Goal: Task Accomplishment & Management: Use online tool/utility

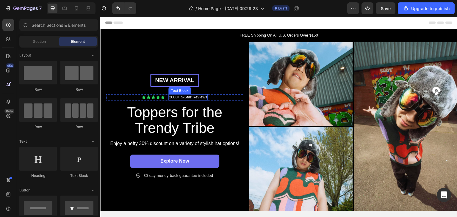
click at [174, 96] on p "2000+ 5-Star Reviews" at bounding box center [188, 97] width 38 height 5
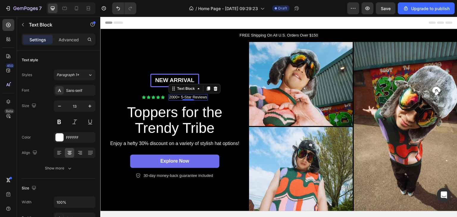
click at [176, 95] on p "2000+ 5-Star Reviews" at bounding box center [188, 97] width 38 height 5
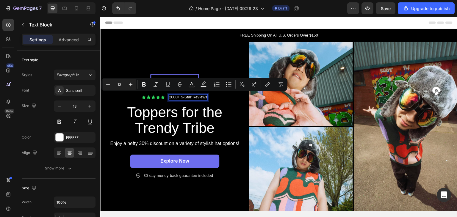
click at [172, 95] on p "2000+ 5-Star Reviews" at bounding box center [188, 97] width 38 height 5
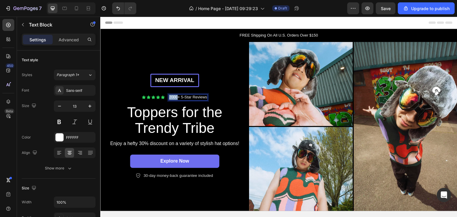
click at [172, 95] on p "2000+ 5-Star Reviews" at bounding box center [188, 97] width 38 height 5
click at [182, 96] on p "500+ 5-Star Reviews" at bounding box center [188, 97] width 36 height 5
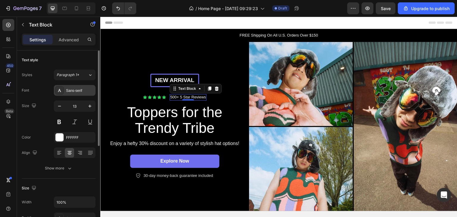
click at [82, 90] on div "Sans-serif" at bounding box center [80, 90] width 28 height 5
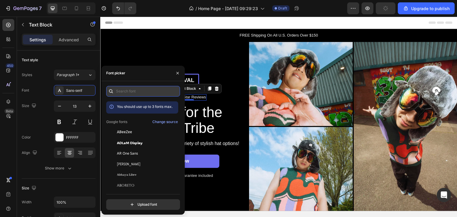
click at [132, 94] on input "text" at bounding box center [143, 91] width 74 height 11
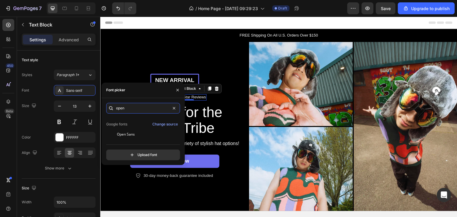
scroll to position [14, 0]
type input "open"
click at [141, 135] on div "Open Sans" at bounding box center [147, 134] width 60 height 5
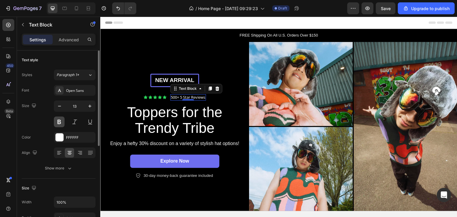
drag, startPoint x: 58, startPoint y: 106, endPoint x: 59, endPoint y: 120, distance: 14.3
click at [59, 120] on div "13" at bounding box center [75, 114] width 42 height 27
click at [59, 120] on button at bounding box center [59, 122] width 11 height 11
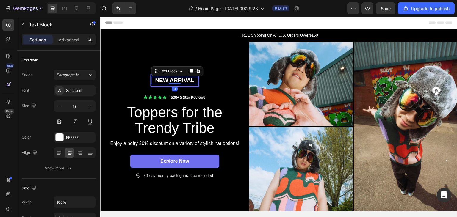
click at [174, 78] on p "New arrival" at bounding box center [175, 80] width 46 height 7
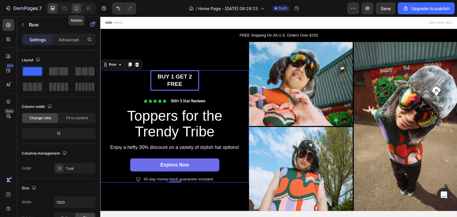
click at [79, 7] on div at bounding box center [77, 9] width 10 height 10
type input "100%"
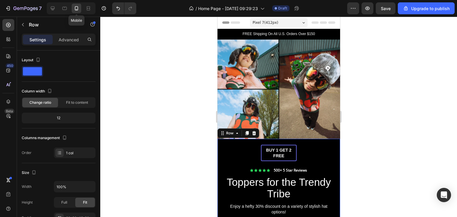
scroll to position [98, 0]
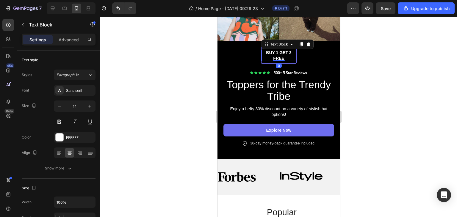
click at [272, 50] on p "BUY 1 GET 2 FREE" at bounding box center [278, 55] width 35 height 11
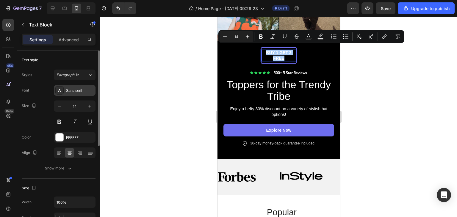
click at [80, 95] on div "Sans-serif" at bounding box center [75, 90] width 42 height 11
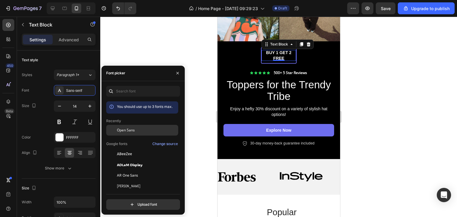
click at [120, 129] on span "Open Sans" at bounding box center [126, 130] width 18 height 5
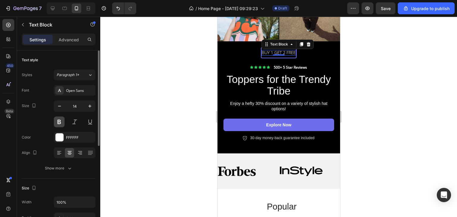
click at [57, 122] on button at bounding box center [59, 122] width 11 height 11
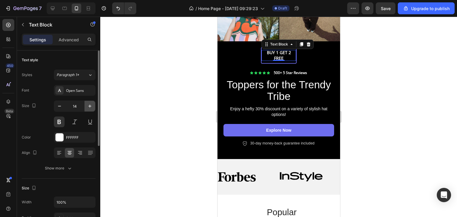
click at [86, 106] on button "button" at bounding box center [89, 106] width 11 height 11
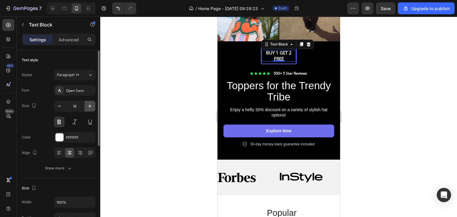
click at [86, 106] on button "button" at bounding box center [89, 106] width 11 height 11
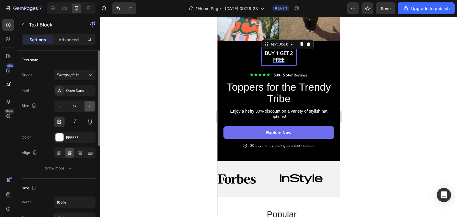
click at [86, 106] on button "button" at bounding box center [89, 106] width 11 height 11
type input "18"
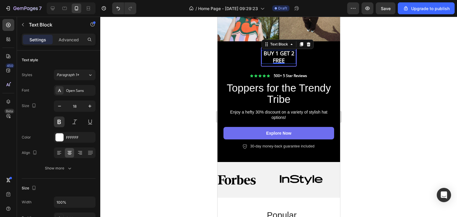
click at [389, 67] on div at bounding box center [278, 117] width 357 height 200
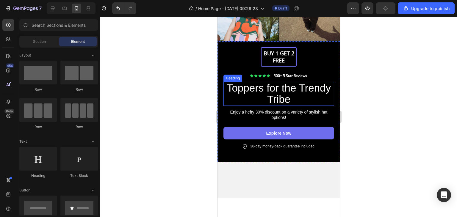
scroll to position [0, 0]
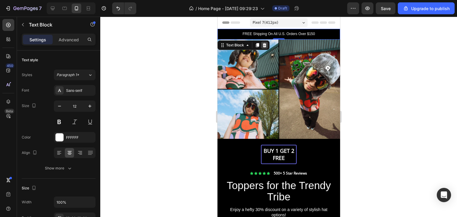
click at [266, 44] on icon at bounding box center [264, 45] width 5 height 5
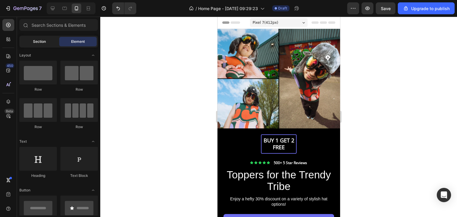
click at [46, 45] on div "Section" at bounding box center [39, 42] width 37 height 10
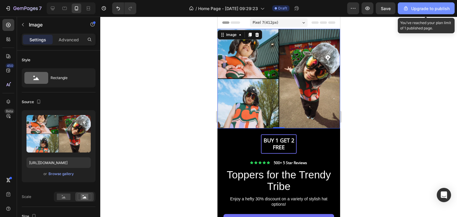
click at [408, 8] on icon "button" at bounding box center [406, 8] width 4 height 4
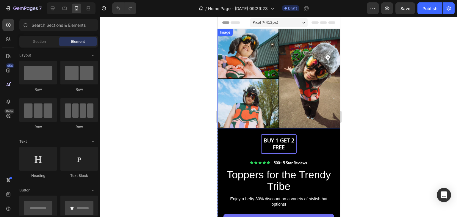
click at [278, 50] on img at bounding box center [278, 79] width 123 height 100
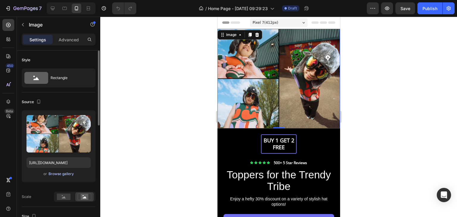
click at [51, 174] on div "Browse gallery" at bounding box center [60, 173] width 25 height 5
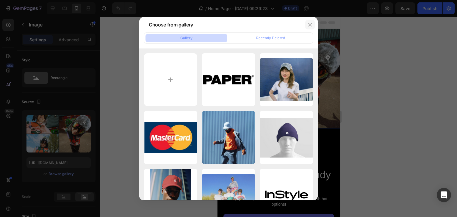
click at [308, 24] on icon "button" at bounding box center [310, 24] width 5 height 5
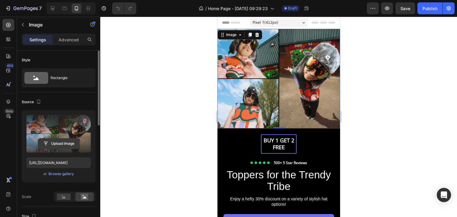
click at [62, 141] on input "file" at bounding box center [58, 144] width 41 height 10
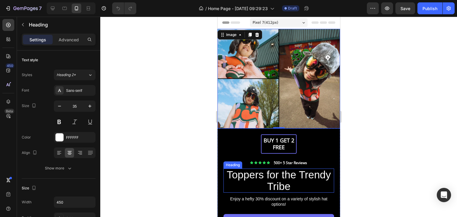
click at [262, 174] on h2 "Toppers for the Trendy Tribe" at bounding box center [278, 181] width 111 height 24
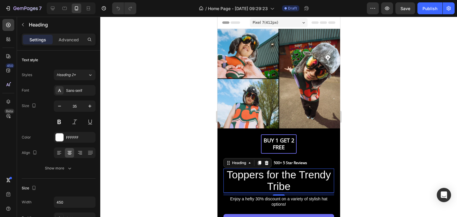
click at [262, 174] on h2 "Toppers for the Trendy Tribe" at bounding box center [278, 181] width 111 height 24
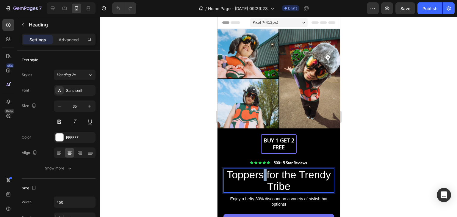
click at [262, 174] on p "Toppers for the Trendy Tribe" at bounding box center [278, 180] width 109 height 23
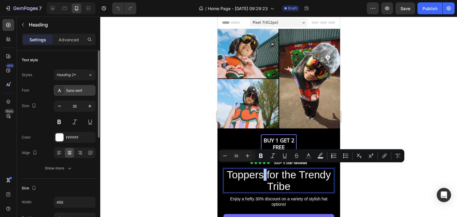
click at [84, 86] on div "Sans-serif" at bounding box center [75, 90] width 42 height 11
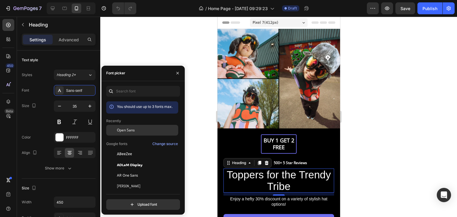
click at [127, 131] on span "Open Sans" at bounding box center [126, 130] width 18 height 5
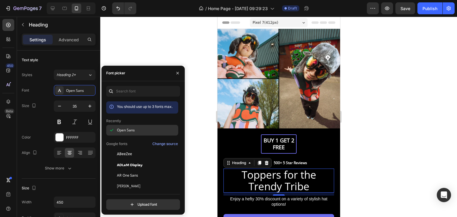
click at [128, 129] on span "Open Sans" at bounding box center [126, 130] width 18 height 5
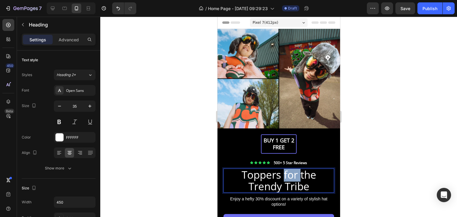
click at [286, 175] on p "Toppers for the Trendy Tribe" at bounding box center [278, 180] width 109 height 23
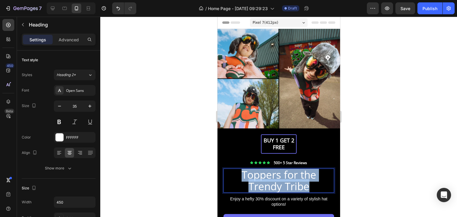
click at [286, 175] on p "Toppers for the Trendy Tribe" at bounding box center [278, 180] width 109 height 23
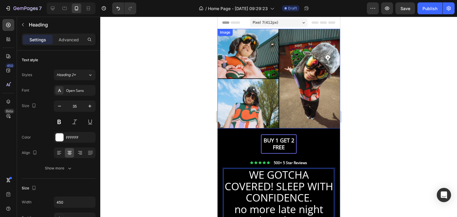
scroll to position [12, 0]
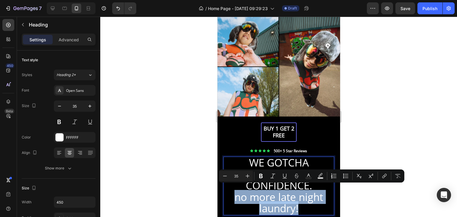
drag, startPoint x: 231, startPoint y: 191, endPoint x: 299, endPoint y: 205, distance: 69.8
click at [299, 205] on p "no more late night laundry!" at bounding box center [278, 203] width 109 height 23
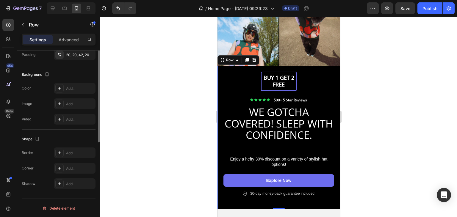
scroll to position [0, 0]
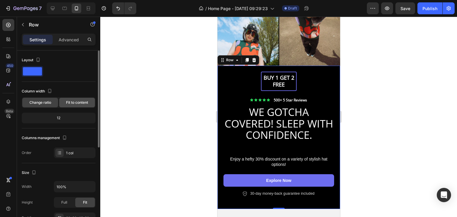
click at [66, 103] on span "Fit to content" at bounding box center [77, 102] width 22 height 5
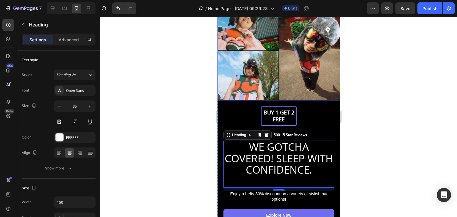
scroll to position [61, 0]
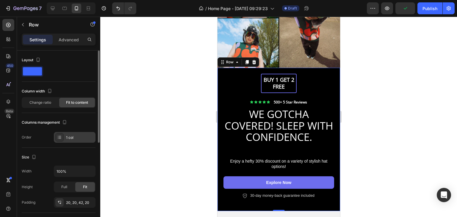
click at [72, 134] on div "1 col" at bounding box center [75, 137] width 42 height 11
click at [80, 120] on div "Columns management" at bounding box center [59, 123] width 74 height 10
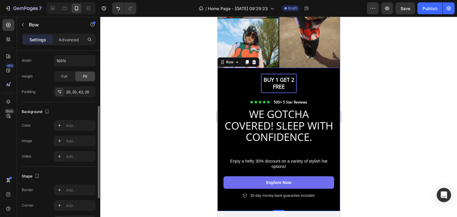
scroll to position [111, 0]
click at [58, 123] on icon at bounding box center [59, 125] width 5 height 5
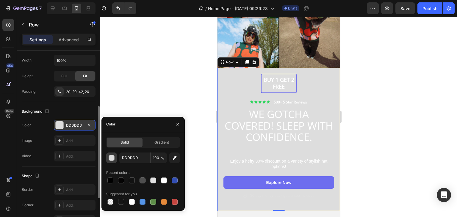
click at [111, 158] on div "button" at bounding box center [112, 158] width 6 height 6
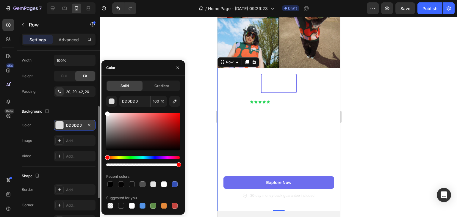
drag, startPoint x: 106, startPoint y: 119, endPoint x: 101, endPoint y: 106, distance: 14.3
click at [101, 0] on div "7 Version history / Home Page - [DATE] 09:29:23 Draft Preview Save Publish 450 …" at bounding box center [228, 0] width 457 height 0
type input "FFFFFF"
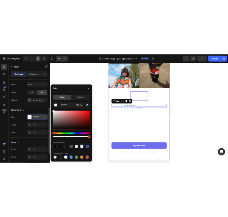
scroll to position [111, 0]
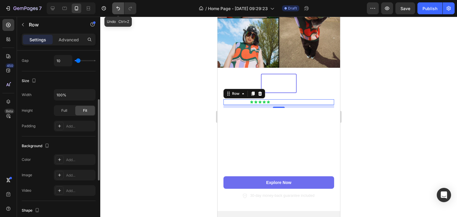
click at [118, 10] on icon "Undo/Redo" at bounding box center [118, 9] width 4 height 4
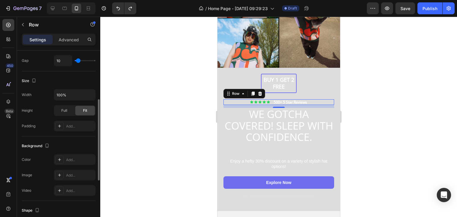
click at [372, 75] on div at bounding box center [278, 117] width 357 height 200
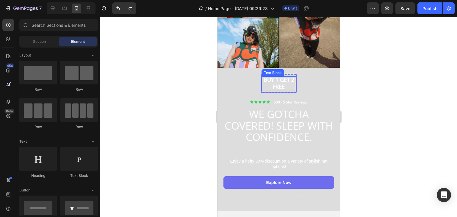
click at [283, 78] on p "BUY 1 GET 2 FREE" at bounding box center [278, 83] width 35 height 14
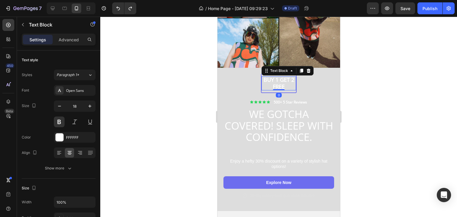
click at [283, 78] on p "BUY 1 GET 2 FREE" at bounding box center [278, 83] width 35 height 14
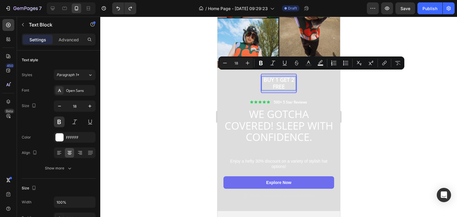
click at [263, 76] on p "BUY 1 GET 2 FREE" at bounding box center [278, 83] width 35 height 14
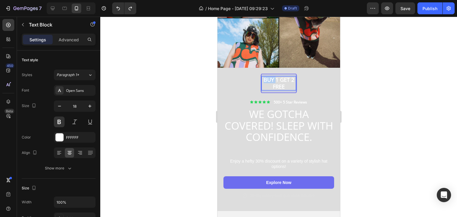
click at [263, 76] on p "BUY 1 GET 2 FREE" at bounding box center [278, 83] width 35 height 14
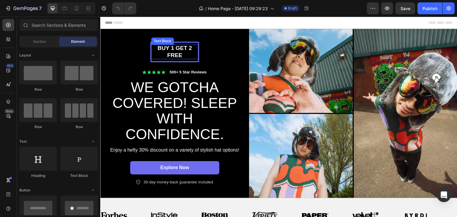
click at [169, 48] on p "BUY 1 GET 2 FREE" at bounding box center [175, 52] width 46 height 15
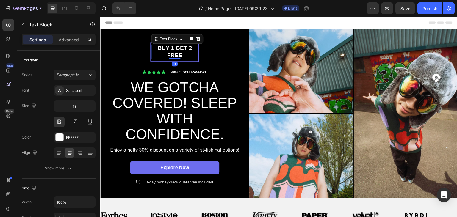
click at [169, 48] on p "BUY 1 GET 2 FREE" at bounding box center [175, 52] width 46 height 15
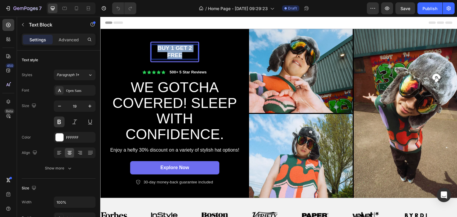
click at [169, 48] on p "BUY 1 GET 2 FREE" at bounding box center [175, 52] width 46 height 15
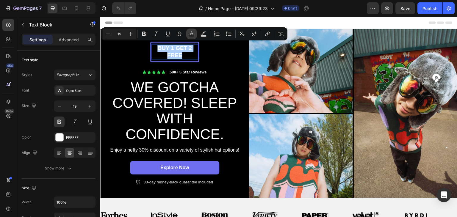
click at [191, 32] on icon "Editor contextual toolbar" at bounding box center [192, 34] width 6 height 6
type input "FFFFFF"
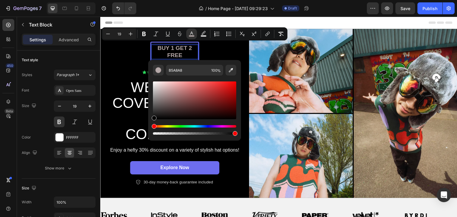
type input "000000"
drag, startPoint x: 159, startPoint y: 92, endPoint x: 150, endPoint y: 129, distance: 38.1
click at [150, 129] on div "000000 100 %" at bounding box center [194, 98] width 93 height 76
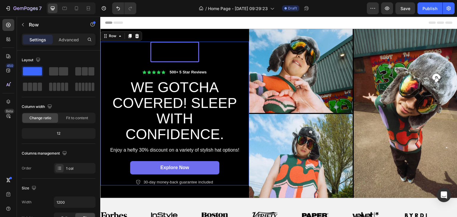
click at [121, 65] on div "BUY 1 GET 2 FREE Text Block Row Icon Icon Icon Icon Icon Icon List 500+ 5 Star …" at bounding box center [174, 114] width 137 height 144
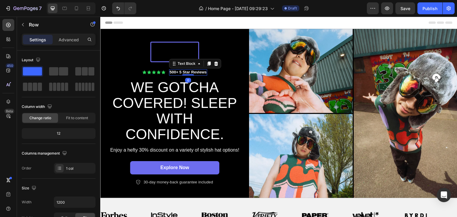
click at [181, 70] on p "500+ 5 Star Reviews" at bounding box center [188, 72] width 37 height 5
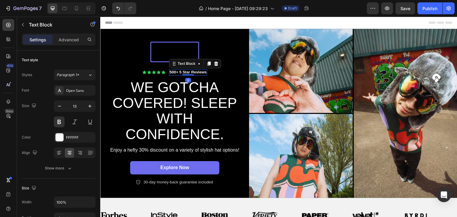
click at [181, 70] on p "500+ 5 Star Reviews" at bounding box center [188, 72] width 37 height 5
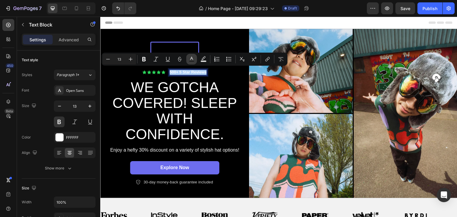
click at [195, 59] on button "Text Color" at bounding box center [191, 59] width 11 height 11
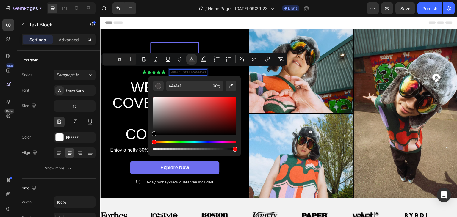
type input "000000"
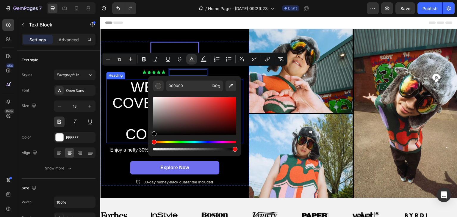
drag, startPoint x: 258, startPoint y: 141, endPoint x: 146, endPoint y: 136, distance: 112.0
click at [129, 96] on h2 "WE GOTCHA COVERED! SLEEP WITH CONFIDENCE." at bounding box center [175, 111] width 134 height 64
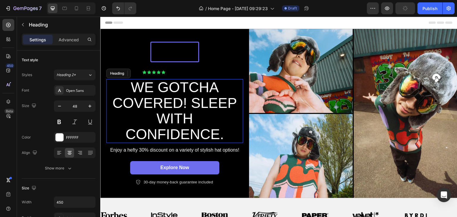
click at [129, 96] on h2 "WE GOTCHA COVERED! SLEEP WITH CONFIDENCE." at bounding box center [175, 111] width 134 height 64
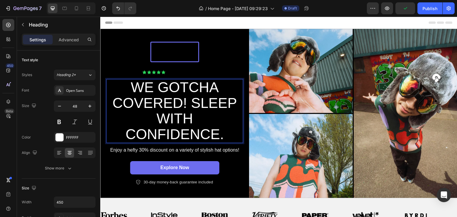
click at [129, 96] on p "WE GOTCHA COVERED! SLEEP WITH CONFIDENCE." at bounding box center [174, 111] width 133 height 63
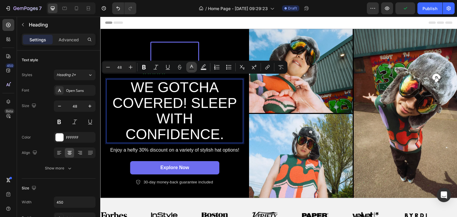
click at [189, 68] on icon "Editor contextual toolbar" at bounding box center [192, 67] width 6 height 6
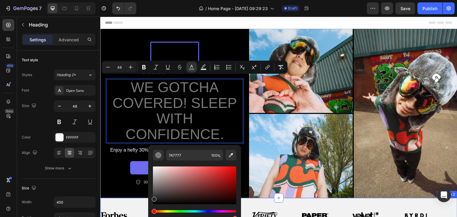
type input "282828"
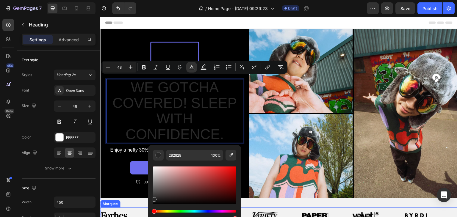
drag, startPoint x: 255, startPoint y: 203, endPoint x: 138, endPoint y: 216, distance: 117.3
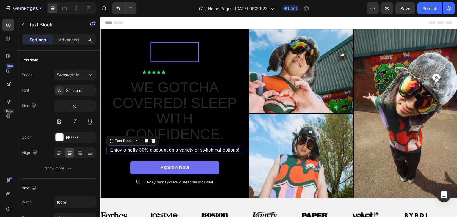
click at [138, 149] on p "Enjoy a hefty 30% discount on a variety of stylish hat options!" at bounding box center [175, 150] width 136 height 6
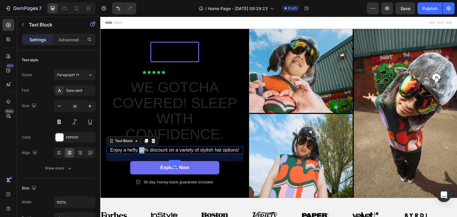
click at [138, 149] on p "Enjoy a hefty 30% discount on a variety of stylish hat options!" at bounding box center [175, 150] width 136 height 6
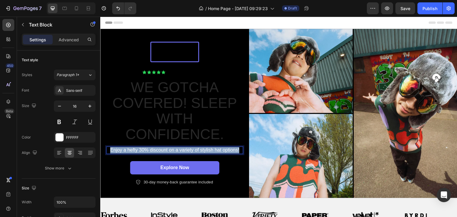
click at [138, 149] on p "Enjoy a hefty 30% discount on a variety of stylish hat options!" at bounding box center [175, 150] width 136 height 6
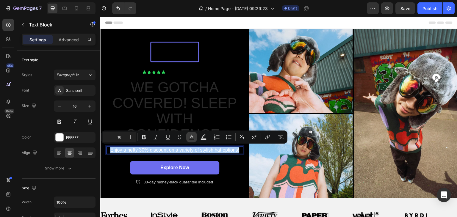
click at [188, 136] on button "Text Color" at bounding box center [191, 137] width 11 height 11
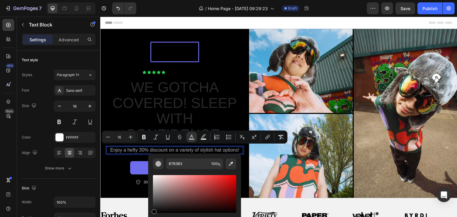
drag, startPoint x: 155, startPoint y: 185, endPoint x: 145, endPoint y: 220, distance: 36.4
click at [145, 0] on html "7 Version history / Home Page - Sep 28, 09:29:23 Draft Preview Save Publish 450…" at bounding box center [228, 0] width 457 height 0
type input "000000"
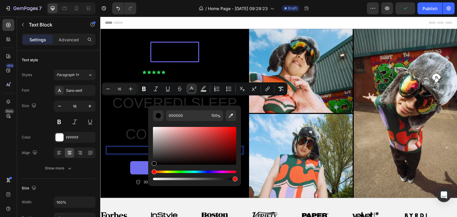
scroll to position [48, 0]
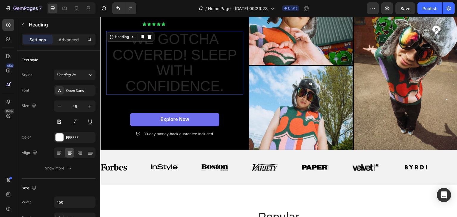
click at [182, 62] on span "WE GOTCHA COVERED! SLEEP WITH CONFIDENCE." at bounding box center [174, 62] width 125 height 63
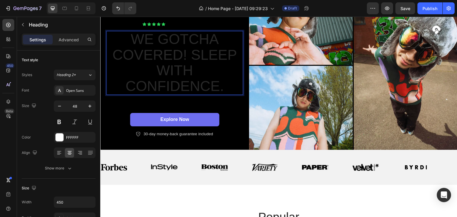
click at [182, 62] on span "WE GOTCHA COVERED! SLEEP WITH CONFIDENCE." at bounding box center [174, 62] width 125 height 63
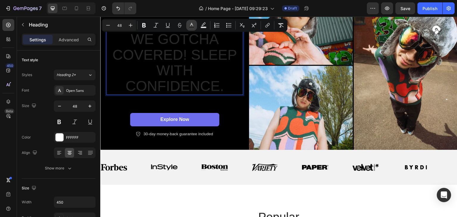
click at [189, 21] on button "color" at bounding box center [191, 25] width 11 height 11
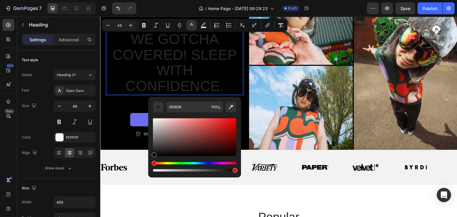
drag, startPoint x: 154, startPoint y: 150, endPoint x: 149, endPoint y: 165, distance: 15.5
click at [149, 165] on div "282828 100 %" at bounding box center [194, 135] width 93 height 76
type input "000000"
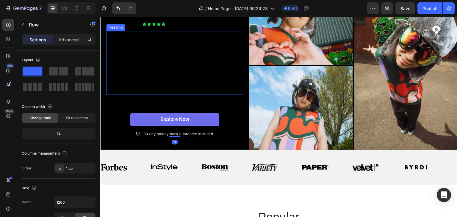
scroll to position [36, 0]
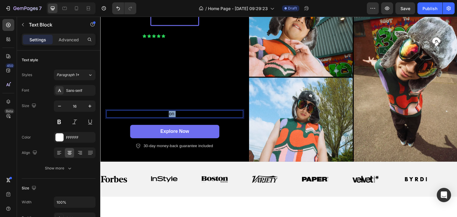
click at [168, 112] on span "Enjoy a hefty 30% discount on a variety of stylish hat options!" at bounding box center [174, 113] width 129 height 5
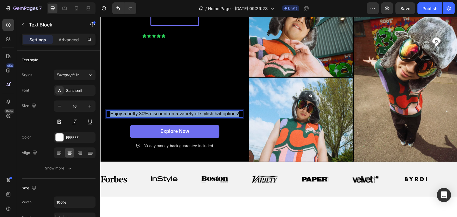
click at [168, 112] on span "Enjoy a hefty 30% discount on a variety of stylish hat options!" at bounding box center [174, 113] width 129 height 5
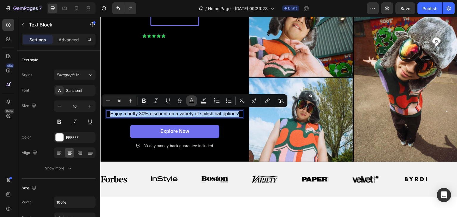
click at [195, 103] on button "color" at bounding box center [191, 100] width 11 height 11
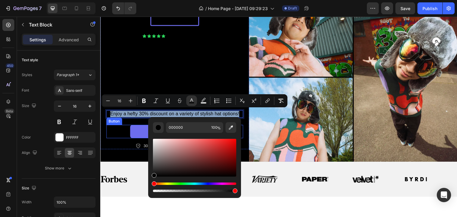
click at [119, 131] on div "Explore Now Button" at bounding box center [174, 131] width 137 height 13
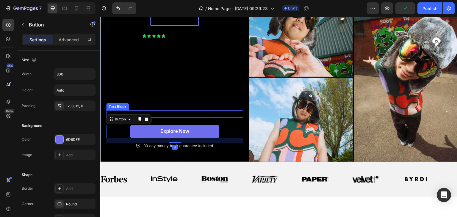
click at [159, 111] on p "Enjoy a hefty 30% discount on a variety of stylish hat options!" at bounding box center [175, 114] width 136 height 6
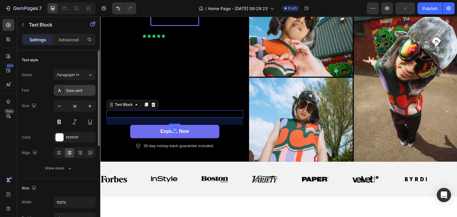
click at [87, 89] on div "Sans-serif" at bounding box center [80, 90] width 28 height 5
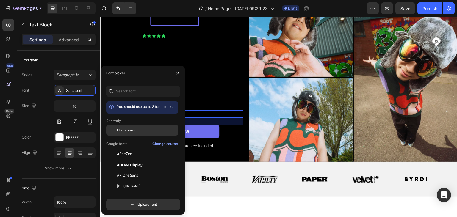
click at [119, 134] on div "Open Sans" at bounding box center [142, 130] width 72 height 11
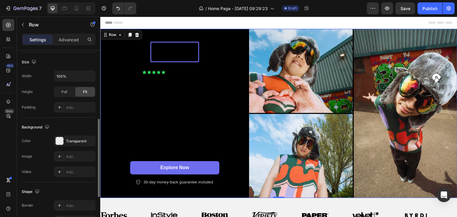
scroll to position [161, 0]
click at [59, 137] on div at bounding box center [60, 141] width 8 height 8
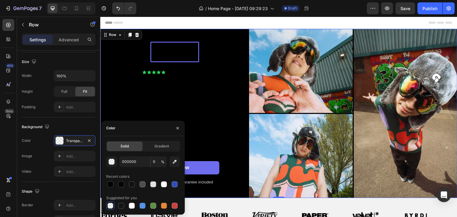
click at [160, 183] on div at bounding box center [164, 184] width 8 height 8
type input "FFFFFF"
type input "100"
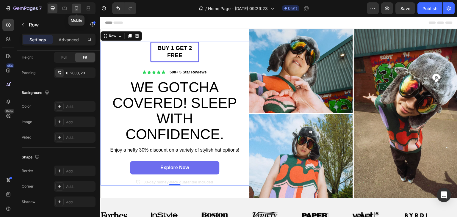
click at [77, 9] on icon at bounding box center [76, 8] width 6 height 6
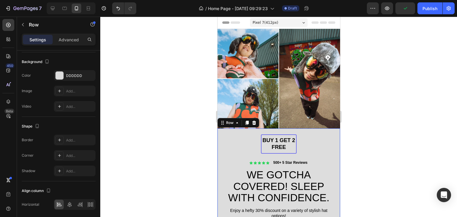
scroll to position [87, 0]
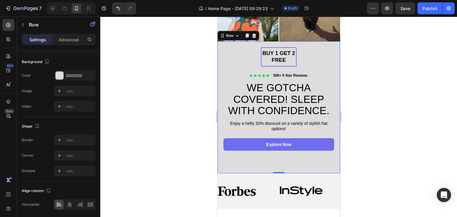
click at [59, 6] on div at bounding box center [71, 8] width 49 height 12
click at [55, 6] on icon at bounding box center [53, 8] width 6 height 6
type input "1200"
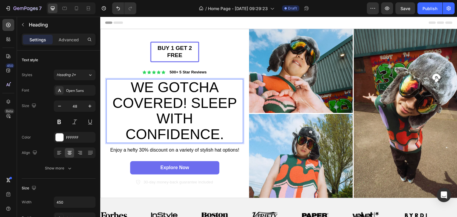
click at [187, 99] on span "WE GOTCHA COVERED! SLEEP WITH CONFIDENCE." at bounding box center [174, 110] width 125 height 63
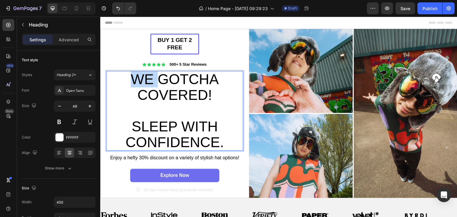
click at [134, 75] on span "WE GOTCHA COVERED!" at bounding box center [175, 87] width 88 height 32
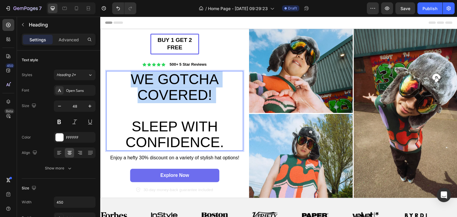
click at [134, 75] on span "WE GOTCHA COVERED!" at bounding box center [175, 87] width 88 height 32
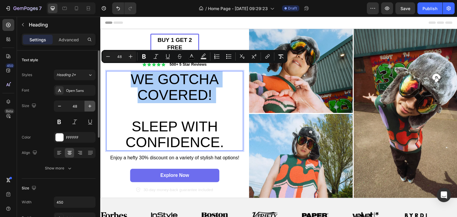
click at [93, 106] on icon "button" at bounding box center [90, 106] width 6 height 6
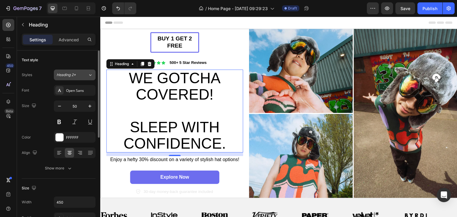
click at [90, 71] on button "Heading 2*" at bounding box center [75, 75] width 42 height 11
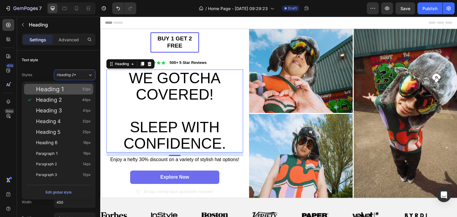
click at [84, 93] on div "Heading 1 52px" at bounding box center [58, 89] width 69 height 11
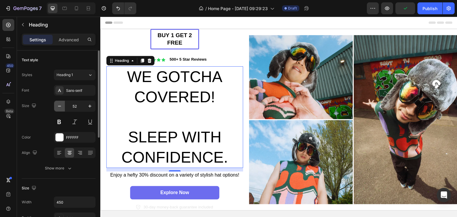
click at [57, 106] on icon "button" at bounding box center [60, 106] width 6 height 6
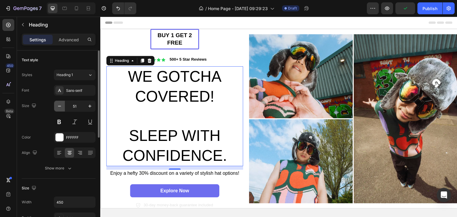
type input "50"
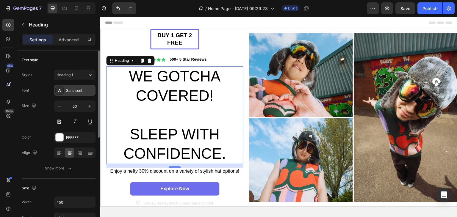
click at [86, 92] on div "Sans-serif" at bounding box center [80, 90] width 28 height 5
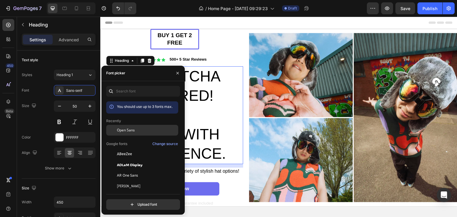
click at [124, 129] on span "Open Sans" at bounding box center [126, 130] width 18 height 5
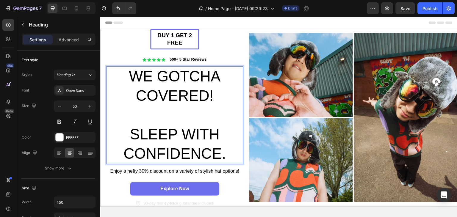
click at [137, 128] on span "SLEEP WITH CONFIDENCE." at bounding box center [174, 144] width 102 height 36
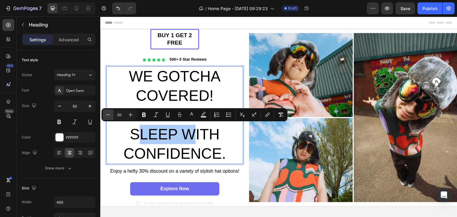
click at [107, 117] on icon "Editor contextual toolbar" at bounding box center [108, 115] width 6 height 6
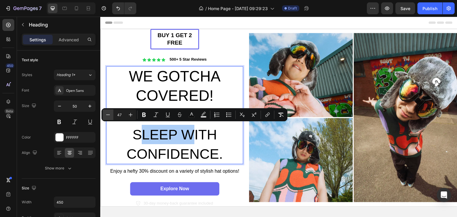
click at [107, 117] on icon "Editor contextual toolbar" at bounding box center [108, 115] width 6 height 6
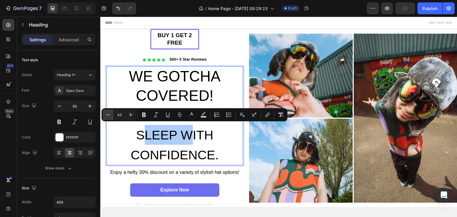
click at [107, 117] on icon "Editor contextual toolbar" at bounding box center [108, 115] width 6 height 6
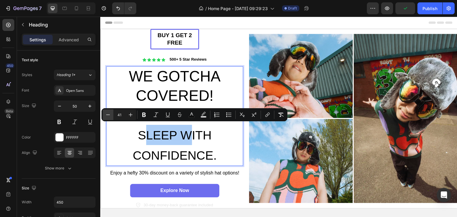
click at [107, 117] on icon "Editor contextual toolbar" at bounding box center [108, 115] width 6 height 6
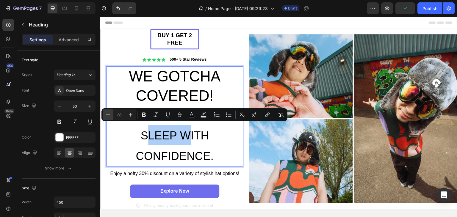
click at [107, 117] on icon "Editor contextual toolbar" at bounding box center [108, 115] width 6 height 6
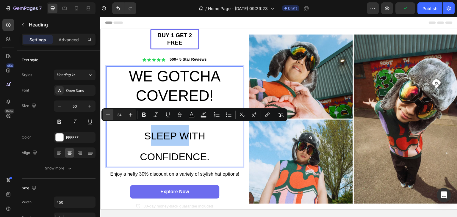
click at [107, 117] on icon "Editor contextual toolbar" at bounding box center [108, 115] width 6 height 6
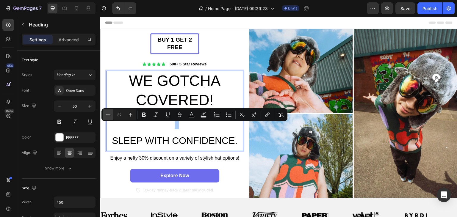
click at [107, 117] on icon "Editor contextual toolbar" at bounding box center [108, 115] width 6 height 6
type input "50"
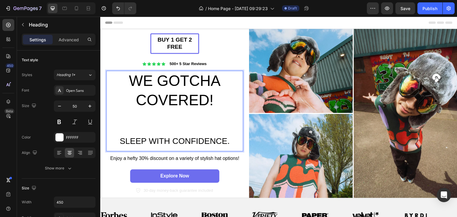
click at [217, 91] on p "WE GOTCHA COVERED! SLEEP WITH CONFIDENCE." at bounding box center [174, 110] width 133 height 79
click at [152, 137] on span "SLEEP WITH CONFIDENCE." at bounding box center [175, 141] width 110 height 9
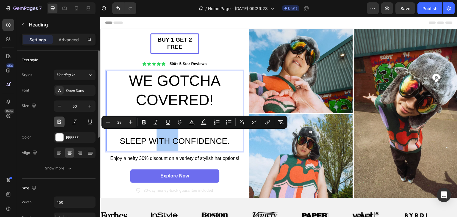
click at [59, 118] on button at bounding box center [59, 122] width 11 height 11
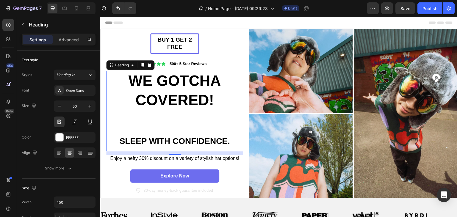
click at [158, 90] on span "WE GOTCHA COVERED!" at bounding box center [174, 91] width 93 height 36
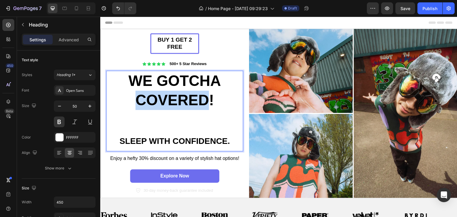
click at [158, 90] on span "WE GOTCHA COVERED!" at bounding box center [174, 91] width 93 height 36
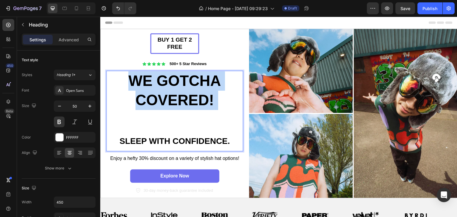
click at [158, 90] on span "WE GOTCHA COVERED!" at bounding box center [174, 91] width 93 height 36
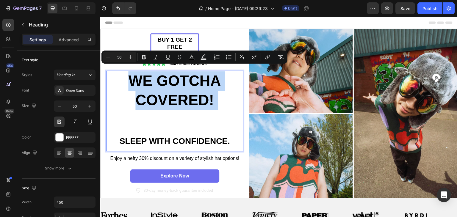
click at [142, 121] on p "WE GOTCHA COVERED! SLEEP WITH CONFIDENCE." at bounding box center [174, 110] width 133 height 79
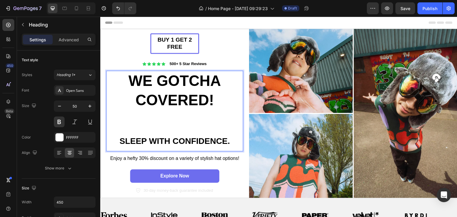
click at [198, 84] on span "WE GOTCHA COVERED!" at bounding box center [174, 91] width 93 height 36
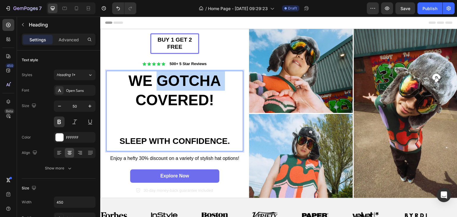
click at [198, 84] on span "WE GOTCHA COVERED!" at bounding box center [174, 91] width 93 height 36
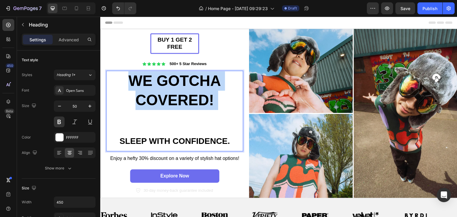
click at [198, 84] on span "WE GOTCHA COVERED!" at bounding box center [174, 91] width 93 height 36
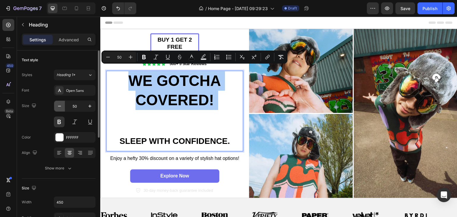
click at [62, 104] on icon "button" at bounding box center [60, 106] width 6 height 6
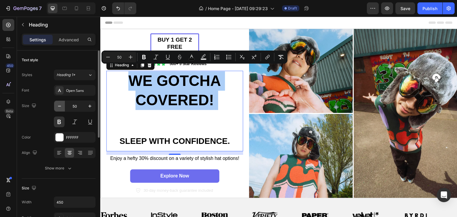
type input "49"
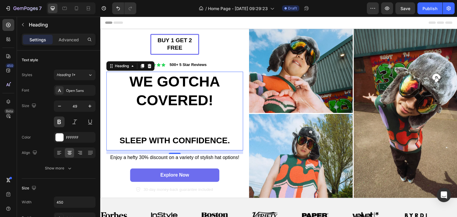
click at [205, 103] on span "WE GOTCHA COVERED!" at bounding box center [174, 90] width 91 height 35
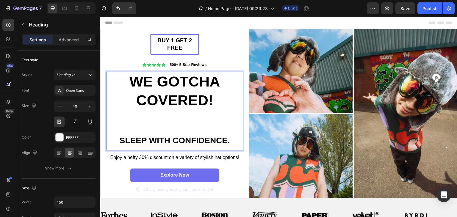
click at [122, 136] on span "SLEEP WITH CONFIDENCE." at bounding box center [174, 140] width 110 height 9
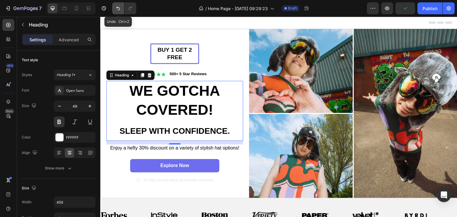
click at [117, 13] on button "Undo/Redo" at bounding box center [118, 8] width 12 height 12
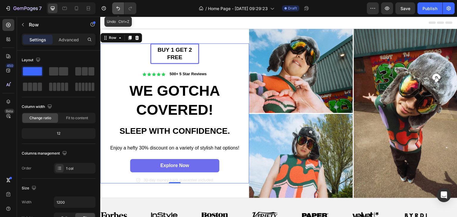
click at [115, 9] on button "Undo/Redo" at bounding box center [118, 8] width 12 height 12
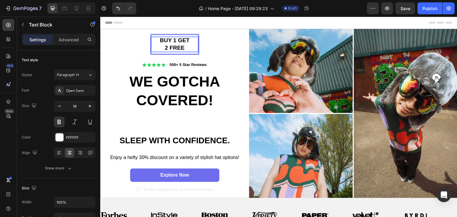
click at [182, 37] on span "BUY 1 GET" at bounding box center [175, 40] width 30 height 6
click at [78, 8] on icon at bounding box center [76, 8] width 6 height 6
type input "18"
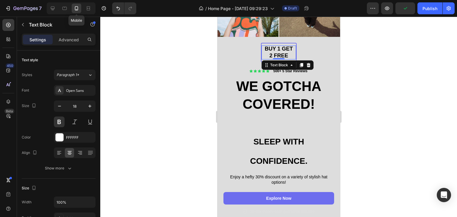
scroll to position [95, 0]
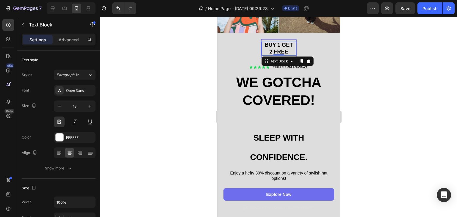
click at [361, 59] on div at bounding box center [278, 117] width 357 height 200
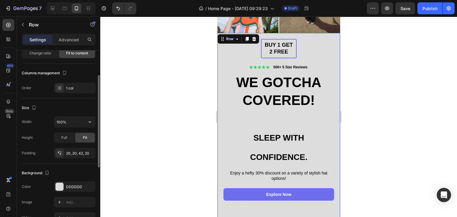
scroll to position [100, 0]
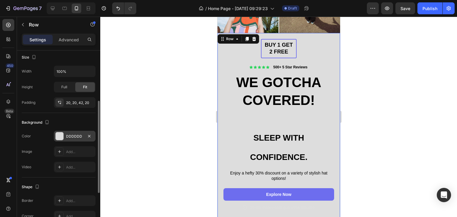
click at [58, 135] on div at bounding box center [60, 136] width 8 height 8
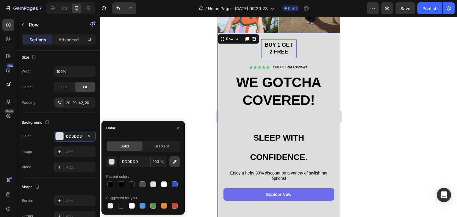
click at [170, 164] on button "button" at bounding box center [174, 161] width 11 height 11
type input "FFFFFF"
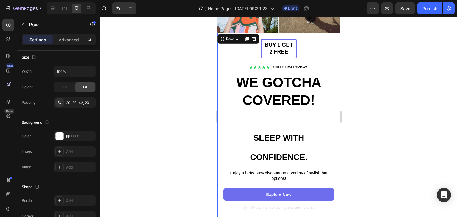
click at [401, 80] on div at bounding box center [278, 117] width 357 height 200
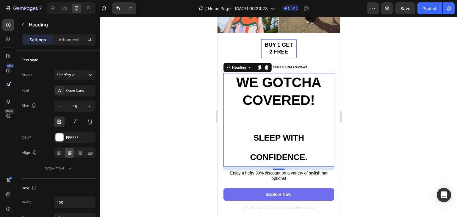
click at [246, 154] on p "WE GOTCHA COVERED! SLEEP WITH CONFIDENCE." at bounding box center [278, 120] width 109 height 93
click at [259, 133] on span "SLEEP WITH CONFIDENCE." at bounding box center [278, 147] width 57 height 29
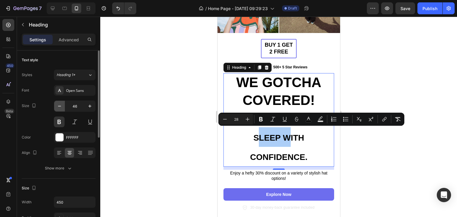
click at [60, 105] on icon "button" at bounding box center [60, 106] width 6 height 6
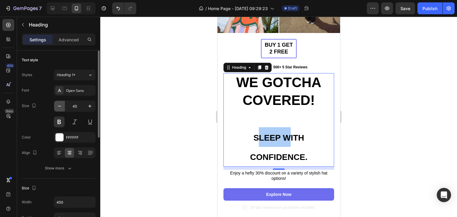
click at [60, 105] on icon "button" at bounding box center [60, 106] width 6 height 6
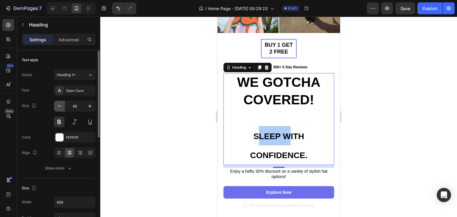
click at [60, 105] on icon "button" at bounding box center [60, 106] width 6 height 6
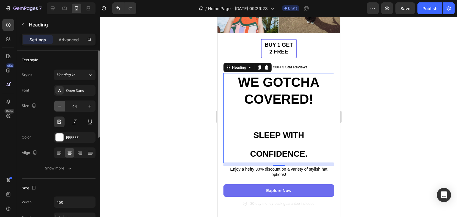
click at [60, 105] on icon "button" at bounding box center [60, 106] width 6 height 6
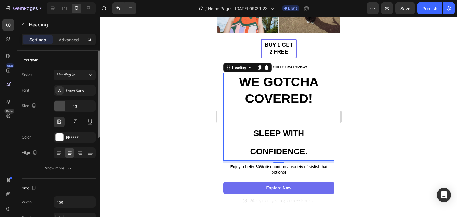
click at [60, 105] on icon "button" at bounding box center [60, 106] width 6 height 6
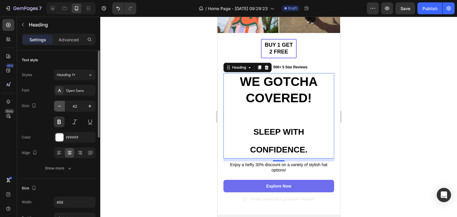
click at [60, 105] on icon "button" at bounding box center [60, 106] width 6 height 6
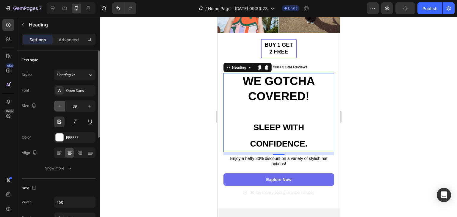
click at [60, 105] on icon "button" at bounding box center [60, 106] width 6 height 6
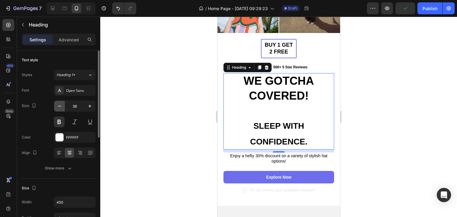
click at [60, 105] on icon "button" at bounding box center [60, 106] width 6 height 6
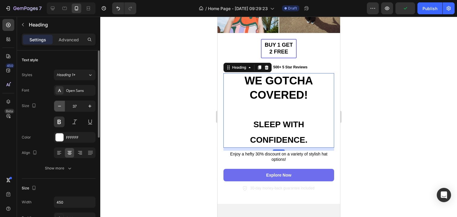
click at [60, 105] on icon "button" at bounding box center [60, 106] width 6 height 6
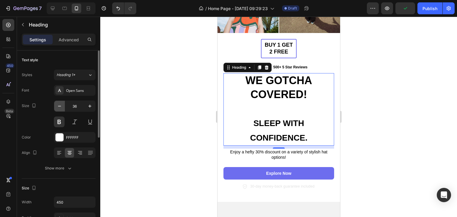
click at [60, 105] on icon "button" at bounding box center [60, 106] width 6 height 6
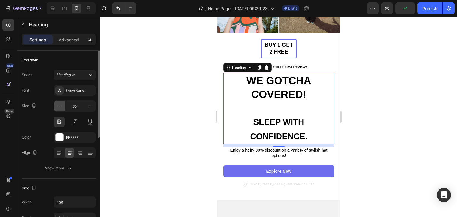
click at [60, 105] on icon "button" at bounding box center [60, 106] width 6 height 6
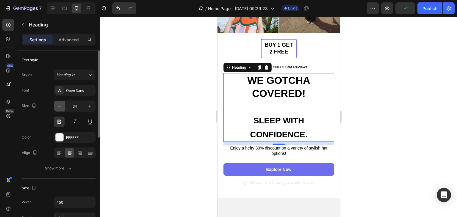
click at [60, 105] on icon "button" at bounding box center [60, 106] width 6 height 6
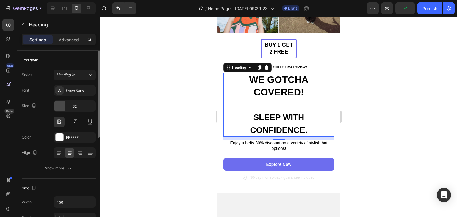
click at [60, 105] on icon "button" at bounding box center [60, 106] width 6 height 6
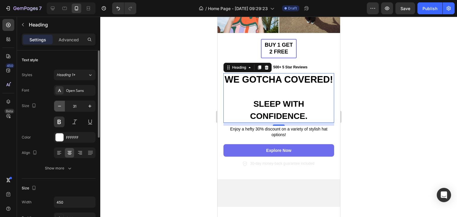
click at [60, 105] on icon "button" at bounding box center [60, 106] width 6 height 6
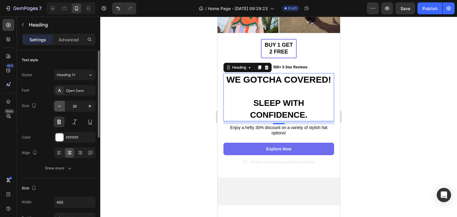
click at [60, 105] on icon "button" at bounding box center [60, 106] width 6 height 6
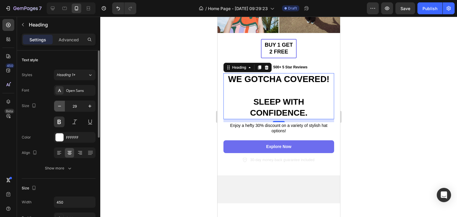
type input "28"
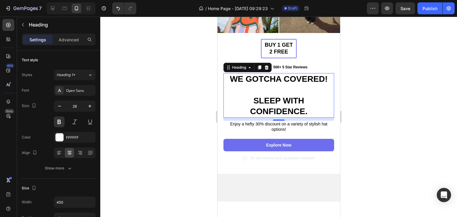
click at [399, 80] on div at bounding box center [278, 117] width 357 height 200
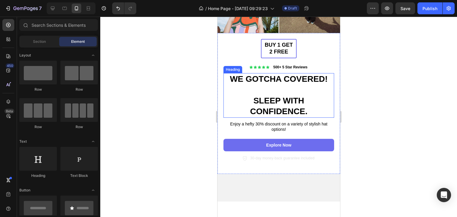
click at [292, 98] on span "SLEEP WITH CONFIDENCE." at bounding box center [278, 106] width 57 height 20
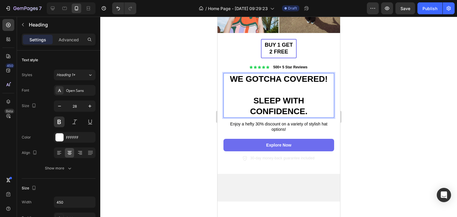
click at [292, 98] on span "SLEEP WITH CONFIDENCE." at bounding box center [278, 106] width 57 height 20
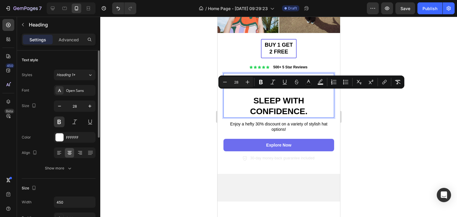
click at [86, 69] on div "Styles Heading 1* Font Open Sans Size 28 Color FFFFFF Align Show more" at bounding box center [59, 120] width 74 height 105
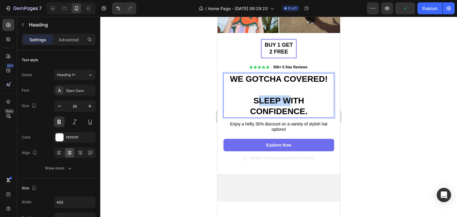
click at [256, 96] on span "SLEEP WITH CONFIDENCE." at bounding box center [278, 106] width 57 height 20
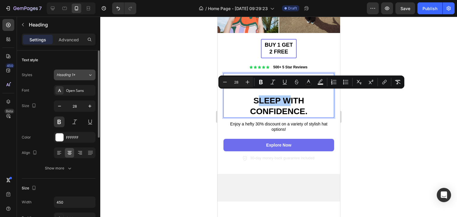
click at [91, 75] on icon at bounding box center [90, 75] width 5 height 6
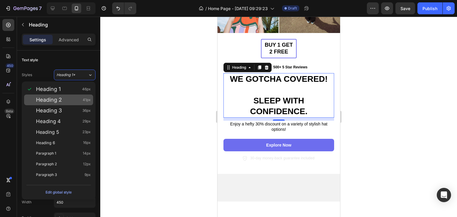
click at [74, 102] on div "Heading 2 41px" at bounding box center [63, 100] width 55 height 6
type input "41"
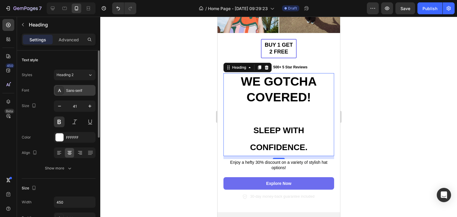
click at [72, 94] on div "Sans-serif" at bounding box center [75, 90] width 42 height 11
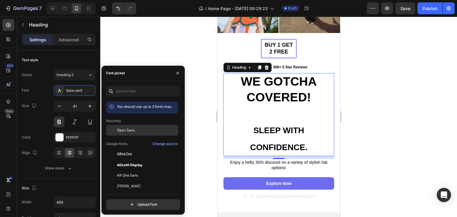
click at [132, 132] on span "Open Sans" at bounding box center [126, 130] width 18 height 5
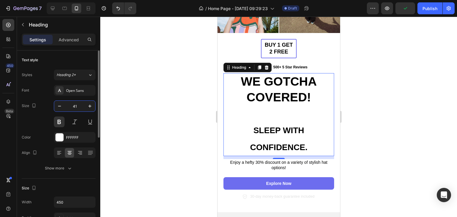
click at [75, 105] on input "41" at bounding box center [75, 106] width 20 height 11
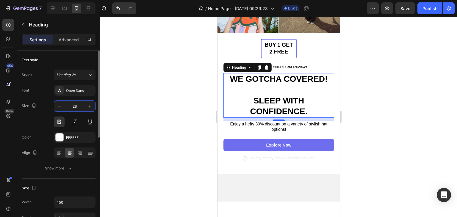
type input "2"
type input "28"
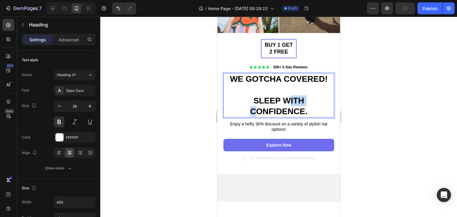
click at [281, 96] on span "SLEEP WITH CONFIDENCE." at bounding box center [278, 106] width 57 height 20
drag, startPoint x: 262, startPoint y: 94, endPoint x: 253, endPoint y: 94, distance: 9.2
click at [253, 96] on span "SLEEP WITH CONFIDENCE." at bounding box center [278, 106] width 57 height 20
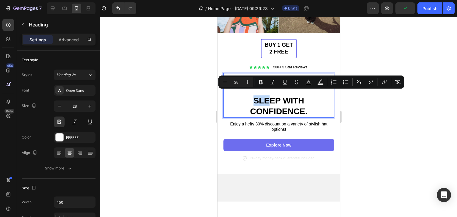
click at [253, 96] on span "SLEEP WITH CONFIDENCE." at bounding box center [278, 106] width 57 height 20
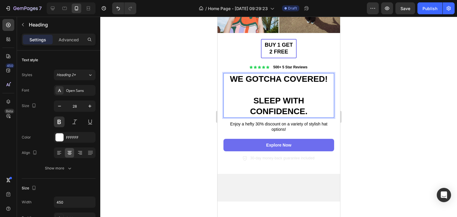
click at [255, 96] on span "SLEEP WITH CONFIDENCE." at bounding box center [278, 106] width 57 height 20
click at [354, 55] on div at bounding box center [278, 117] width 357 height 200
click at [250, 96] on span "SLEEP WITH CONFIDENCE." at bounding box center [278, 106] width 57 height 20
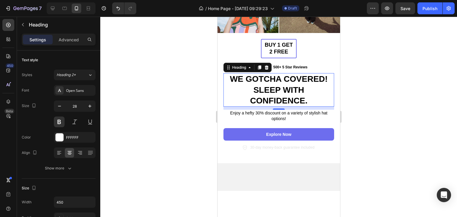
click at [382, 67] on div at bounding box center [278, 117] width 357 height 200
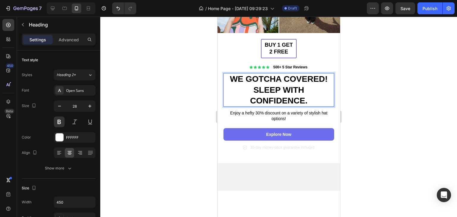
click at [321, 74] on span "WE GOTCHA COVERED!" at bounding box center [279, 78] width 98 height 9
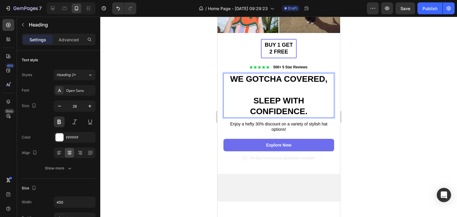
click at [307, 97] on span "SLEEP WITH CONFIDENCE." at bounding box center [278, 106] width 57 height 20
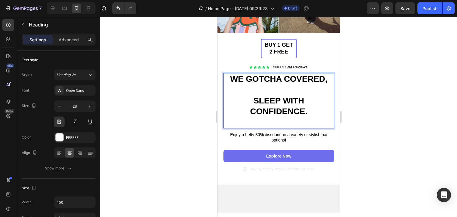
click at [304, 103] on p "WE GOTCHA COVERED, SLEEP WITH CONFIDENCE." at bounding box center [278, 101] width 109 height 54
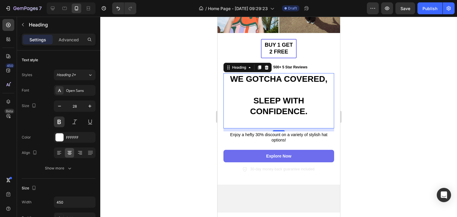
click at [352, 52] on div at bounding box center [278, 117] width 357 height 200
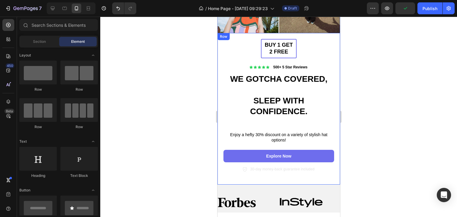
scroll to position [62, 0]
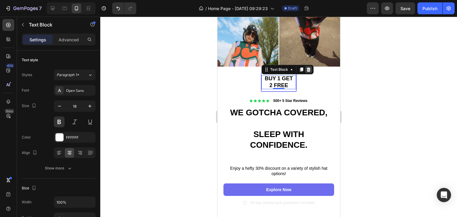
click at [306, 67] on icon at bounding box center [308, 69] width 5 height 5
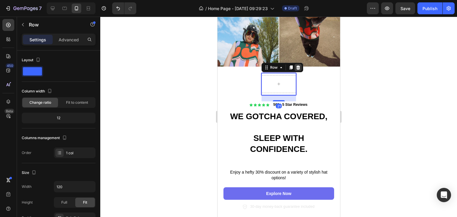
click at [297, 65] on icon at bounding box center [297, 67] width 5 height 5
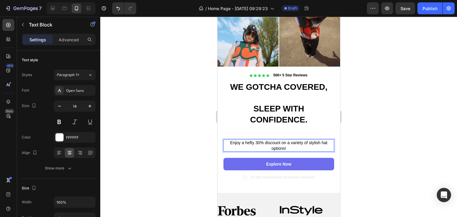
click at [287, 140] on p "Enjoy a hefty 30% discount on a variety of stylish hat options!" at bounding box center [278, 145] width 109 height 11
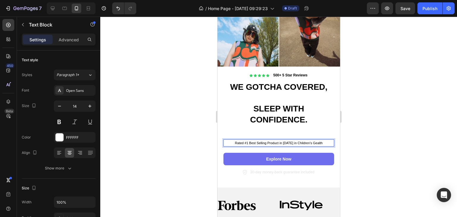
click at [311, 141] on span "Rated #1 Best Selling Product in 2025 in Children's Gealth" at bounding box center [279, 143] width 88 height 4
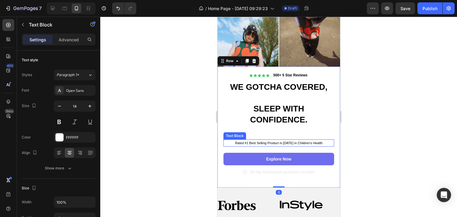
click at [295, 141] on span "Rated #1 Best Selling Product in [DATE] in Children's Health" at bounding box center [278, 143] width 87 height 4
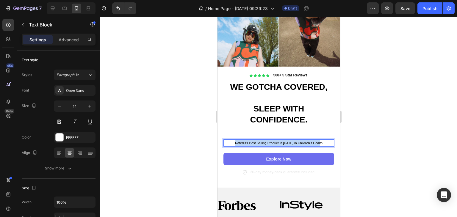
click at [295, 141] on span "Rated #1 Best Selling Product in [DATE] in Children's Health" at bounding box center [278, 143] width 87 height 4
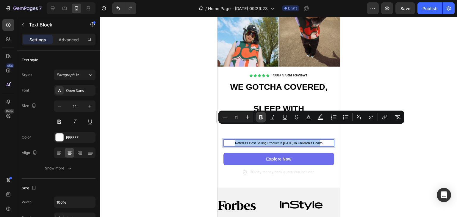
click at [259, 120] on button "Bold" at bounding box center [261, 117] width 11 height 11
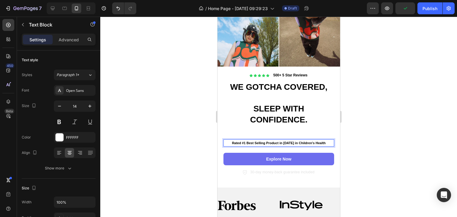
click at [349, 94] on div at bounding box center [278, 117] width 357 height 200
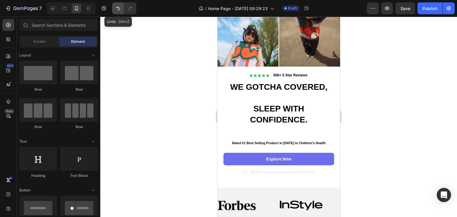
click at [116, 10] on icon "Undo/Redo" at bounding box center [118, 8] width 6 height 6
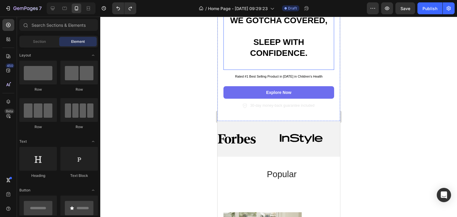
scroll to position [107, 0]
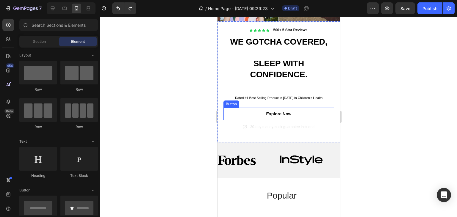
click at [238, 108] on link "Explore Now" at bounding box center [278, 114] width 111 height 12
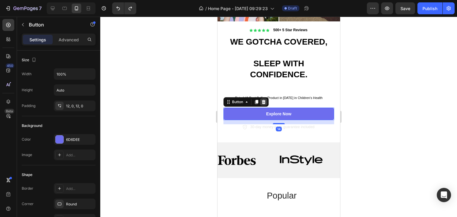
click at [263, 100] on icon at bounding box center [263, 102] width 5 height 5
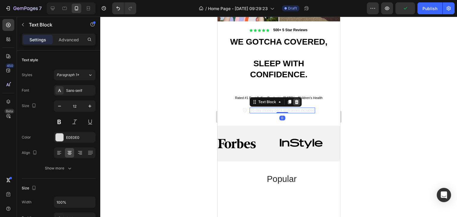
click at [293, 98] on div at bounding box center [296, 101] width 7 height 7
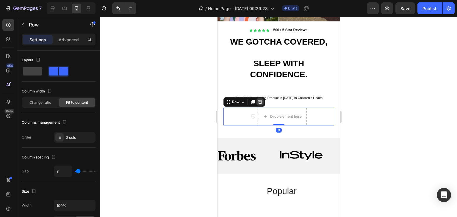
click at [259, 100] on icon at bounding box center [260, 102] width 4 height 4
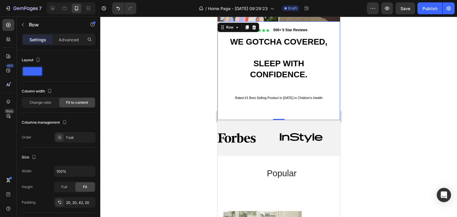
click at [259, 93] on div "Icon Icon Icon Icon Icon Icon List 500+ 5 Star Reviews Text Block Row ⁠⁠⁠⁠⁠⁠⁠ W…" at bounding box center [278, 70] width 123 height 99
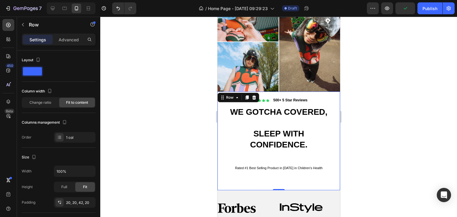
scroll to position [89, 0]
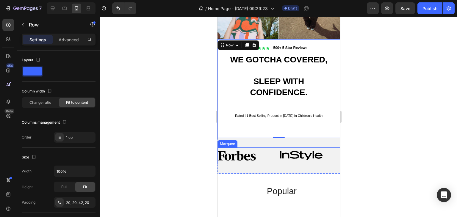
click at [261, 148] on div "Image" at bounding box center [248, 156] width 62 height 17
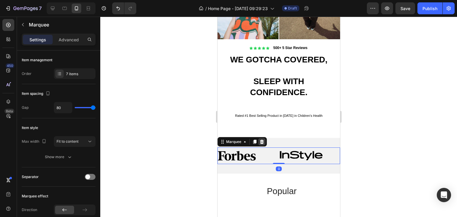
click at [263, 140] on icon at bounding box center [262, 142] width 4 height 4
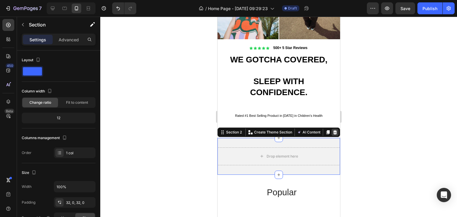
click at [332, 130] on icon at bounding box center [334, 132] width 5 height 5
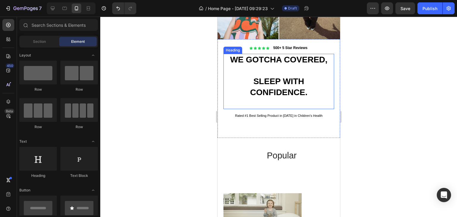
scroll to position [0, 0]
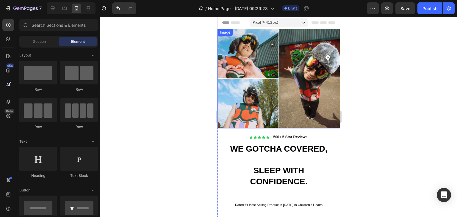
click at [256, 60] on img at bounding box center [278, 79] width 123 height 100
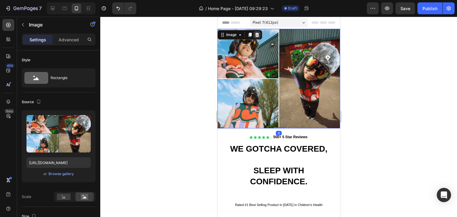
click at [253, 32] on div at bounding box center [256, 34] width 7 height 7
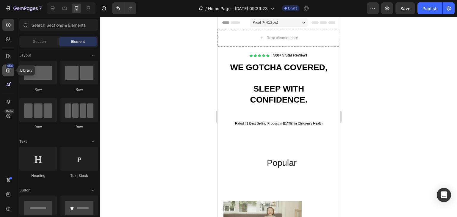
click at [10, 65] on div "450" at bounding box center [10, 65] width 9 height 5
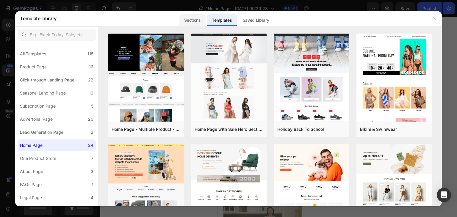
click at [194, 20] on div "Sections" at bounding box center [192, 20] width 26 height 12
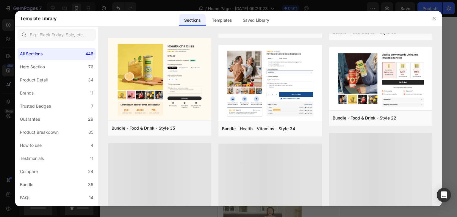
scroll to position [356, 0]
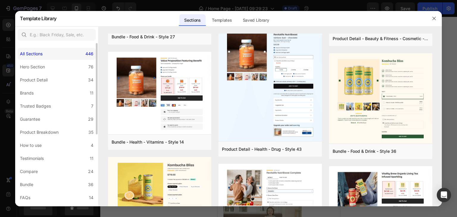
click at [79, 59] on div "All Sections 446" at bounding box center [57, 54] width 78 height 12
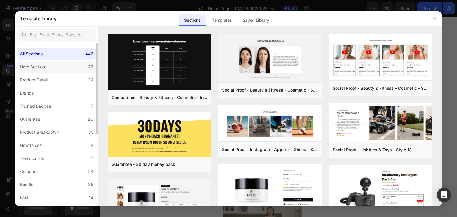
click at [77, 64] on label "Hero Section 76" at bounding box center [57, 67] width 78 height 12
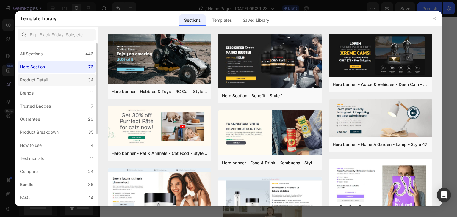
click at [63, 80] on label "Product Detail 34" at bounding box center [57, 80] width 78 height 12
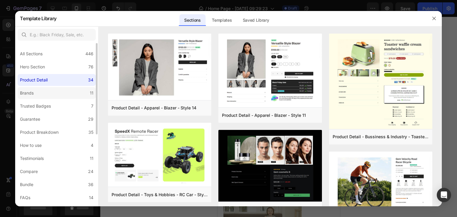
click at [59, 93] on label "Brands 11" at bounding box center [57, 93] width 78 height 12
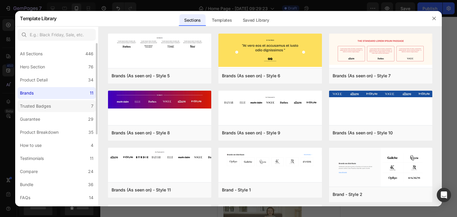
click at [55, 104] on label "Trusted Badges 7" at bounding box center [57, 106] width 78 height 12
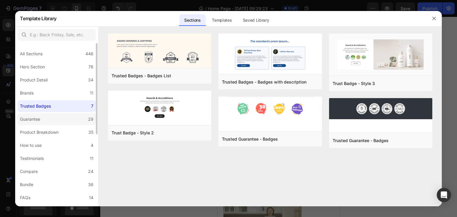
click at [53, 114] on label "Guarantee 29" at bounding box center [57, 119] width 78 height 12
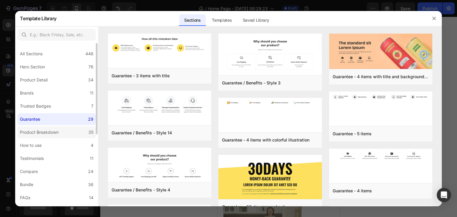
click at [55, 130] on div "Product Breakdown" at bounding box center [39, 132] width 39 height 7
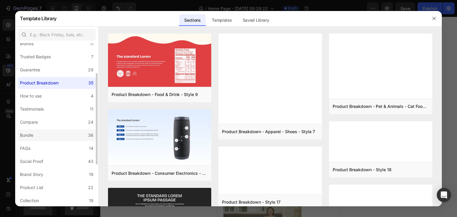
scroll to position [57, 0]
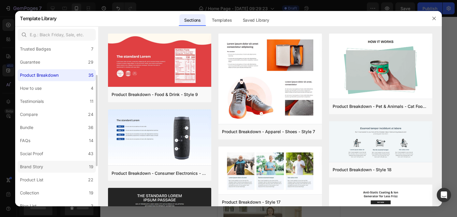
click at [62, 168] on label "Brand Story 19" at bounding box center [57, 167] width 78 height 12
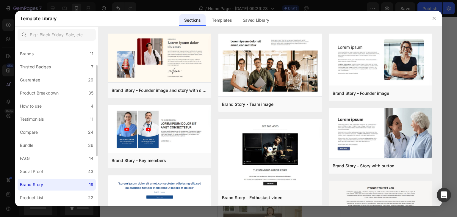
scroll to position [0, 0]
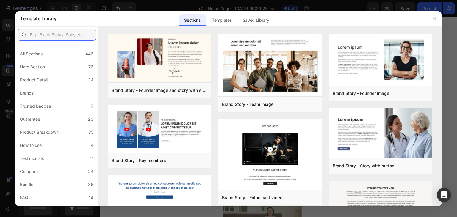
click at [74, 36] on input "text" at bounding box center [57, 35] width 78 height 12
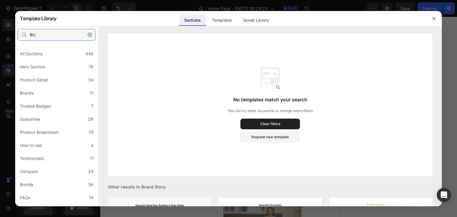
type input "B"
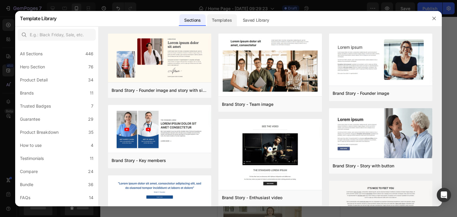
click at [227, 16] on div "Templates" at bounding box center [221, 20] width 29 height 12
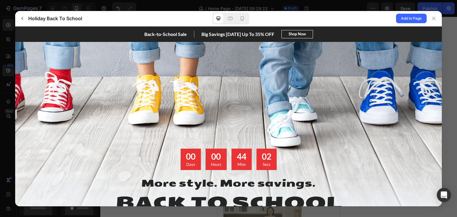
click at [359, 31] on gp-row "Back-to-School Sale Big Savings Today Up To 35% OFF Back-to-School Sale Up To 3…" at bounding box center [228, 34] width 357 height 8
click at [125, 35] on gp-row "Back-to-School Sale Big Savings Today Up To 35% OFF Back-to-School Sale Up To 3…" at bounding box center [228, 34] width 357 height 8
click at [407, 15] on span "Add to Page" at bounding box center [411, 18] width 21 height 7
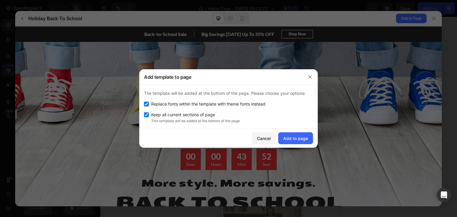
click at [146, 103] on input "checkbox" at bounding box center [146, 104] width 5 height 5
checkbox input "false"
click at [297, 134] on button "Add to page" at bounding box center [295, 138] width 35 height 12
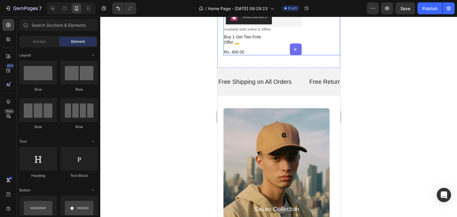
scroll to position [248, 0]
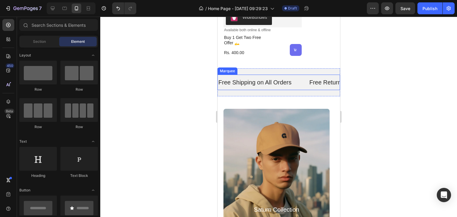
click at [307, 85] on div "Free Shipping on All Orders Text" at bounding box center [262, 82] width 91 height 15
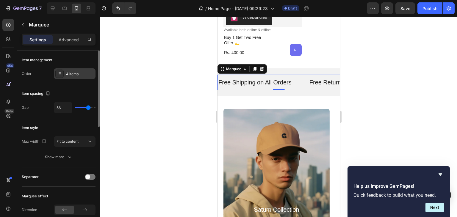
click at [82, 75] on div "4 items" at bounding box center [80, 73] width 28 height 5
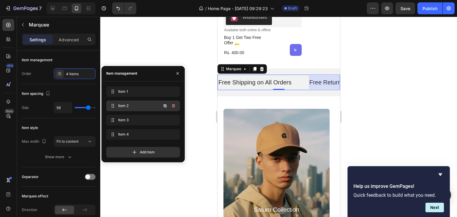
click at [121, 102] on div "Item 2 Item 2" at bounding box center [135, 106] width 52 height 8
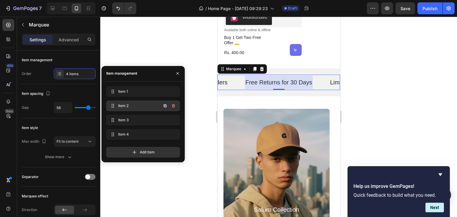
scroll to position [0, 66]
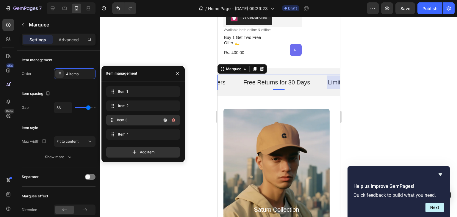
click at [123, 119] on span "Item 3" at bounding box center [139, 120] width 44 height 5
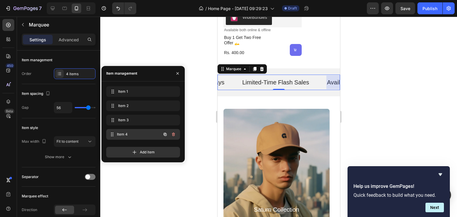
click at [124, 131] on div "Item 4 Item 4" at bounding box center [135, 134] width 52 height 8
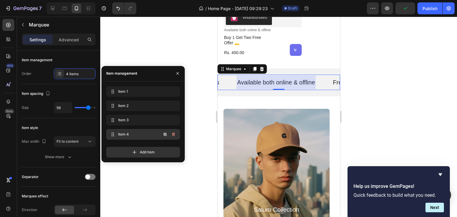
scroll to position [0, 244]
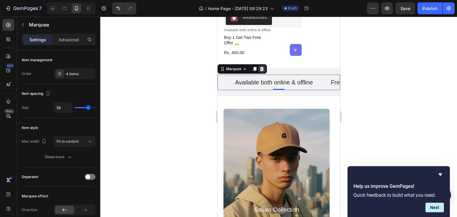
click at [265, 66] on div at bounding box center [261, 68] width 7 height 7
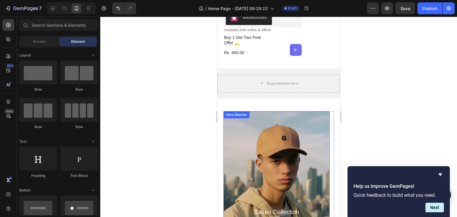
click at [289, 121] on div "Background Image" at bounding box center [276, 178] width 106 height 135
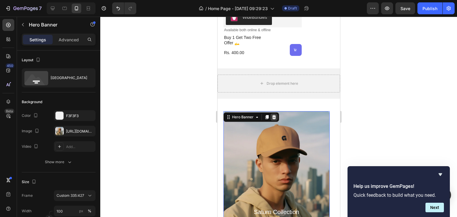
click at [274, 114] on div at bounding box center [273, 117] width 7 height 7
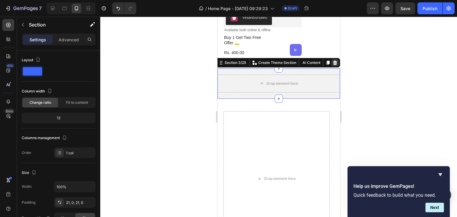
click at [333, 61] on icon at bounding box center [335, 63] width 4 height 4
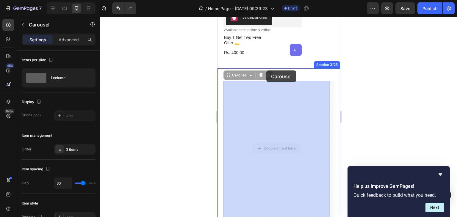
drag, startPoint x: 316, startPoint y: 93, endPoint x: 266, endPoint y: 73, distance: 53.8
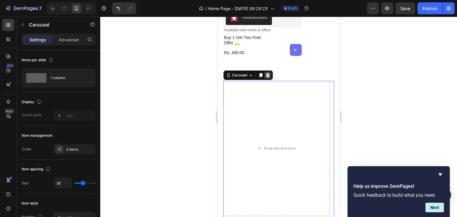
click at [266, 73] on icon at bounding box center [268, 75] width 4 height 4
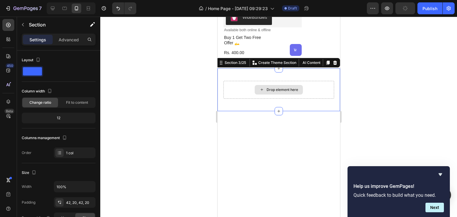
click at [308, 87] on div "Drop element here" at bounding box center [278, 90] width 111 height 18
click at [331, 59] on div at bounding box center [334, 62] width 7 height 7
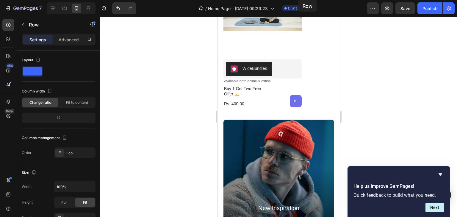
scroll to position [0, 0]
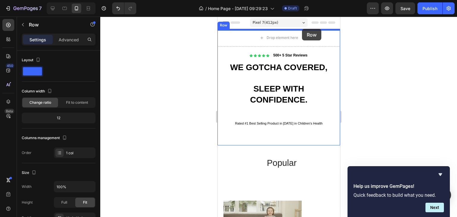
drag, startPoint x: 325, startPoint y: 76, endPoint x: 302, endPoint y: 30, distance: 51.5
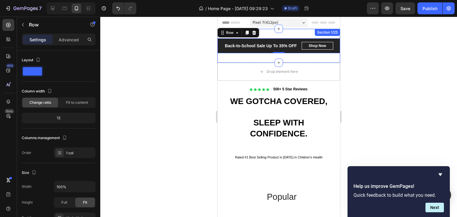
click at [302, 31] on div "Back-to-School Sale Text block Big Savings Today Up To 35% OFF Text block Row B…" at bounding box center [278, 46] width 123 height 34
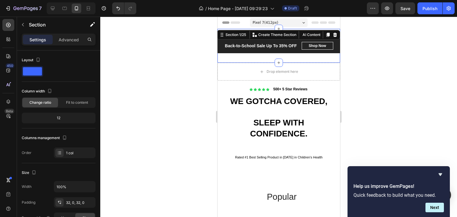
click at [371, 40] on div at bounding box center [278, 117] width 357 height 200
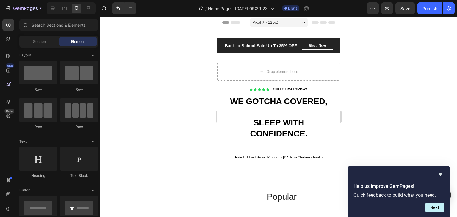
click at [371, 40] on div at bounding box center [278, 117] width 357 height 200
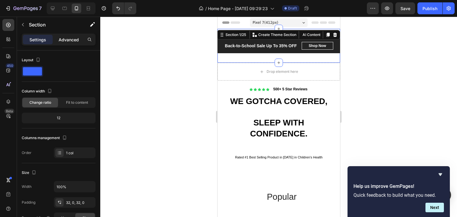
click at [70, 35] on div "Advanced" at bounding box center [69, 40] width 30 height 10
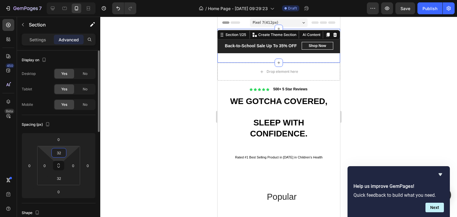
click at [56, 155] on input "32" at bounding box center [59, 152] width 12 height 9
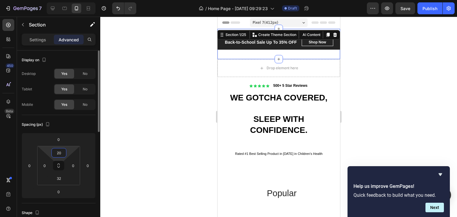
type input "2"
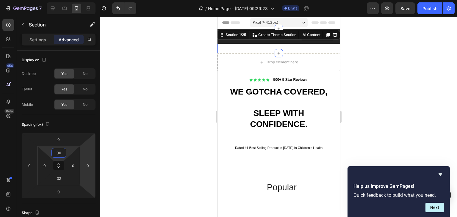
type input "0"
click at [345, 99] on div at bounding box center [278, 117] width 357 height 200
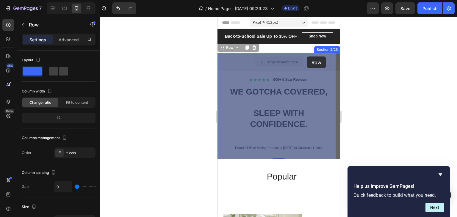
drag, startPoint x: 239, startPoint y: 62, endPoint x: 306, endPoint y: 57, distance: 67.5
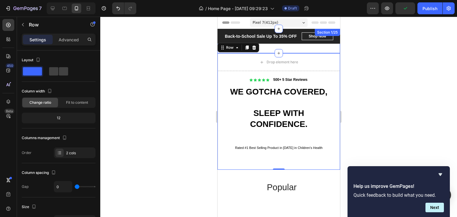
click at [275, 48] on div "Back-to-School Sale Text block Big Savings Today Up To 35% OFF Text block Row B…" at bounding box center [278, 41] width 123 height 24
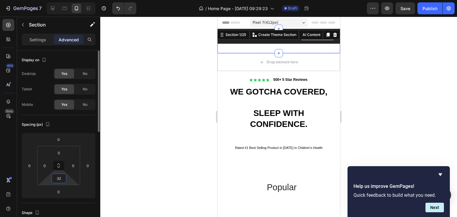
click at [61, 175] on input "32" at bounding box center [59, 178] width 12 height 9
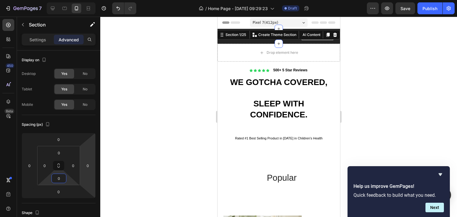
type input "0"
click at [349, 54] on div at bounding box center [278, 117] width 357 height 200
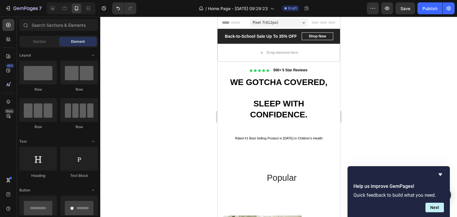
click at [366, 46] on div at bounding box center [278, 117] width 357 height 200
click at [280, 37] on p "Back-to-School Sale Up To 35% OFF" at bounding box center [261, 36] width 72 height 6
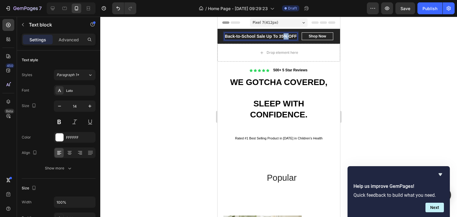
click at [280, 37] on p "Back-to-School Sale Up To 35% OFF" at bounding box center [261, 36] width 72 height 6
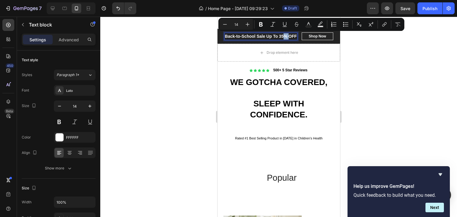
click at [278, 36] on p "Back-to-School Sale Up To 35% OFF" at bounding box center [261, 36] width 72 height 6
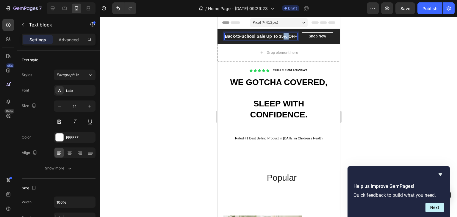
click at [278, 36] on p "Back-to-School Sale Up To 35% OFF" at bounding box center [261, 36] width 72 height 6
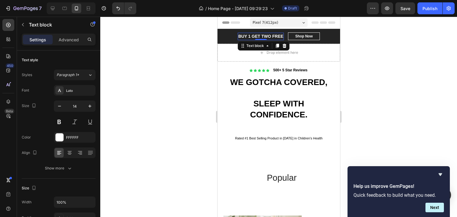
click at [392, 35] on div at bounding box center [278, 117] width 357 height 200
click at [268, 35] on p "BUY 1 GET TWO FREE" at bounding box center [260, 36] width 45 height 6
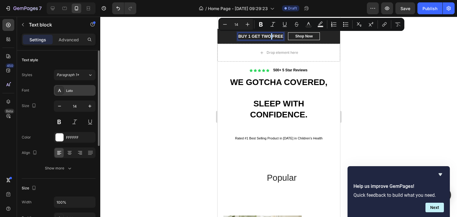
click at [82, 91] on div "Lato" at bounding box center [80, 90] width 28 height 5
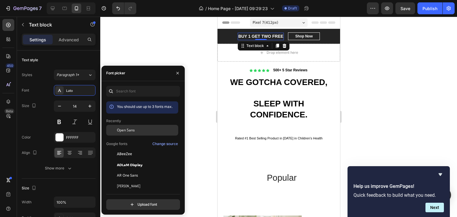
click at [123, 130] on span "Open Sans" at bounding box center [126, 130] width 18 height 5
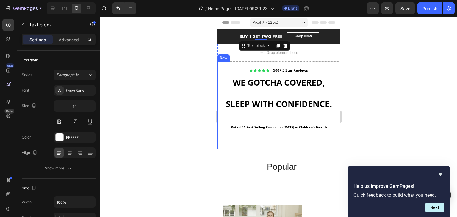
click at [378, 90] on div at bounding box center [278, 117] width 357 height 200
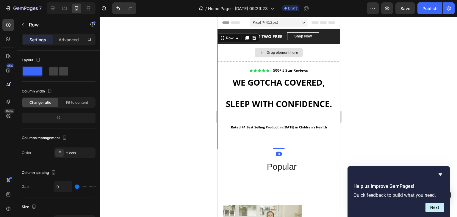
click at [310, 53] on div "Drop element here" at bounding box center [278, 53] width 123 height 18
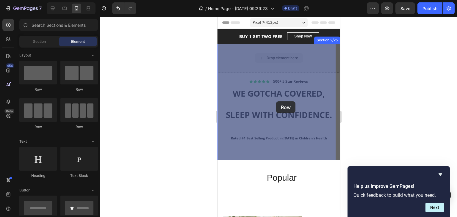
drag, startPoint x: 287, startPoint y: 51, endPoint x: 276, endPoint y: 101, distance: 51.6
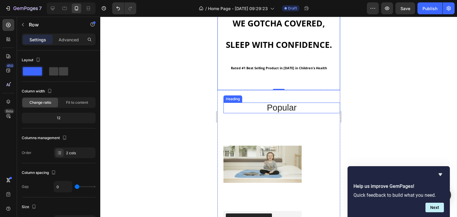
scroll to position [59, 0]
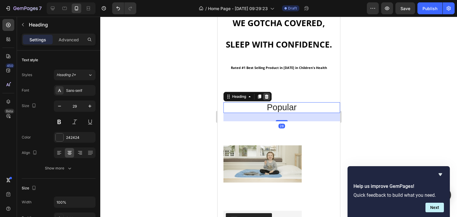
click at [267, 99] on icon at bounding box center [266, 97] width 4 height 4
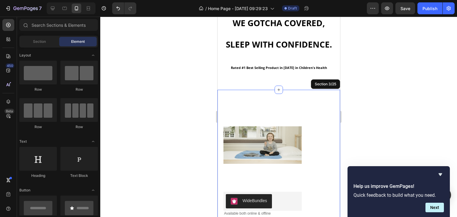
click at [268, 111] on div "Product Images WideBundles WideBundles Available both online & offline Text Blo…" at bounding box center [278, 171] width 123 height 162
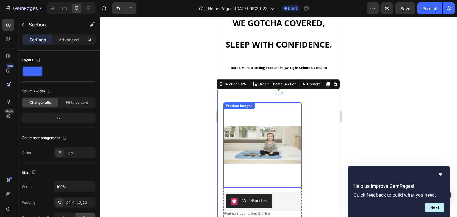
scroll to position [107, 0]
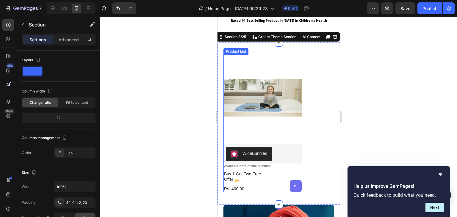
click at [319, 129] on div "Product Images WideBundles WideBundles Available both online & offline Text Blo…" at bounding box center [281, 123] width 117 height 137
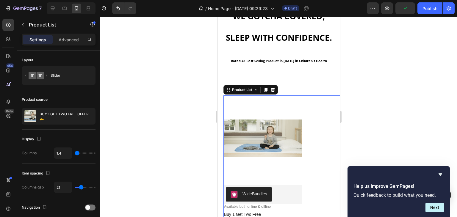
scroll to position [67, 0]
click at [272, 92] on icon at bounding box center [273, 89] width 4 height 4
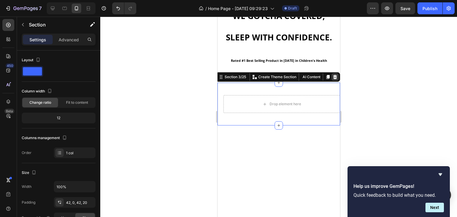
click at [332, 79] on icon at bounding box center [334, 77] width 5 height 5
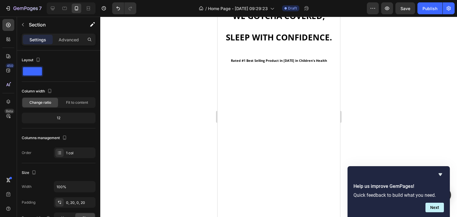
click at [275, 104] on div at bounding box center [278, 150] width 123 height 135
click at [118, 13] on button "Undo/Redo" at bounding box center [118, 8] width 12 height 12
click at [24, 28] on button "button" at bounding box center [23, 25] width 10 height 10
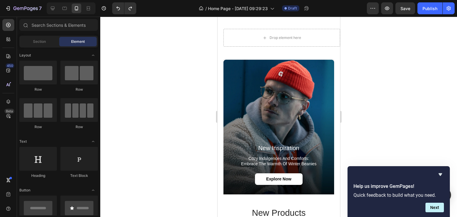
scroll to position [134, 0]
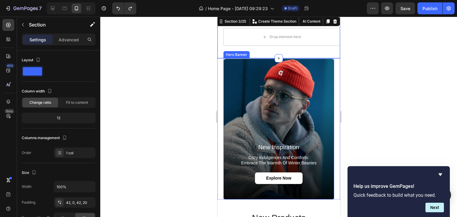
click at [275, 104] on div "Background Image" at bounding box center [278, 128] width 111 height 141
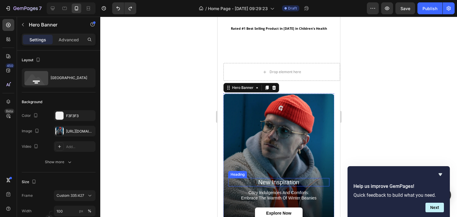
scroll to position [99, 0]
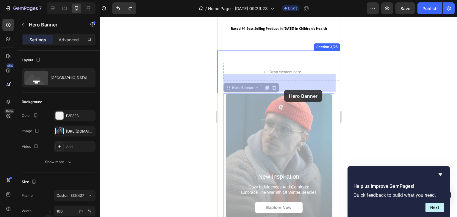
drag, startPoint x: 281, startPoint y: 151, endPoint x: 284, endPoint y: 90, distance: 61.4
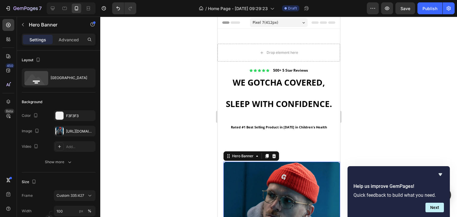
scroll to position [130, 0]
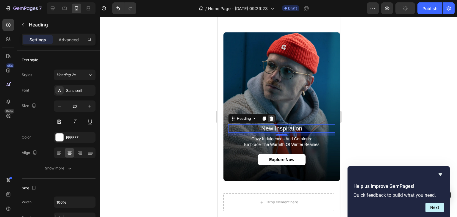
click at [272, 121] on icon at bounding box center [271, 118] width 5 height 5
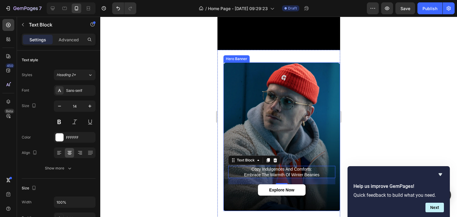
scroll to position [211, 0]
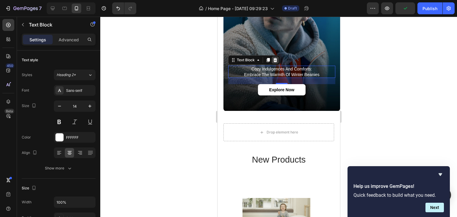
click at [273, 58] on icon at bounding box center [275, 60] width 4 height 4
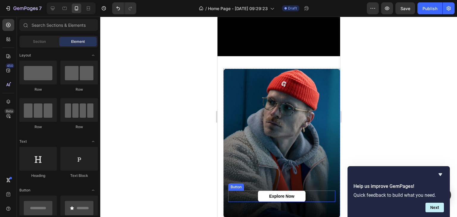
scroll to position [175, 0]
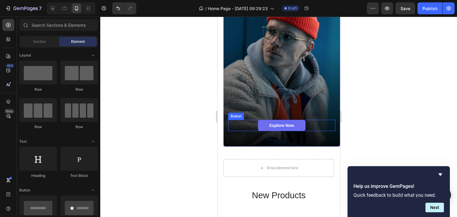
click at [288, 123] on p "Explore Now" at bounding box center [281, 125] width 25 height 5
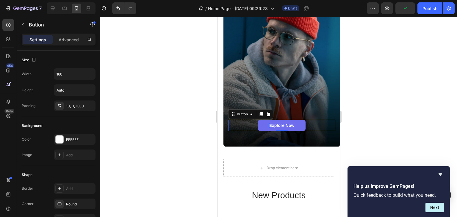
click at [288, 123] on p "Explore Now" at bounding box center [281, 125] width 25 height 5
click at [275, 123] on p "Explore Now" at bounding box center [281, 125] width 25 height 5
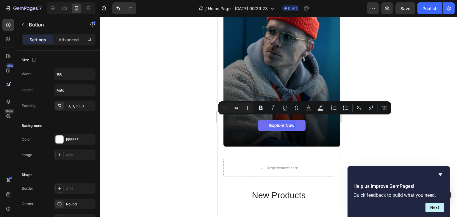
click at [281, 123] on p "Explore Now" at bounding box center [281, 125] width 25 height 5
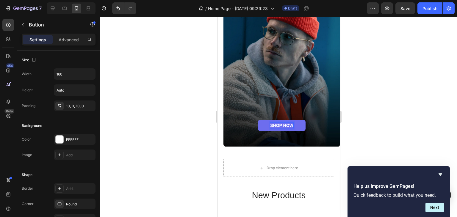
click at [281, 123] on p "SHOP NOW" at bounding box center [281, 125] width 23 height 5
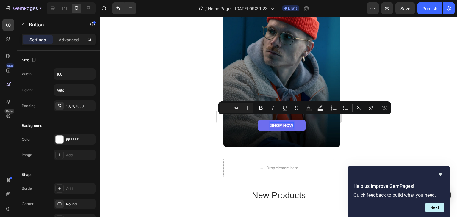
click at [270, 123] on p "SHOP NOW" at bounding box center [281, 125] width 23 height 5
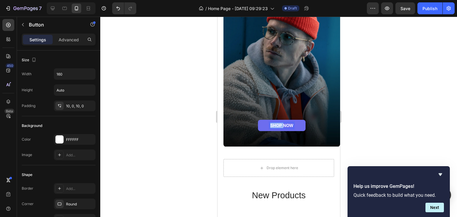
click at [270, 123] on p "SHOP NOW" at bounding box center [281, 125] width 23 height 5
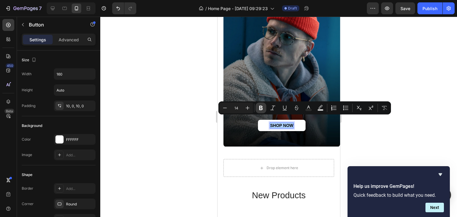
click at [261, 108] on icon "Editor contextual toolbar" at bounding box center [261, 108] width 4 height 4
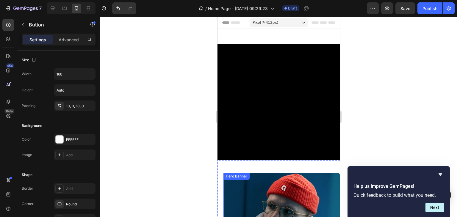
scroll to position [175, 0]
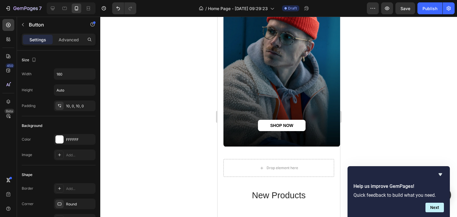
click at [353, 83] on div at bounding box center [278, 117] width 357 height 200
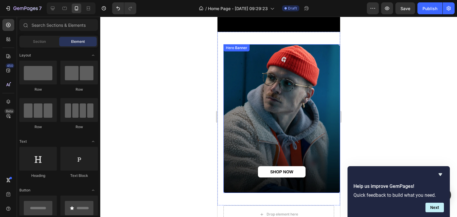
scroll to position [178, 0]
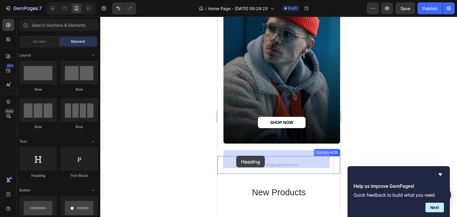
drag, startPoint x: 263, startPoint y: 177, endPoint x: 236, endPoint y: 156, distance: 34.3
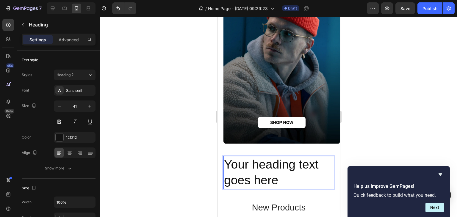
click at [251, 158] on h2 "Your heading text goes here" at bounding box center [278, 172] width 111 height 33
click at [251, 158] on p "Your heading text goes here" at bounding box center [278, 173] width 109 height 32
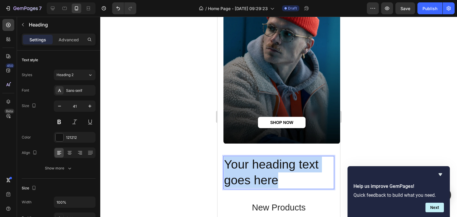
click at [251, 158] on p "Your heading text goes here" at bounding box center [278, 173] width 109 height 32
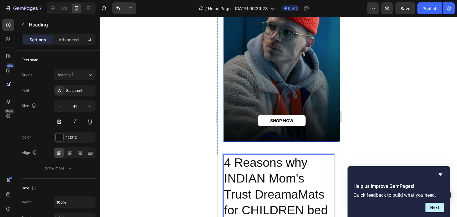
scroll to position [268, 0]
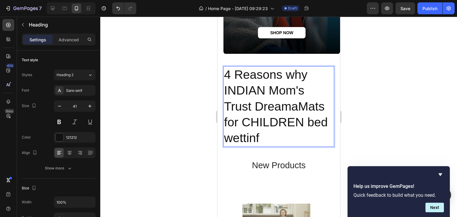
click at [226, 71] on p "4 Reasons why INDIAN Mom's Trust DreamaMats for CHILDREN bed wettinf" at bounding box center [278, 106] width 109 height 79
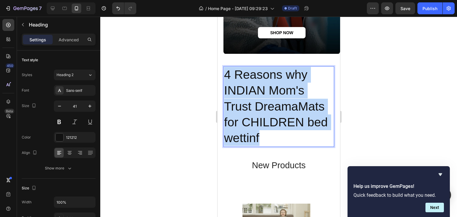
click at [226, 71] on p "4 Reasons why INDIAN Mom's Trust DreamaMats for CHILDREN bed wettinf" at bounding box center [278, 106] width 109 height 79
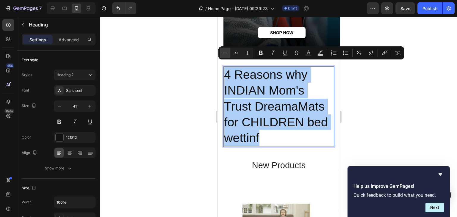
click at [228, 56] on button "Minus" at bounding box center [225, 53] width 11 height 11
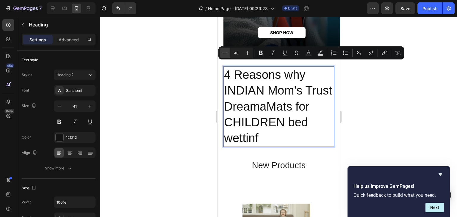
click at [228, 56] on button "Minus" at bounding box center [225, 53] width 11 height 11
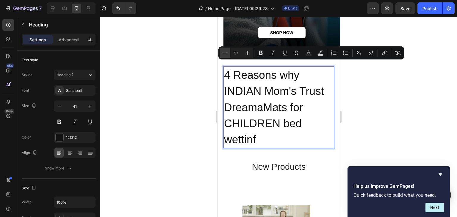
click at [228, 56] on button "Minus" at bounding box center [225, 53] width 11 height 11
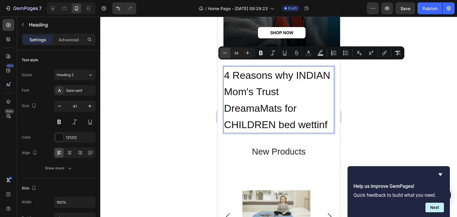
click at [228, 56] on button "Minus" at bounding box center [225, 53] width 11 height 11
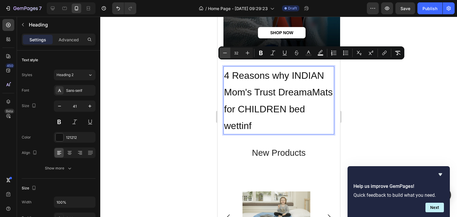
click at [228, 56] on button "Minus" at bounding box center [225, 53] width 11 height 11
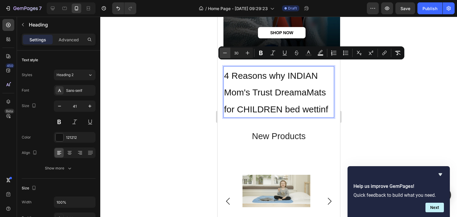
click at [228, 56] on button "Minus" at bounding box center [225, 53] width 11 height 11
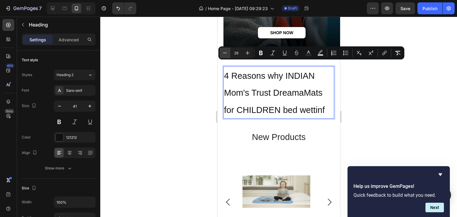
click at [228, 56] on button "Minus" at bounding box center [225, 53] width 11 height 11
type input "28"
click at [259, 53] on icon "Editor contextual toolbar" at bounding box center [261, 53] width 6 height 6
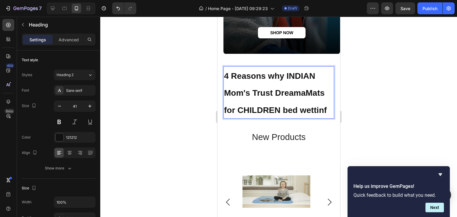
click at [237, 71] on strong "4 Reasons why INDIAN Mom's Trust DreamaMats for CHILDREN bed wettinf" at bounding box center [275, 92] width 103 height 43
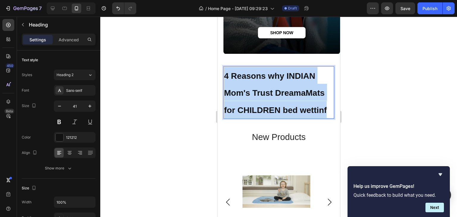
click at [237, 71] on strong "4 Reasons why INDIAN Mom's Trust DreamaMats for CHILDREN bed wettinf" at bounding box center [275, 92] width 103 height 43
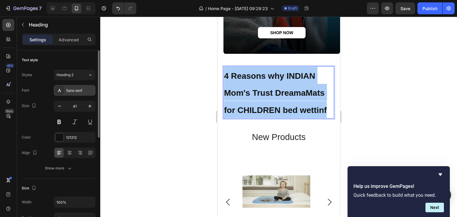
click at [86, 86] on div "Sans-serif" at bounding box center [75, 90] width 42 height 11
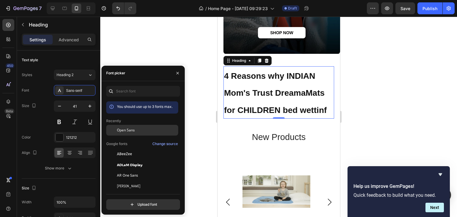
click at [132, 128] on span "Open Sans" at bounding box center [126, 130] width 18 height 5
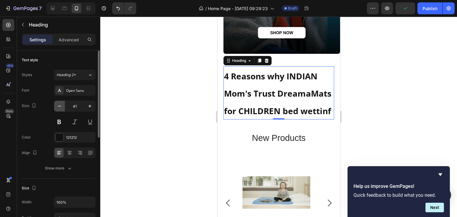
click at [58, 108] on icon "button" at bounding box center [60, 106] width 6 height 6
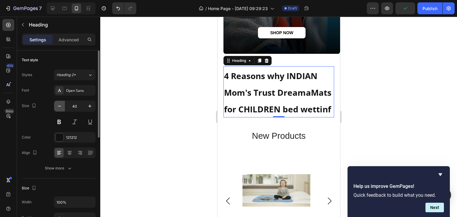
click at [58, 108] on icon "button" at bounding box center [60, 106] width 6 height 6
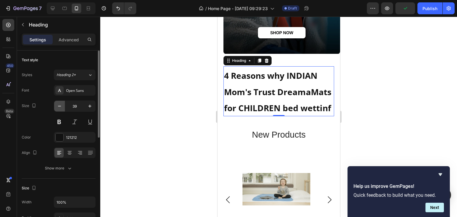
click at [58, 108] on icon "button" at bounding box center [60, 106] width 6 height 6
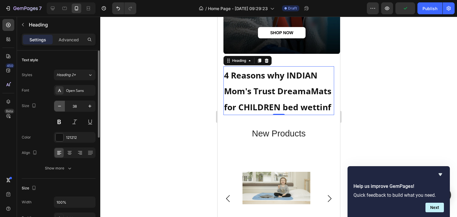
click at [58, 108] on icon "button" at bounding box center [60, 106] width 6 height 6
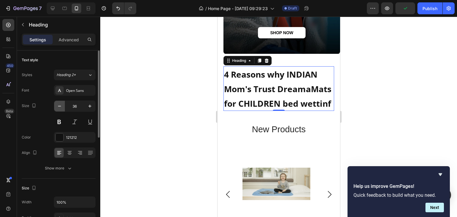
click at [58, 108] on icon "button" at bounding box center [60, 106] width 6 height 6
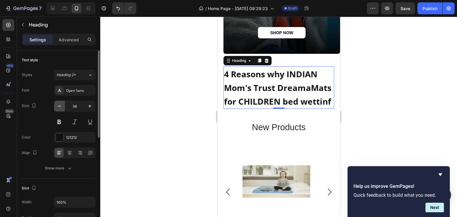
click at [58, 108] on icon "button" at bounding box center [60, 106] width 6 height 6
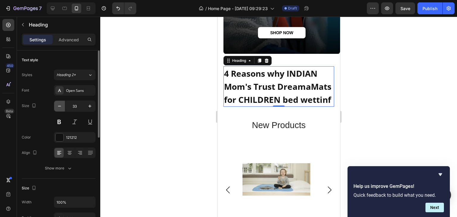
click at [58, 108] on icon "button" at bounding box center [60, 106] width 6 height 6
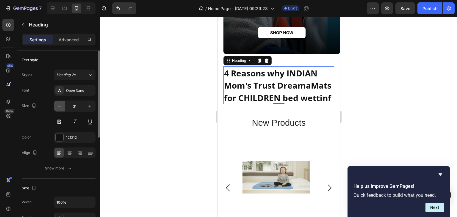
click at [58, 108] on icon "button" at bounding box center [60, 106] width 6 height 6
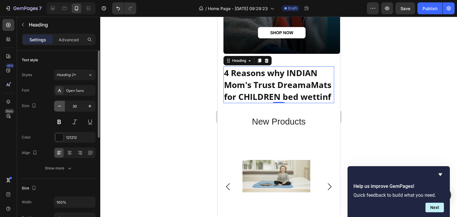
click at [58, 108] on icon "button" at bounding box center [60, 106] width 6 height 6
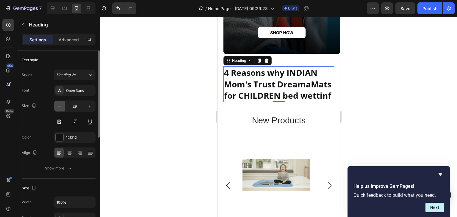
click at [58, 108] on icon "button" at bounding box center [60, 106] width 6 height 6
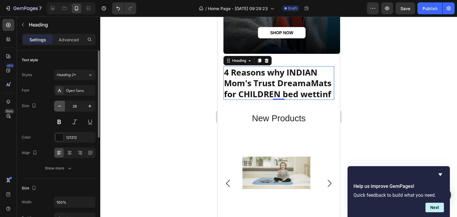
click at [58, 108] on icon "button" at bounding box center [60, 106] width 6 height 6
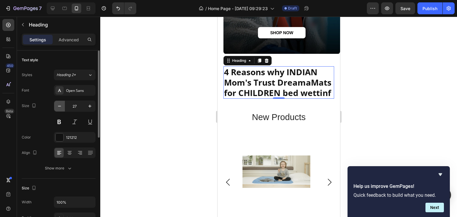
click at [58, 108] on icon "button" at bounding box center [60, 106] width 6 height 6
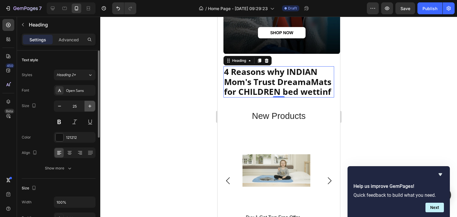
click at [87, 105] on icon "button" at bounding box center [90, 106] width 6 height 6
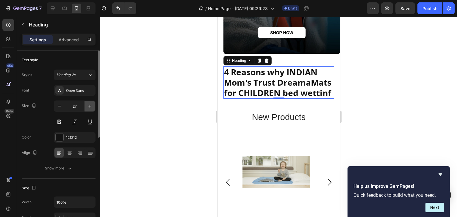
type input "28"
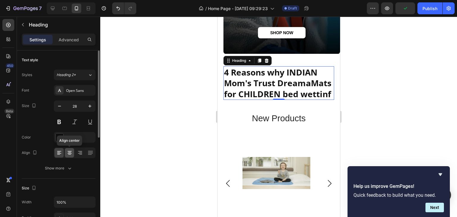
click at [68, 152] on icon at bounding box center [70, 153] width 6 height 6
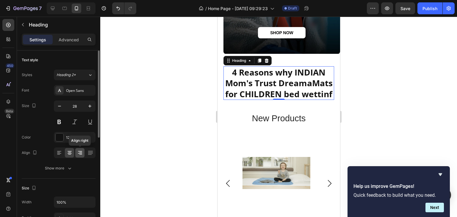
click at [81, 151] on icon at bounding box center [80, 153] width 6 height 6
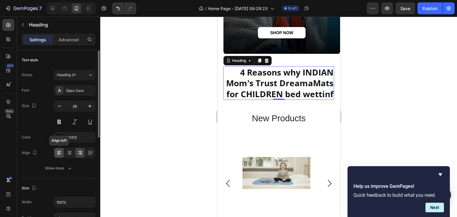
click at [59, 154] on icon at bounding box center [59, 153] width 6 height 6
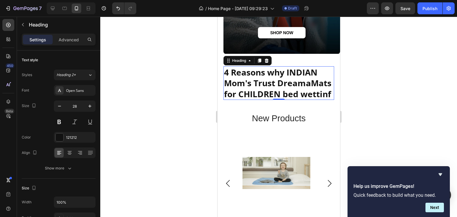
click at [397, 57] on div at bounding box center [278, 117] width 357 height 200
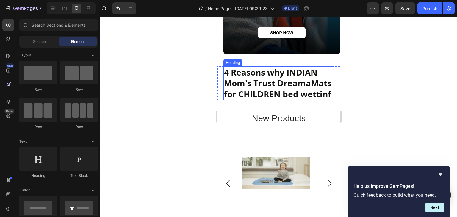
scroll to position [249, 0]
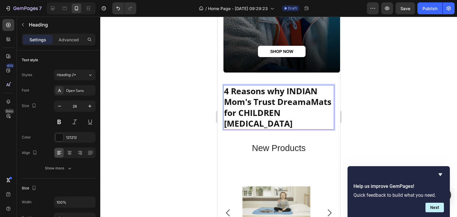
click at [293, 104] on p "4 Reasons why INDIAN Mom's Trust DreamaMats for CHILDREN bed wetting" at bounding box center [278, 107] width 109 height 43
click at [280, 104] on strong "4 Reasons why INDIAN Mom's Trust DreamaMats As their CHILDREN bed wetting" at bounding box center [277, 107] width 107 height 44
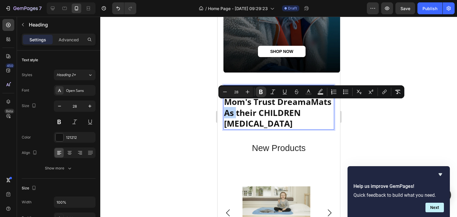
click at [286, 105] on strong "4 Reasons why INDIAN Mom's Trust DreamaMats As their CHILDREN bed wetting" at bounding box center [277, 107] width 107 height 44
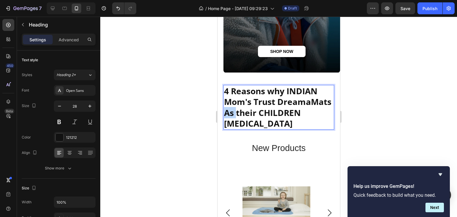
click at [286, 105] on strong "4 Reasons why INDIAN Mom's Trust DreamaMats As their CHILDREN bed wetting" at bounding box center [277, 107] width 107 height 44
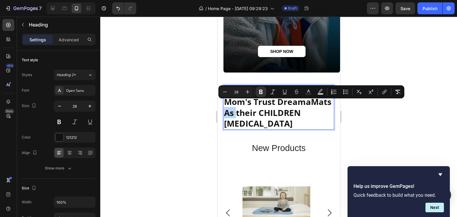
click at [284, 106] on strong "4 Reasons why INDIAN Mom's Trust DreamaMats As their CHILDREN bed wetting" at bounding box center [277, 107] width 107 height 44
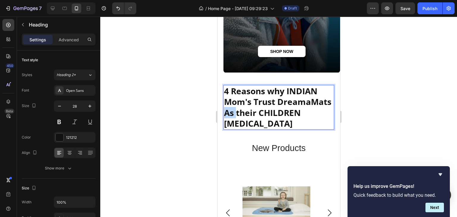
click at [284, 106] on strong "4 Reasons why INDIAN Mom's Trust DreamaMats As their CHILDREN bed wetting" at bounding box center [277, 107] width 107 height 44
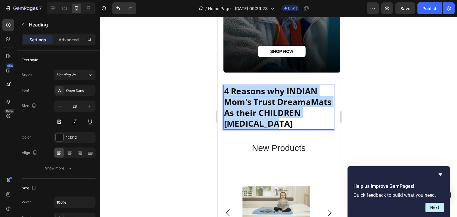
click at [284, 106] on strong "4 Reasons why INDIAN Mom's Trust DreamaMats As their CHILDREN bed wetting" at bounding box center [277, 107] width 107 height 44
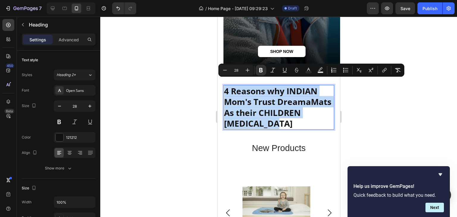
click at [284, 106] on strong "4 Reasons why INDIAN Mom's Trust DreamaMats As their CHILDREN bed wetting" at bounding box center [277, 107] width 107 height 44
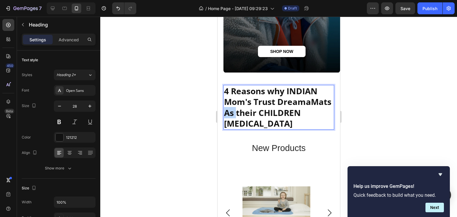
click at [284, 106] on strong "4 Reasons why INDIAN Mom's Trust DreamaMats As their CHILDREN bed wetting" at bounding box center [277, 107] width 107 height 44
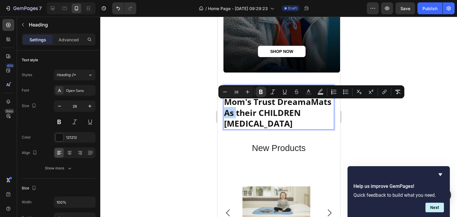
click at [284, 106] on strong "4 Reasons why INDIAN Mom's Trust DreamaMats As their CHILDREN bed wetting" at bounding box center [277, 107] width 107 height 44
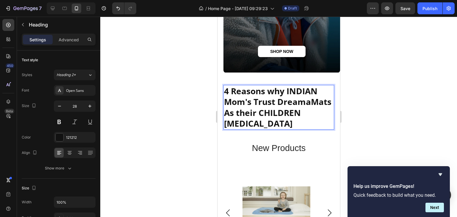
click at [287, 106] on strong "4 Reasons why INDIAN Mom's Trust DreamaMats As their CHILDREN bed wetting" at bounding box center [277, 107] width 107 height 44
click at [287, 106] on strong "4 Reasons why INDIAN Mom's Trust DreamaMats For their CHILDREN bed wetting" at bounding box center [277, 107] width 107 height 44
click at [226, 86] on strong "4 Reasons why INDIAN Mom's Trust DreamaMats For their CHILDREN bed wetting" at bounding box center [277, 107] width 107 height 44
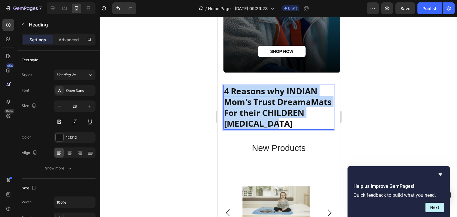
click at [226, 86] on strong "4 Reasons why INDIAN Mom's Trust DreamaMats For their CHILDREN bed wetting" at bounding box center [277, 107] width 107 height 44
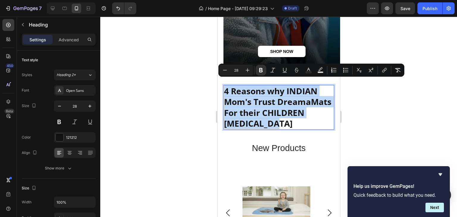
click at [286, 95] on p "4 Reasons why INDIAN Mom's Trust DreamaMats For their CHILDREN bed wetting" at bounding box center [278, 107] width 109 height 43
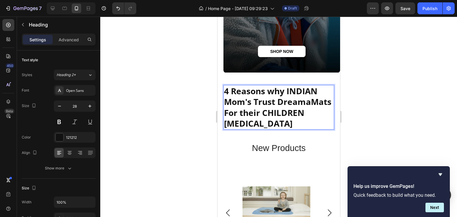
click at [295, 105] on strong "4 Reasons why INDIAN Mom's Trust DreamaMats For their CHILDREN bed wetting" at bounding box center [277, 107] width 107 height 44
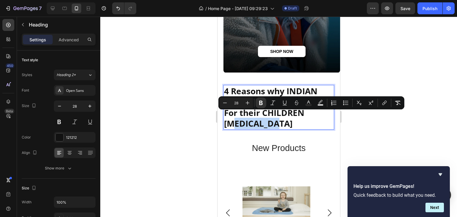
drag, startPoint x: 280, startPoint y: 118, endPoint x: 322, endPoint y: 113, distance: 43.1
click at [322, 113] on p "4 Reasons why INDIAN Mom's Trust DreamaMats For their CHILDREN bed wetting" at bounding box center [278, 107] width 109 height 43
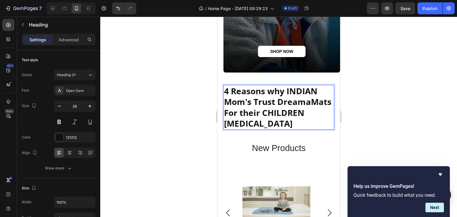
click at [322, 115] on p "4 Reasons why INDIAN Mom's Trust DreamaMats For their CHILDREN bed wetting" at bounding box center [278, 107] width 109 height 43
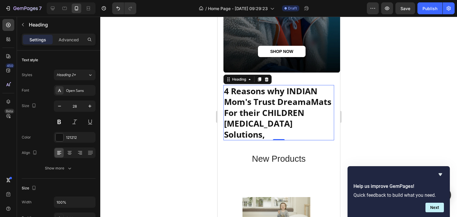
click at [419, 61] on div at bounding box center [278, 117] width 357 height 200
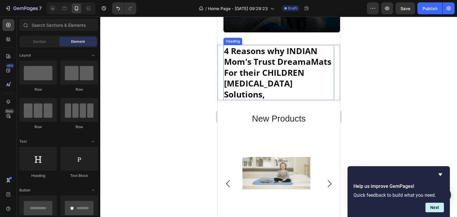
scroll to position [289, 0]
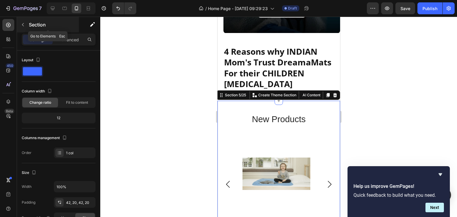
click at [24, 23] on icon "button" at bounding box center [23, 24] width 5 height 5
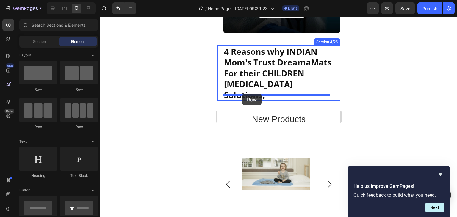
drag, startPoint x: 259, startPoint y: 98, endPoint x: 242, endPoint y: 94, distance: 17.7
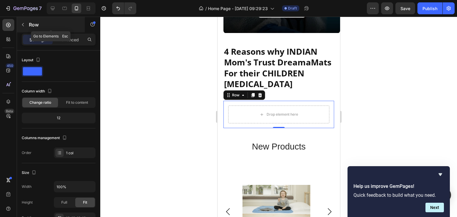
click at [21, 27] on icon "button" at bounding box center [23, 24] width 5 height 5
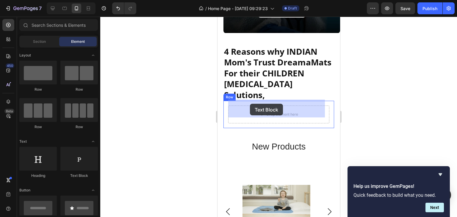
drag, startPoint x: 303, startPoint y: 178, endPoint x: 250, endPoint y: 104, distance: 92.1
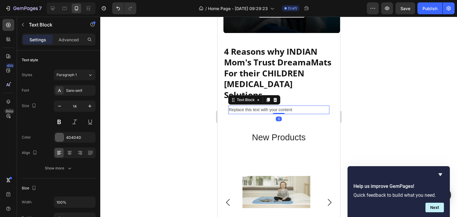
click at [253, 106] on div "Replace this text with your content" at bounding box center [278, 110] width 101 height 9
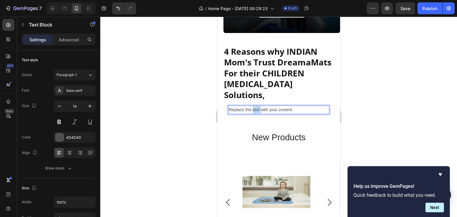
click at [253, 106] on p "Replace this text with your content" at bounding box center [278, 109] width 100 height 7
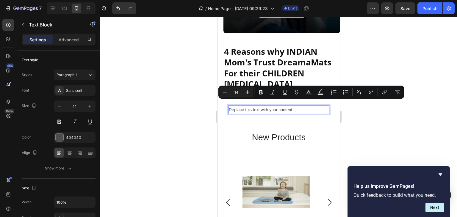
click at [285, 106] on p "Replace this text with your content" at bounding box center [278, 109] width 100 height 7
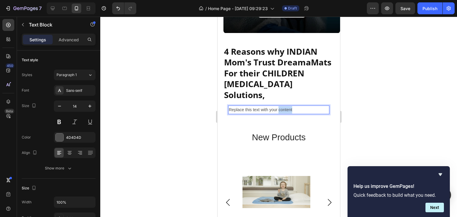
click at [285, 106] on p "Replace this text with your content" at bounding box center [278, 109] width 100 height 7
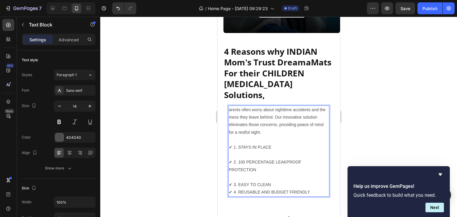
click at [230, 106] on p "arents often worry about nighttime accidents and the mess they leave behind. Ou…" at bounding box center [278, 147] width 100 height 82
click at [229, 106] on p "Parents often worry about nighttime accidents and the mess they leave behind. O…" at bounding box center [278, 147] width 100 height 82
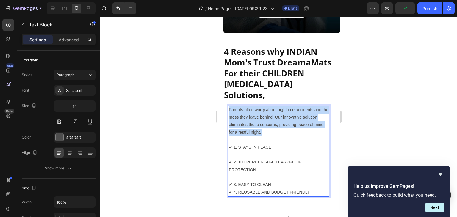
click at [229, 106] on p "Parents often worry about nighttime accidents and the mess they leave behind. O…" at bounding box center [278, 147] width 100 height 82
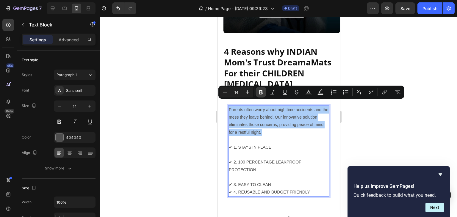
click at [261, 93] on icon "Editor contextual toolbar" at bounding box center [261, 92] width 6 height 6
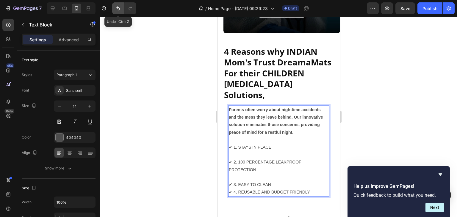
click at [119, 9] on icon "Undo/Redo" at bounding box center [118, 8] width 6 height 6
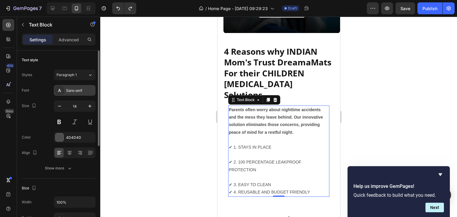
click at [82, 92] on div "Sans-serif" at bounding box center [80, 90] width 28 height 5
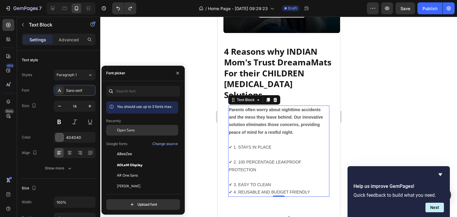
click at [124, 129] on span "Open Sans" at bounding box center [126, 130] width 18 height 5
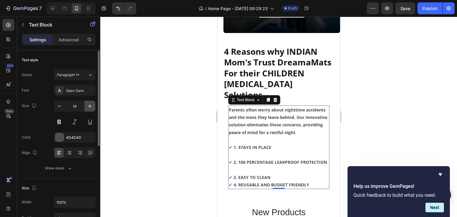
click at [90, 104] on icon "button" at bounding box center [90, 106] width 6 height 6
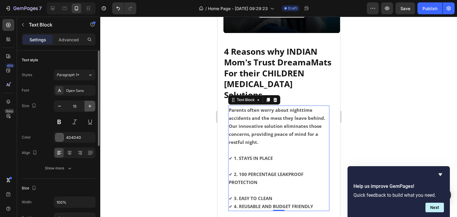
click at [90, 104] on icon "button" at bounding box center [90, 106] width 6 height 6
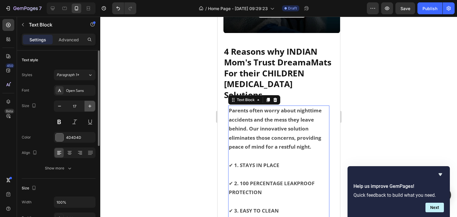
click at [90, 104] on icon "button" at bounding box center [90, 106] width 6 height 6
type input "18"
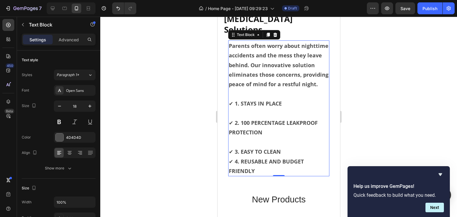
scroll to position [354, 0]
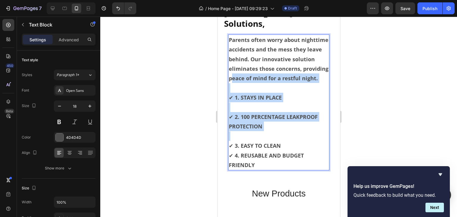
drag, startPoint x: 258, startPoint y: 80, endPoint x: 34, endPoint y: 160, distance: 238.3
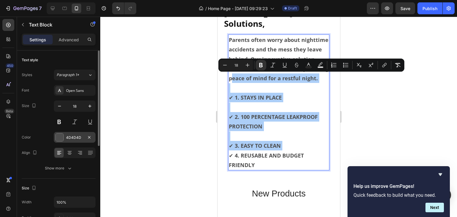
click at [57, 138] on div at bounding box center [60, 138] width 8 height 8
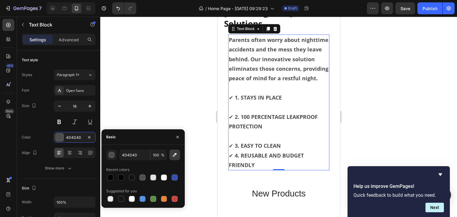
click at [172, 153] on icon "button" at bounding box center [175, 155] width 6 height 6
type input "151515"
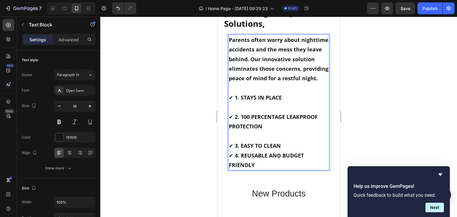
click at [249, 111] on p "Parents often worry about nighttime accidents and the mess they leave behind. O…" at bounding box center [278, 93] width 100 height 116
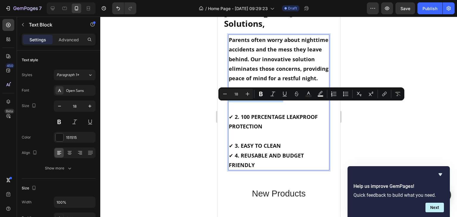
click at [249, 111] on p "Parents often worry about nighttime accidents and the mess they leave behind. O…" at bounding box center [278, 93] width 100 height 116
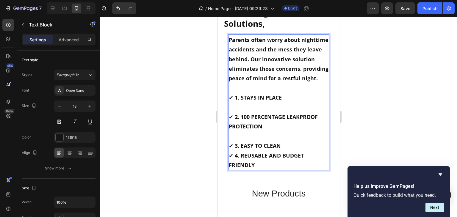
click at [231, 40] on strong "Parents often worry about nighttime accidents and the mess they leave behind. O…" at bounding box center [278, 59] width 100 height 46
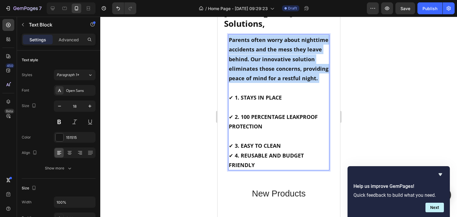
click at [231, 40] on strong "Parents often worry about nighttime accidents and the mess they leave behind. O…" at bounding box center [278, 59] width 100 height 46
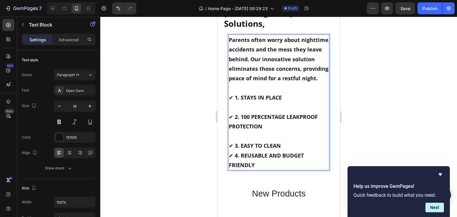
drag, startPoint x: 276, startPoint y: 90, endPoint x: 115, endPoint y: 104, distance: 161.5
click at [91, 103] on icon "button" at bounding box center [90, 106] width 6 height 6
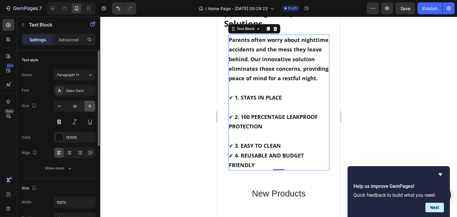
click at [91, 103] on icon "button" at bounding box center [90, 106] width 6 height 6
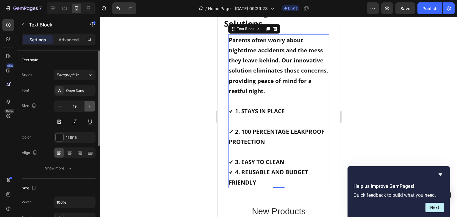
click at [91, 103] on icon "button" at bounding box center [90, 106] width 6 height 6
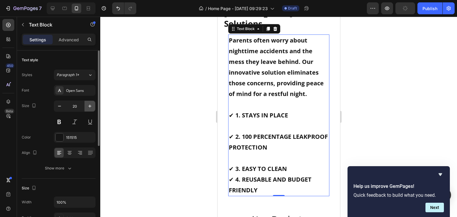
click at [91, 103] on icon "button" at bounding box center [90, 106] width 6 height 6
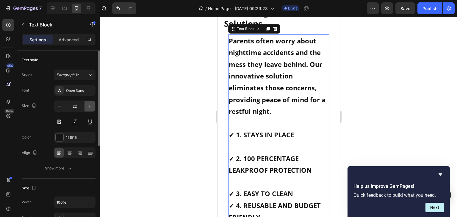
click at [91, 103] on icon "button" at bounding box center [90, 106] width 6 height 6
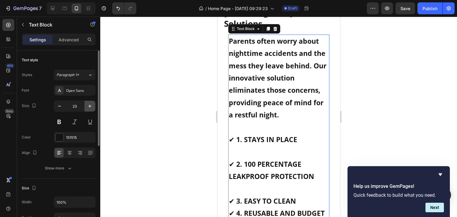
click at [91, 103] on icon "button" at bounding box center [90, 106] width 6 height 6
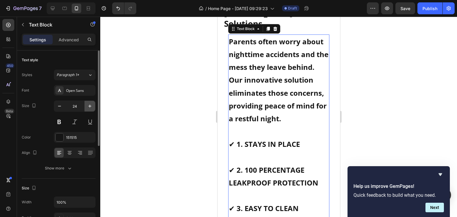
click at [91, 103] on icon "button" at bounding box center [90, 106] width 6 height 6
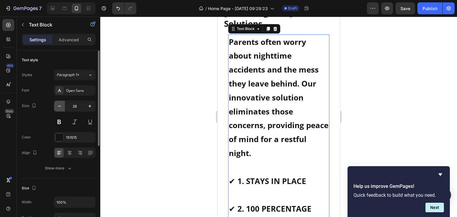
click at [61, 107] on icon "button" at bounding box center [60, 106] width 6 height 6
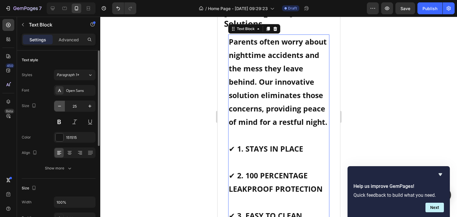
click at [61, 107] on icon "button" at bounding box center [60, 106] width 6 height 6
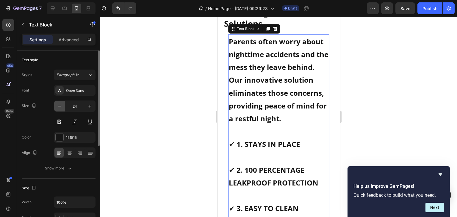
click at [61, 107] on icon "button" at bounding box center [60, 106] width 6 height 6
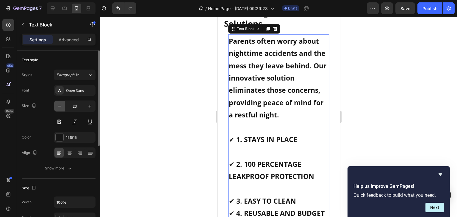
click at [61, 107] on icon "button" at bounding box center [60, 106] width 6 height 6
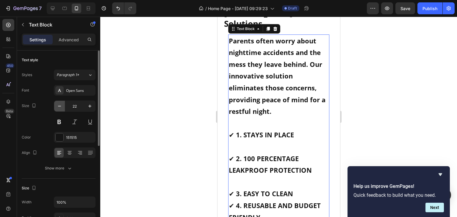
click at [61, 107] on icon "button" at bounding box center [60, 106] width 6 height 6
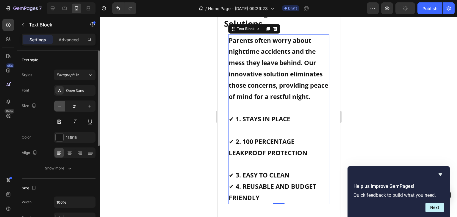
click at [61, 107] on icon "button" at bounding box center [60, 106] width 6 height 6
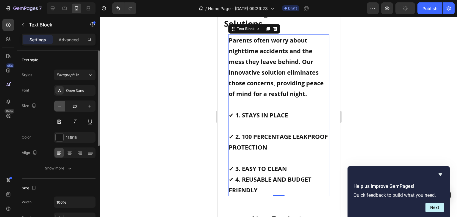
click at [61, 107] on icon "button" at bounding box center [60, 106] width 6 height 6
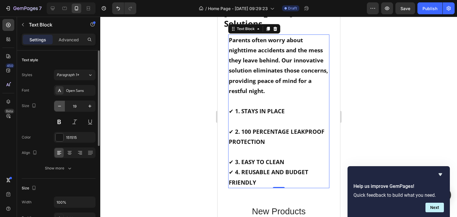
click at [61, 107] on icon "button" at bounding box center [60, 106] width 6 height 6
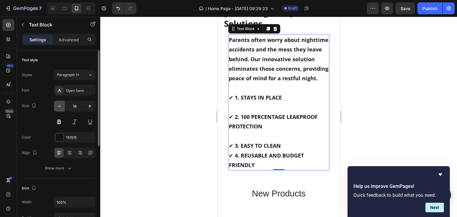
click at [61, 107] on icon "button" at bounding box center [60, 106] width 6 height 6
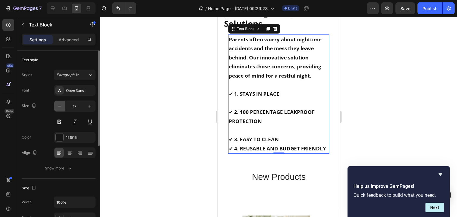
click at [61, 107] on icon "button" at bounding box center [60, 106] width 6 height 6
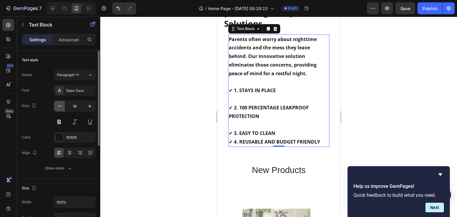
click at [61, 107] on icon "button" at bounding box center [60, 106] width 6 height 6
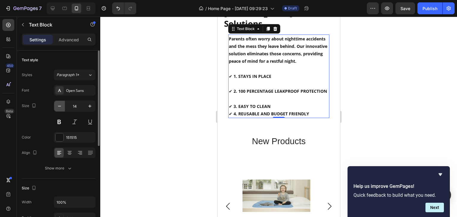
click at [61, 107] on icon "button" at bounding box center [60, 106] width 6 height 6
type input "13"
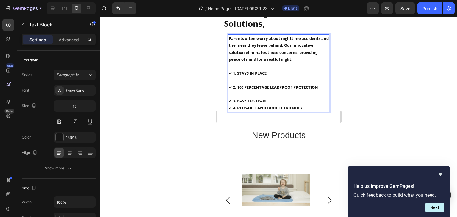
click at [270, 99] on p "Parents often worry about nighttime accidents and the mess they leave behind. O…" at bounding box center [278, 70] width 100 height 70
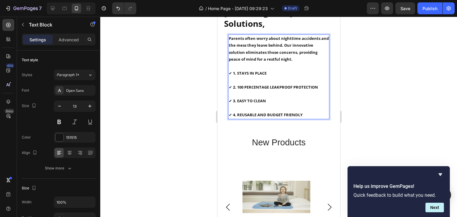
click at [270, 99] on p "Parents often worry about nighttime accidents and the mess they leave behind. O…" at bounding box center [278, 70] width 100 height 70
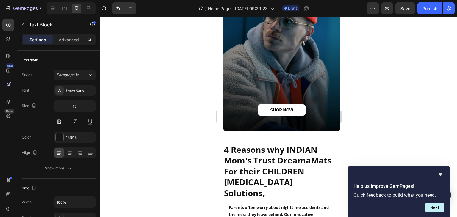
scroll to position [296, 0]
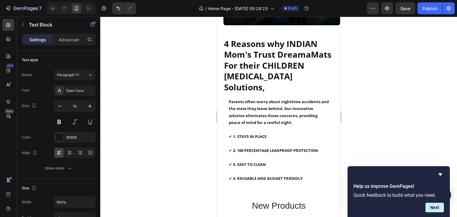
click at [236, 132] on p "Parents often worry about nighttime accidents and the mess they leave behind. O…" at bounding box center [278, 133] width 100 height 70
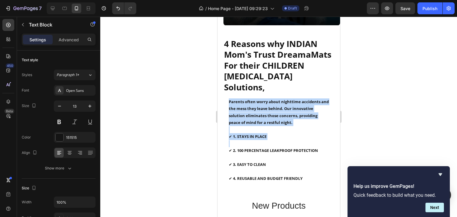
drag, startPoint x: 274, startPoint y: 138, endPoint x: 242, endPoint y: 106, distance: 44.2
click at [242, 106] on p "Parents often worry about nighttime accidents and the mess they leave behind. O…" at bounding box center [278, 133] width 100 height 70
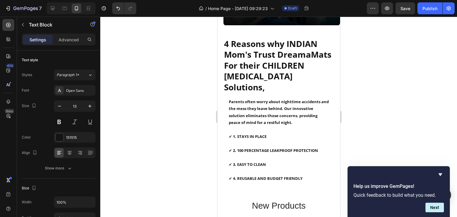
drag, startPoint x: 242, startPoint y: 107, endPoint x: 301, endPoint y: 173, distance: 87.6
click at [301, 173] on div "Parents often worry about nighttime accidents and the mess they leave behind. O…" at bounding box center [278, 140] width 101 height 85
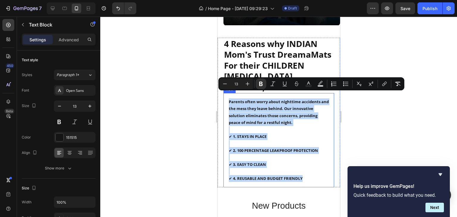
drag, startPoint x: 301, startPoint y: 173, endPoint x: 226, endPoint y: 90, distance: 111.4
click at [226, 93] on div "Parents often worry about nighttime accidents and the mess they leave behind. O…" at bounding box center [278, 140] width 111 height 94
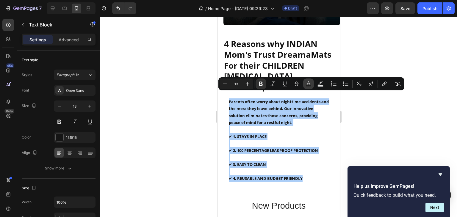
click at [309, 86] on rect "Editor contextual toolbar" at bounding box center [309, 85] width 6 height 1
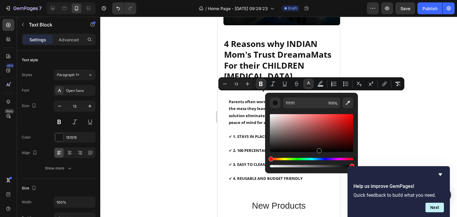
type input "000000"
drag, startPoint x: 271, startPoint y: 149, endPoint x: 374, endPoint y: 188, distance: 109.5
click at [374, 0] on body "7 Version history / Home Page - Sep 28, 09:29:23 Draft Preview Save Publish 450…" at bounding box center [228, 0] width 457 height 0
click at [390, 123] on div at bounding box center [278, 117] width 357 height 200
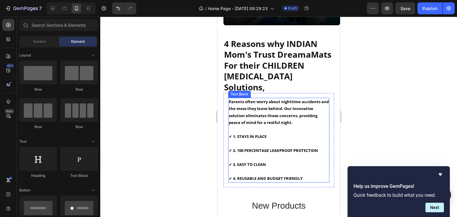
click at [310, 141] on p "Parents often worry about nighttime accidents and the mess they leave behind. O…" at bounding box center [278, 133] width 100 height 70
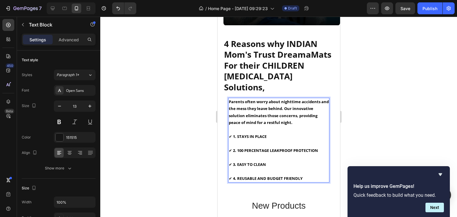
click at [315, 148] on span "✔ 2. 100 PERCENTAGE LEAKPROOF PROTECTION" at bounding box center [272, 150] width 89 height 5
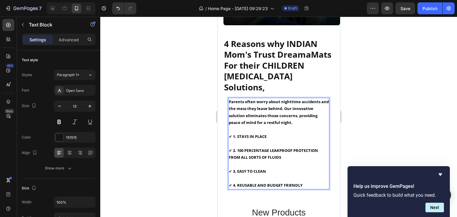
click at [257, 141] on p "Parents often worry about nighttime accidents and the mess they leave behind. O…" at bounding box center [278, 136] width 100 height 76
click at [258, 148] on span "✔ 2. 100 PERCENTAGE LEAKPROOF PROTECTION FROM ALL SORTS OF FLUIDS" at bounding box center [272, 154] width 89 height 12
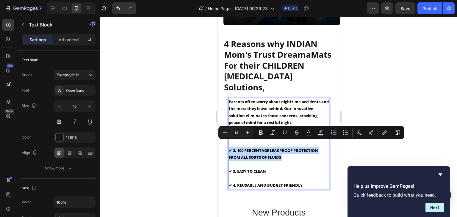
click at [258, 148] on span "✔ 2. 100 PERCENTAGE LEAKPROOF PROTECTION FROM ALL SORTS OF FLUIDS" at bounding box center [272, 154] width 89 height 12
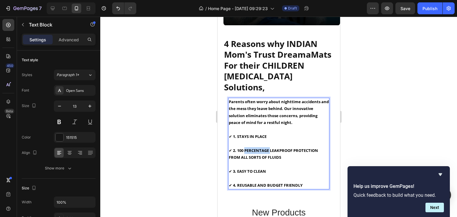
click at [258, 148] on span "✔ 2. 100 PERCENTAGE LEAKPROOF PROTECTION FROM ALL SORTS OF FLUIDS" at bounding box center [272, 154] width 89 height 12
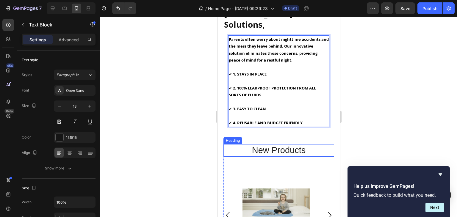
scroll to position [353, 0]
click at [295, 148] on h2 "new products" at bounding box center [278, 151] width 111 height 12
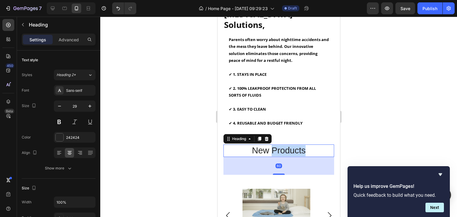
click at [295, 148] on h2 "new products" at bounding box center [278, 151] width 111 height 12
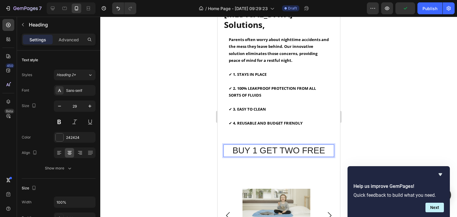
click at [295, 148] on p "BUY 1 GET TWO FREE" at bounding box center [278, 150] width 109 height 11
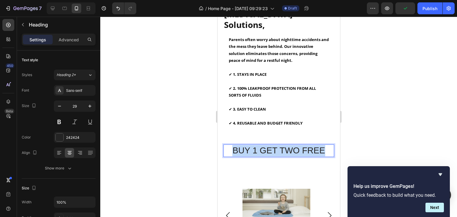
drag, startPoint x: 295, startPoint y: 148, endPoint x: 392, endPoint y: 127, distance: 99.7
click at [295, 148] on p "BUY 1 GET TWO FREE" at bounding box center [278, 150] width 109 height 11
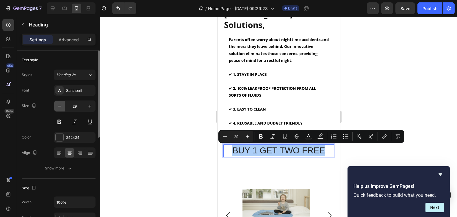
click at [61, 104] on icon "button" at bounding box center [60, 106] width 6 height 6
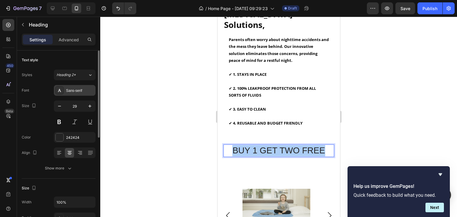
type input "28"
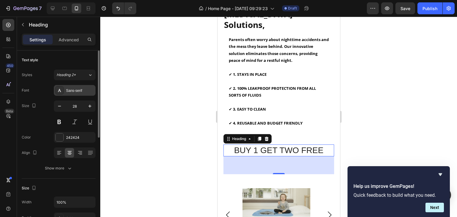
click at [88, 88] on div "Sans-serif" at bounding box center [80, 90] width 28 height 5
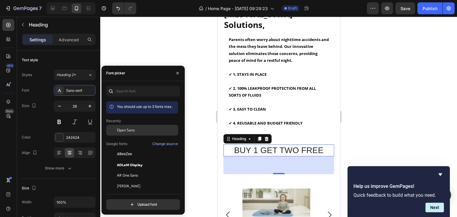
click at [126, 128] on span "Open Sans" at bounding box center [126, 130] width 18 height 5
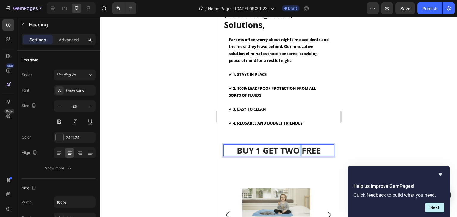
click at [295, 148] on p "BUY 1 GET TWO FREE" at bounding box center [278, 150] width 109 height 11
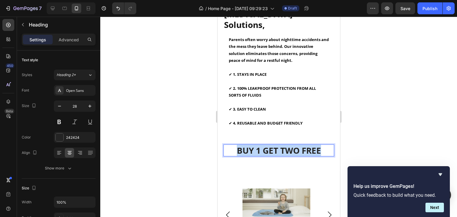
click at [295, 148] on p "BUY 1 GET TWO FREE" at bounding box center [278, 150] width 109 height 11
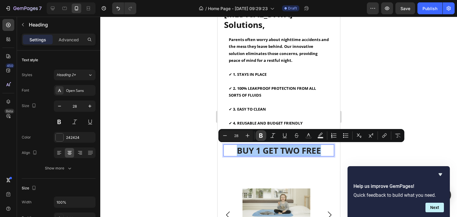
click at [262, 136] on icon "Editor contextual toolbar" at bounding box center [261, 136] width 6 height 6
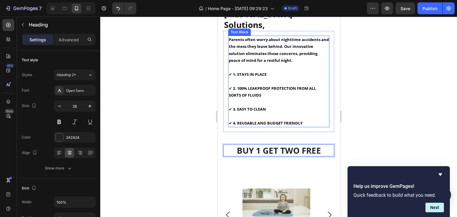
scroll to position [457, 0]
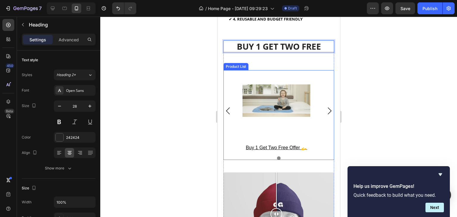
click at [326, 112] on icon "Carousel Next Arrow" at bounding box center [329, 110] width 7 height 7
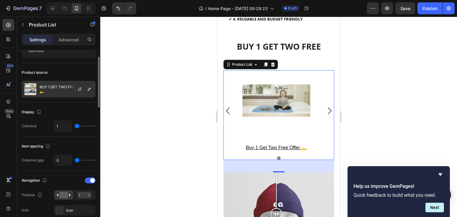
scroll to position [30, 0]
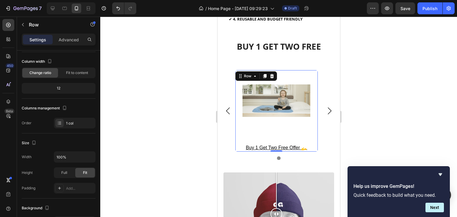
click at [283, 142] on div "Product Images buy 1 get two free offer 🫴 Product Title" at bounding box center [276, 111] width 82 height 82
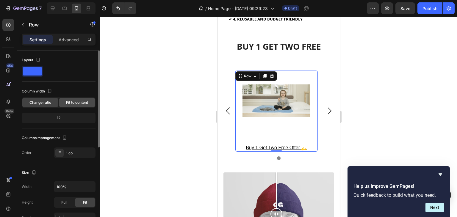
click at [66, 104] on span "Fit to content" at bounding box center [77, 102] width 22 height 5
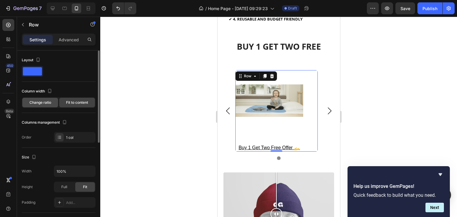
click at [51, 103] on div "Change ratio" at bounding box center [40, 103] width 36 height 10
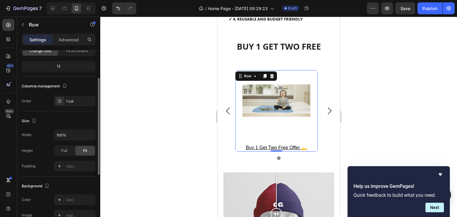
scroll to position [51, 0]
click at [71, 154] on div "Full" at bounding box center [64, 151] width 20 height 10
click at [80, 150] on div "Fit" at bounding box center [85, 151] width 20 height 10
click at [69, 151] on div "Full" at bounding box center [64, 151] width 20 height 10
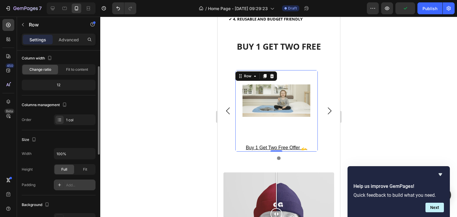
scroll to position [0, 0]
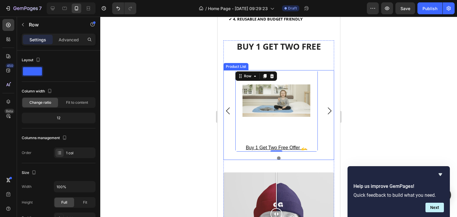
click at [326, 109] on icon "Carousel Next Arrow" at bounding box center [329, 110] width 7 height 7
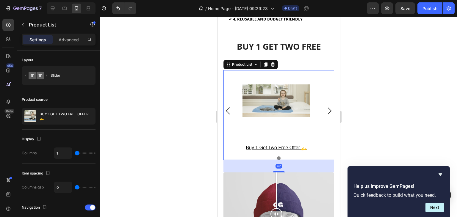
click at [326, 109] on icon "Carousel Next Arrow" at bounding box center [329, 110] width 7 height 7
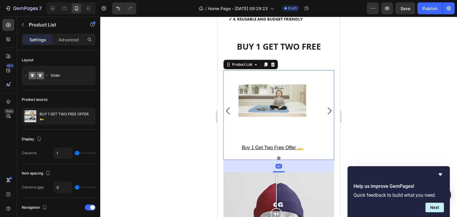
click at [326, 109] on icon "Carousel Next Arrow" at bounding box center [329, 110] width 7 height 7
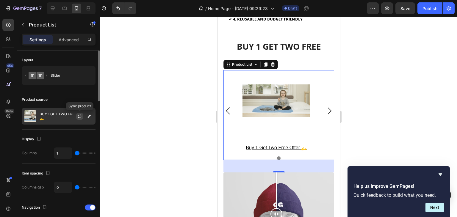
click at [82, 117] on icon "button" at bounding box center [79, 116] width 5 height 5
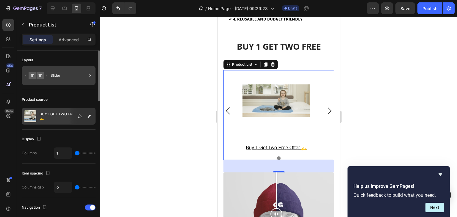
click at [49, 80] on div "Slider" at bounding box center [59, 75] width 74 height 19
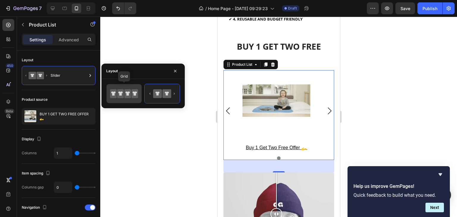
click at [134, 90] on icon at bounding box center [134, 93] width 7 height 9
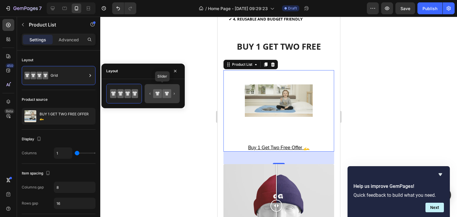
click at [161, 91] on icon at bounding box center [157, 93] width 9 height 9
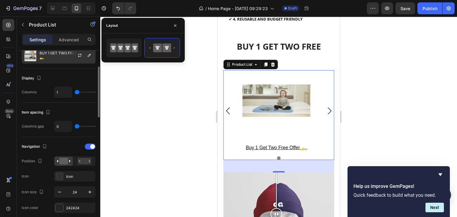
scroll to position [61, 0]
click at [66, 90] on input "1" at bounding box center [63, 92] width 18 height 11
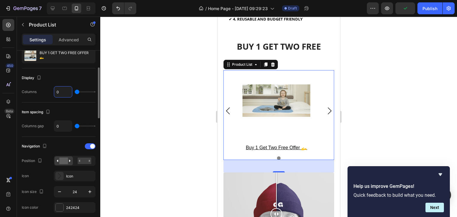
type input "1"
click at [75, 75] on div "Display" at bounding box center [59, 78] width 74 height 10
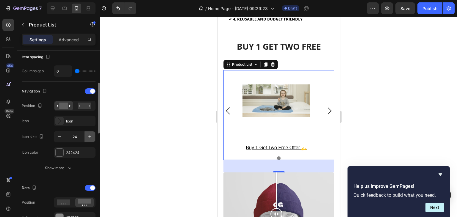
click at [93, 135] on icon "button" at bounding box center [90, 137] width 6 height 6
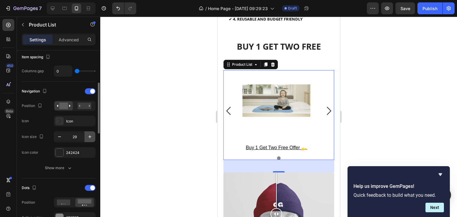
click at [93, 135] on icon "button" at bounding box center [90, 137] width 6 height 6
click at [115, 9] on button "Undo/Redo" at bounding box center [118, 8] width 12 height 12
type input "24"
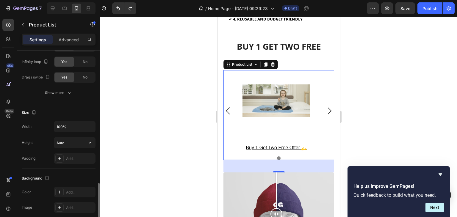
scroll to position [391, 0]
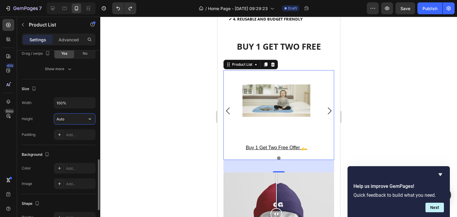
click at [65, 123] on input "Auto" at bounding box center [74, 119] width 41 height 11
click at [89, 119] on icon "button" at bounding box center [90, 119] width 6 height 6
click at [82, 130] on div "Fit content" at bounding box center [68, 132] width 49 height 11
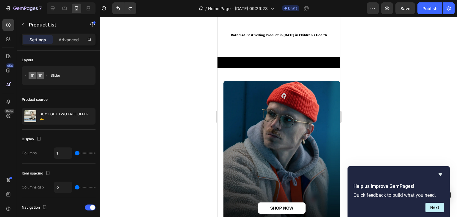
scroll to position [90, 0]
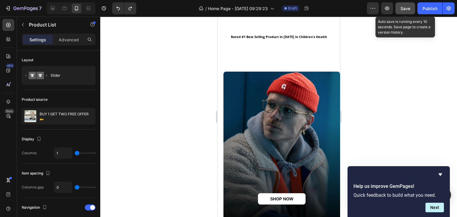
click at [411, 7] on button "Save" at bounding box center [405, 8] width 20 height 12
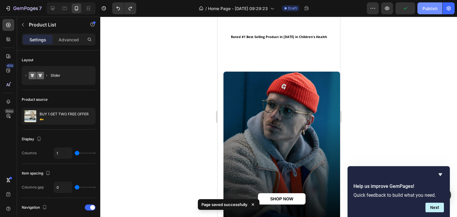
click at [431, 7] on div "Publish" at bounding box center [429, 8] width 15 height 6
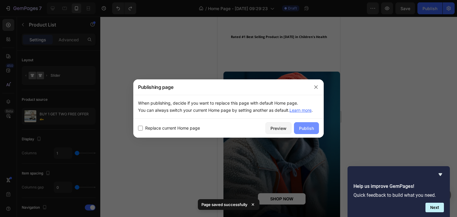
click at [310, 125] on button "Publish" at bounding box center [306, 128] width 25 height 12
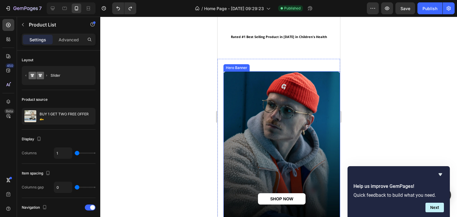
click at [300, 119] on div "Background Image" at bounding box center [281, 145] width 117 height 149
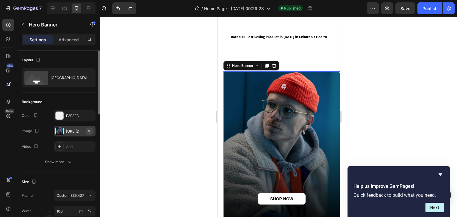
click at [90, 129] on icon "button" at bounding box center [89, 131] width 5 height 5
type input "Auto"
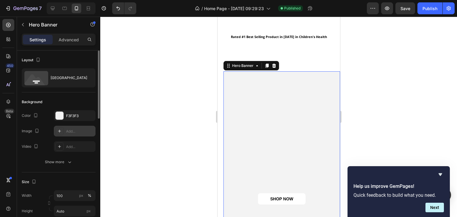
click at [58, 131] on icon at bounding box center [59, 131] width 5 height 5
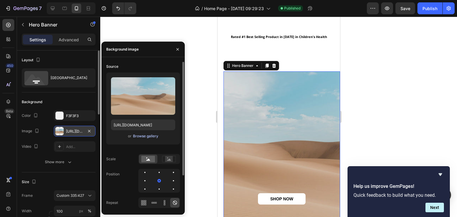
click at [142, 136] on div "Browse gallery" at bounding box center [145, 136] width 25 height 5
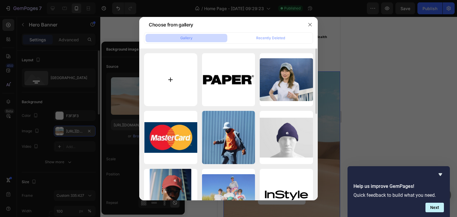
click at [175, 81] on input "file" at bounding box center [170, 79] width 53 height 53
type input "C:\fakepath\compressed_3038.png"
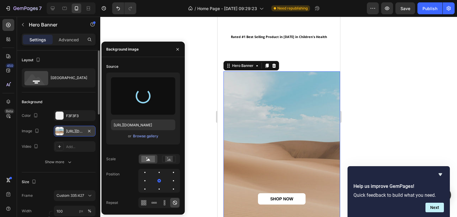
type input "https://cdn.shopify.com/s/files/1/0783/0031/5869/files/gempages_586240249189892…"
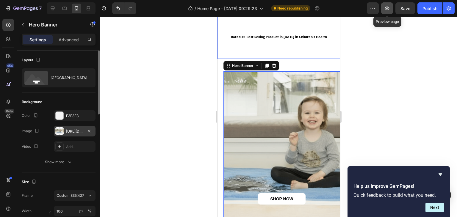
click at [391, 12] on button "button" at bounding box center [387, 8] width 12 height 12
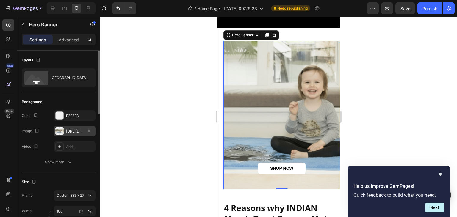
scroll to position [131, 0]
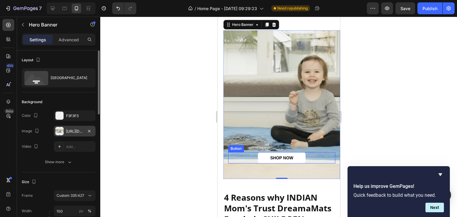
click at [314, 160] on div "SHOP NOW Button" at bounding box center [281, 157] width 107 height 11
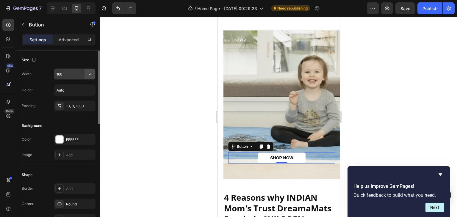
click at [88, 76] on icon "button" at bounding box center [90, 74] width 6 height 6
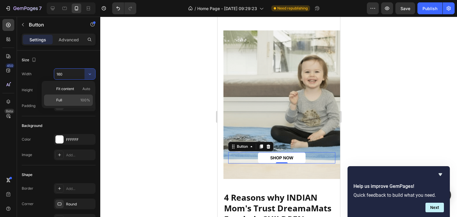
click at [82, 98] on span "100%" at bounding box center [85, 100] width 10 height 5
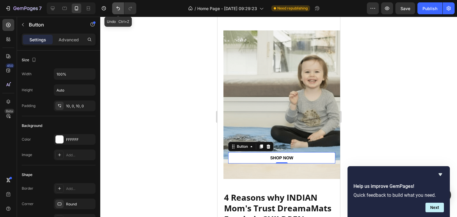
click at [117, 7] on icon "Undo/Redo" at bounding box center [118, 9] width 4 height 4
type input "160"
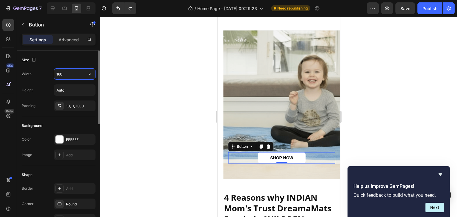
click at [70, 69] on input "160" at bounding box center [74, 74] width 41 height 11
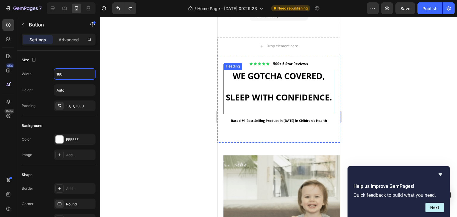
scroll to position [93, 0]
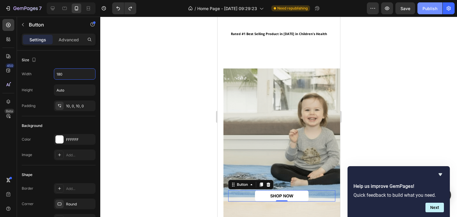
type input "180"
click at [425, 6] on div "Publish" at bounding box center [429, 8] width 15 height 6
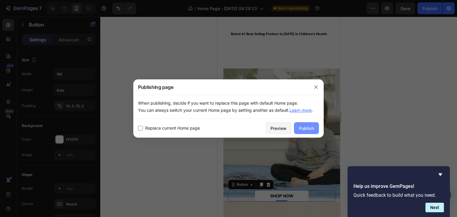
click at [307, 128] on div "Publish" at bounding box center [306, 128] width 15 height 6
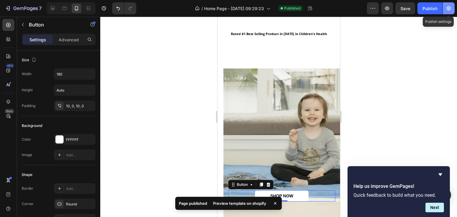
click at [446, 9] on icon "button" at bounding box center [449, 8] width 6 height 6
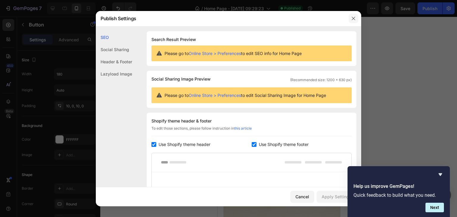
click at [354, 20] on icon "button" at bounding box center [353, 18] width 5 height 5
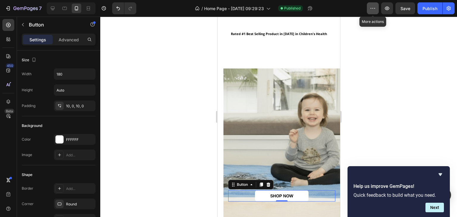
click at [370, 2] on button "button" at bounding box center [373, 8] width 12 height 12
click at [350, 39] on div at bounding box center [278, 117] width 357 height 200
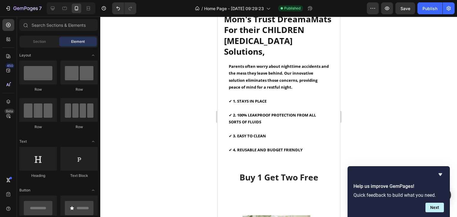
scroll to position [434, 0]
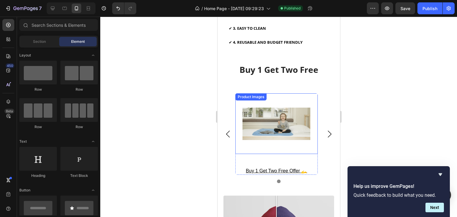
click at [297, 97] on img at bounding box center [276, 123] width 68 height 61
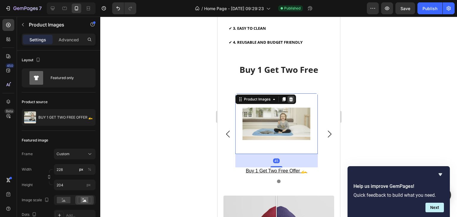
click at [289, 97] on icon at bounding box center [290, 99] width 5 height 5
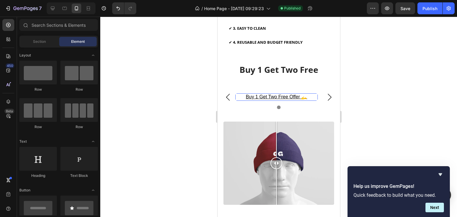
click at [313, 95] on h3 "buy 1 get two free offer 🫴" at bounding box center [276, 96] width 82 height 7
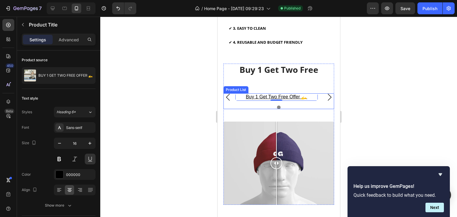
click at [326, 97] on icon "Carousel Next Arrow" at bounding box center [329, 97] width 7 height 7
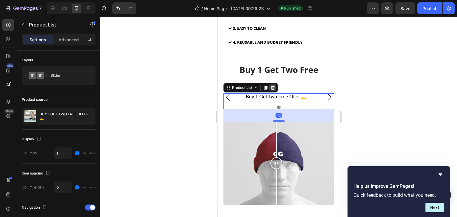
click at [273, 87] on icon at bounding box center [273, 88] width 4 height 4
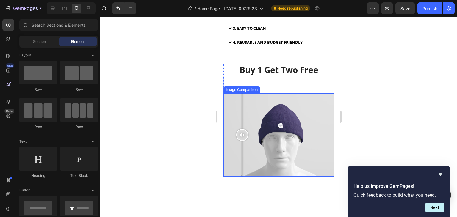
click at [242, 102] on div at bounding box center [278, 134] width 111 height 83
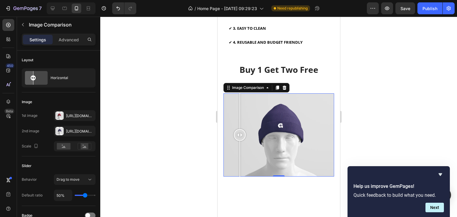
click at [239, 124] on div at bounding box center [240, 134] width 12 height 83
click at [239, 134] on div at bounding box center [240, 135] width 12 height 12
click at [286, 87] on icon at bounding box center [284, 88] width 4 height 4
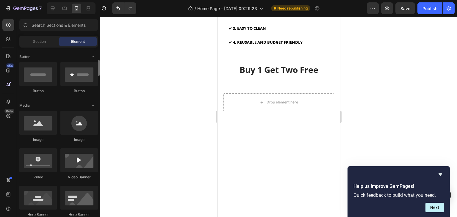
scroll to position [134, 0]
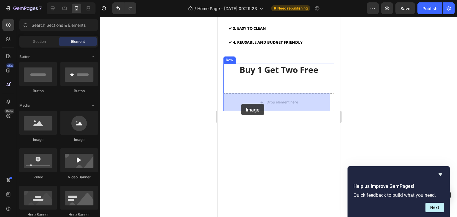
drag, startPoint x: 262, startPoint y: 142, endPoint x: 241, endPoint y: 104, distance: 43.8
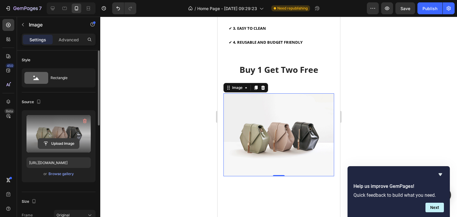
click at [55, 146] on input "file" at bounding box center [58, 144] width 41 height 10
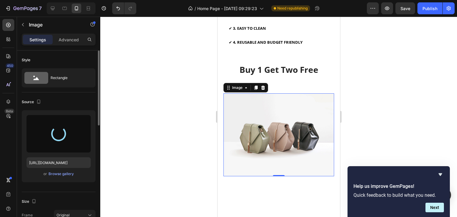
type input "[URL][DOMAIN_NAME]"
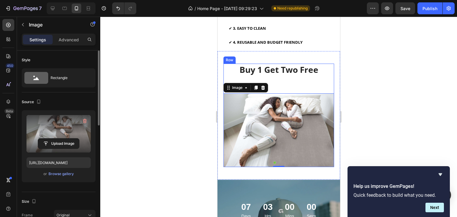
scroll to position [459, 0]
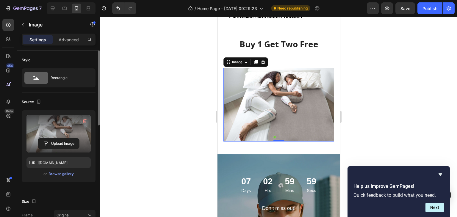
click at [372, 70] on div at bounding box center [278, 117] width 357 height 200
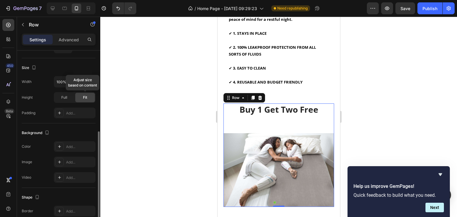
scroll to position [156, 0]
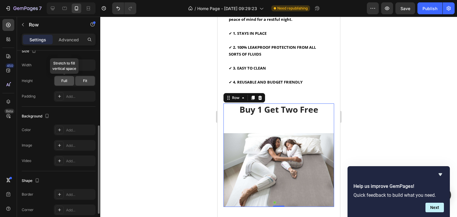
click at [68, 82] on div "Full" at bounding box center [64, 81] width 20 height 10
click at [81, 82] on div "Fit" at bounding box center [85, 81] width 20 height 10
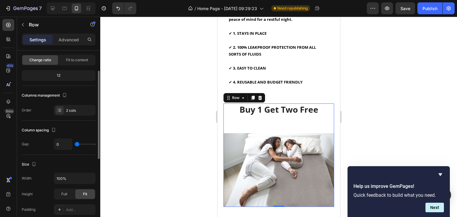
scroll to position [0, 0]
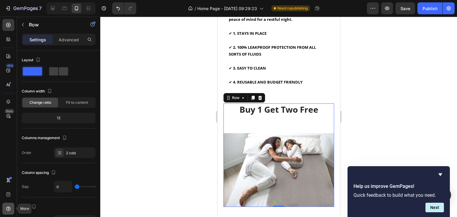
click at [6, 208] on icon at bounding box center [8, 209] width 6 height 6
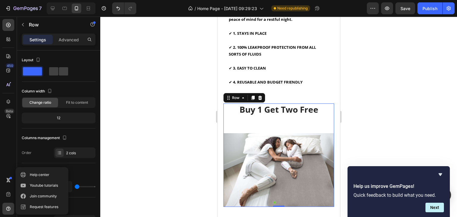
click at [4, 153] on div "450 Beta" at bounding box center [8, 96] width 12 height 155
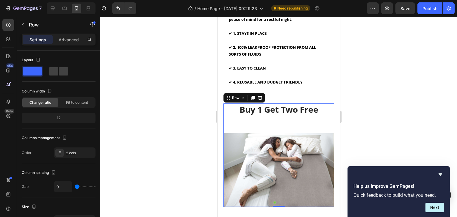
click at [176, 111] on div at bounding box center [278, 117] width 357 height 200
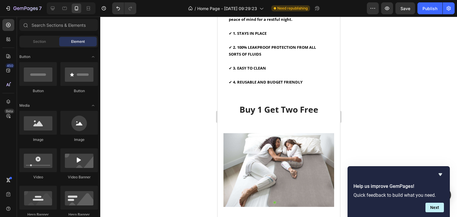
click at [176, 111] on div at bounding box center [278, 117] width 357 height 200
drag, startPoint x: 155, startPoint y: 54, endPoint x: 195, endPoint y: 79, distance: 47.1
click at [195, 79] on div at bounding box center [278, 117] width 357 height 200
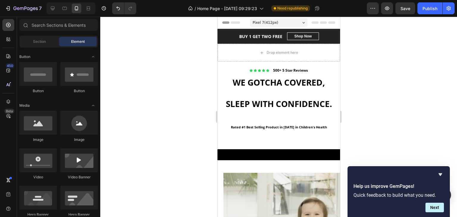
drag, startPoint x: 338, startPoint y: 53, endPoint x: 567, endPoint y: 31, distance: 230.4
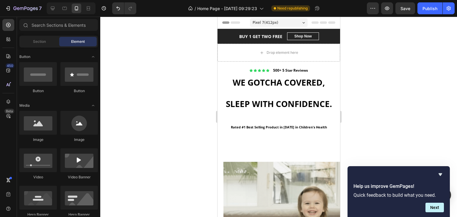
click at [372, 58] on div at bounding box center [278, 117] width 357 height 200
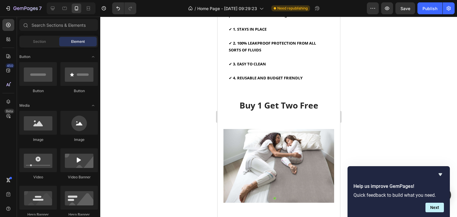
scroll to position [289, 0]
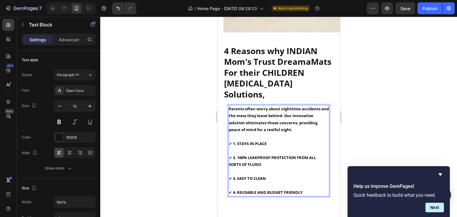
click at [267, 112] on strong "Parents often worry about nighttime accidents and the mess they leave behind. O…" at bounding box center [278, 119] width 100 height 26
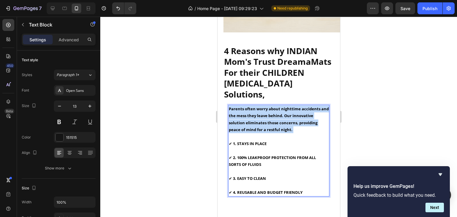
click at [267, 112] on strong "Parents often worry about nighttime accidents and the mess they leave behind. O…" at bounding box center [278, 119] width 100 height 26
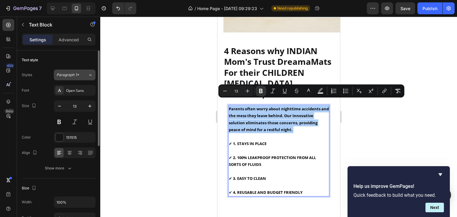
click at [93, 73] on icon at bounding box center [90, 75] width 5 height 6
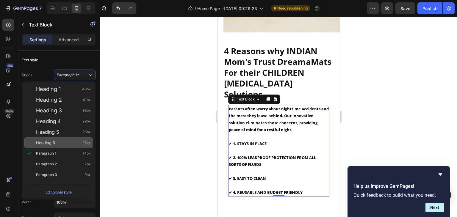
click at [61, 138] on div "Heading 6 16px" at bounding box center [58, 142] width 69 height 11
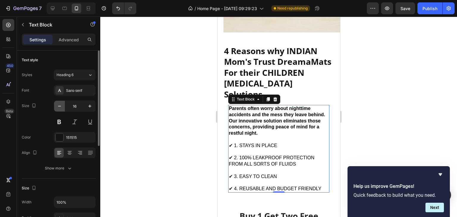
click at [58, 108] on icon "button" at bounding box center [60, 106] width 6 height 6
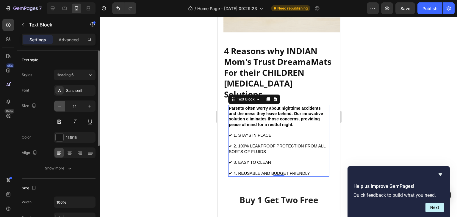
click at [61, 106] on icon "button" at bounding box center [60, 106] width 6 height 6
type input "13"
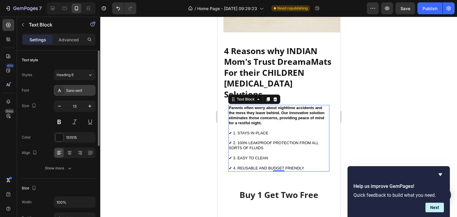
click at [86, 92] on div "Sans-serif" at bounding box center [80, 90] width 28 height 5
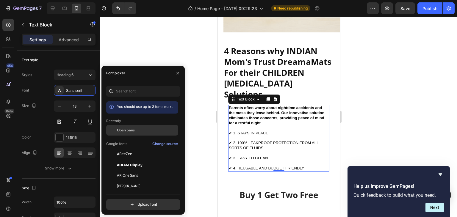
click at [131, 128] on span "Open Sans" at bounding box center [126, 130] width 18 height 5
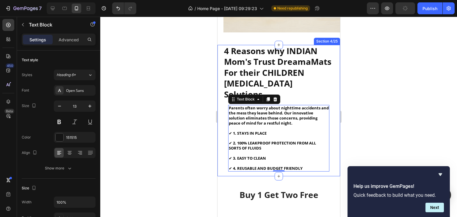
click at [364, 84] on div at bounding box center [278, 117] width 357 height 200
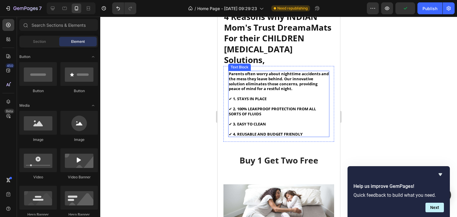
scroll to position [317, 0]
click at [260, 82] on strong "Parents often worry about nighttime accidents and the mess they leave behind. O…" at bounding box center [278, 81] width 100 height 21
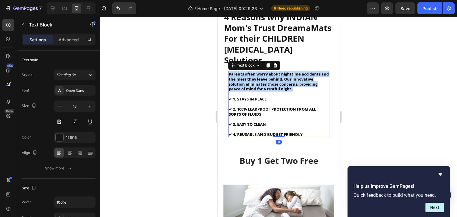
click at [260, 82] on strong "Parents often worry about nighttime accidents and the mess they leave behind. O…" at bounding box center [278, 81] width 100 height 21
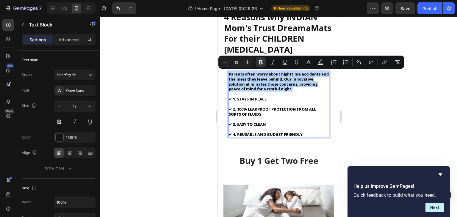
click at [260, 82] on strong "Parents often worry about nighttime accidents and the mess they leave behind. O…" at bounding box center [278, 81] width 100 height 21
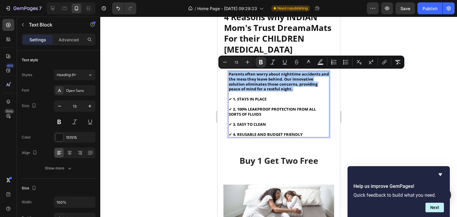
click at [355, 99] on div at bounding box center [278, 117] width 357 height 200
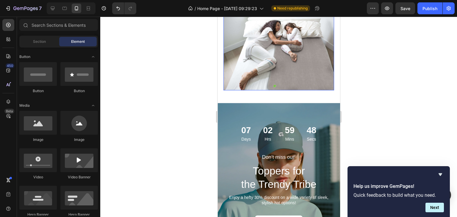
scroll to position [485, 0]
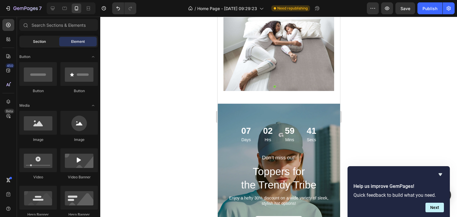
click at [31, 41] on div "Section" at bounding box center [39, 42] width 37 height 10
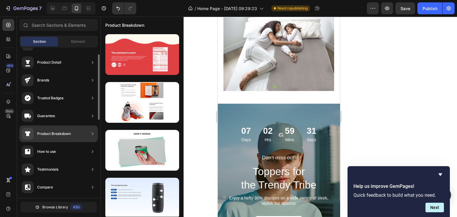
scroll to position [16, 0]
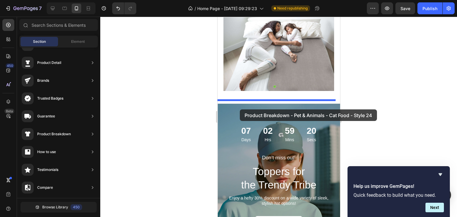
drag, startPoint x: 339, startPoint y: 162, endPoint x: 239, endPoint y: 109, distance: 113.0
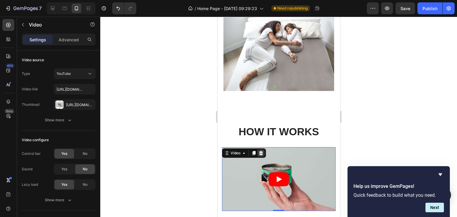
click at [263, 151] on icon at bounding box center [260, 153] width 5 height 5
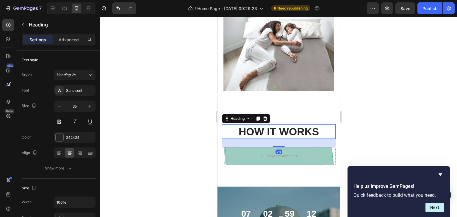
click at [312, 125] on h2 "HOW IT WORKS" at bounding box center [279, 131] width 114 height 15
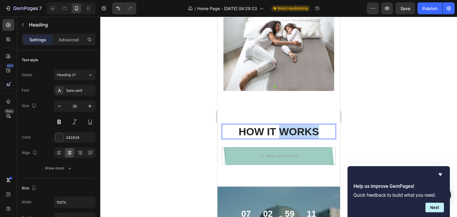
click at [312, 125] on p "HOW IT WORKS" at bounding box center [278, 132] width 112 height 14
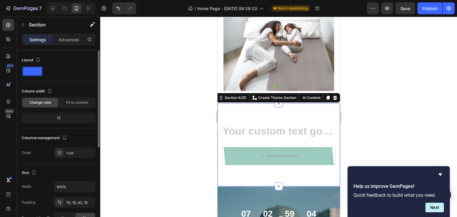
click at [80, 115] on div "12" at bounding box center [58, 118] width 71 height 8
click at [62, 118] on div "12" at bounding box center [58, 118] width 71 height 8
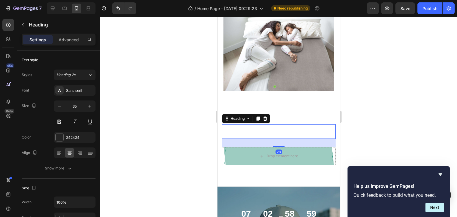
click at [61, 34] on div "Settings Advanced" at bounding box center [59, 40] width 74 height 12
click at [66, 40] on p "Advanced" at bounding box center [69, 40] width 20 height 6
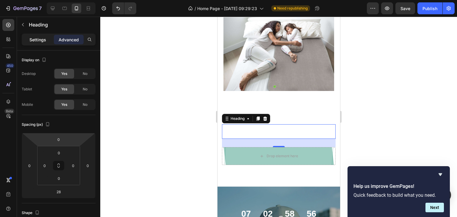
click at [46, 40] on p "Settings" at bounding box center [37, 40] width 17 height 6
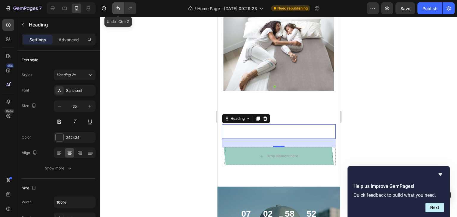
click at [118, 5] on icon "Undo/Redo" at bounding box center [118, 8] width 6 height 6
click at [116, 10] on icon "Undo/Redo" at bounding box center [118, 8] width 6 height 6
click at [119, 7] on icon "Undo/Redo" at bounding box center [118, 8] width 6 height 6
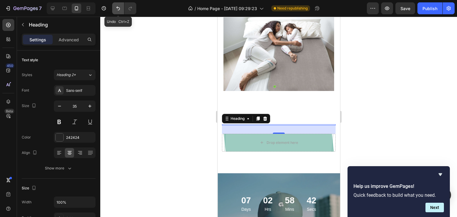
click at [119, 7] on icon "Undo/Redo" at bounding box center [118, 8] width 6 height 6
click at [120, 8] on icon "Undo/Redo" at bounding box center [118, 8] width 6 height 6
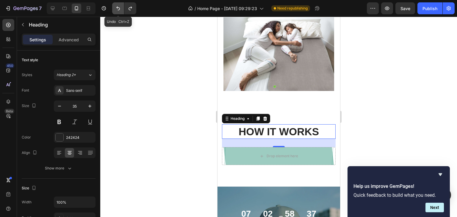
click at [120, 8] on icon "Undo/Redo" at bounding box center [118, 8] width 6 height 6
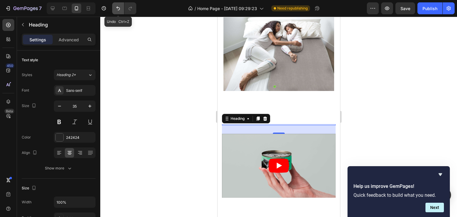
click at [120, 8] on icon "Undo/Redo" at bounding box center [118, 8] width 6 height 6
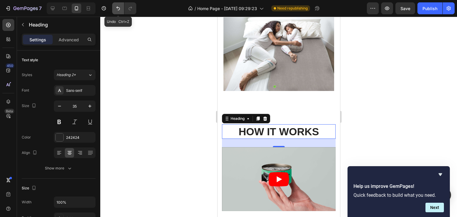
click at [120, 8] on icon "Undo/Redo" at bounding box center [118, 8] width 6 height 6
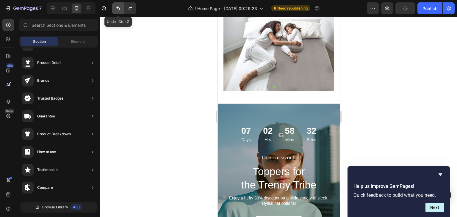
click at [120, 8] on icon "Undo/Redo" at bounding box center [118, 8] width 6 height 6
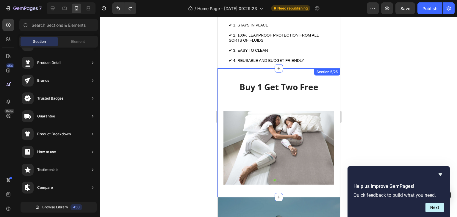
scroll to position [404, 0]
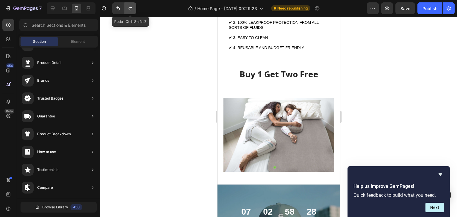
click at [131, 8] on icon "Undo/Redo" at bounding box center [130, 9] width 3 height 4
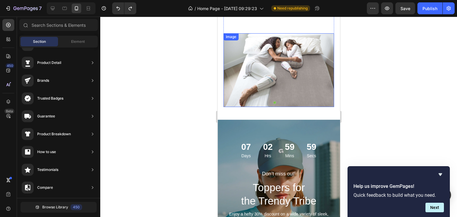
scroll to position [410, 0]
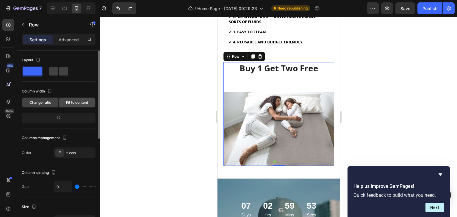
click at [67, 103] on span "Fit to content" at bounding box center [77, 102] width 22 height 5
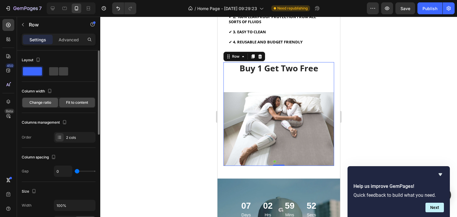
click at [38, 106] on div "Change ratio" at bounding box center [40, 103] width 36 height 10
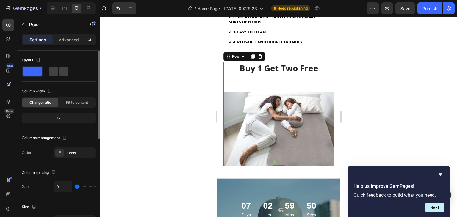
drag, startPoint x: 59, startPoint y: 115, endPoint x: 60, endPoint y: 118, distance: 3.5
click at [60, 118] on div "12" at bounding box center [58, 118] width 71 height 8
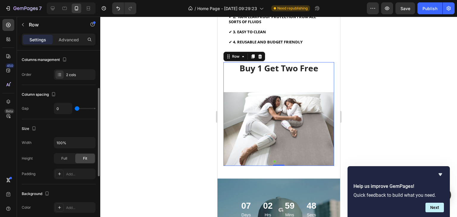
scroll to position [79, 0]
click at [61, 160] on div "Full" at bounding box center [64, 158] width 20 height 10
click at [82, 156] on div "Fit" at bounding box center [85, 158] width 20 height 10
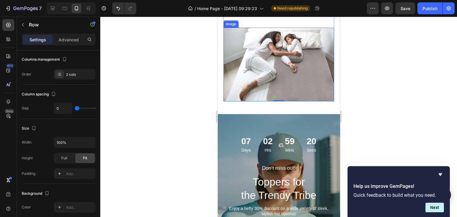
scroll to position [474, 0]
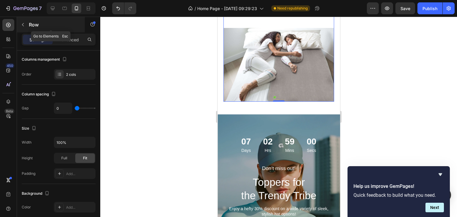
click at [23, 26] on icon "button" at bounding box center [23, 24] width 5 height 5
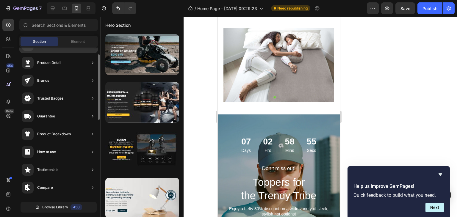
scroll to position [0, 0]
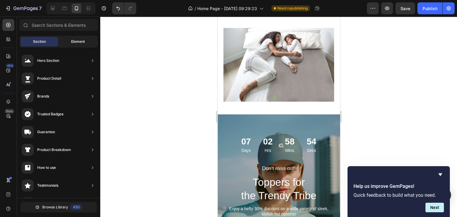
click at [74, 38] on div "Element" at bounding box center [77, 42] width 37 height 10
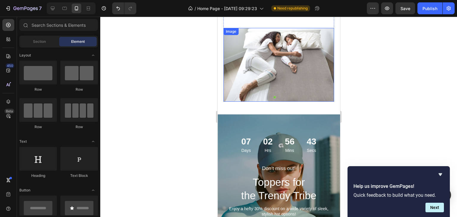
scroll to position [430, 0]
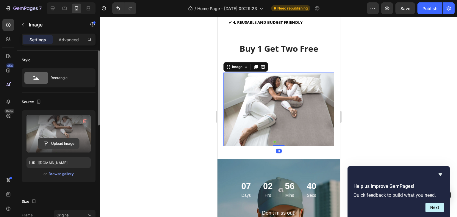
click at [59, 145] on input "file" at bounding box center [58, 144] width 41 height 10
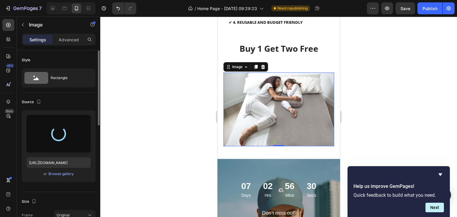
type input "https://cdn.shopify.com/s/files/1/0783/0031/5869/files/gempages_586240249189892…"
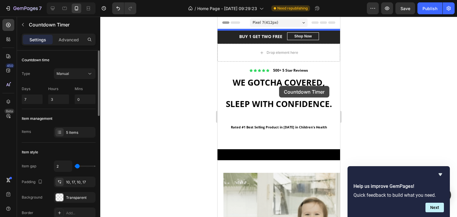
scroll to position [0, 0]
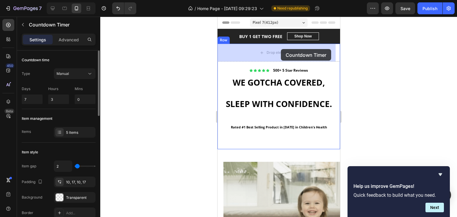
drag, startPoint x: 321, startPoint y: 79, endPoint x: 281, endPoint y: 49, distance: 50.4
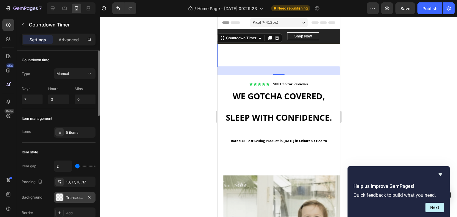
click at [59, 197] on div at bounding box center [60, 198] width 8 height 8
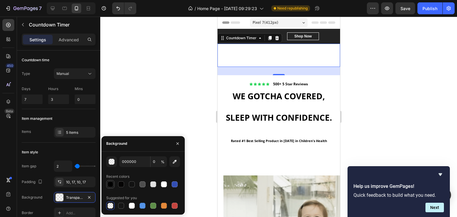
click at [111, 183] on div at bounding box center [110, 184] width 6 height 6
type input "100"
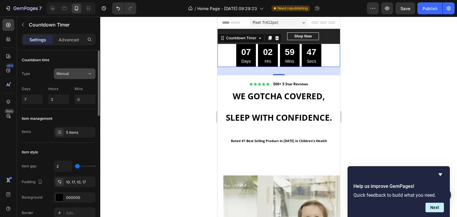
click at [80, 74] on div "Manual" at bounding box center [72, 73] width 30 height 5
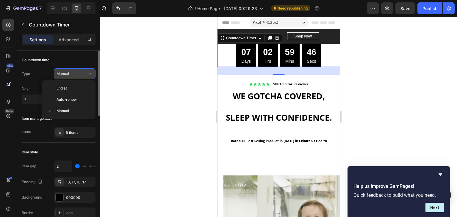
click at [80, 74] on div "Manual" at bounding box center [72, 73] width 30 height 5
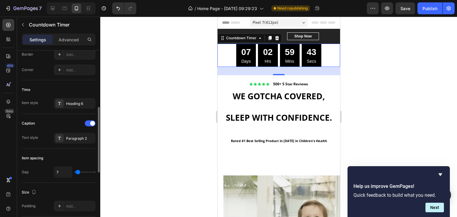
scroll to position [158, 0]
click at [79, 137] on div "Paragraph 2" at bounding box center [80, 138] width 28 height 5
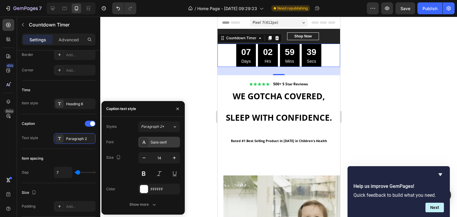
click at [165, 141] on div "Sans-serif" at bounding box center [165, 142] width 28 height 5
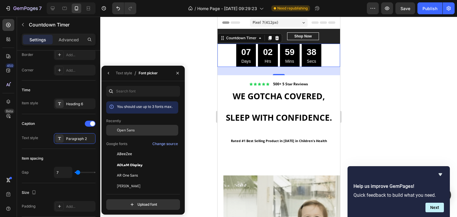
click at [136, 131] on div "Open Sans" at bounding box center [147, 130] width 60 height 5
click at [175, 73] on button "button" at bounding box center [178, 73] width 10 height 10
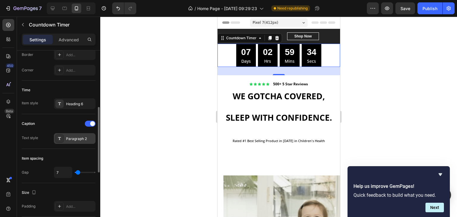
click at [86, 137] on div "Paragraph 2" at bounding box center [80, 138] width 28 height 5
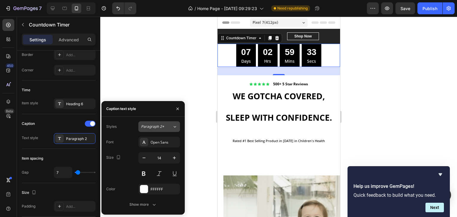
click at [163, 126] on span "Paragraph 2*" at bounding box center [152, 126] width 23 height 5
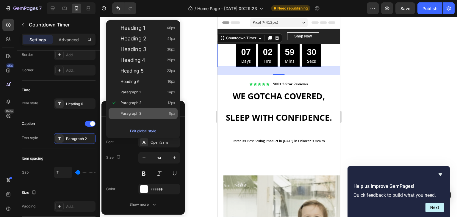
click at [154, 110] on div "Paragraph 3 9px" at bounding box center [143, 113] width 69 height 11
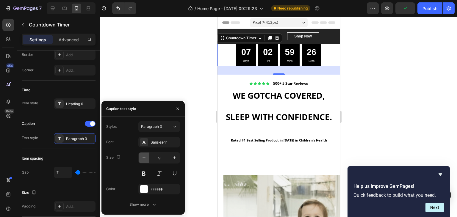
click at [144, 159] on icon "button" at bounding box center [144, 158] width 6 height 6
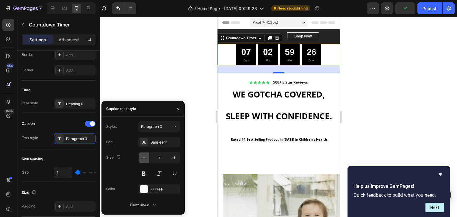
click at [144, 159] on icon "button" at bounding box center [144, 158] width 6 height 6
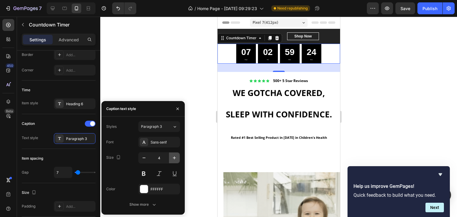
click at [174, 156] on icon "button" at bounding box center [174, 158] width 6 height 6
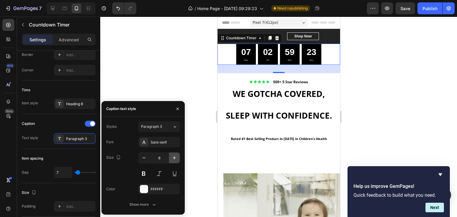
click at [174, 156] on icon "button" at bounding box center [174, 158] width 6 height 6
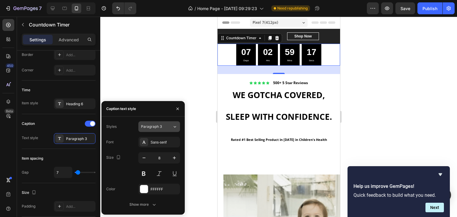
click at [162, 127] on div "Paragraph 3" at bounding box center [153, 126] width 24 height 5
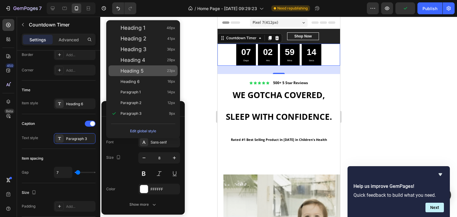
click at [144, 71] on div "Heading 5 23px" at bounding box center [147, 71] width 55 height 6
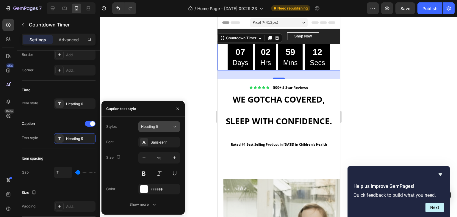
click at [167, 123] on button "Heading 5" at bounding box center [159, 126] width 42 height 11
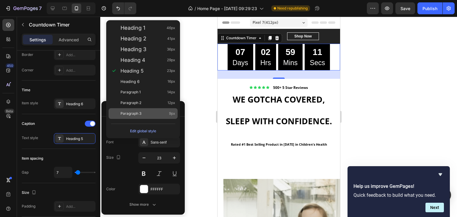
click at [162, 116] on div "Paragraph 3 9px" at bounding box center [147, 114] width 55 height 6
type input "9"
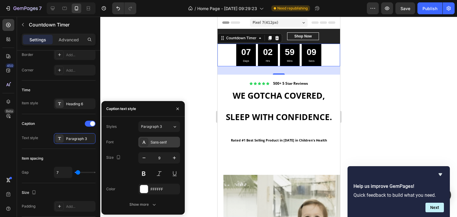
click at [167, 142] on div "Sans-serif" at bounding box center [165, 142] width 28 height 5
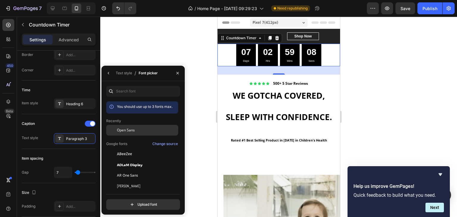
click at [148, 133] on div "Open Sans" at bounding box center [142, 130] width 72 height 11
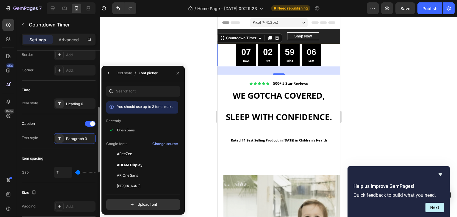
click at [82, 154] on div "Item spacing" at bounding box center [59, 159] width 74 height 10
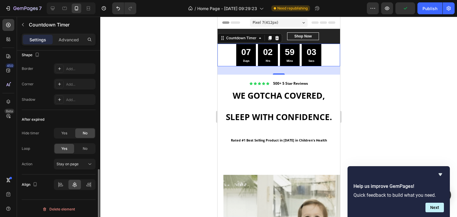
scroll to position [330, 0]
click at [84, 181] on div at bounding box center [88, 184] width 13 height 10
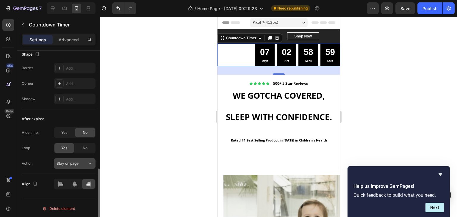
drag, startPoint x: 73, startPoint y: 182, endPoint x: 82, endPoint y: 163, distance: 21.2
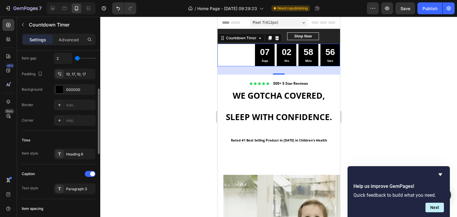
scroll to position [108, 0]
click at [87, 159] on div "Heading 6" at bounding box center [75, 154] width 42 height 11
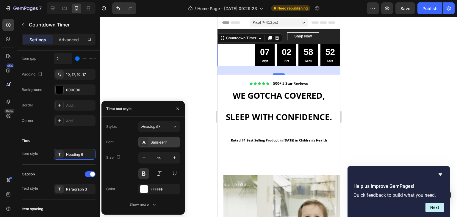
click at [165, 141] on div "Sans-serif" at bounding box center [165, 142] width 28 height 5
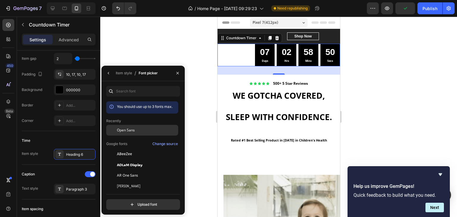
click at [149, 130] on div "Open Sans" at bounding box center [147, 130] width 60 height 5
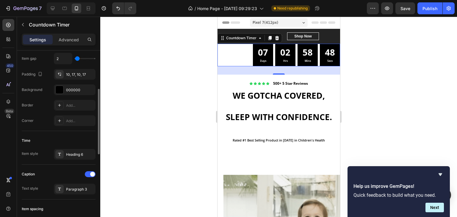
click at [82, 140] on div "Time" at bounding box center [59, 141] width 74 height 10
click at [81, 152] on div "Heading 6" at bounding box center [80, 154] width 28 height 5
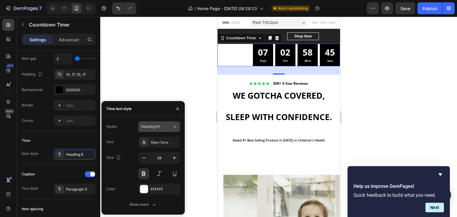
click at [157, 126] on span "Heading 6*" at bounding box center [150, 126] width 19 height 5
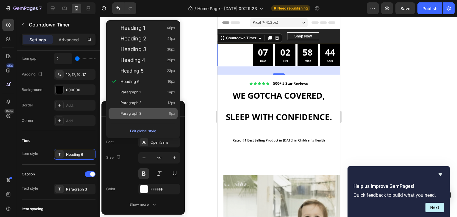
click at [148, 115] on div "Paragraph 3 9px" at bounding box center [147, 114] width 55 height 6
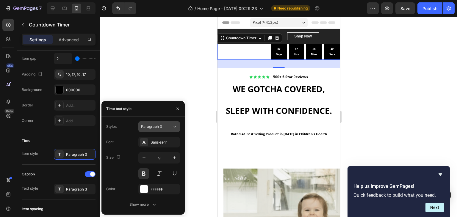
click at [161, 126] on span "Paragraph 3" at bounding box center [151, 126] width 21 height 5
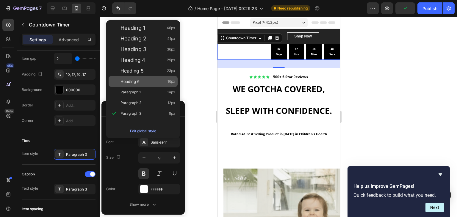
click at [137, 81] on span "Heading 6" at bounding box center [129, 82] width 19 height 6
type input "16"
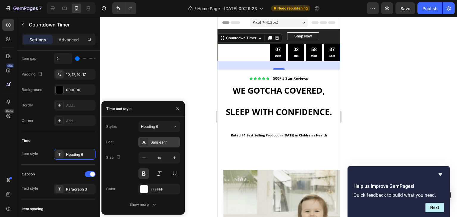
click at [168, 142] on div "Sans-serif" at bounding box center [165, 142] width 28 height 5
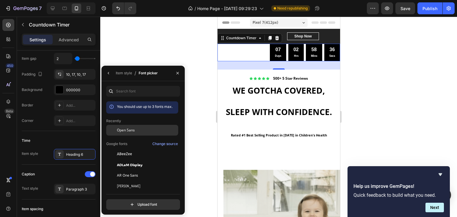
click at [143, 130] on div "Open Sans" at bounding box center [147, 130] width 60 height 5
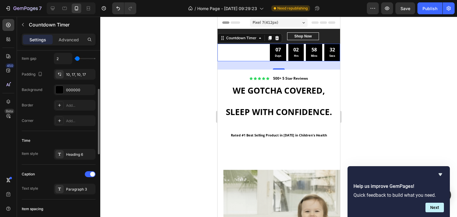
click at [87, 136] on div "Time" at bounding box center [59, 141] width 74 height 10
click at [123, 10] on button "Undo/Redo" at bounding box center [118, 8] width 12 height 12
click at [117, 9] on icon "Undo/Redo" at bounding box center [118, 8] width 6 height 6
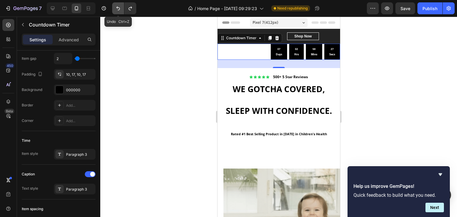
click at [117, 9] on icon "Undo/Redo" at bounding box center [118, 8] width 6 height 6
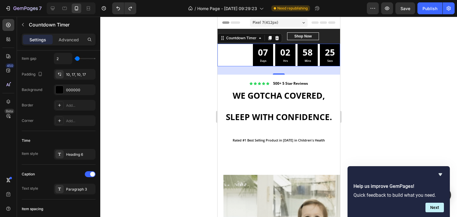
click at [367, 63] on div at bounding box center [278, 117] width 357 height 200
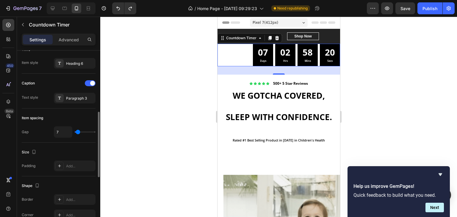
scroll to position [199, 0]
click at [276, 36] on icon at bounding box center [277, 38] width 4 height 4
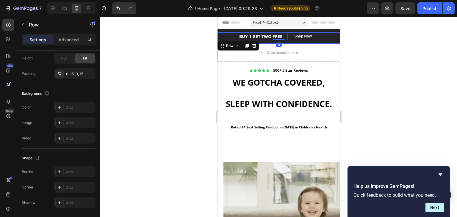
scroll to position [163, 0]
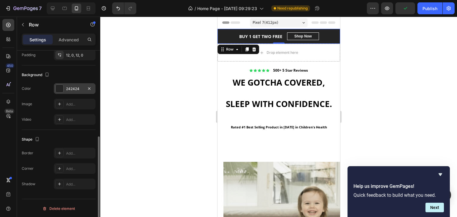
click at [60, 86] on div at bounding box center [60, 89] width 8 height 8
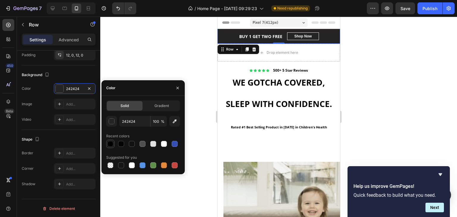
click at [109, 145] on div at bounding box center [110, 144] width 6 height 6
type input "000000"
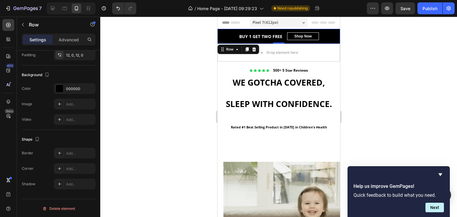
click at [142, 61] on div at bounding box center [278, 117] width 357 height 200
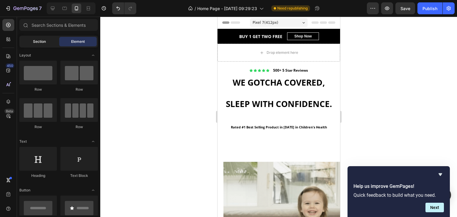
click at [35, 44] on div "Section" at bounding box center [39, 42] width 37 height 10
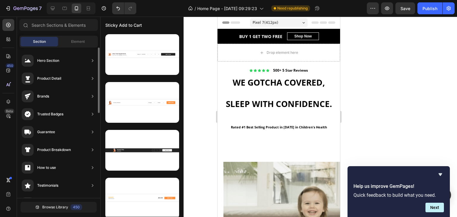
scroll to position [0, 0]
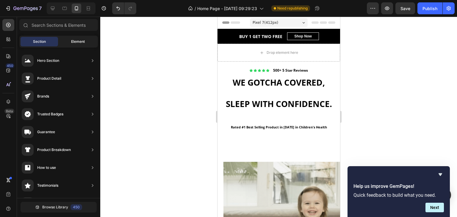
click at [77, 40] on span "Element" at bounding box center [78, 41] width 14 height 5
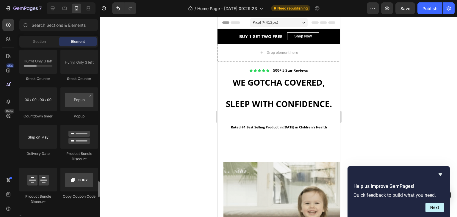
scroll to position [1180, 0]
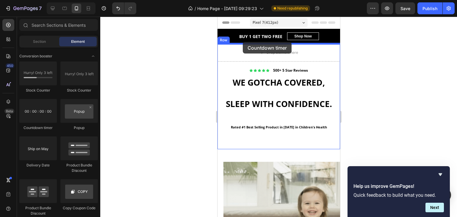
drag, startPoint x: 261, startPoint y: 132, endPoint x: 242, endPoint y: 42, distance: 91.8
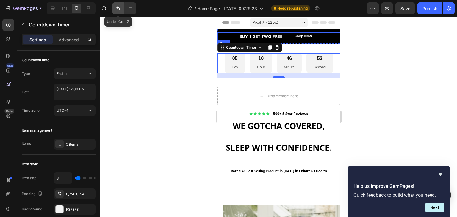
click at [118, 8] on icon "Undo/Redo" at bounding box center [118, 8] width 6 height 6
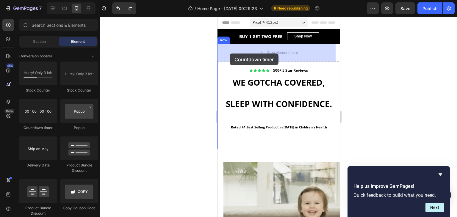
drag, startPoint x: 258, startPoint y: 125, endPoint x: 229, endPoint y: 54, distance: 77.2
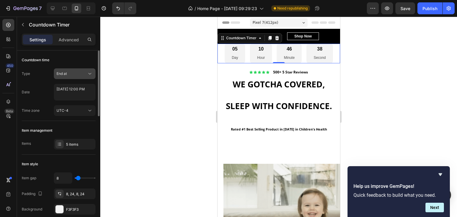
click at [85, 72] on div "End at" at bounding box center [72, 73] width 30 height 5
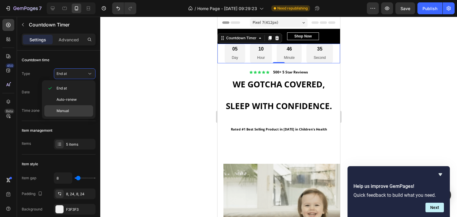
click at [66, 109] on span "Manual" at bounding box center [63, 110] width 12 height 5
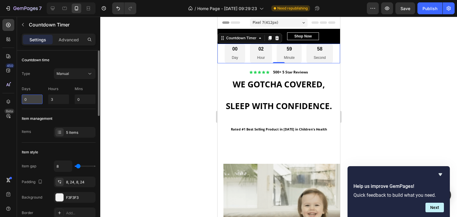
click at [30, 99] on input "0" at bounding box center [32, 100] width 21 height 10
type input "8"
click at [56, 97] on input "3" at bounding box center [58, 100] width 21 height 10
type input "0"
click at [83, 98] on input "0" at bounding box center [85, 100] width 21 height 10
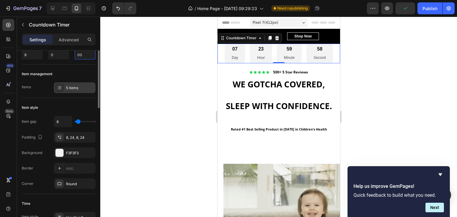
scroll to position [52, 0]
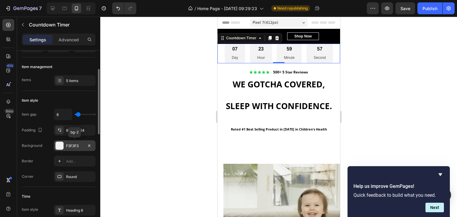
type input "0"
click at [59, 142] on div at bounding box center [60, 146] width 8 height 8
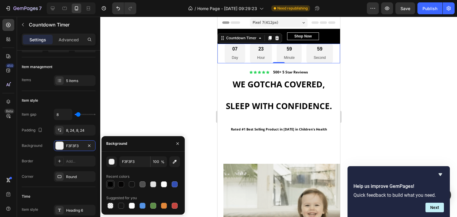
click at [109, 181] on div at bounding box center [110, 184] width 6 height 6
type input "000000"
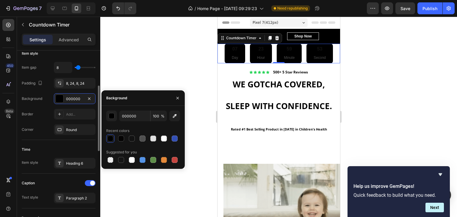
scroll to position [99, 0]
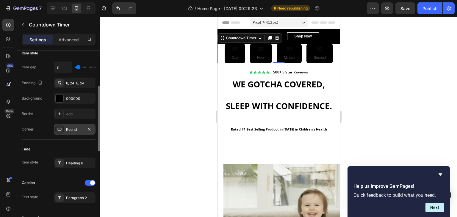
click at [66, 129] on div "Round" at bounding box center [74, 129] width 17 height 5
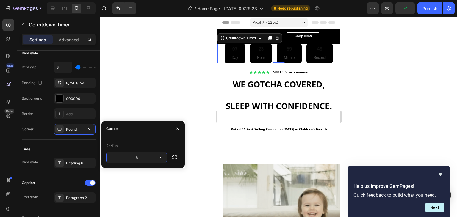
click at [145, 155] on input "8" at bounding box center [136, 157] width 60 height 11
type input "9"
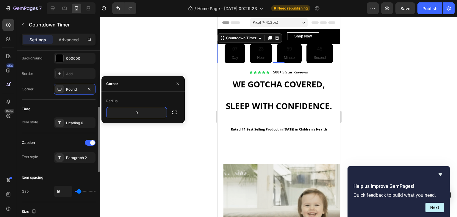
scroll to position [144, 0]
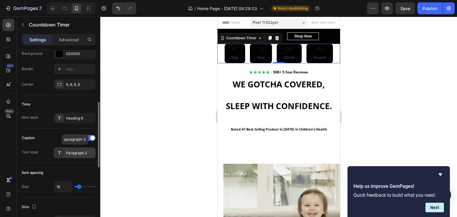
click at [86, 149] on div "Paragraph 2" at bounding box center [75, 153] width 42 height 11
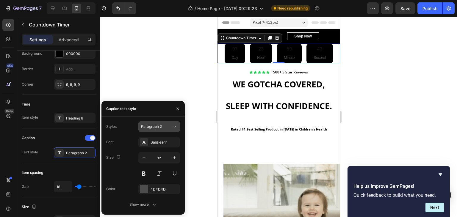
click at [167, 128] on div "Paragraph 2" at bounding box center [156, 126] width 31 height 5
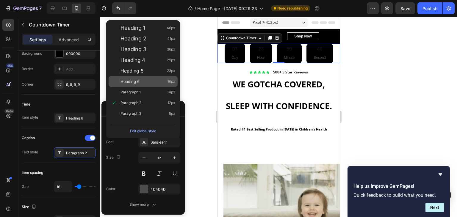
click at [150, 80] on div "Heading 6 16px" at bounding box center [147, 82] width 55 height 6
type input "16"
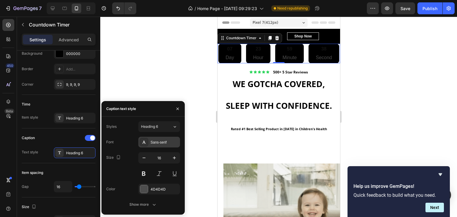
click at [168, 143] on div "Sans-serif" at bounding box center [165, 142] width 28 height 5
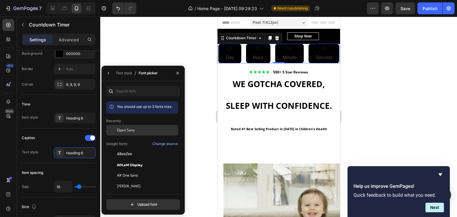
click at [153, 129] on div "Open Sans" at bounding box center [147, 130] width 60 height 5
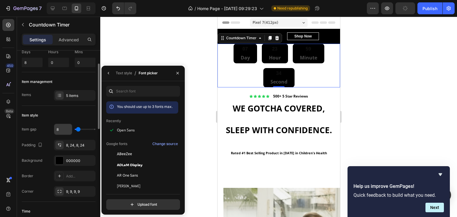
scroll to position [0, 0]
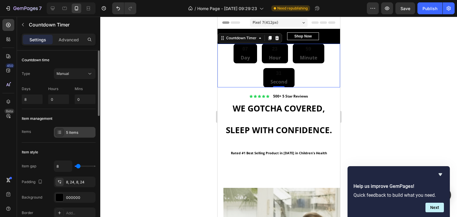
drag, startPoint x: 83, startPoint y: 111, endPoint x: 73, endPoint y: 129, distance: 20.5
click at [73, 129] on div "Item management Items 5 items" at bounding box center [59, 126] width 74 height 34
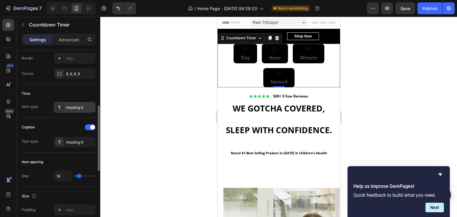
scroll to position [155, 0]
click at [84, 108] on div "Heading 6" at bounding box center [80, 107] width 28 height 5
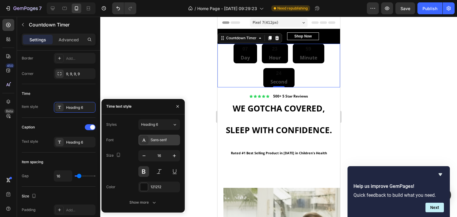
click at [155, 136] on div "Sans-serif" at bounding box center [159, 140] width 42 height 11
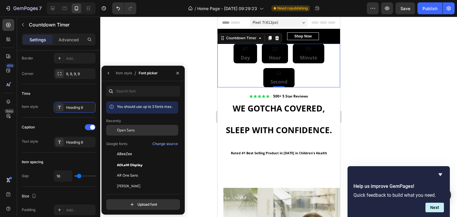
click at [144, 130] on div "Open Sans" at bounding box center [147, 130] width 60 height 5
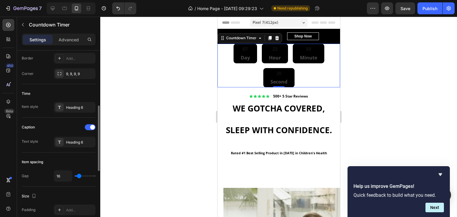
click at [65, 128] on div "Caption" at bounding box center [59, 128] width 74 height 10
type input "11"
type input "8"
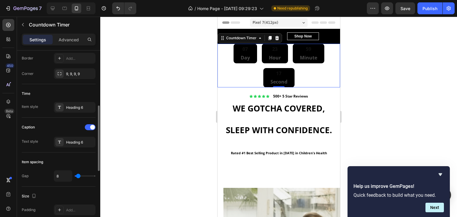
type input "6"
type input "4"
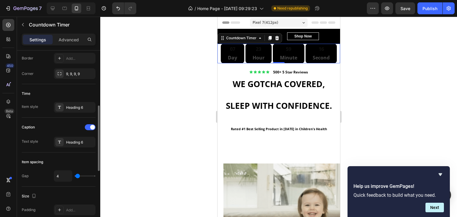
type input "2"
type input "0"
type input "13"
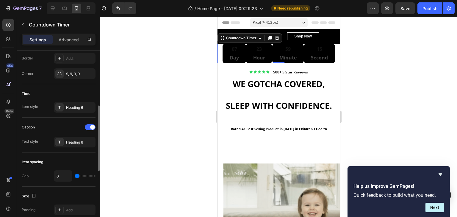
type input "13"
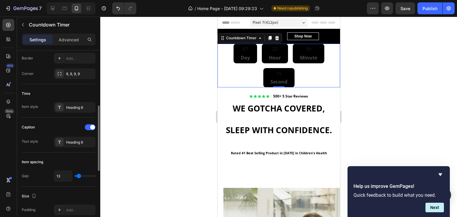
type input "16"
type input "29"
type input "31"
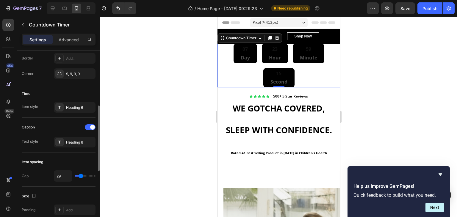
type input "31"
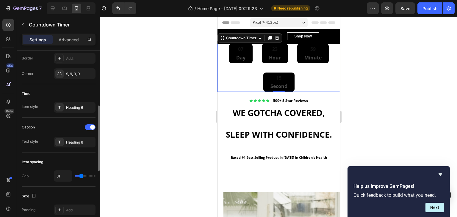
type input "29"
type input "15"
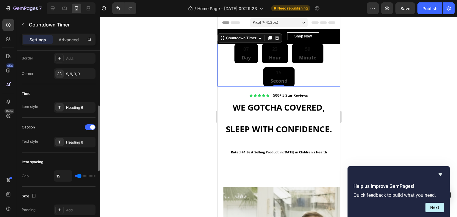
type input "8"
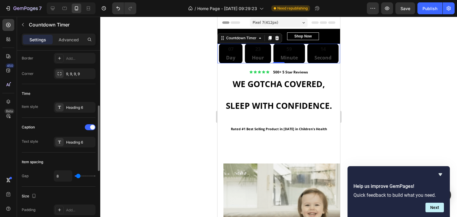
type input "6"
type input "4"
type input "2"
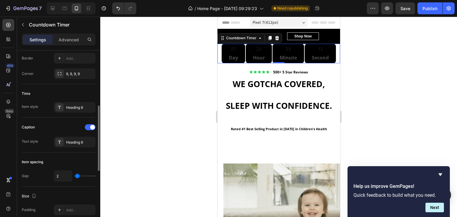
type input "2"
click at [77, 176] on input "range" at bounding box center [85, 176] width 21 height 1
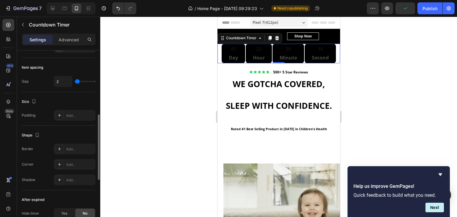
scroll to position [250, 0]
click at [58, 115] on icon at bounding box center [59, 114] width 5 height 5
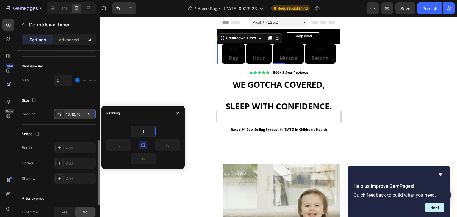
type input "1"
click at [171, 0] on div "7 Version history / Home Page - Sep 28, 09:29:23 Need republishing Preview Save…" at bounding box center [228, 0] width 457 height 0
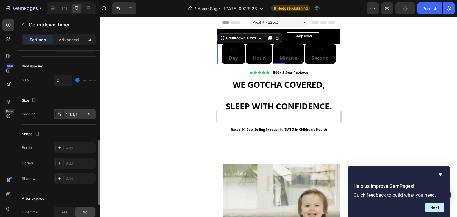
click at [171, 70] on div at bounding box center [278, 117] width 357 height 200
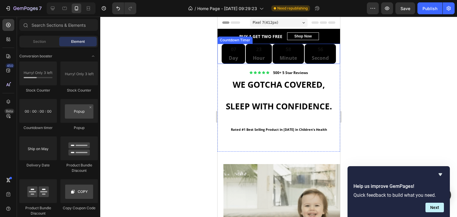
click at [324, 56] on p "Second" at bounding box center [319, 58] width 17 height 6
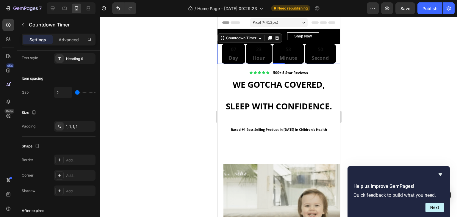
scroll to position [330, 0]
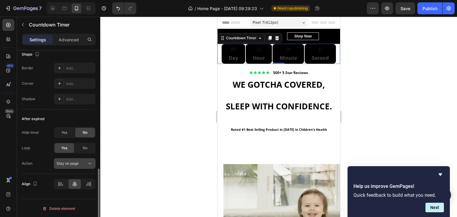
click at [77, 163] on span "Stay on page" at bounding box center [68, 163] width 22 height 4
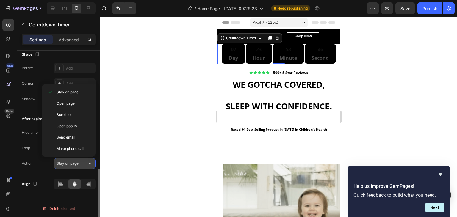
click at [77, 163] on span "Stay on page" at bounding box center [68, 163] width 22 height 4
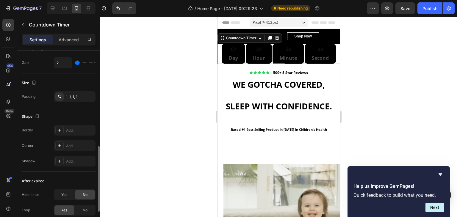
scroll to position [268, 0]
drag, startPoint x: 32, startPoint y: 115, endPoint x: 42, endPoint y: 115, distance: 10.1
click at [42, 115] on div "Shape" at bounding box center [59, 117] width 74 height 10
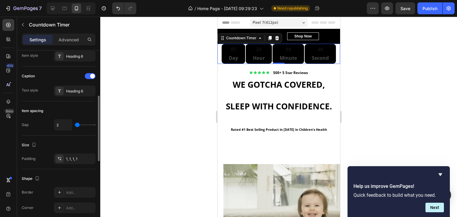
scroll to position [167, 0]
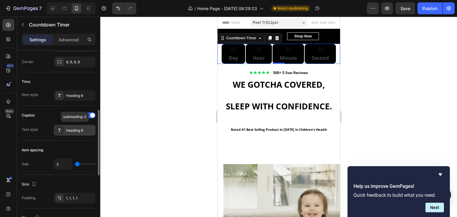
click at [82, 128] on div "Heading 6" at bounding box center [80, 130] width 28 height 5
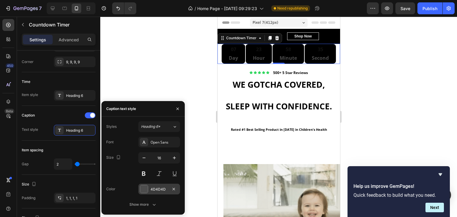
click at [143, 190] on div at bounding box center [144, 189] width 8 height 8
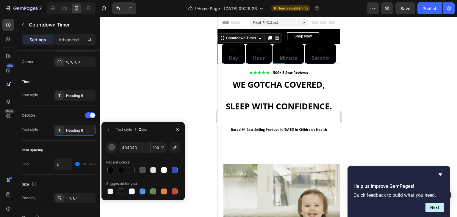
click at [164, 169] on div at bounding box center [164, 170] width 6 height 6
type input "FFFFFF"
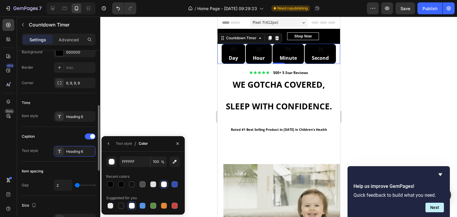
scroll to position [145, 0]
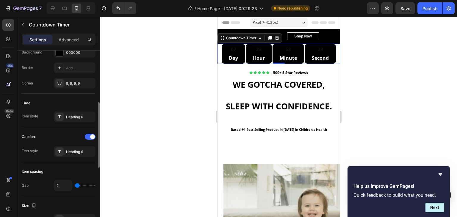
click at [73, 104] on div "Time" at bounding box center [59, 103] width 74 height 10
click at [87, 113] on div "Heading 6" at bounding box center [75, 117] width 42 height 11
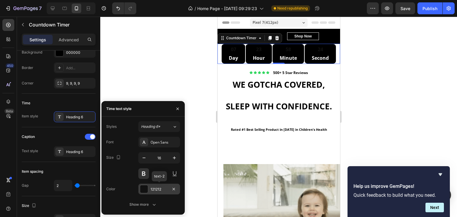
click at [143, 186] on div at bounding box center [144, 189] width 8 height 8
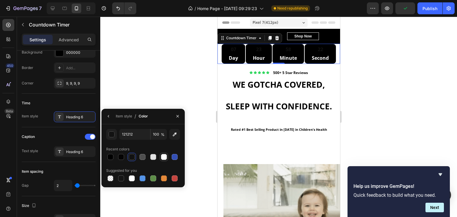
click at [161, 158] on div at bounding box center [163, 156] width 7 height 7
type input "FFFFFF"
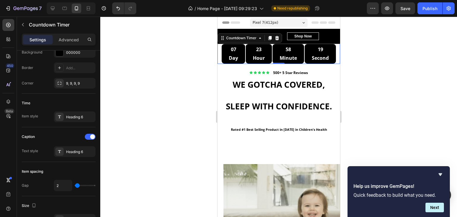
click at [167, 70] on div at bounding box center [278, 117] width 357 height 200
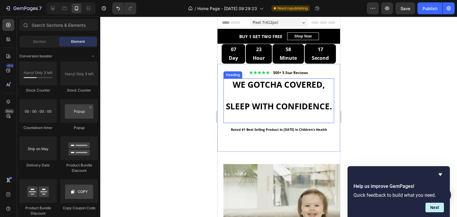
scroll to position [0, 0]
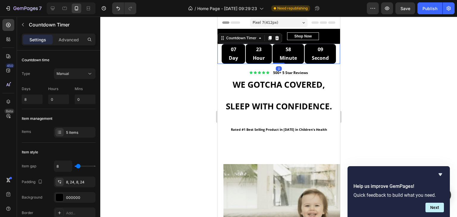
click at [330, 49] on div "09 Second" at bounding box center [319, 54] width 31 height 20
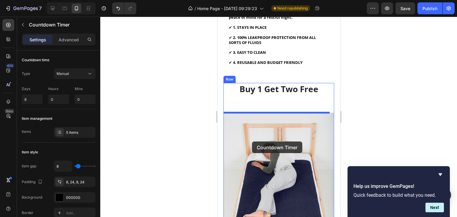
scroll to position [399, 0]
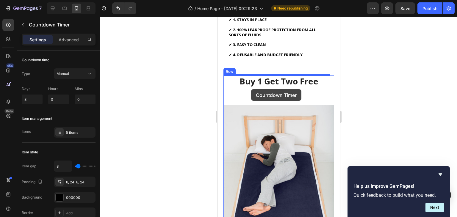
drag, startPoint x: 274, startPoint y: 49, endPoint x: 251, endPoint y: 89, distance: 46.2
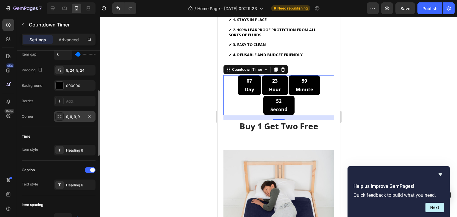
scroll to position [112, 0]
click at [87, 148] on div "Heading 6" at bounding box center [80, 150] width 28 height 5
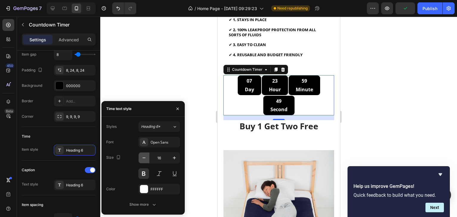
click at [144, 156] on icon "button" at bounding box center [144, 158] width 6 height 6
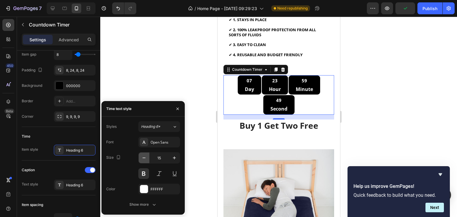
click at [144, 156] on icon "button" at bounding box center [144, 158] width 6 height 6
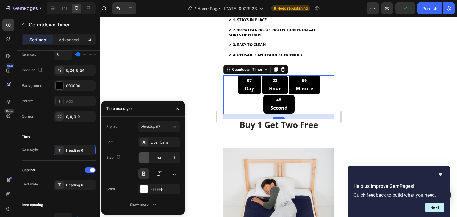
click at [144, 156] on icon "button" at bounding box center [144, 158] width 6 height 6
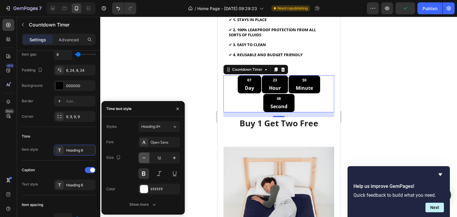
click at [144, 156] on icon "button" at bounding box center [144, 158] width 6 height 6
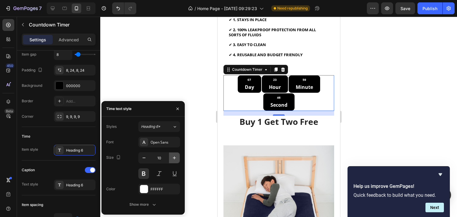
click at [175, 158] on icon "button" at bounding box center [174, 157] width 3 height 3
type input "12"
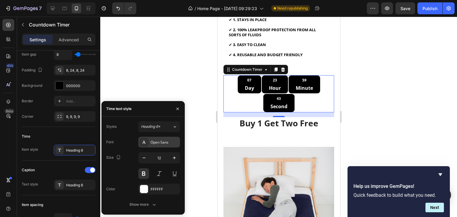
click at [171, 147] on div "Open Sans" at bounding box center [159, 142] width 42 height 11
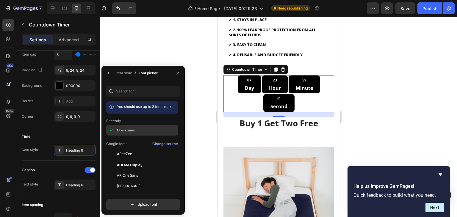
click at [142, 128] on div "Open Sans" at bounding box center [147, 130] width 60 height 5
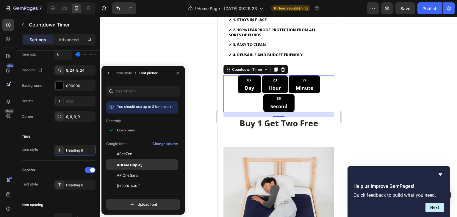
click at [132, 166] on span "ADLaM Display" at bounding box center [130, 164] width 26 height 5
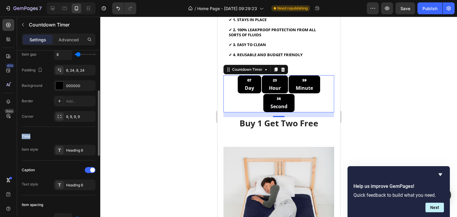
drag, startPoint x: 79, startPoint y: 135, endPoint x: 82, endPoint y: 125, distance: 10.2
click at [82, 125] on div "Countdown time Type Manual Days 8 Hours 0 Mins 0 Item management Items 5 items …" at bounding box center [59, 176] width 74 height 474
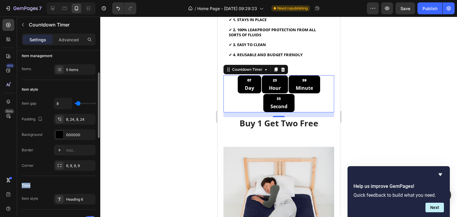
scroll to position [62, 0]
click at [84, 120] on div "8, 24, 8, 24" at bounding box center [75, 119] width 42 height 11
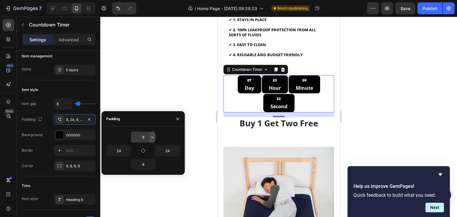
click at [151, 138] on icon "button" at bounding box center [152, 137] width 5 height 5
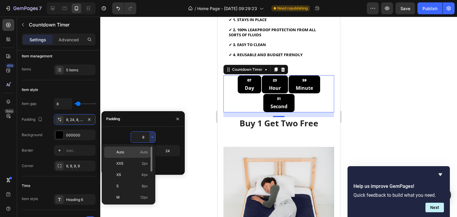
click at [139, 148] on div "Auto Auto" at bounding box center [127, 152] width 46 height 11
type input "Auto"
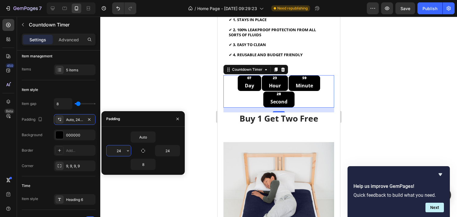
click at [122, 149] on input "24" at bounding box center [118, 150] width 24 height 11
click at [142, 137] on input "Auto" at bounding box center [143, 137] width 24 height 11
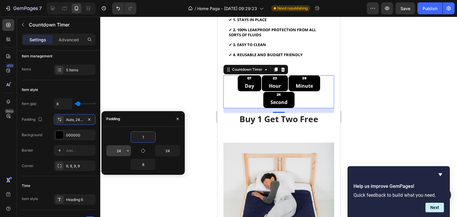
type input "1"
click at [121, 150] on input "24" at bounding box center [118, 150] width 24 height 11
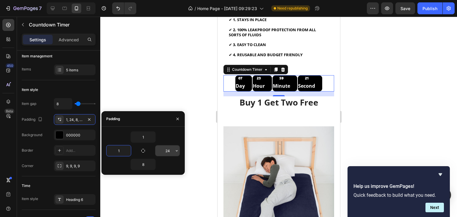
type input "1"
click at [168, 149] on input "24" at bounding box center [167, 150] width 24 height 11
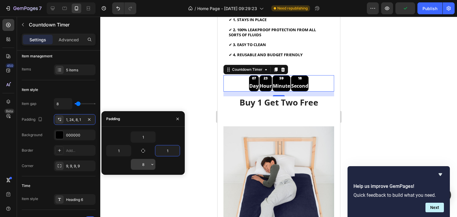
type input "1"
click at [144, 165] on input "8" at bounding box center [143, 164] width 24 height 11
type input "1"
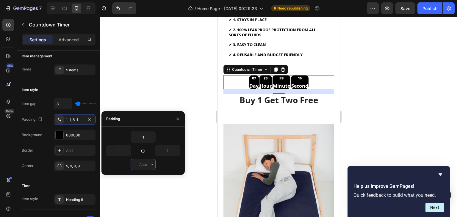
type input "8"
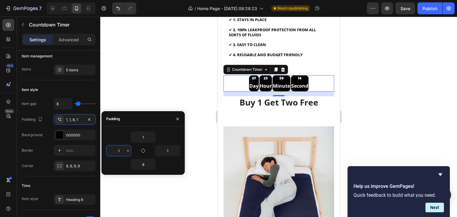
click at [119, 152] on input "1" at bounding box center [118, 150] width 24 height 11
type input "8"
click at [145, 137] on input "1" at bounding box center [143, 137] width 24 height 11
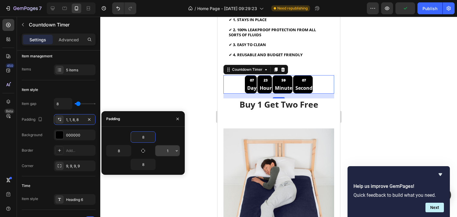
type input "8"
click at [170, 152] on input "1" at bounding box center [167, 150] width 24 height 11
type input "8"
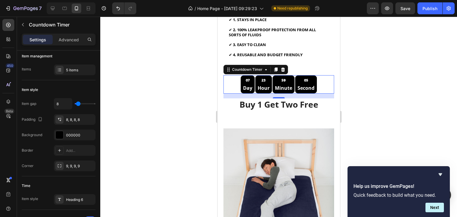
click at [407, 81] on div at bounding box center [278, 117] width 357 height 200
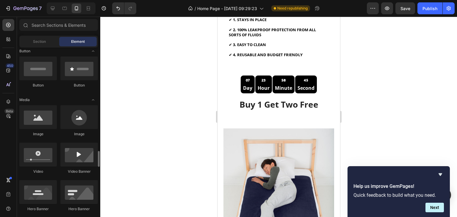
scroll to position [0, 0]
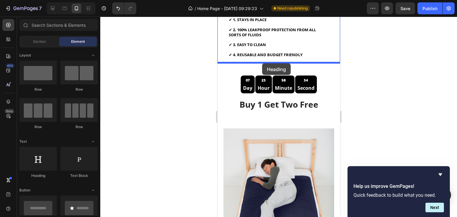
drag, startPoint x: 256, startPoint y: 176, endPoint x: 261, endPoint y: 63, distance: 112.9
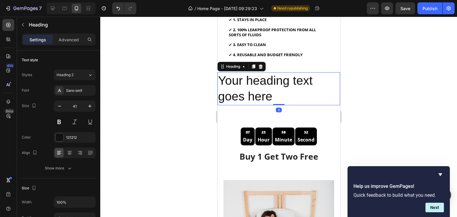
click at [247, 80] on h2 "Your heading text goes here" at bounding box center [278, 88] width 123 height 33
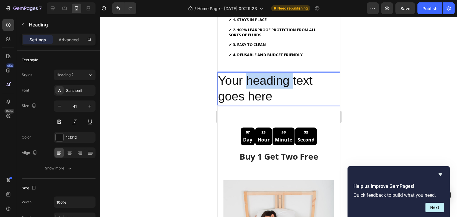
click at [247, 80] on p "Your heading text goes here" at bounding box center [278, 89] width 121 height 32
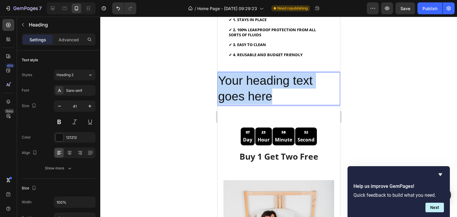
click at [247, 80] on p "Your heading text goes here" at bounding box center [278, 89] width 121 height 32
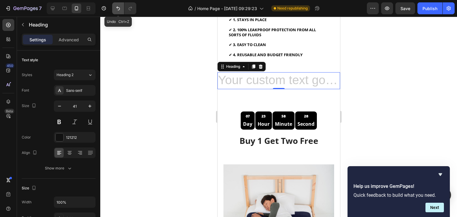
click at [118, 7] on icon "Undo/Redo" at bounding box center [118, 8] width 6 height 6
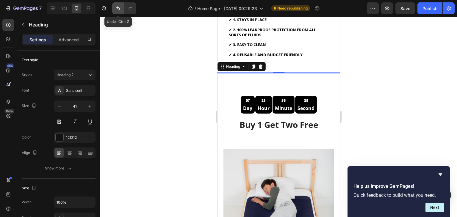
click at [118, 7] on icon "Undo/Redo" at bounding box center [118, 8] width 6 height 6
click at [118, 9] on icon "Undo/Redo" at bounding box center [118, 8] width 6 height 6
click at [209, 90] on div at bounding box center [278, 117] width 357 height 200
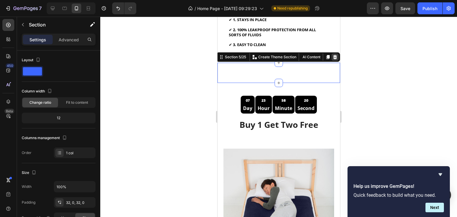
click at [332, 55] on icon at bounding box center [334, 57] width 5 height 5
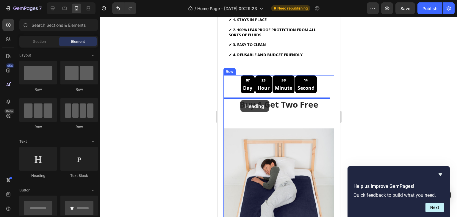
drag, startPoint x: 253, startPoint y: 183, endPoint x: 240, endPoint y: 100, distance: 83.7
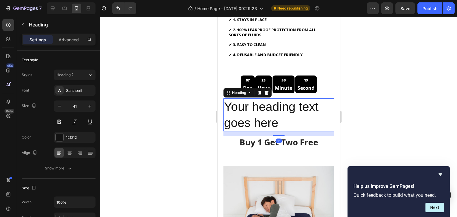
click at [266, 111] on h2 "Your heading text goes here" at bounding box center [278, 114] width 111 height 33
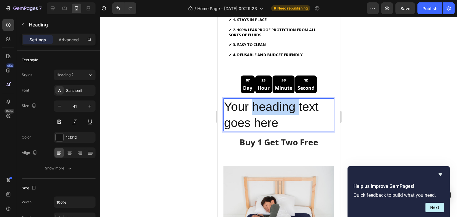
click at [266, 111] on p "Your heading text goes here" at bounding box center [278, 115] width 109 height 32
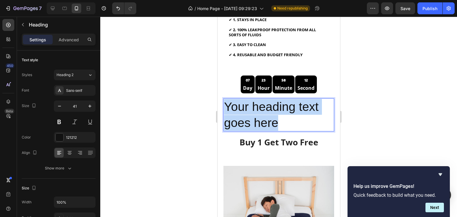
click at [266, 111] on p "Your heading text goes here" at bounding box center [278, 115] width 109 height 32
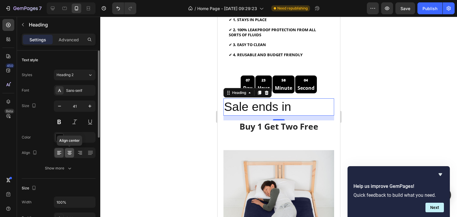
click at [72, 150] on icon at bounding box center [70, 153] width 6 height 6
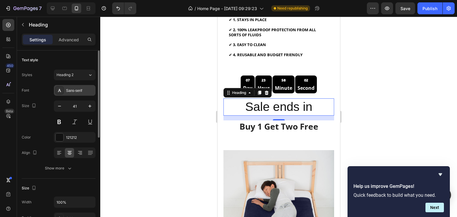
click at [82, 92] on div "Sans-serif" at bounding box center [80, 90] width 28 height 5
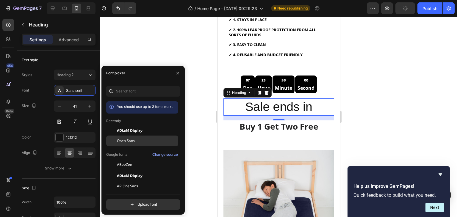
click at [126, 141] on span "Open Sans" at bounding box center [126, 140] width 18 height 5
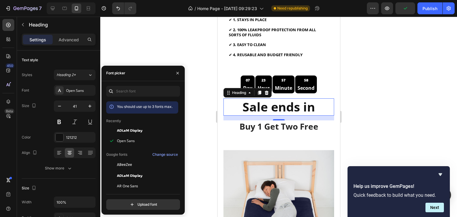
click at [405, 57] on div at bounding box center [278, 117] width 357 height 200
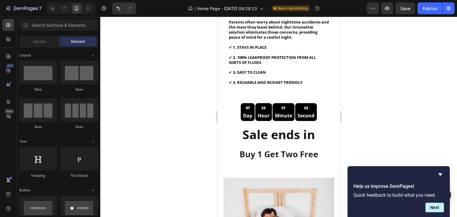
scroll to position [371, 0]
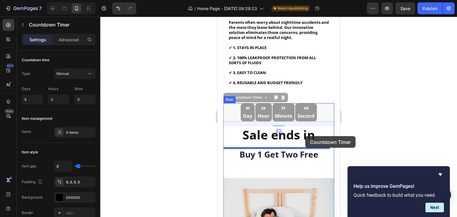
drag, startPoint x: 317, startPoint y: 110, endPoint x: 305, endPoint y: 136, distance: 29.3
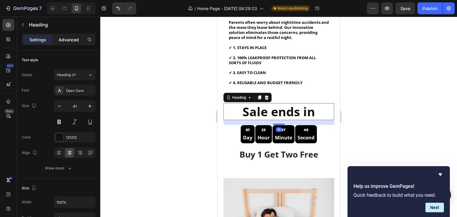
click at [66, 43] on div "Advanced" at bounding box center [69, 40] width 30 height 10
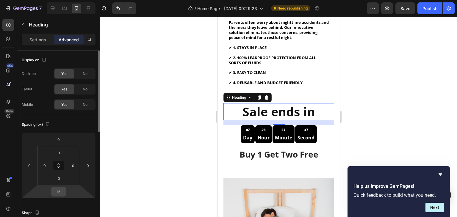
click at [61, 188] on input "16" at bounding box center [59, 191] width 12 height 9
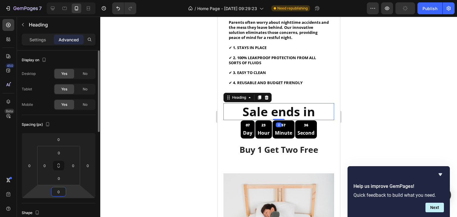
type input "00"
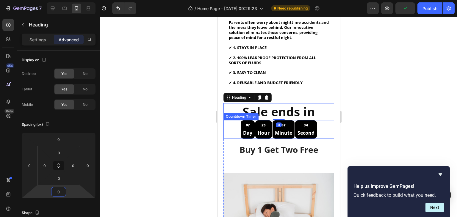
click at [326, 129] on div "07 Day 23 Hour 57 Minute 34 Second" at bounding box center [278, 129] width 110 height 18
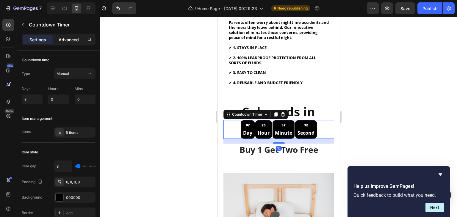
click at [76, 40] on p "Advanced" at bounding box center [69, 40] width 20 height 6
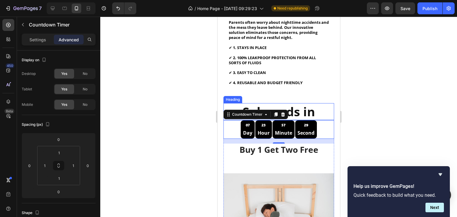
click at [312, 104] on p "Sale ends in" at bounding box center [278, 112] width 109 height 16
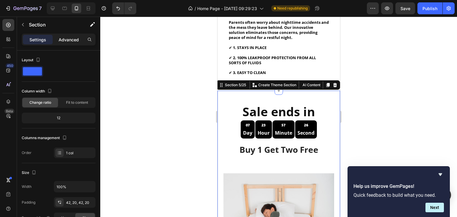
click at [71, 42] on p "Advanced" at bounding box center [69, 40] width 20 height 6
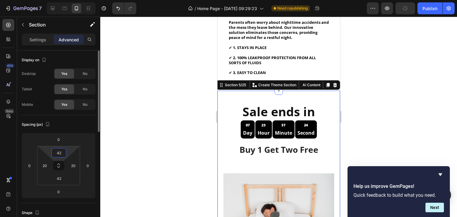
click at [53, 150] on input "42" at bounding box center [59, 152] width 12 height 9
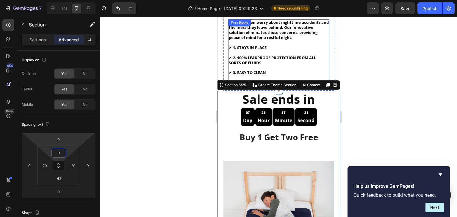
click at [281, 71] on p "Parents often worry about nighttime accidents and the mess they leave behind. O…" at bounding box center [278, 47] width 100 height 55
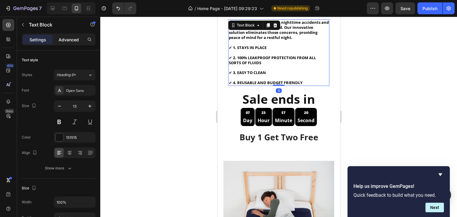
click at [76, 38] on p "Advanced" at bounding box center [69, 40] width 20 height 6
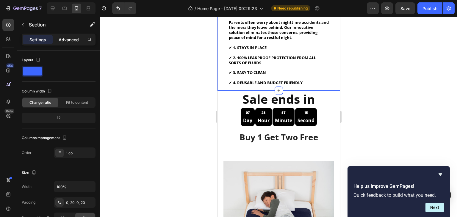
click at [75, 39] on p "Advanced" at bounding box center [69, 40] width 20 height 6
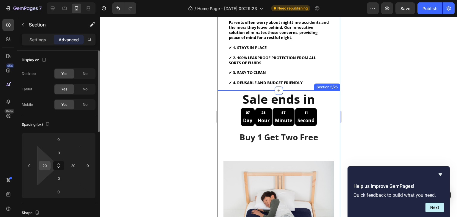
click at [48, 161] on div "20" at bounding box center [45, 166] width 12 height 10
click at [49, 162] on div "20" at bounding box center [45, 166] width 12 height 10
click at [46, 163] on input "20" at bounding box center [44, 165] width 9 height 9
type input "0"
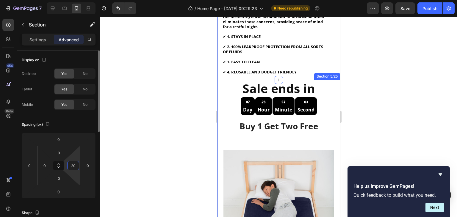
click at [75, 163] on input "20" at bounding box center [73, 165] width 9 height 9
type input "0"
click at [139, 146] on div at bounding box center [278, 117] width 357 height 200
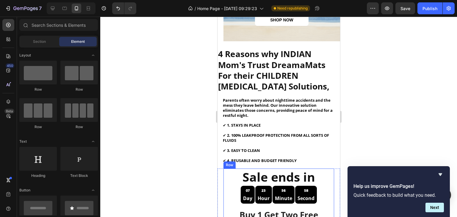
scroll to position [282, 0]
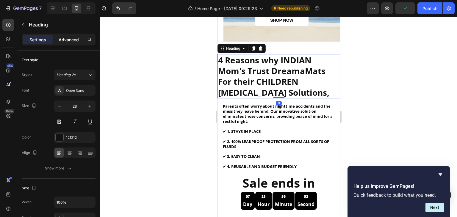
click at [68, 41] on p "Advanced" at bounding box center [69, 40] width 20 height 6
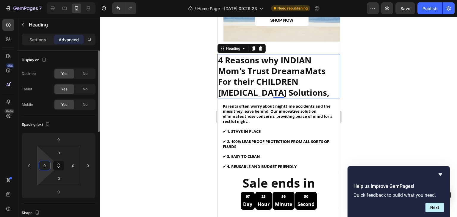
click at [43, 165] on input "0" at bounding box center [44, 165] width 9 height 9
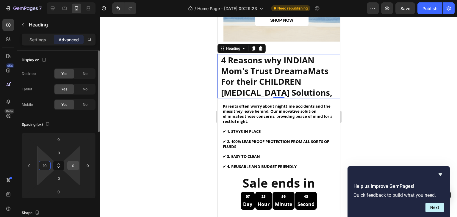
type input "10"
click at [73, 163] on input "0" at bounding box center [73, 165] width 9 height 9
type input "10"
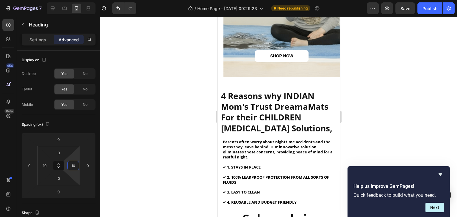
scroll to position [246, 0]
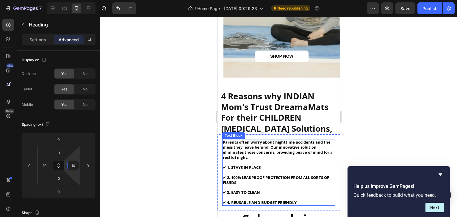
click at [245, 175] on span "✔ 2. 100% LEAKPROOF PROTECTION FROM ALL SORTS OF FLUIDS" at bounding box center [276, 180] width 106 height 10
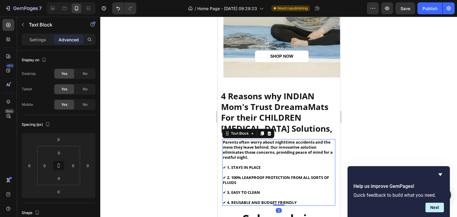
click at [225, 165] on span "✔ 1. STAYS IN PLACE" at bounding box center [242, 167] width 38 height 5
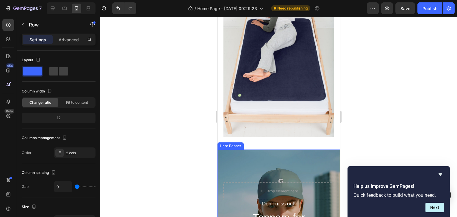
scroll to position [593, 0]
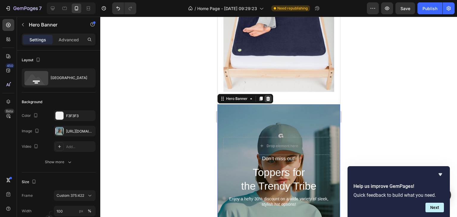
click at [267, 95] on div at bounding box center [267, 98] width 7 height 7
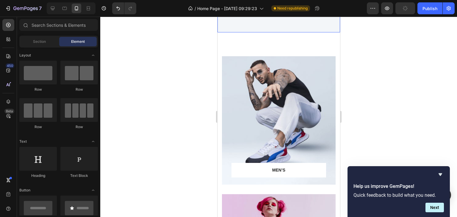
scroll to position [1574, 0]
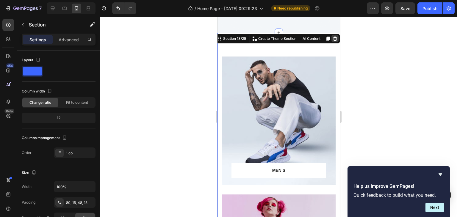
click at [333, 37] on icon at bounding box center [335, 39] width 4 height 4
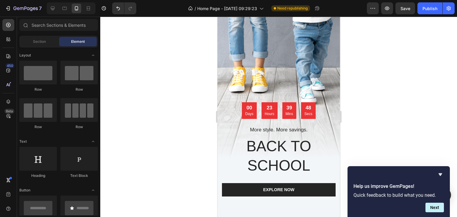
scroll to position [1386, 0]
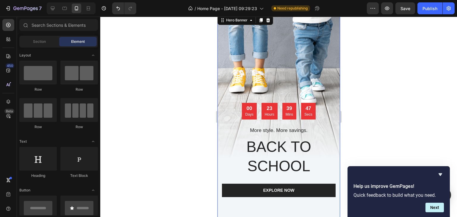
click at [311, 55] on div "Overlay" at bounding box center [278, 117] width 123 height 207
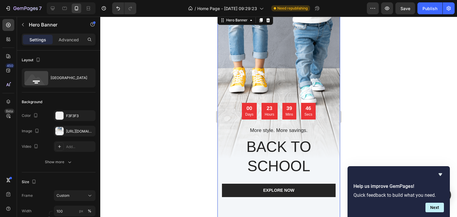
scroll to position [1304, 0]
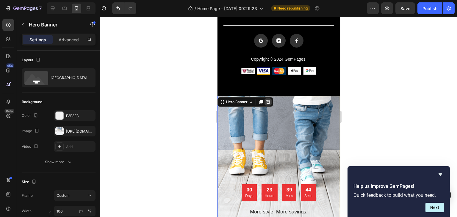
click at [270, 100] on div at bounding box center [267, 101] width 7 height 7
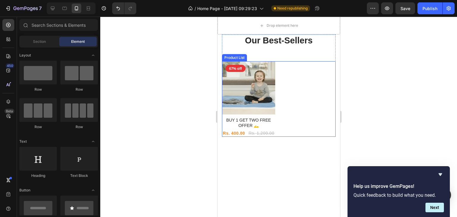
scroll to position [1312, 0]
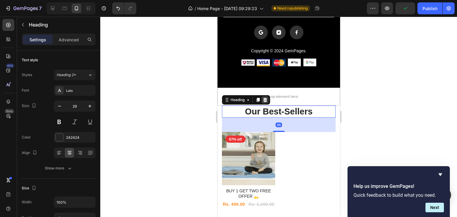
click at [266, 96] on div at bounding box center [264, 99] width 7 height 7
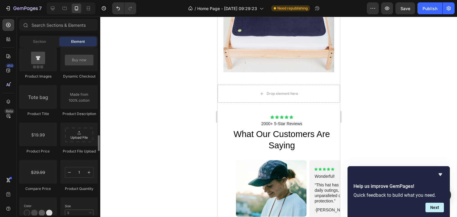
scroll to position [920, 0]
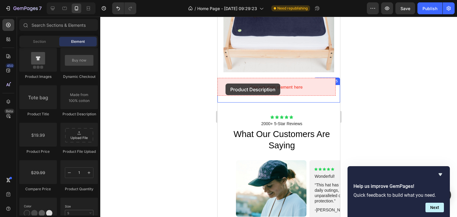
drag, startPoint x: 292, startPoint y: 123, endPoint x: 225, endPoint y: 84, distance: 77.6
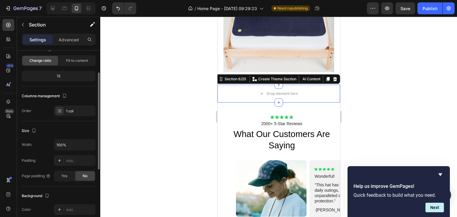
scroll to position [0, 0]
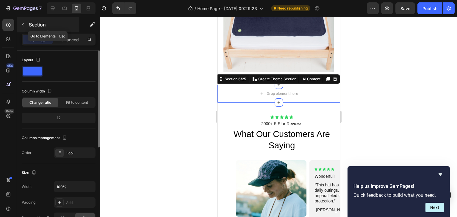
click at [23, 23] on icon "button" at bounding box center [23, 24] width 2 height 3
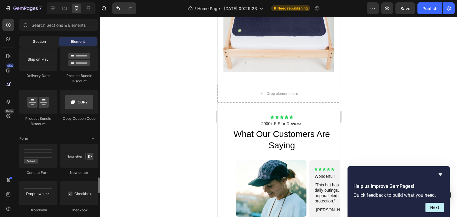
scroll to position [1244, 0]
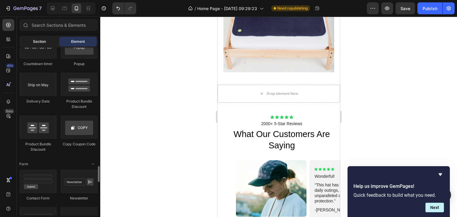
click at [34, 41] on span "Section" at bounding box center [39, 41] width 13 height 5
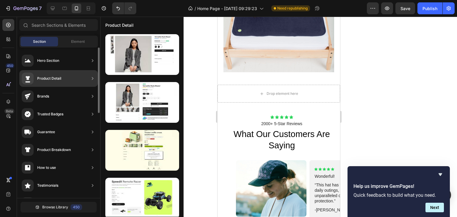
scroll to position [0, 0]
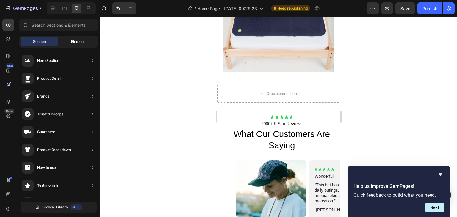
click at [68, 37] on div "Element" at bounding box center [77, 42] width 37 height 10
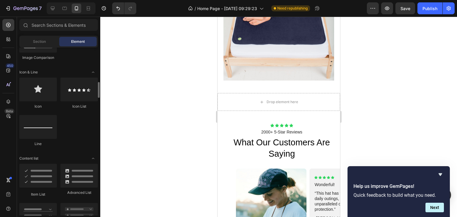
scroll to position [273, 0]
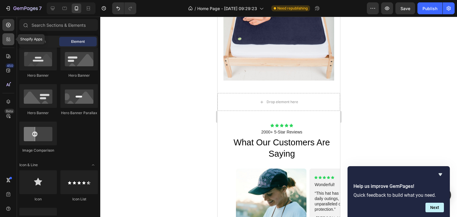
click at [7, 36] on div at bounding box center [8, 39] width 12 height 12
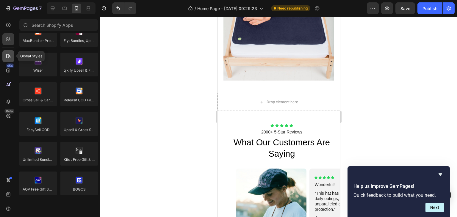
click at [10, 54] on icon at bounding box center [8, 56] width 6 height 6
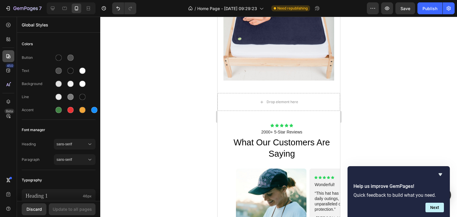
click at [11, 54] on icon at bounding box center [8, 56] width 6 height 6
click at [11, 72] on icon at bounding box center [8, 71] width 6 height 6
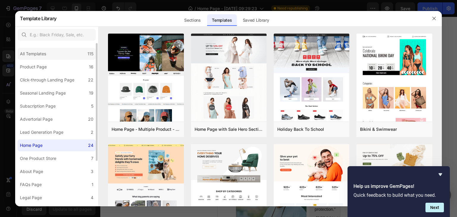
click at [38, 56] on div "All Templates" at bounding box center [33, 53] width 26 height 7
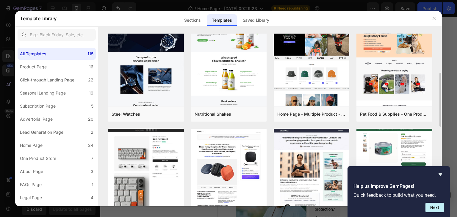
scroll to position [126, 0]
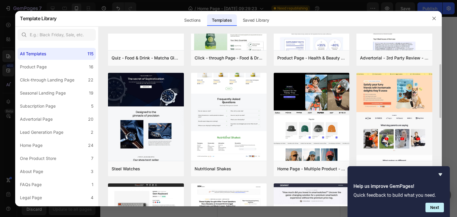
scroll to position [604, 0]
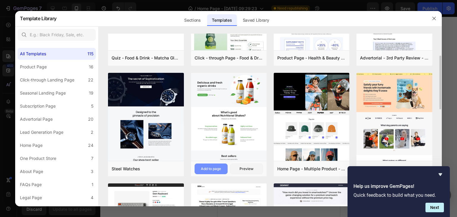
click at [219, 170] on div "Add to page" at bounding box center [211, 168] width 20 height 5
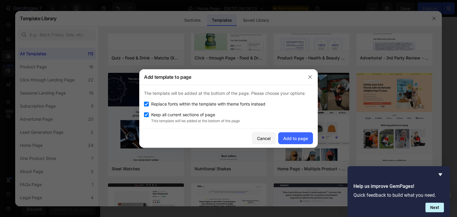
click at [297, 132] on div "Cancel Add to page" at bounding box center [228, 138] width 178 height 19
click at [296, 134] on button "Add to page" at bounding box center [295, 138] width 35 height 12
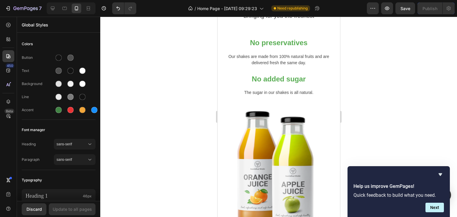
scroll to position [2579, 0]
click at [115, 5] on button "Undo/Redo" at bounding box center [118, 8] width 12 height 12
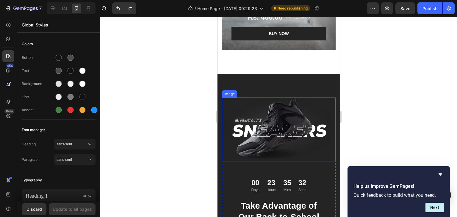
scroll to position [1706, 0]
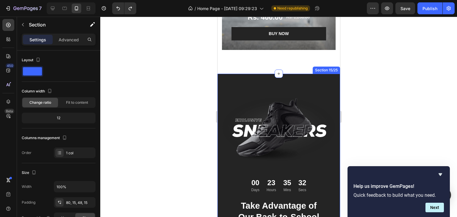
click at [291, 81] on div "Image 00 Days 23 Hours 35 Mins 32 Secs Countdown Timer Take Advantage of Our Ba…" at bounding box center [278, 186] width 123 height 224
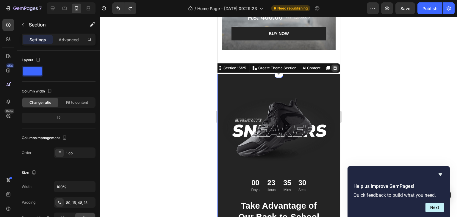
click at [333, 67] on icon at bounding box center [335, 68] width 4 height 4
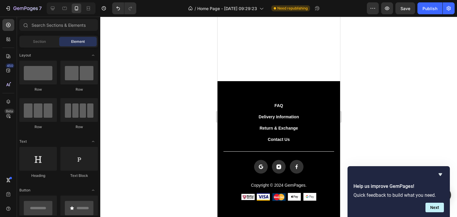
scroll to position [1310, 0]
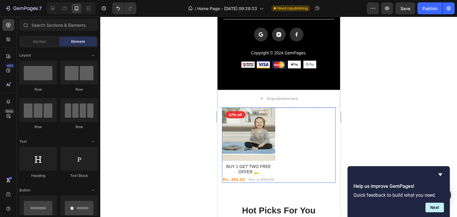
click at [294, 129] on div "Product Images 67% off Product Badge Row BUY 1 GET TWO FREE OFFER 🫴 Product Tit…" at bounding box center [279, 146] width 114 height 76
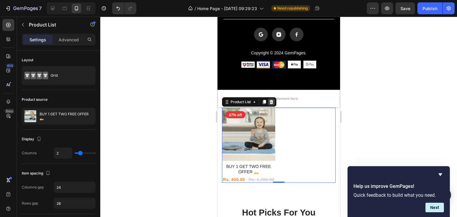
click at [272, 98] on div at bounding box center [270, 101] width 7 height 7
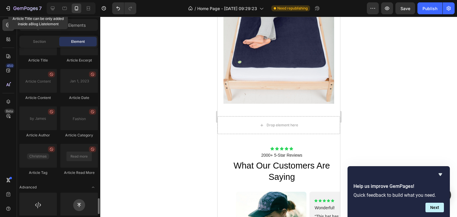
scroll to position [1595, 0]
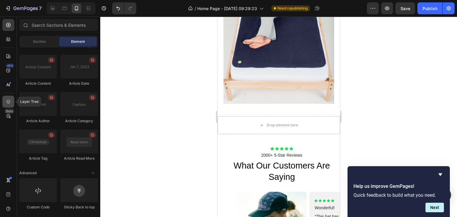
click at [10, 97] on div at bounding box center [8, 102] width 12 height 12
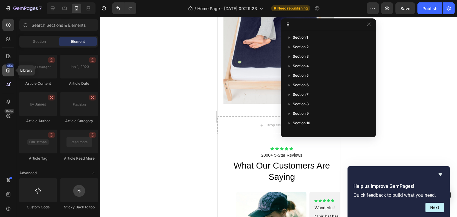
click at [4, 71] on div "450" at bounding box center [8, 71] width 12 height 12
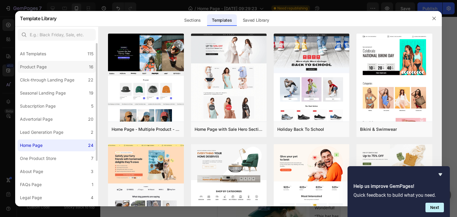
click at [51, 65] on label "Product Page 16" at bounding box center [57, 67] width 78 height 12
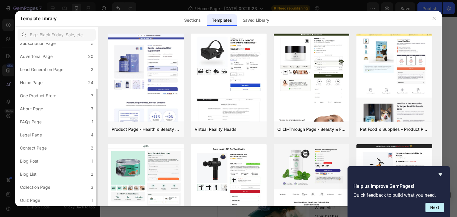
scroll to position [0, 0]
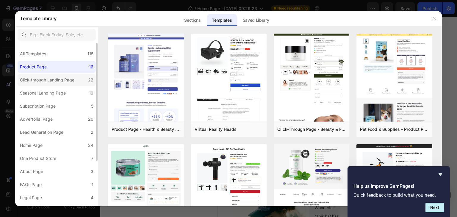
click at [81, 79] on label "Click-through Landing Page 22" at bounding box center [57, 80] width 78 height 12
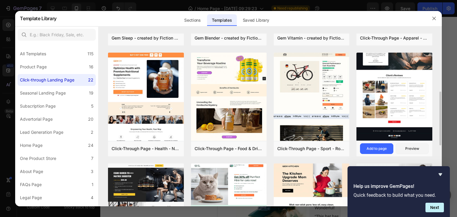
scroll to position [198, 0]
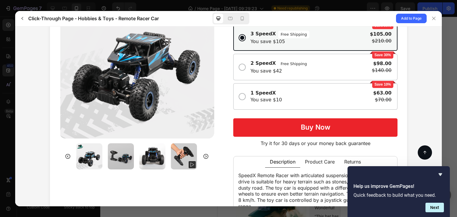
scroll to position [86, 0]
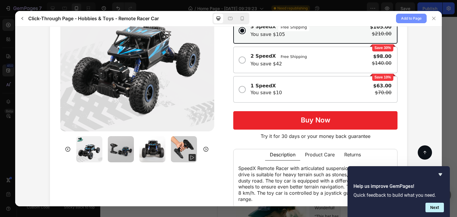
click at [412, 17] on span "Add to Page" at bounding box center [411, 18] width 21 height 7
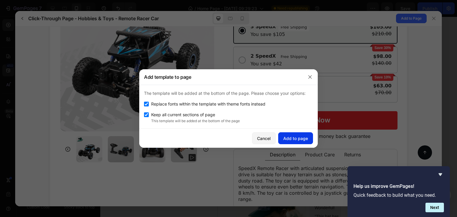
click at [298, 137] on div "Add to page" at bounding box center [295, 138] width 25 height 6
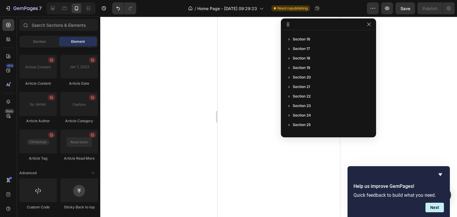
scroll to position [2088, 0]
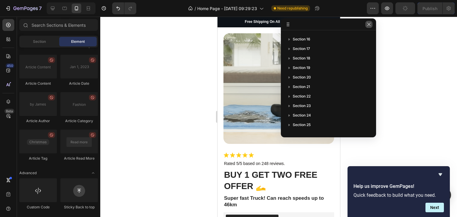
click at [370, 24] on icon "button" at bounding box center [368, 24] width 5 height 5
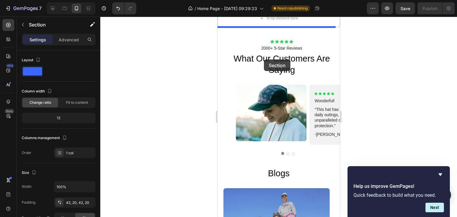
scroll to position [649, 0]
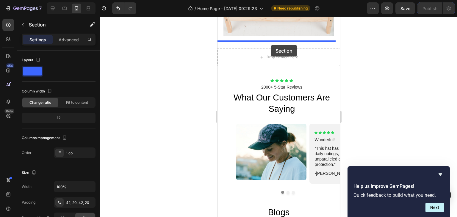
drag, startPoint x: 293, startPoint y: 50, endPoint x: 270, endPoint y: 45, distance: 22.9
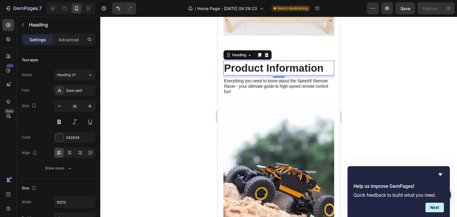
click at [249, 61] on h2 "Product Information" at bounding box center [278, 68] width 111 height 15
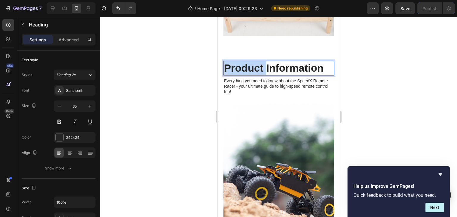
click at [249, 61] on p "Product Information" at bounding box center [278, 68] width 109 height 14
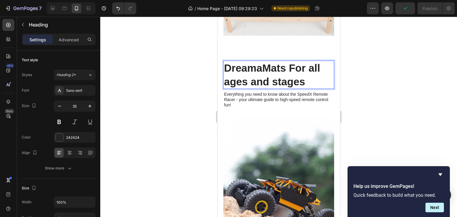
click at [263, 75] on p "DreamaMats For all ages and stages" at bounding box center [278, 74] width 109 height 27
click at [87, 85] on div "Sans-serif" at bounding box center [75, 90] width 42 height 11
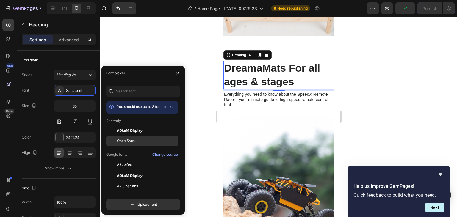
click at [129, 138] on div "Open Sans" at bounding box center [142, 141] width 72 height 11
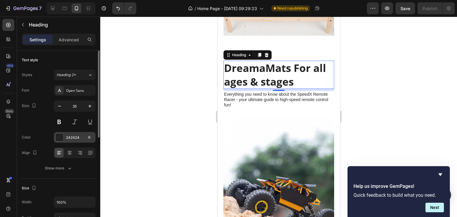
drag, startPoint x: 51, startPoint y: 138, endPoint x: 57, endPoint y: 138, distance: 5.7
click at [57, 138] on div "Color 242424" at bounding box center [59, 137] width 74 height 11
click at [57, 138] on div at bounding box center [60, 138] width 8 height 8
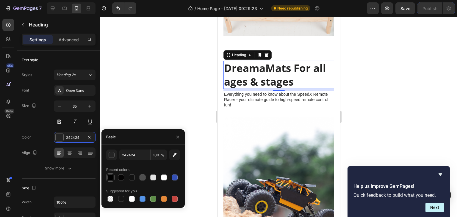
click at [112, 175] on div at bounding box center [110, 177] width 7 height 7
type input "000000"
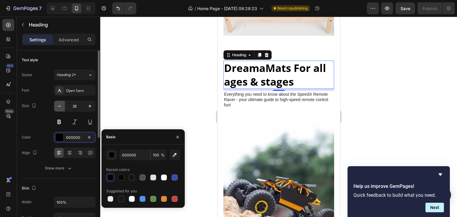
click at [58, 109] on button "button" at bounding box center [59, 106] width 11 height 11
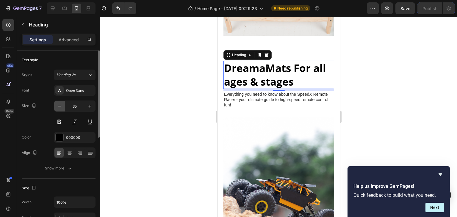
click at [58, 109] on button "button" at bounding box center [59, 106] width 11 height 11
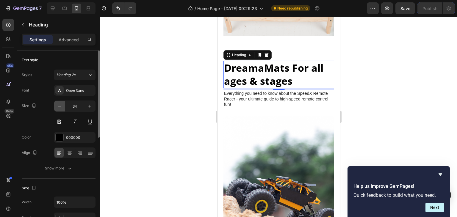
click at [58, 109] on button "button" at bounding box center [59, 106] width 11 height 11
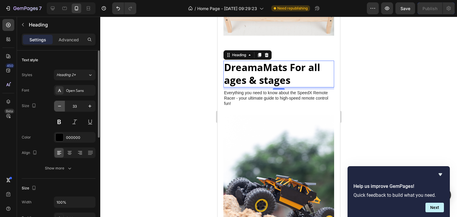
click at [58, 109] on button "button" at bounding box center [59, 106] width 11 height 11
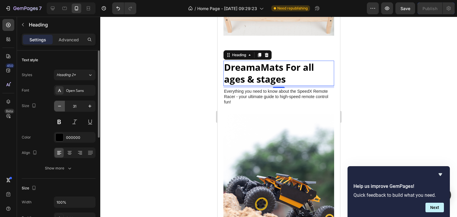
click at [58, 109] on button "button" at bounding box center [59, 106] width 11 height 11
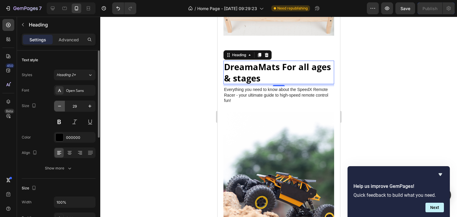
click at [59, 106] on icon "button" at bounding box center [59, 106] width 3 height 1
type input "28"
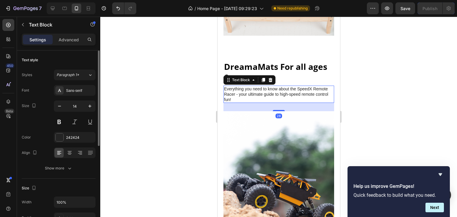
click at [247, 87] on p "Everything you need to know about the SpeedX Remote Racer - your ultimate guide…" at bounding box center [278, 94] width 109 height 16
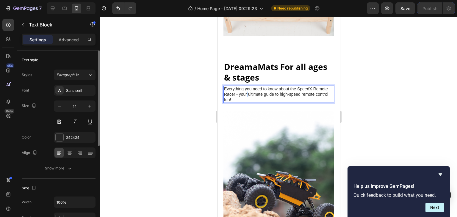
click at [247, 87] on p "Everything you need to know about the SpeedX Remote Racer - your ultimate guide…" at bounding box center [278, 94] width 109 height 16
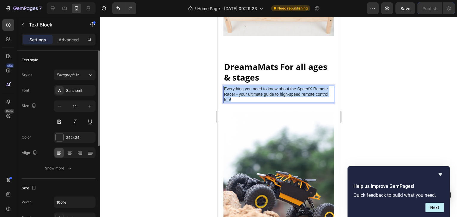
click at [247, 87] on p "Everything you need to know about the SpeedX Remote Racer - your ultimate guide…" at bounding box center [278, 94] width 109 height 16
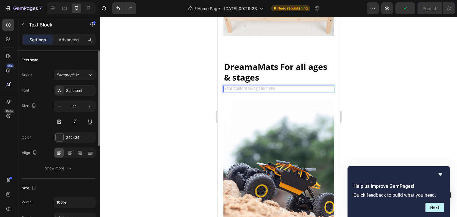
click at [264, 86] on div "Rich Text Editor. Editing area: main" at bounding box center [278, 89] width 111 height 7
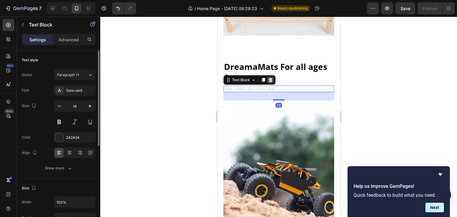
click at [272, 76] on div at bounding box center [270, 79] width 7 height 7
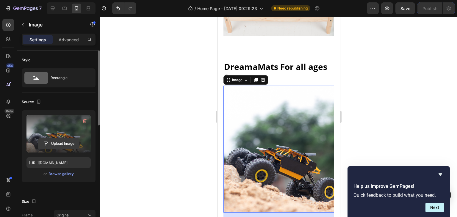
click at [62, 145] on input "file" at bounding box center [58, 144] width 41 height 10
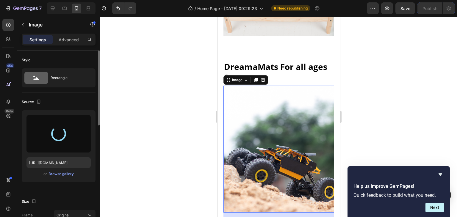
type input "https://cdn.shopify.com/s/files/1/0783/0031/5869/files/gempages_586240249189892…"
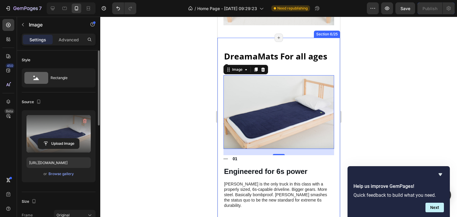
scroll to position [662, 0]
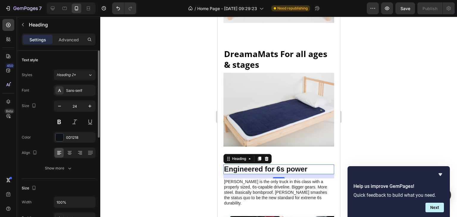
click at [268, 165] on h3 "Engineered for 6s power" at bounding box center [278, 170] width 111 height 10
click at [267, 157] on icon at bounding box center [266, 159] width 4 height 4
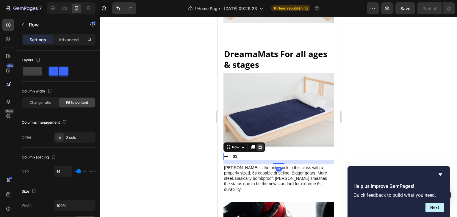
click at [259, 145] on icon at bounding box center [260, 147] width 4 height 4
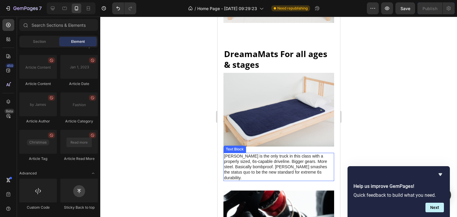
click at [254, 153] on p "Sledge is the only truck in this class with a properly sized, 6s-capable drivel…" at bounding box center [278, 166] width 109 height 27
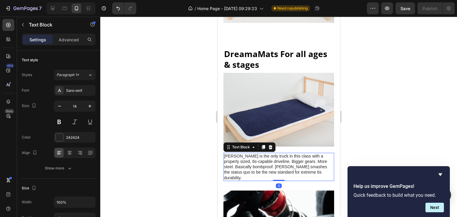
click at [254, 153] on p "Sledge is the only truck in this class with a properly sized, 6s-capable drivel…" at bounding box center [278, 166] width 109 height 27
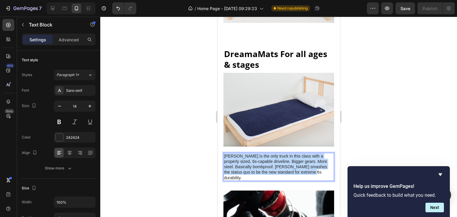
click at [254, 153] on p "Sledge is the only truck in this class with a properly sized, 6s-capable drivel…" at bounding box center [278, 166] width 109 height 27
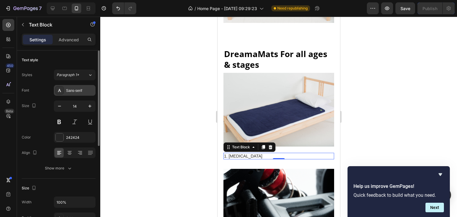
click at [92, 89] on div "Sans-serif" at bounding box center [80, 90] width 28 height 5
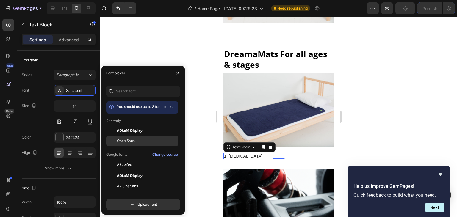
click at [136, 138] on div "Open Sans" at bounding box center [147, 140] width 60 height 5
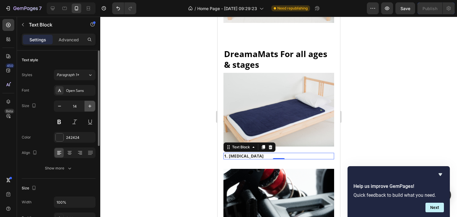
click at [89, 105] on icon "button" at bounding box center [90, 106] width 6 height 6
type input "15"
drag, startPoint x: 277, startPoint y: 137, endPoint x: 287, endPoint y: 159, distance: 24.2
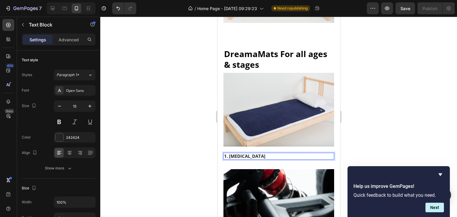
click at [261, 153] on p "1. [MEDICAL_DATA]" at bounding box center [278, 156] width 109 height 6
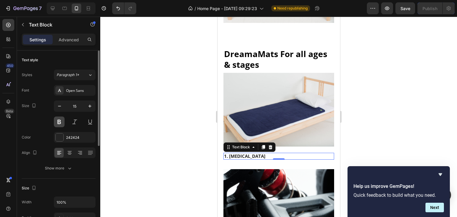
click at [59, 120] on button at bounding box center [59, 122] width 11 height 11
click at [59, 135] on div at bounding box center [60, 138] width 8 height 8
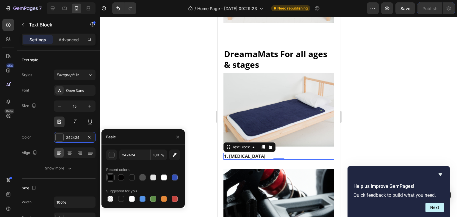
click at [106, 177] on div at bounding box center [110, 177] width 8 height 8
type input "000000"
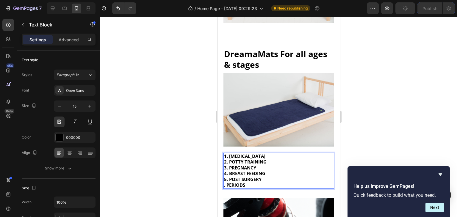
click at [225, 182] on p ". PERIODS" at bounding box center [278, 185] width 109 height 6
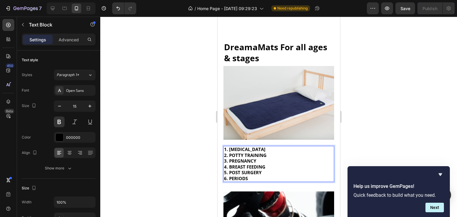
scroll to position [774, 0]
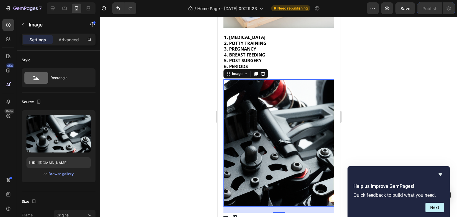
click at [289, 131] on img at bounding box center [278, 142] width 111 height 127
click at [262, 71] on icon at bounding box center [262, 73] width 5 height 5
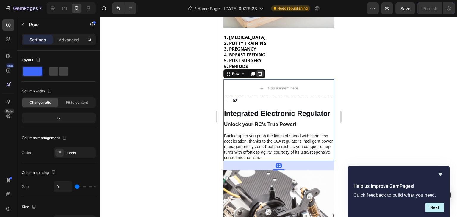
click at [260, 72] on icon at bounding box center [260, 74] width 4 height 4
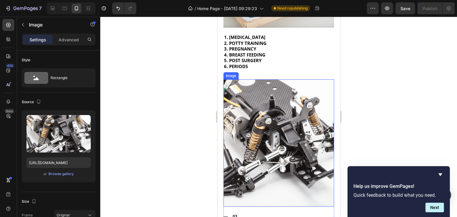
click at [295, 87] on img at bounding box center [278, 142] width 111 height 127
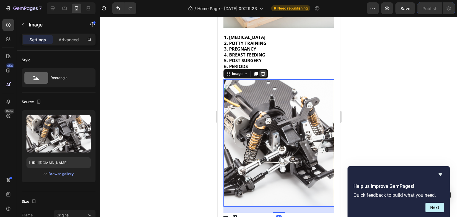
click at [262, 72] on icon at bounding box center [263, 74] width 4 height 4
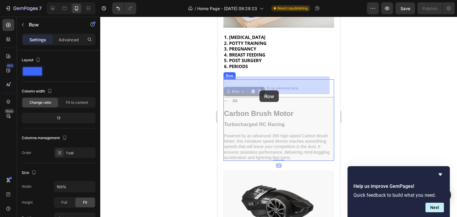
drag, startPoint x: 298, startPoint y: 103, endPoint x: 259, endPoint y: 89, distance: 41.0
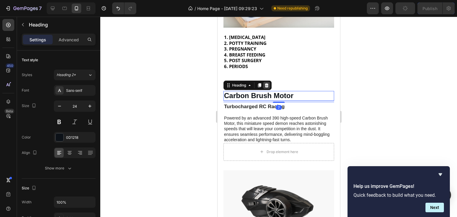
click at [267, 83] on icon at bounding box center [266, 85] width 4 height 4
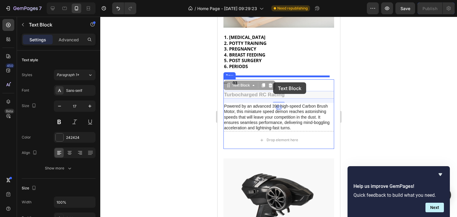
drag, startPoint x: 313, startPoint y: 95, endPoint x: 268, endPoint y: 83, distance: 46.7
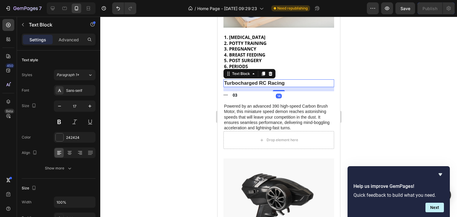
click at [268, 83] on p "Turbocharged RC Racing" at bounding box center [278, 83] width 109 height 7
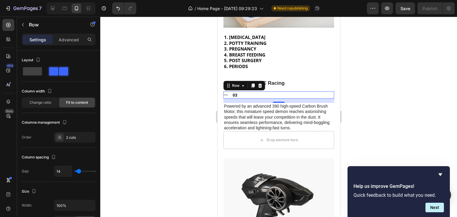
click at [291, 91] on div "Title Line 03 Text Block Row 0" at bounding box center [278, 94] width 111 height 7
click at [262, 84] on div at bounding box center [259, 85] width 7 height 7
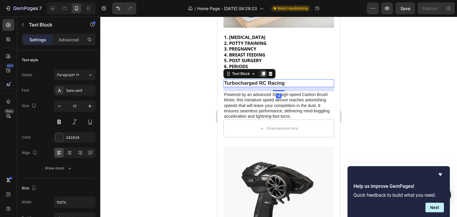
click at [266, 71] on div at bounding box center [262, 73] width 7 height 7
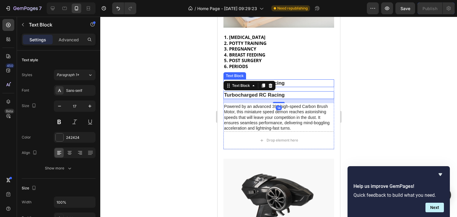
drag, startPoint x: 270, startPoint y: 81, endPoint x: 300, endPoint y: 77, distance: 30.3
click at [300, 79] on div "Turbocharged RC Racing Text Block Turbocharged RC Racing Text Block 14 Powered …" at bounding box center [278, 105] width 111 height 52
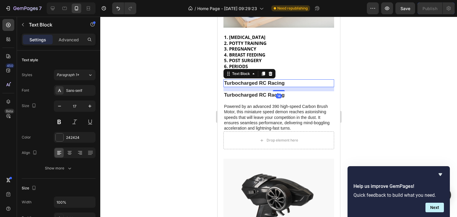
click at [300, 80] on p "Turbocharged RC Racing" at bounding box center [278, 83] width 109 height 7
click at [271, 71] on icon at bounding box center [270, 73] width 5 height 5
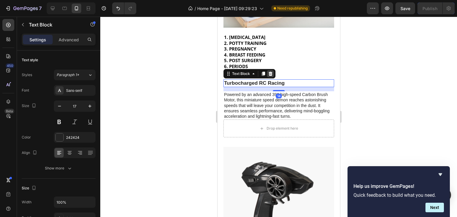
click at [270, 72] on icon at bounding box center [270, 74] width 4 height 4
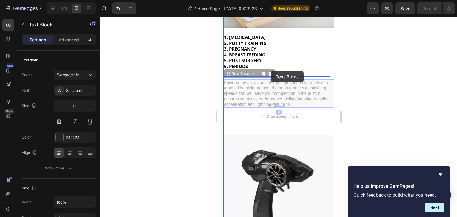
drag, startPoint x: 325, startPoint y: 81, endPoint x: 270, endPoint y: 71, distance: 55.3
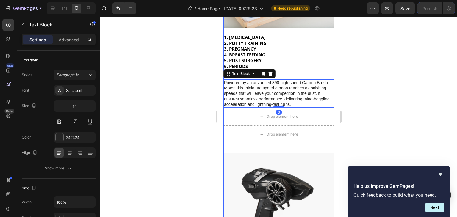
click at [270, 71] on icon at bounding box center [270, 73] width 5 height 5
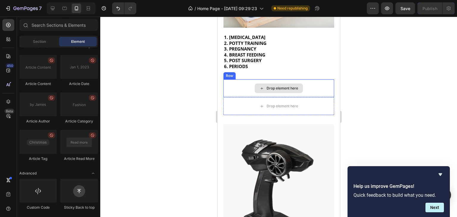
click at [306, 79] on div "Drop element here" at bounding box center [278, 88] width 111 height 18
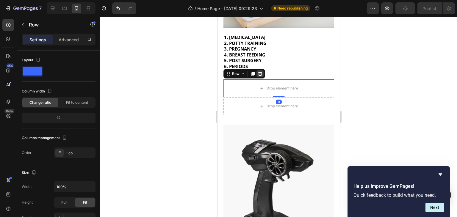
click at [259, 72] on icon at bounding box center [260, 74] width 4 height 4
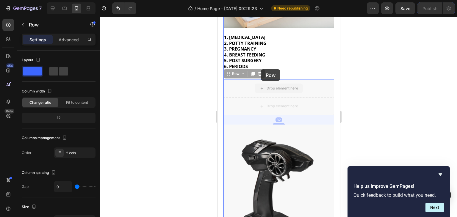
drag, startPoint x: 315, startPoint y: 81, endPoint x: 261, endPoint y: 71, distance: 55.5
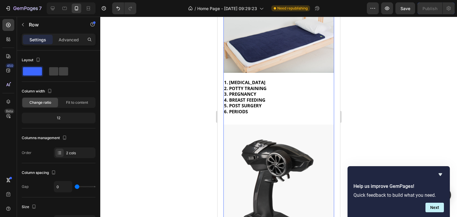
scroll to position [820, 0]
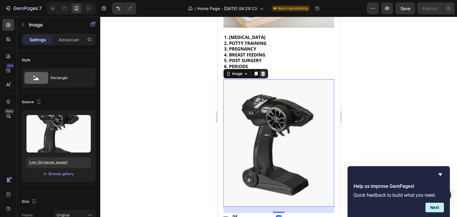
click at [262, 71] on icon at bounding box center [262, 73] width 5 height 5
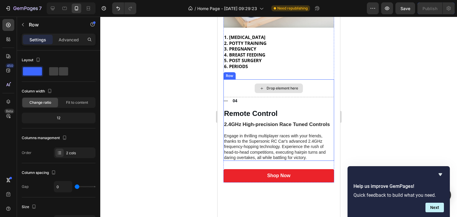
click at [324, 79] on div "Drop element here" at bounding box center [278, 88] width 111 height 18
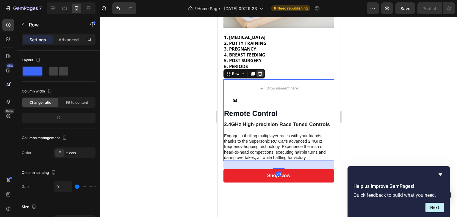
click at [260, 72] on icon at bounding box center [260, 74] width 4 height 4
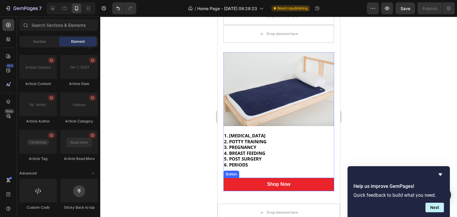
scroll to position [735, 0]
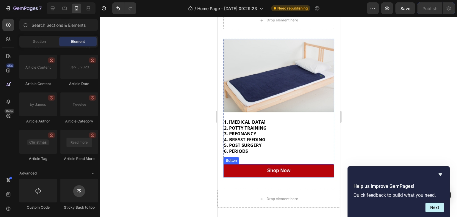
click at [311, 169] on link "Shop Now" at bounding box center [278, 170] width 111 height 13
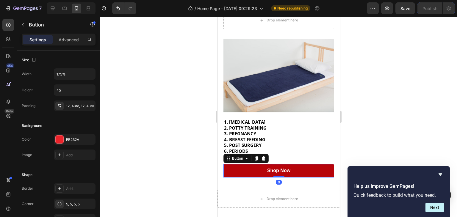
click at [275, 164] on link "Shop Now" at bounding box center [278, 170] width 111 height 13
click at [280, 169] on p "Shop Now" at bounding box center [278, 171] width 23 height 6
click at [280, 169] on p "BUY 1 GET 2 NOW 400" at bounding box center [278, 171] width 51 height 6
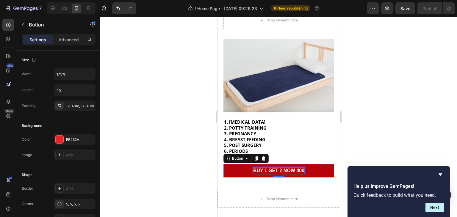
click at [300, 168] on p "BUY 1 GET 2 NOW 400" at bounding box center [278, 171] width 51 height 6
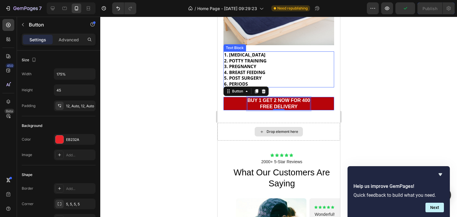
scroll to position [802, 0]
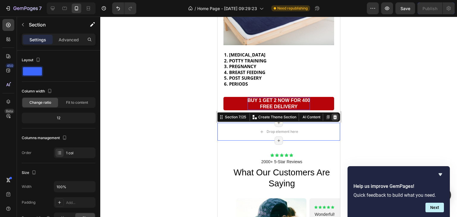
click at [332, 115] on icon at bounding box center [334, 117] width 5 height 5
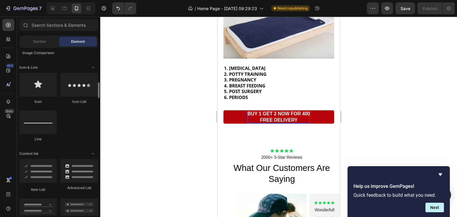
scroll to position [371, 0]
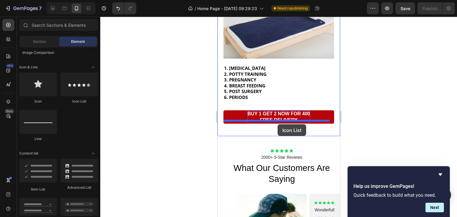
drag, startPoint x: 301, startPoint y: 110, endPoint x: 277, endPoint y: 124, distance: 27.9
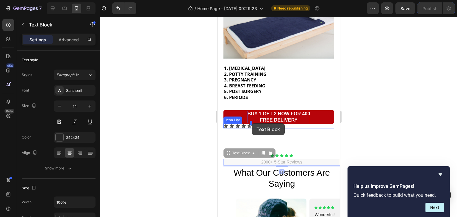
drag, startPoint x: 307, startPoint y: 157, endPoint x: 251, endPoint y: 123, distance: 64.9
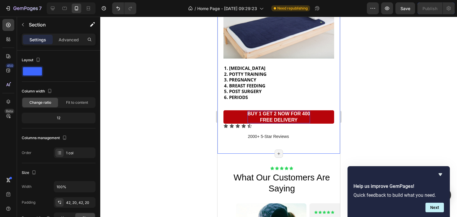
click at [307, 138] on div "DreamaMats For all ages & stages Heading Shop Now Button Row Drop element here …" at bounding box center [278, 27] width 123 height 251
click at [118, 11] on icon "Undo/Redo" at bounding box center [118, 8] width 6 height 6
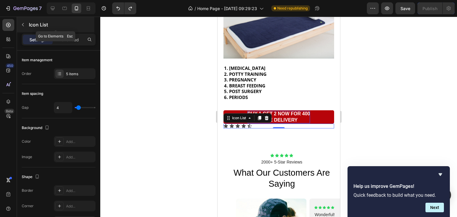
click at [24, 25] on icon "button" at bounding box center [23, 24] width 5 height 5
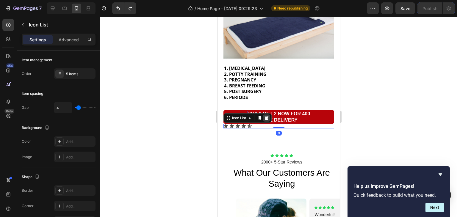
click at [264, 116] on icon at bounding box center [266, 118] width 5 height 5
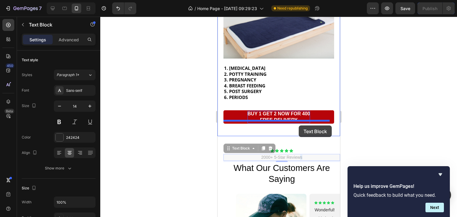
drag, startPoint x: 304, startPoint y: 152, endPoint x: 298, endPoint y: 126, distance: 26.7
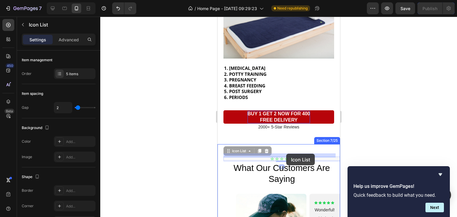
drag, startPoint x: 295, startPoint y: 154, endPoint x: 286, endPoint y: 154, distance: 8.9
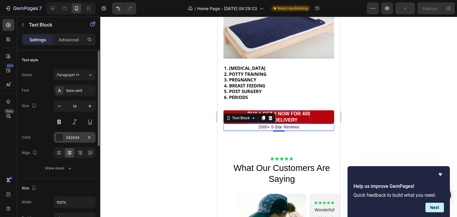
click at [59, 134] on div at bounding box center [60, 138] width 8 height 8
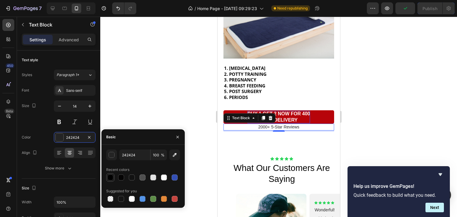
click at [109, 175] on div at bounding box center [110, 178] width 6 height 6
type input "000000"
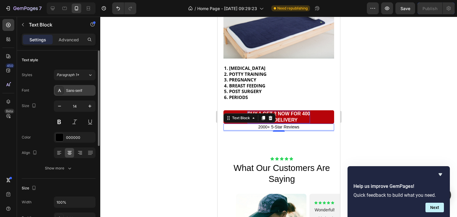
click at [75, 90] on div "Sans-serif" at bounding box center [80, 90] width 28 height 5
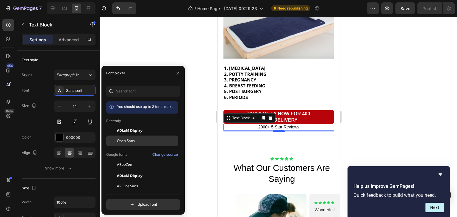
click at [113, 143] on div at bounding box center [111, 141] width 11 height 11
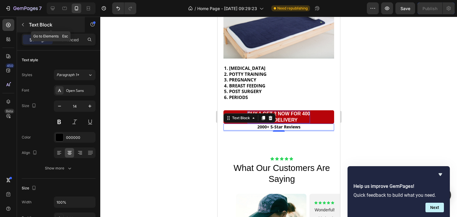
click at [21, 24] on icon "button" at bounding box center [23, 24] width 5 height 5
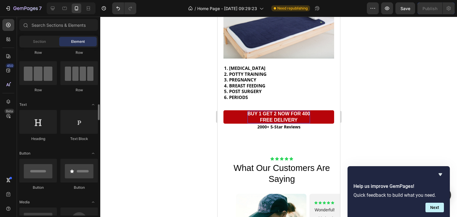
scroll to position [0, 0]
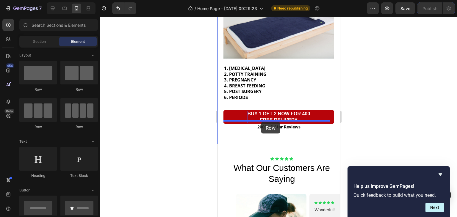
drag, startPoint x: 295, startPoint y: 92, endPoint x: 261, endPoint y: 122, distance: 45.5
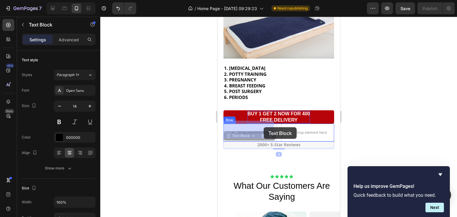
drag, startPoint x: 296, startPoint y: 142, endPoint x: 260, endPoint y: 135, distance: 36.0
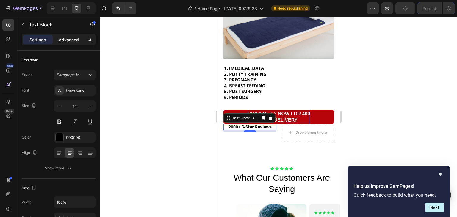
click at [71, 39] on p "Advanced" at bounding box center [69, 40] width 20 height 6
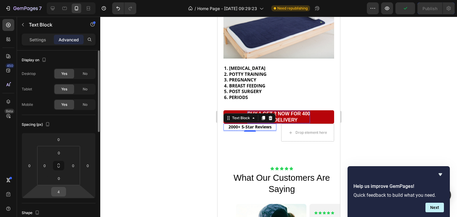
click at [57, 189] on input "4" at bounding box center [59, 191] width 12 height 9
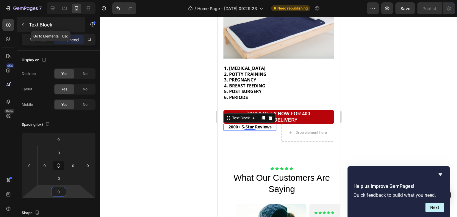
type input "0"
drag, startPoint x: 239, startPoint y: 40, endPoint x: 261, endPoint y: 117, distance: 80.5
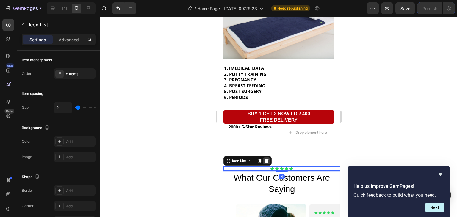
click at [267, 159] on icon at bounding box center [266, 161] width 4 height 4
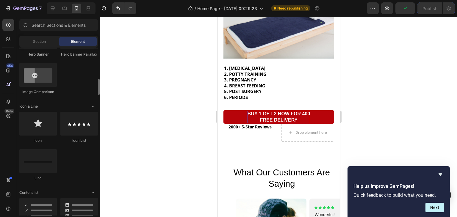
scroll to position [331, 0]
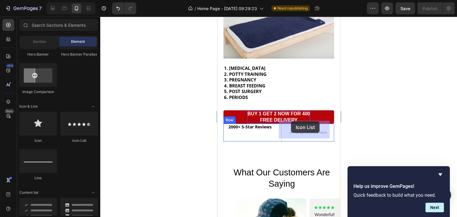
drag, startPoint x: 296, startPoint y: 135, endPoint x: 291, endPoint y: 121, distance: 14.4
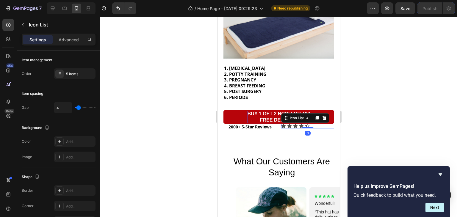
click at [356, 109] on div at bounding box center [278, 117] width 357 height 200
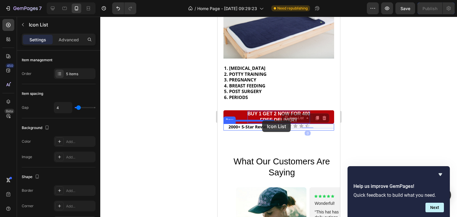
drag, startPoint x: 310, startPoint y: 122, endPoint x: 262, endPoint y: 120, distance: 47.9
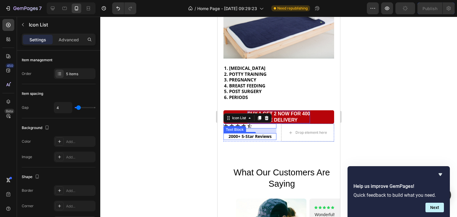
click at [267, 134] on p "2000+ 5-Star Reviews" at bounding box center [250, 136] width 52 height 5
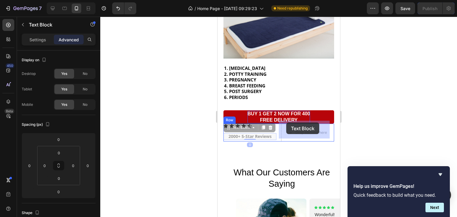
drag, startPoint x: 266, startPoint y: 130, endPoint x: 286, endPoint y: 123, distance: 21.1
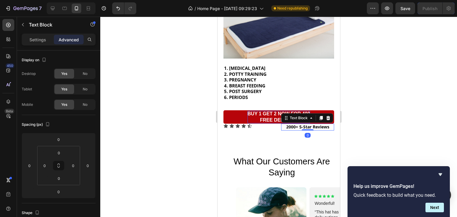
click at [371, 92] on div at bounding box center [278, 117] width 357 height 200
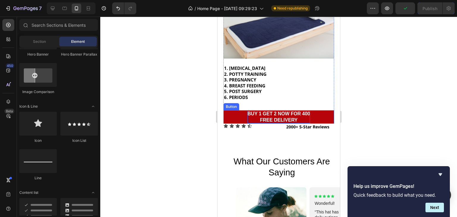
click at [300, 111] on p "BUY 1 GET 2 NOW FOR 400 FREE DELIVERY" at bounding box center [278, 117] width 62 height 12
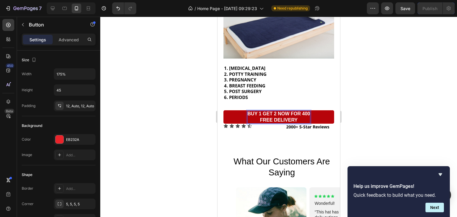
click at [299, 111] on p "BUY 1 GET 2 NOW FOR 400 FREE DELIVERY" at bounding box center [278, 117] width 62 height 12
click at [306, 111] on p "BUY 1 GET 2 NOW FOR 400 FREE DELIVERY" at bounding box center [278, 117] width 62 height 12
click at [305, 112] on p "BUY 1 GET 2 NOW FOR 400Rs FREE DELIVERY" at bounding box center [278, 117] width 69 height 12
click at [295, 111] on p "BUY 1 GET 2 NOW FOR 400 Rs FREE DELIVERY" at bounding box center [278, 117] width 70 height 12
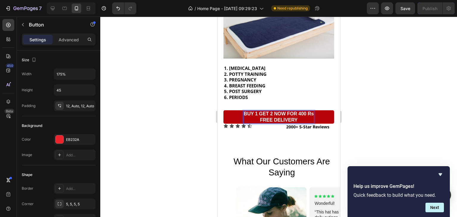
click at [296, 111] on p "BUY 1 GET 2 NOW FOR 400 Rs FREE DELIVERY" at bounding box center [278, 117] width 70 height 12
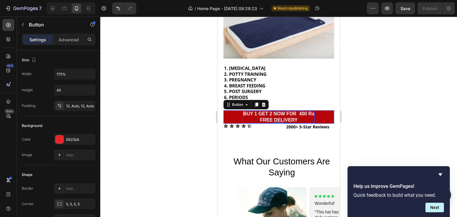
click at [366, 103] on div at bounding box center [278, 117] width 357 height 200
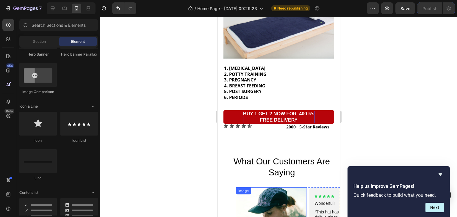
scroll to position [863, 0]
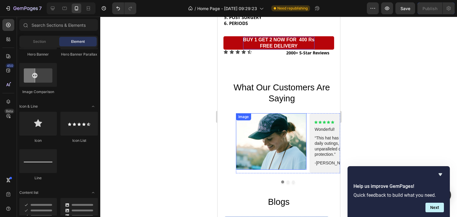
click at [273, 140] on img at bounding box center [271, 141] width 71 height 57
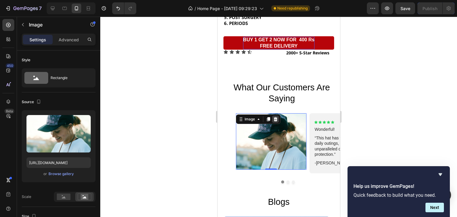
click at [272, 119] on div at bounding box center [275, 119] width 7 height 7
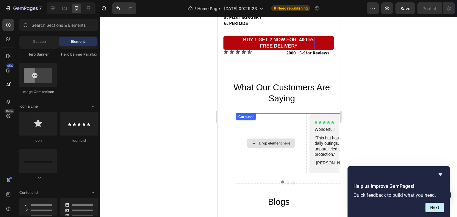
click at [264, 122] on div "Drop element here" at bounding box center [271, 143] width 71 height 60
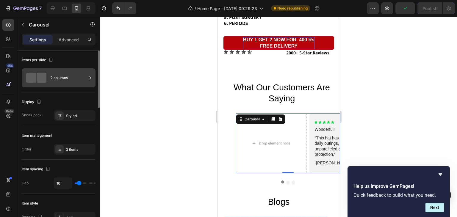
click at [48, 80] on div at bounding box center [36, 78] width 24 height 10
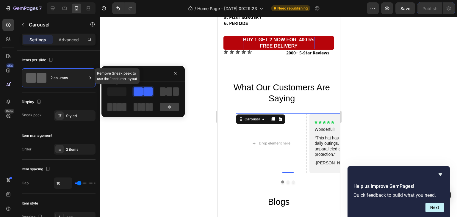
click at [119, 92] on span at bounding box center [116, 91] width 19 height 8
click at [177, 71] on icon "button" at bounding box center [175, 73] width 5 height 5
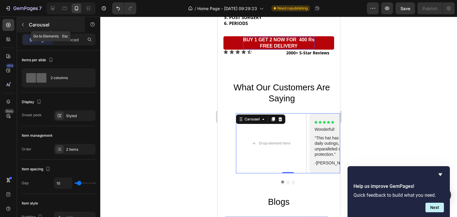
click at [24, 24] on icon "button" at bounding box center [23, 24] width 5 height 5
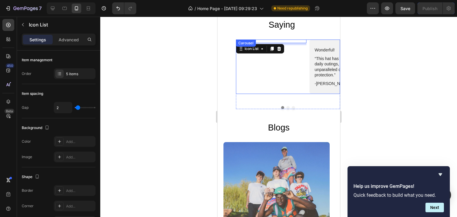
click at [272, 94] on div "Icon Icon Icon Icon Icon Icon List 7" at bounding box center [271, 67] width 71 height 54
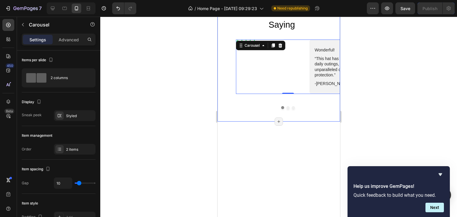
scroll to position [823, 0]
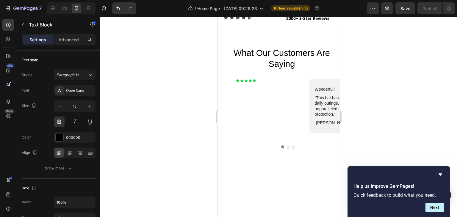
drag, startPoint x: 248, startPoint y: 47, endPoint x: 326, endPoint y: 93, distance: 91.1
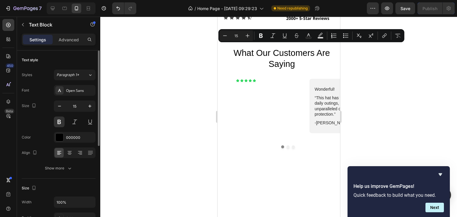
click at [89, 84] on div "Styles Paragraph 1* Font Open Sans Size 15 Color 000000 Align Show more" at bounding box center [59, 122] width 74 height 104
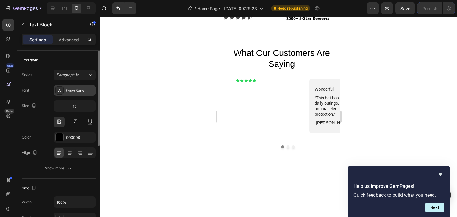
click at [85, 89] on div "Open Sans" at bounding box center [80, 90] width 28 height 5
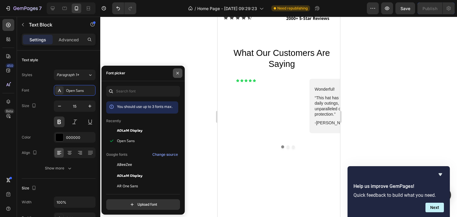
click at [177, 71] on icon "button" at bounding box center [177, 73] width 5 height 5
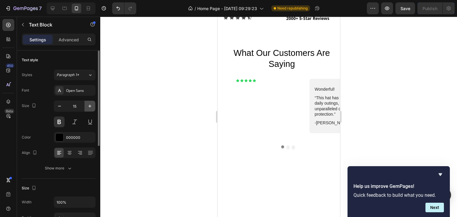
click at [89, 105] on icon "button" at bounding box center [90, 106] width 6 height 6
type input "16"
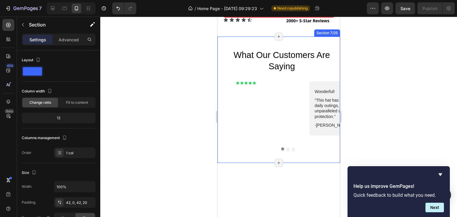
click at [292, 110] on div "what our customers are saying Heading Icon Icon Icon Icon Icon Icon List Wonder…" at bounding box center [278, 100] width 123 height 126
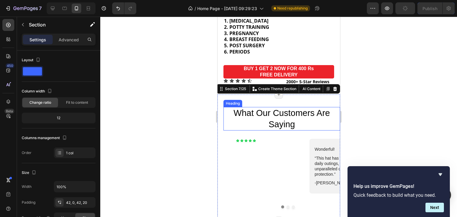
scroll to position [820, 0]
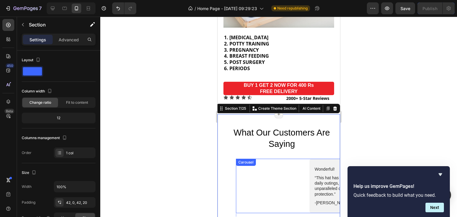
click at [262, 177] on div "Icon Icon Icon Icon Icon Icon List" at bounding box center [271, 186] width 71 height 54
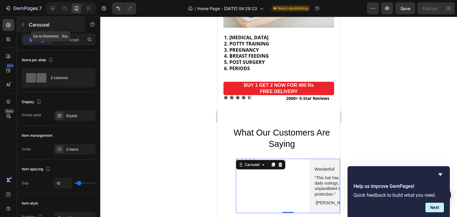
click at [21, 26] on icon "button" at bounding box center [23, 24] width 5 height 5
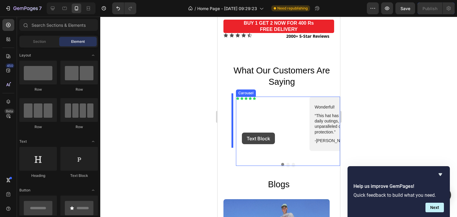
scroll to position [889, 0]
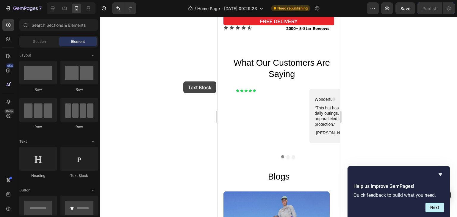
drag, startPoint x: 89, startPoint y: 159, endPoint x: 183, endPoint y: 82, distance: 121.7
click at [183, 0] on div "7 Version history / Home Page - [DATE] 09:29:23 Need republishing Preview Save …" at bounding box center [228, 0] width 457 height 0
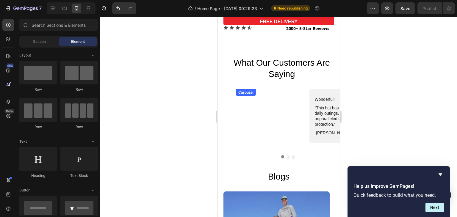
click at [245, 93] on div "Icon Icon Icon Icon Icon Icon List Wonderful! Text Block “This hat has transfor…" at bounding box center [288, 116] width 104 height 54
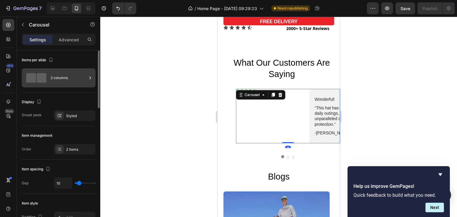
click at [72, 84] on div "2 columns" at bounding box center [69, 78] width 36 height 14
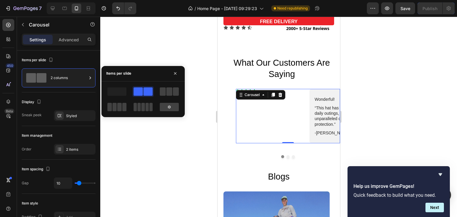
click at [158, 94] on div at bounding box center [143, 99] width 74 height 26
click at [169, 92] on span at bounding box center [169, 91] width 6 height 8
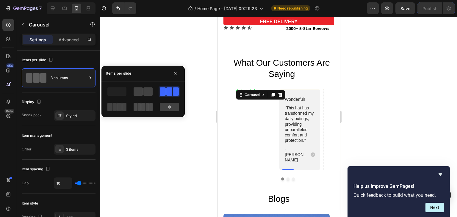
click at [143, 106] on span at bounding box center [142, 107] width 3 height 8
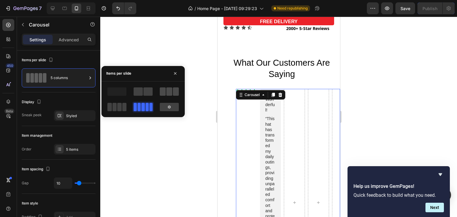
click at [164, 90] on span at bounding box center [163, 91] width 6 height 8
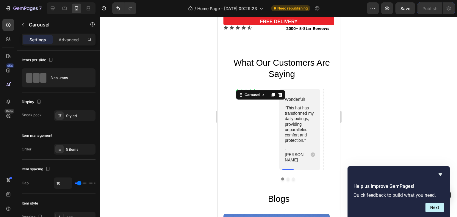
click at [250, 100] on div "Icon Icon Icon Icon Icon Icon List" at bounding box center [256, 130] width 40 height 82
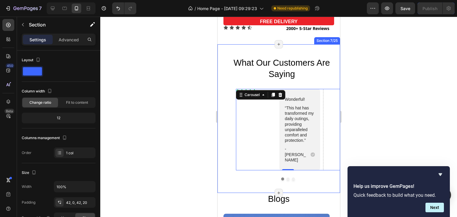
click at [248, 82] on div "what our customers are saying Heading Icon Icon Icon Icon Icon Icon List Wonder…" at bounding box center [281, 119] width 117 height 124
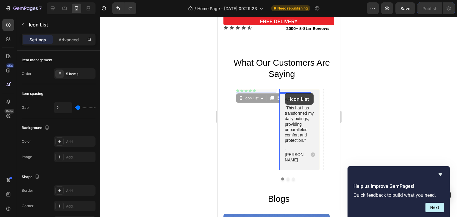
drag, startPoint x: 255, startPoint y: 87, endPoint x: 284, endPoint y: 93, distance: 29.5
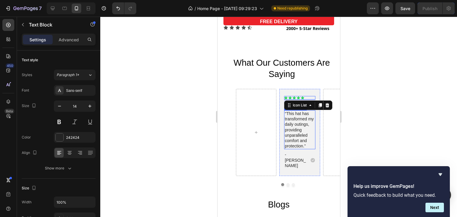
click at [301, 122] on p "“This hat has transformed my daily outings, providing unparalleled comfort and …" at bounding box center [299, 130] width 30 height 38
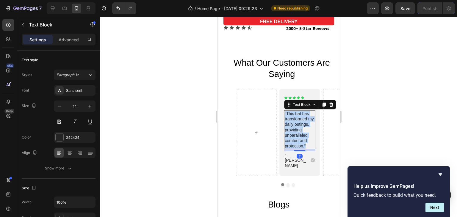
click at [301, 122] on p "“This hat has transformed my daily outings, providing unparalleled comfort and …" at bounding box center [299, 130] width 30 height 38
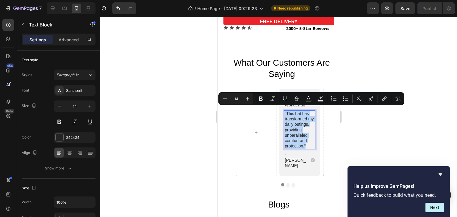
click at [301, 122] on p "“This hat has transformed my daily outings, providing unparalleled comfort and …" at bounding box center [299, 130] width 30 height 38
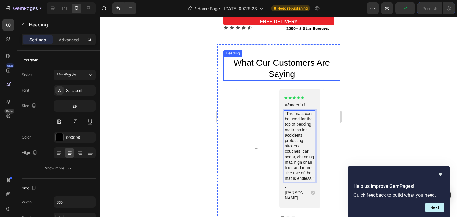
click at [290, 68] on h2 "what our customers are saying" at bounding box center [282, 69] width 100 height 24
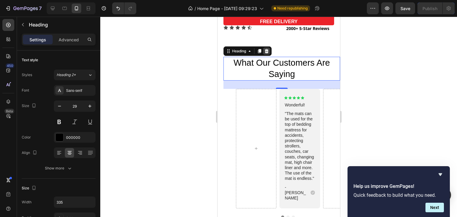
click at [268, 49] on icon at bounding box center [266, 51] width 4 height 4
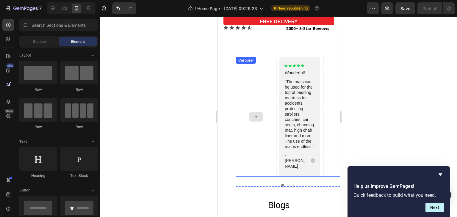
click at [255, 73] on div at bounding box center [256, 117] width 40 height 120
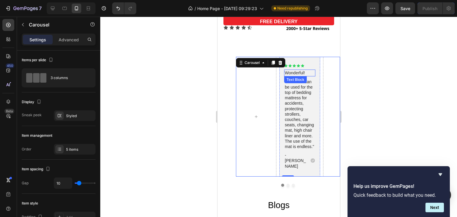
click at [301, 70] on p "Wonderful!" at bounding box center [299, 72] width 30 height 5
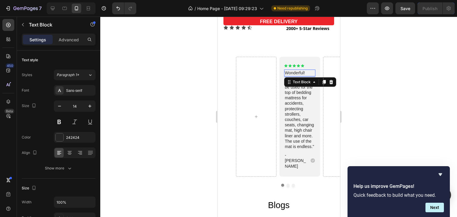
click at [301, 70] on p "Wonderful!" at bounding box center [299, 72] width 30 height 5
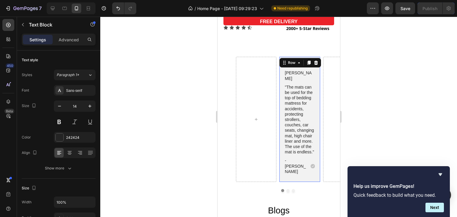
click at [304, 60] on div "Icon Icon Icon Icon Icon Icon List [PERSON_NAME] Text Block "The mats can be us…" at bounding box center [299, 119] width 40 height 125
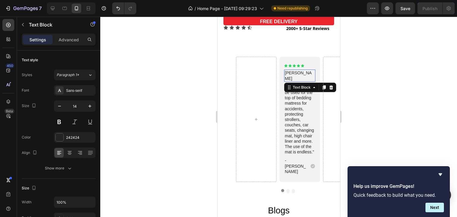
click at [306, 70] on div "[PERSON_NAME]" at bounding box center [299, 76] width 31 height 12
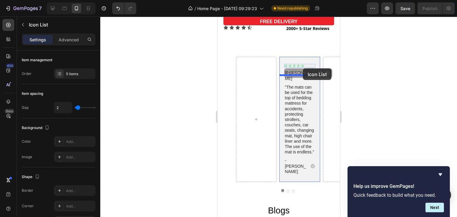
drag, startPoint x: 303, startPoint y: 61, endPoint x: 303, endPoint y: 68, distance: 7.5
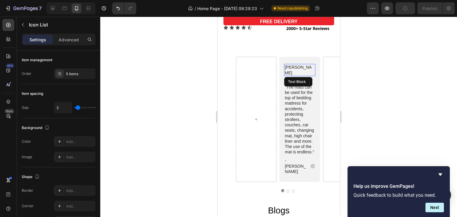
click at [305, 66] on p "[PERSON_NAME]" at bounding box center [299, 70] width 30 height 11
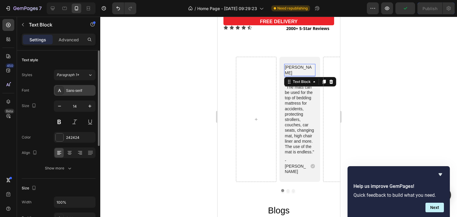
click at [84, 92] on div "Sans-serif" at bounding box center [80, 90] width 28 height 5
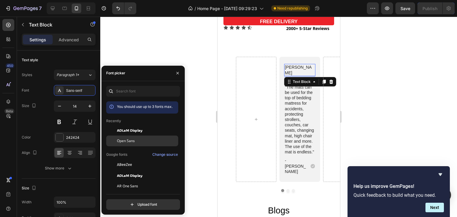
click at [124, 138] on span "Open Sans" at bounding box center [126, 140] width 18 height 5
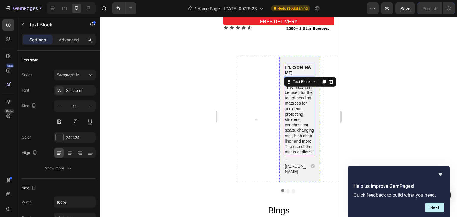
click at [292, 102] on p ""The mats can be used for the top of bedding mattress for accidents, protecting…" at bounding box center [299, 119] width 30 height 71
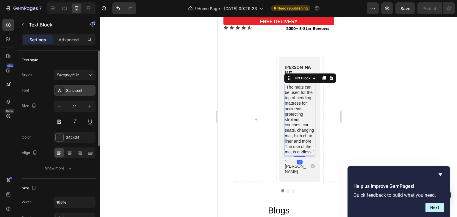
click at [82, 89] on div "Sans-serif" at bounding box center [80, 90] width 28 height 5
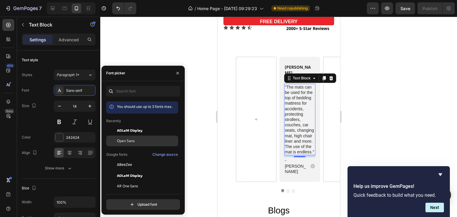
click at [129, 142] on span "Open Sans" at bounding box center [126, 140] width 18 height 5
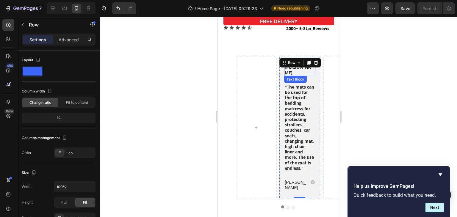
click at [294, 65] on p "[PERSON_NAME]" at bounding box center [299, 70] width 30 height 11
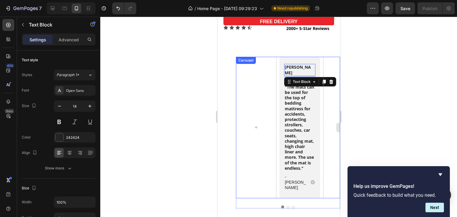
click at [323, 72] on div at bounding box center [343, 127] width 40 height 141
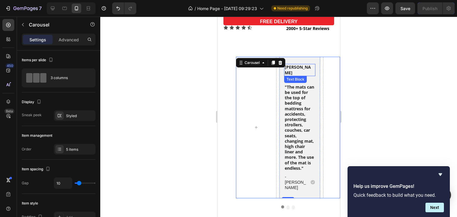
click at [297, 65] on p "[PERSON_NAME]" at bounding box center [299, 70] width 30 height 11
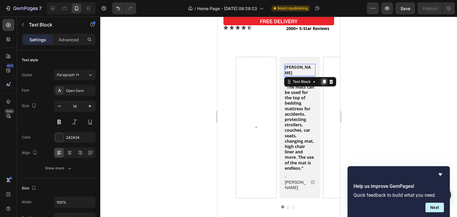
click at [321, 79] on icon at bounding box center [323, 81] width 5 height 5
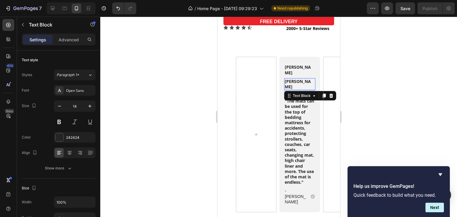
click at [301, 79] on p "[PERSON_NAME]" at bounding box center [299, 84] width 30 height 11
click at [307, 79] on p "[GEOGRAPHIC_DATA]." at bounding box center [299, 84] width 30 height 11
click at [300, 79] on p "[GEOGRAPHIC_DATA]." at bounding box center [299, 84] width 30 height 11
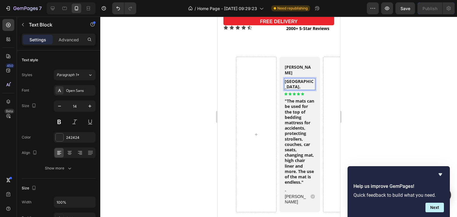
click at [300, 79] on p "[GEOGRAPHIC_DATA]." at bounding box center [299, 84] width 30 height 11
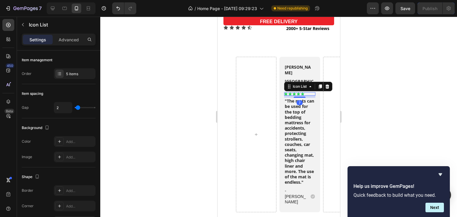
click at [307, 92] on div "Icon Icon Icon Icon Icon" at bounding box center [299, 94] width 31 height 4
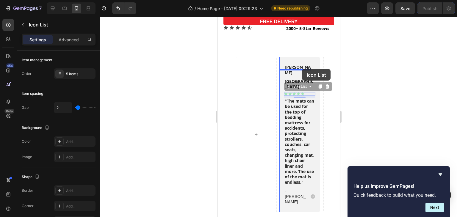
drag, startPoint x: 307, startPoint y: 79, endPoint x: 302, endPoint y: 69, distance: 11.8
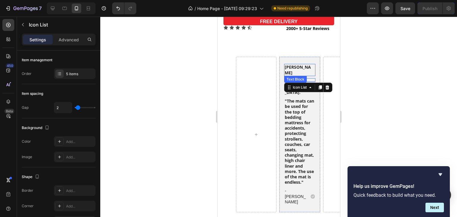
click at [308, 65] on p "[PERSON_NAME]" at bounding box center [299, 70] width 30 height 11
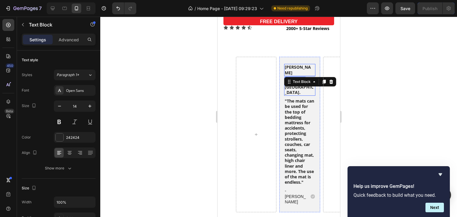
click at [295, 84] on p "[GEOGRAPHIC_DATA]." at bounding box center [299, 89] width 30 height 11
click at [298, 84] on p "[GEOGRAPHIC_DATA]." at bounding box center [299, 89] width 30 height 11
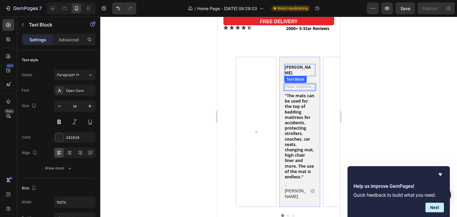
click at [310, 64] on div "[PERSON_NAME]" at bounding box center [299, 70] width 31 height 12
click at [306, 84] on div "Rich Text Editor. Editing area: main" at bounding box center [299, 87] width 31 height 7
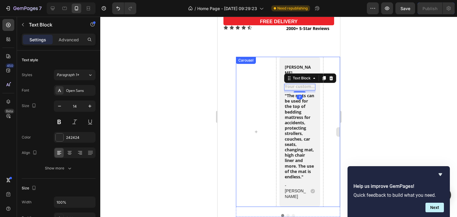
click at [326, 69] on div at bounding box center [343, 132] width 40 height 150
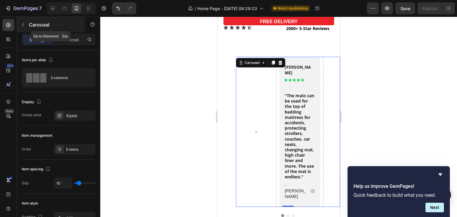
click at [24, 25] on icon "button" at bounding box center [23, 24] width 5 height 5
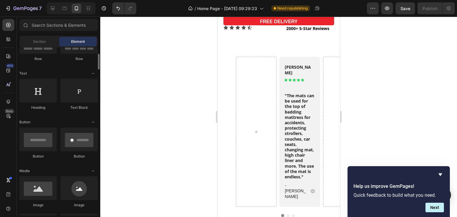
scroll to position [63, 0]
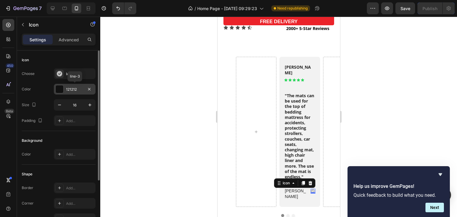
click at [58, 87] on div at bounding box center [60, 89] width 8 height 8
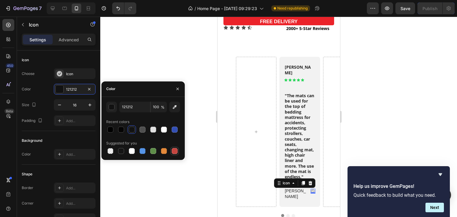
click at [171, 149] on div at bounding box center [174, 151] width 7 height 7
click at [161, 150] on div at bounding box center [164, 151] width 6 height 6
type input "E4893A"
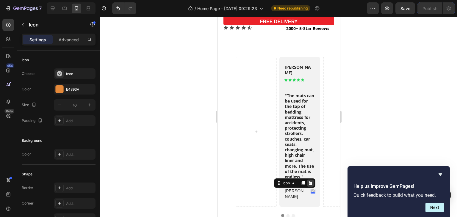
click at [308, 181] on icon at bounding box center [310, 183] width 4 height 4
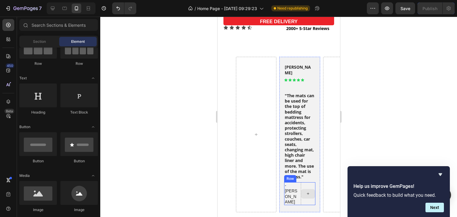
click at [305, 182] on div at bounding box center [307, 193] width 15 height 23
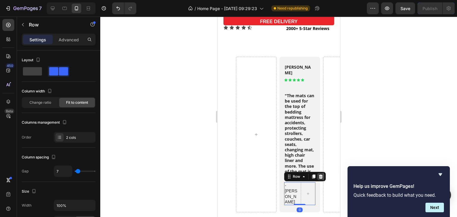
click at [319, 175] on icon at bounding box center [321, 177] width 4 height 4
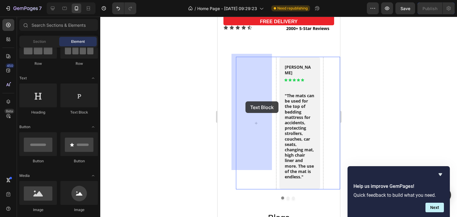
drag, startPoint x: 307, startPoint y: 113, endPoint x: 245, endPoint y: 101, distance: 63.0
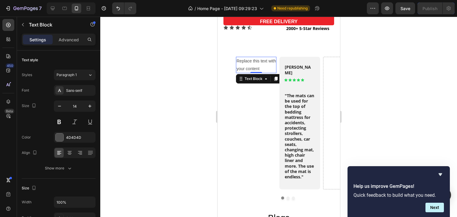
click at [253, 63] on div "Replace this text with your content" at bounding box center [256, 65] width 40 height 16
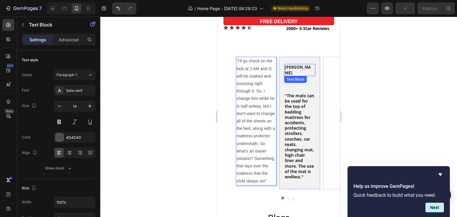
click at [303, 65] on p "[PERSON_NAME]" at bounding box center [299, 70] width 30 height 11
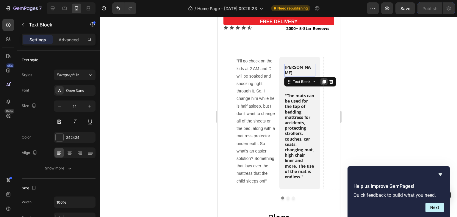
click at [321, 79] on icon at bounding box center [323, 81] width 5 height 5
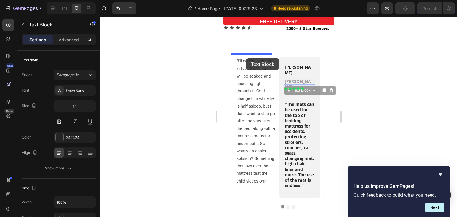
drag, startPoint x: 288, startPoint y: 82, endPoint x: 246, endPoint y: 58, distance: 48.5
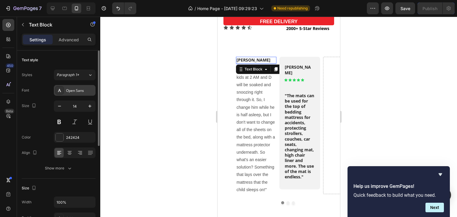
click at [83, 90] on div "Open Sans" at bounding box center [80, 90] width 28 height 5
click at [79, 135] on div "242424" at bounding box center [74, 137] width 17 height 5
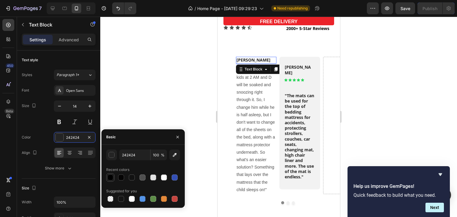
click at [109, 177] on div at bounding box center [110, 178] width 6 height 6
type input "000000"
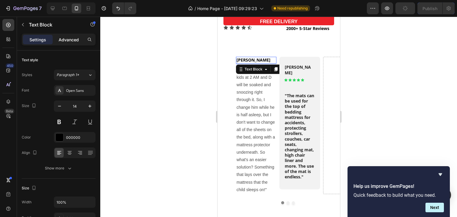
click at [68, 39] on p "Advanced" at bounding box center [69, 40] width 20 height 6
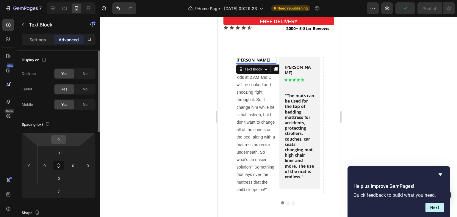
click at [58, 139] on input "0" at bounding box center [59, 139] width 12 height 9
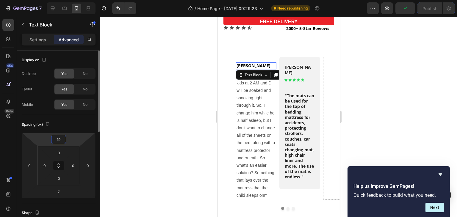
type input "1"
type input "2"
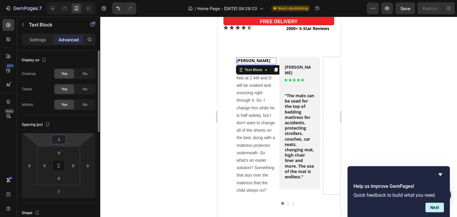
type input "26"
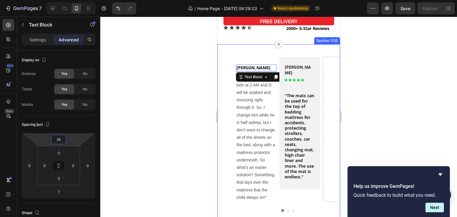
click at [253, 49] on div "[PERSON_NAME] Text Block 7 "I'll go check on the kids at 2 AM and D will be soa…" at bounding box center [278, 134] width 123 height 180
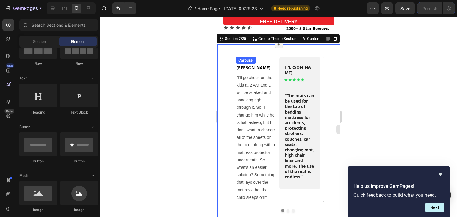
click at [336, 125] on div at bounding box center [343, 130] width 14 height 10
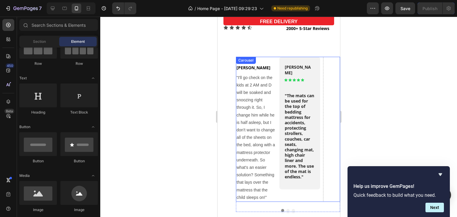
click at [264, 59] on div "[PERSON_NAME] Text Block "I'll go check on the kids at 2 AM and D will be soake…" at bounding box center [288, 129] width 104 height 145
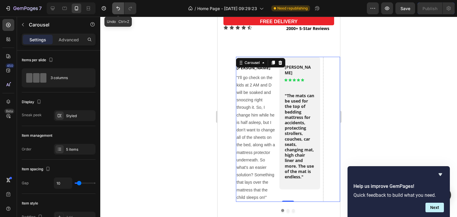
click at [114, 11] on button "Undo/Redo" at bounding box center [118, 8] width 12 height 12
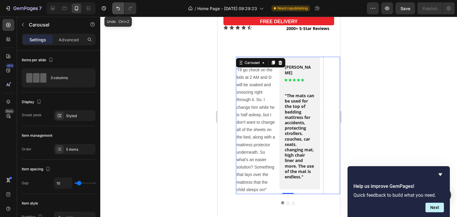
click at [114, 11] on button "Undo/Redo" at bounding box center [118, 8] width 12 height 12
click at [115, 11] on button "Undo/Redo" at bounding box center [118, 8] width 12 height 12
click at [278, 61] on icon at bounding box center [280, 63] width 4 height 4
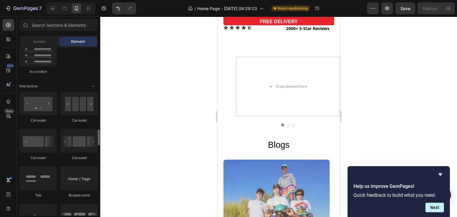
scroll to position [600, 0]
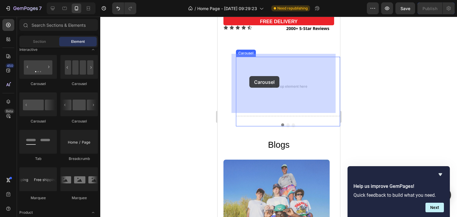
drag, startPoint x: 255, startPoint y: 128, endPoint x: 249, endPoint y: 76, distance: 51.8
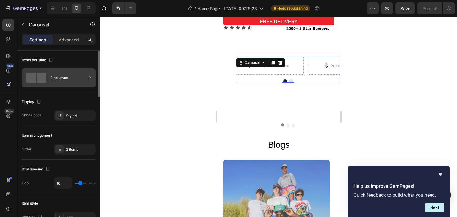
click at [92, 77] on icon at bounding box center [90, 78] width 6 height 6
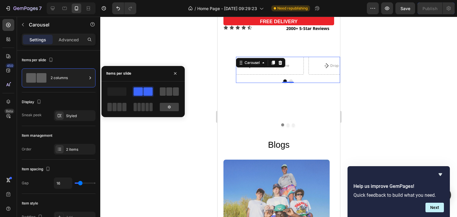
click at [173, 91] on span at bounding box center [176, 91] width 6 height 8
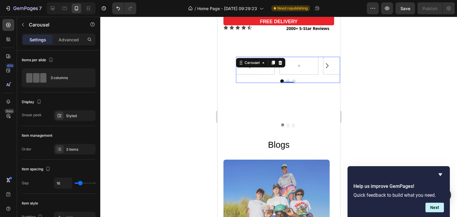
click at [386, 68] on div at bounding box center [278, 117] width 357 height 200
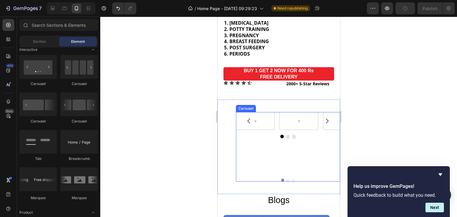
scroll to position [835, 0]
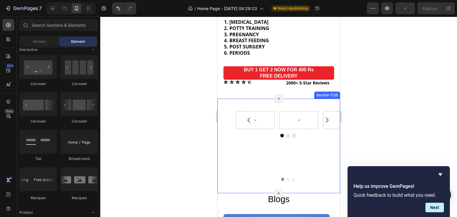
click at [287, 99] on div "Carousel Image Icon Icon Icon Icon Icon Icon List Fantastic! Text Block Wearing…" at bounding box center [278, 146] width 123 height 95
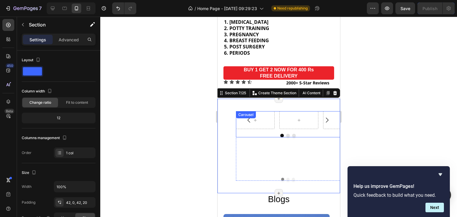
click at [262, 134] on div at bounding box center [288, 136] width 104 height 4
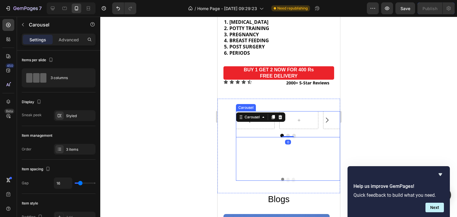
click at [240, 156] on div "Carousel 0" at bounding box center [288, 140] width 104 height 59
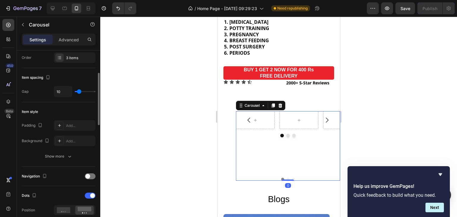
scroll to position [0, 0]
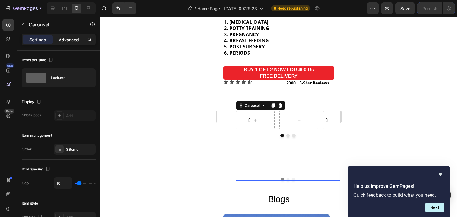
drag, startPoint x: 70, startPoint y: 35, endPoint x: 71, endPoint y: 41, distance: 6.6
click at [71, 41] on div "Advanced" at bounding box center [69, 40] width 30 height 10
click at [71, 41] on p "Advanced" at bounding box center [69, 40] width 20 height 6
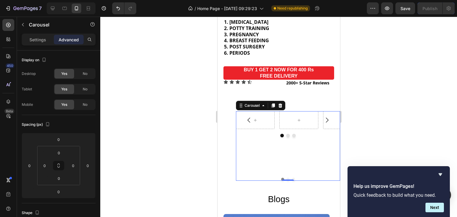
click at [70, 40] on p "Advanced" at bounding box center [69, 40] width 20 height 6
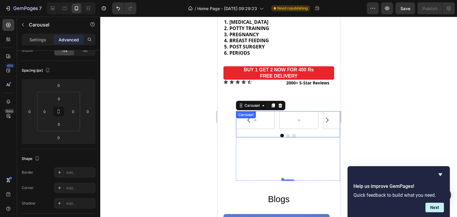
click at [246, 117] on div "Carousel" at bounding box center [288, 124] width 104 height 26
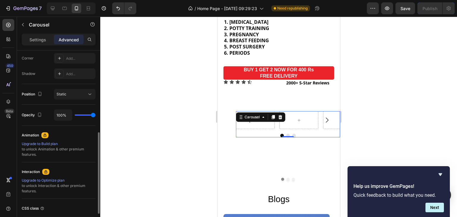
scroll to position [229, 0]
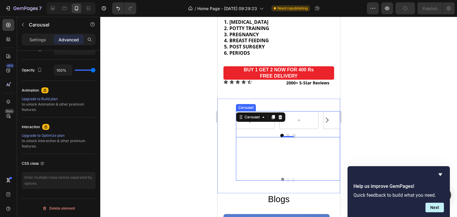
click at [268, 156] on div "Carousel 0" at bounding box center [288, 140] width 104 height 59
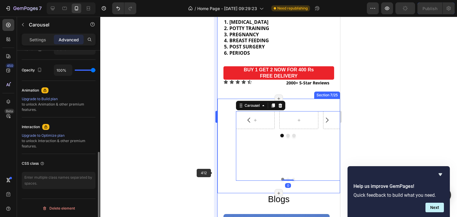
scroll to position [228, 0]
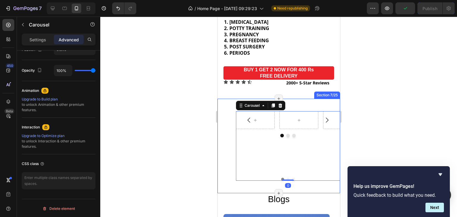
click at [224, 173] on div "Carousel Image Icon Icon Icon Icon Icon Icon List Fantastic! Text Block Wearing…" at bounding box center [281, 146] width 117 height 70
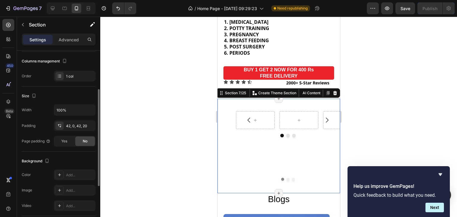
scroll to position [76, 0]
click at [82, 129] on div "42, 0, 42, 20" at bounding box center [74, 127] width 17 height 5
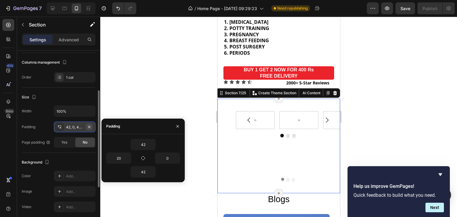
click at [88, 126] on icon "button" at bounding box center [89, 127] width 5 height 5
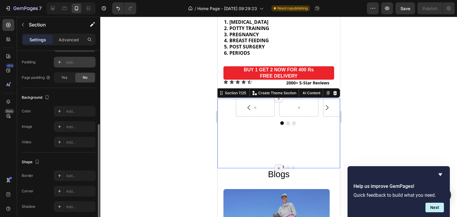
scroll to position [140, 0]
click at [66, 76] on span "Yes" at bounding box center [64, 78] width 6 height 5
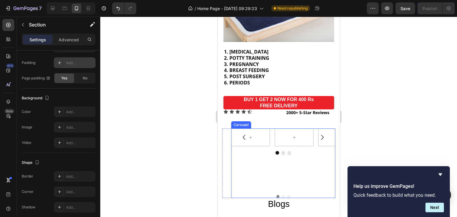
scroll to position [842, 0]
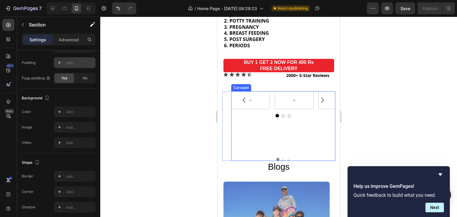
click at [278, 149] on div "Carousel Image Icon Icon Icon Icon Icon Icon List Fantastic! Text Block Wearing…" at bounding box center [283, 126] width 104 height 70
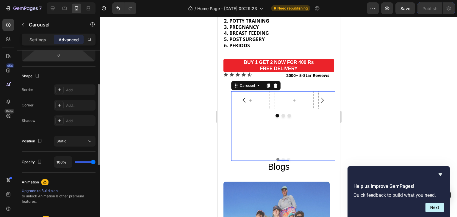
scroll to position [138, 0]
click at [73, 138] on div "Static" at bounding box center [72, 140] width 30 height 5
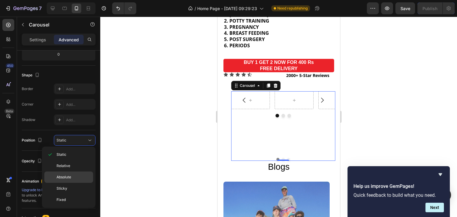
click at [64, 174] on div "Absolute" at bounding box center [68, 177] width 49 height 11
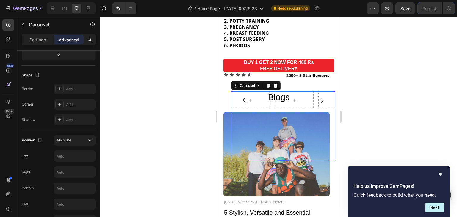
click at [379, 100] on div at bounding box center [278, 117] width 357 height 200
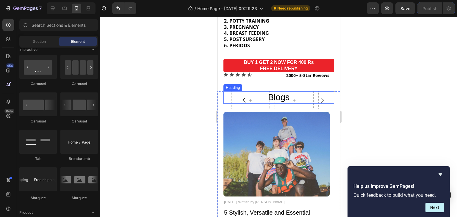
click at [258, 95] on h2 "Blogs" at bounding box center [278, 97] width 111 height 12
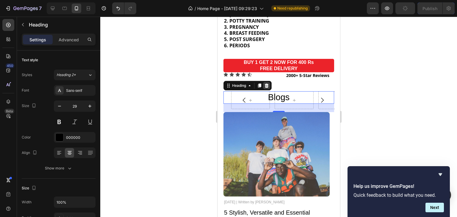
click at [266, 84] on icon at bounding box center [266, 86] width 4 height 4
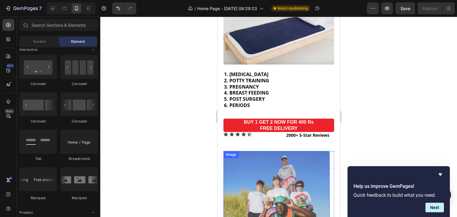
scroll to position [762, 0]
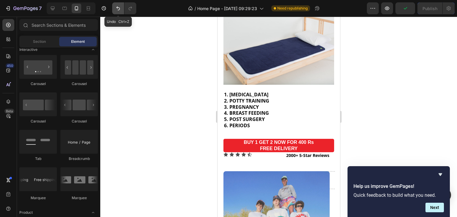
click at [118, 6] on icon "Undo/Redo" at bounding box center [118, 8] width 6 height 6
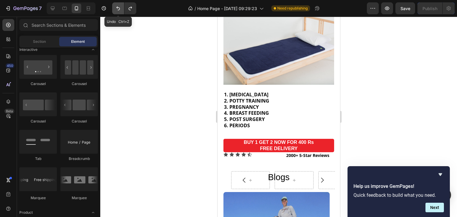
click at [118, 6] on icon "Undo/Redo" at bounding box center [118, 8] width 6 height 6
click at [117, 7] on icon "Undo/Redo" at bounding box center [118, 8] width 6 height 6
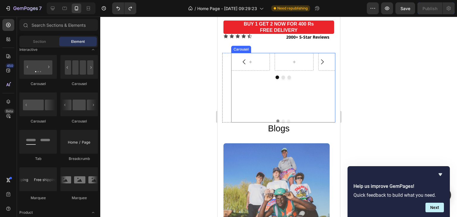
scroll to position [883, 0]
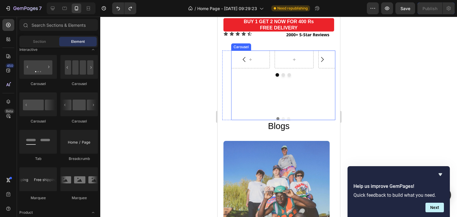
click at [281, 113] on div "Carousel Image Icon Icon Icon Icon Icon Icon List Fantastic! Text Block Wearing…" at bounding box center [283, 86] width 104 height 70
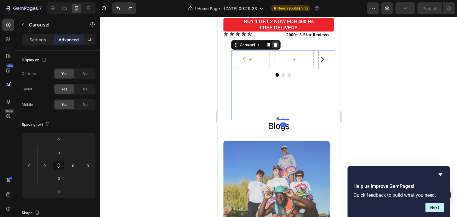
click at [273, 43] on icon at bounding box center [275, 45] width 5 height 5
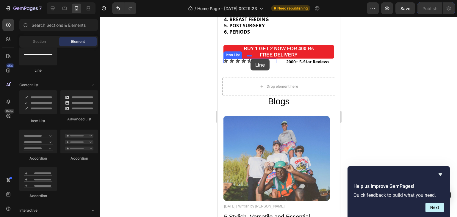
scroll to position [852, 0]
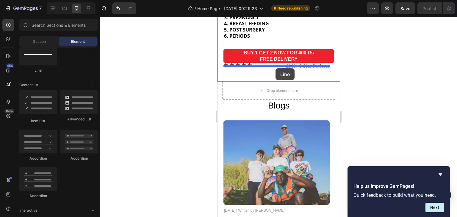
drag, startPoint x: 261, startPoint y: 72, endPoint x: 275, endPoint y: 68, distance: 14.4
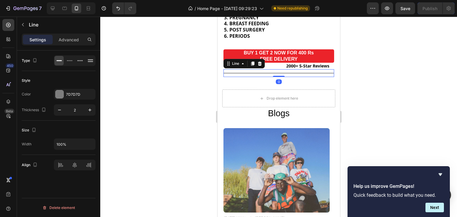
click at [384, 49] on div at bounding box center [278, 117] width 357 height 200
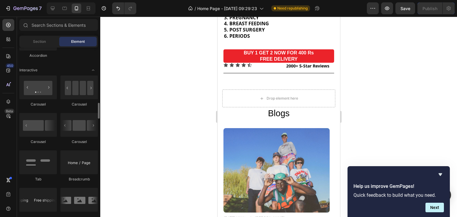
scroll to position [579, 0]
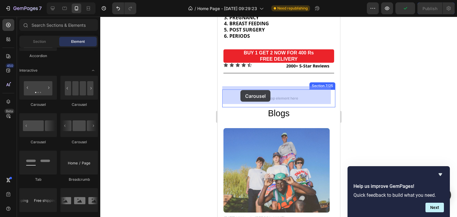
drag, startPoint x: 266, startPoint y: 105, endPoint x: 240, endPoint y: 90, distance: 30.6
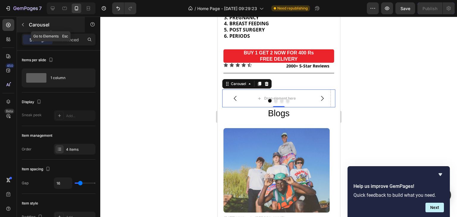
click at [23, 22] on button "button" at bounding box center [23, 25] width 10 height 10
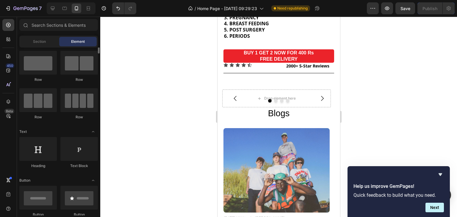
scroll to position [0, 0]
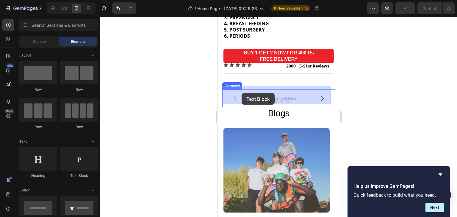
drag, startPoint x: 301, startPoint y: 176, endPoint x: 242, endPoint y: 92, distance: 102.6
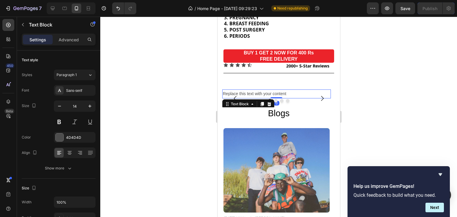
click at [253, 90] on div "Replace this text with your content" at bounding box center [276, 94] width 109 height 9
click at [253, 90] on p "Replace this text with your content" at bounding box center [276, 93] width 107 height 7
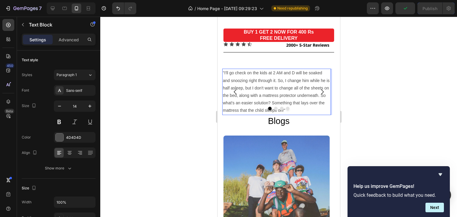
scroll to position [873, 0]
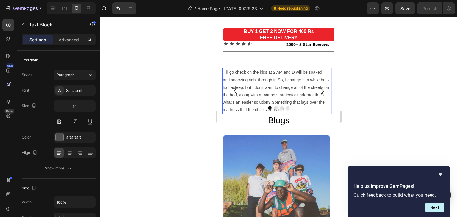
click at [286, 76] on p ""I'll go check on the kids at 2 AM and D will be soaked and snoozing right thro…" at bounding box center [276, 91] width 107 height 45
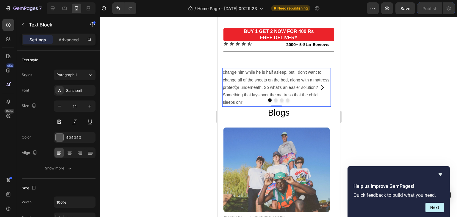
click at [225, 70] on p "change him while he is half asleep, but I don't want to change all of the sheet…" at bounding box center [276, 87] width 107 height 37
click at [256, 69] on p ""I will change him while he is half asleep, but I don't want to change all of t…" at bounding box center [276, 87] width 107 height 37
click at [323, 70] on p ""I will change my half soaked daughter @ 2 am while he is half asleep, but I do…" at bounding box center [276, 87] width 107 height 37
click at [300, 87] on p ""I will change my half soaked daughter @ 2 am while she is half asleep, but I d…" at bounding box center [276, 87] width 107 height 37
click at [294, 100] on p ""I will change my half soaked daughter @ 2 am while she is half asleep, but I d…" at bounding box center [276, 87] width 107 height 37
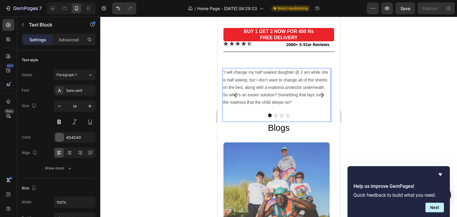
click at [293, 99] on p ""I will change my half soaked daughter @ 2 am while she is half asleep, but I d…" at bounding box center [276, 87] width 107 height 37
click at [290, 97] on p ""I will change my half soaked daughter @ 2 am while she is half asleep, but I d…" at bounding box center [276, 87] width 107 height 37
click at [296, 96] on p ""I will change my half soaked daughter @ 2 am while she is half asleep, but I d…" at bounding box center [276, 87] width 107 height 37
click at [20, 26] on button "button" at bounding box center [23, 25] width 10 height 10
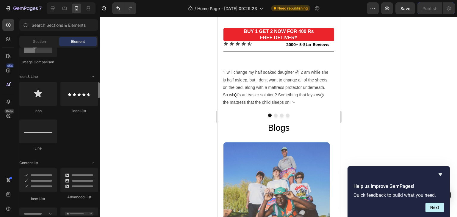
scroll to position [361, 0]
drag, startPoint x: 77, startPoint y: 101, endPoint x: 45, endPoint y: 75, distance: 40.4
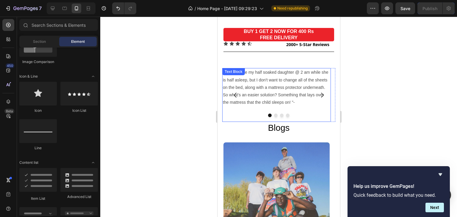
click at [297, 99] on p ""I will change my half soaked daughter @ 2 am while she is half asleep, but I d…" at bounding box center [276, 87] width 107 height 37
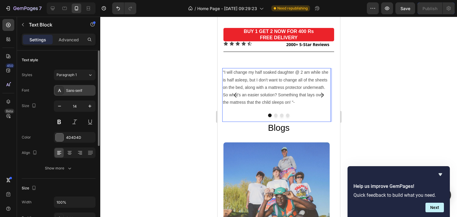
click at [89, 91] on div "Sans-serif" at bounding box center [80, 90] width 28 height 5
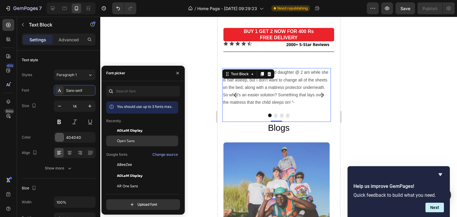
click at [137, 139] on div "Open Sans" at bounding box center [147, 140] width 60 height 5
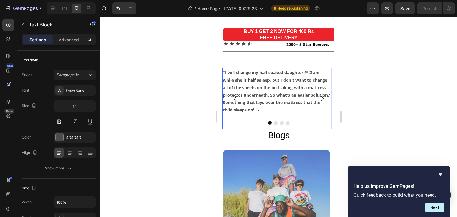
click at [326, 99] on p ""I will change my half soaked daughter @ 2 am while she is half asleep, but I d…" at bounding box center [276, 91] width 107 height 45
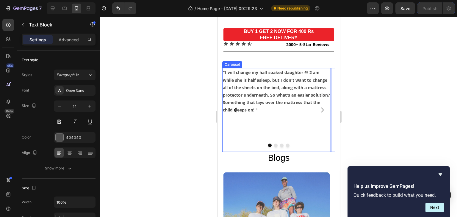
click at [318, 106] on icon "Carousel Next Arrow" at bounding box center [321, 109] width 7 height 7
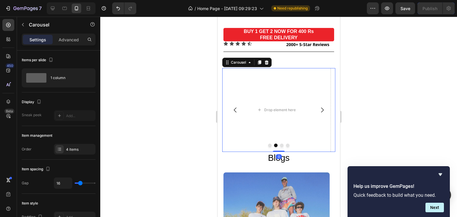
click at [235, 106] on icon "Carousel Back Arrow" at bounding box center [234, 109] width 7 height 7
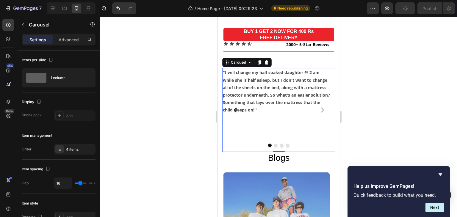
click at [227, 102] on button "Carousel Back Arrow" at bounding box center [235, 110] width 17 height 17
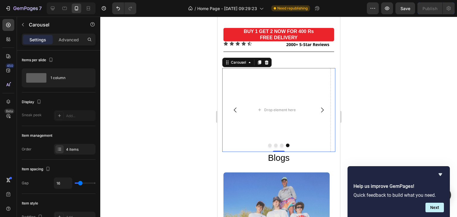
click at [321, 108] on icon "Carousel Next Arrow" at bounding box center [322, 110] width 3 height 5
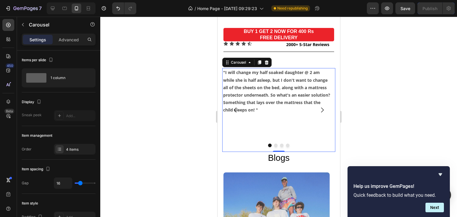
click at [321, 108] on icon "Carousel Next Arrow" at bounding box center [322, 110] width 3 height 5
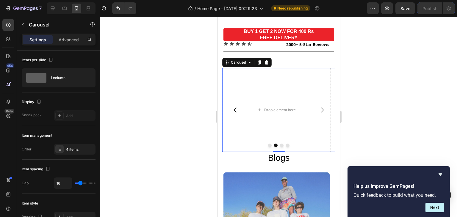
click at [235, 106] on icon "Carousel Back Arrow" at bounding box center [234, 109] width 7 height 7
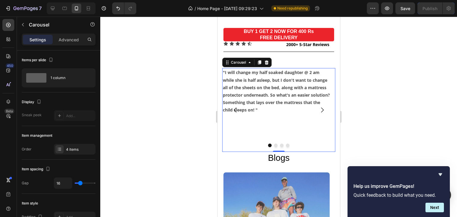
click at [325, 102] on button "Carousel Next Arrow" at bounding box center [322, 110] width 17 height 17
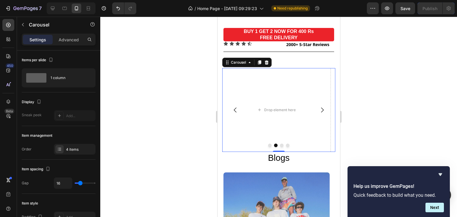
click at [237, 106] on icon "Carousel Back Arrow" at bounding box center [234, 109] width 7 height 7
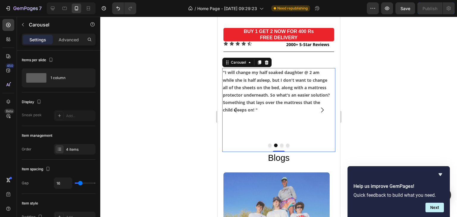
click at [235, 106] on icon "Carousel Back Arrow" at bounding box center [234, 109] width 7 height 7
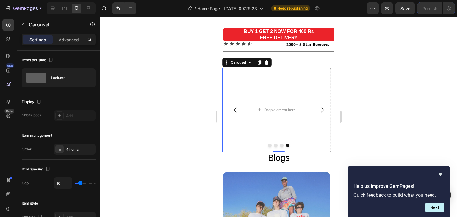
click at [235, 108] on button "Carousel Back Arrow" at bounding box center [235, 110] width 17 height 17
click at [235, 106] on icon "Carousel Back Arrow" at bounding box center [234, 109] width 7 height 7
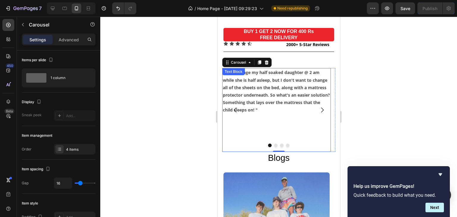
click at [279, 87] on p ""I will change my half soaked daughter @ 2 am while she is half asleep, but I d…" at bounding box center [276, 91] width 107 height 45
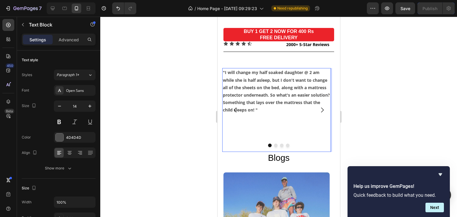
click at [301, 94] on p ""I will change my half soaked daughter @ 2 am while she is half asleep, but I d…" at bounding box center [276, 91] width 107 height 45
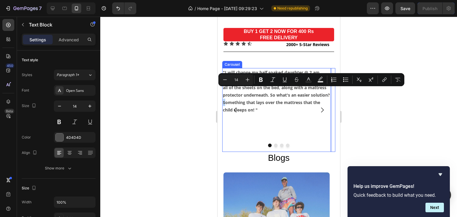
click at [314, 102] on button "Carousel Next Arrow" at bounding box center [322, 110] width 17 height 17
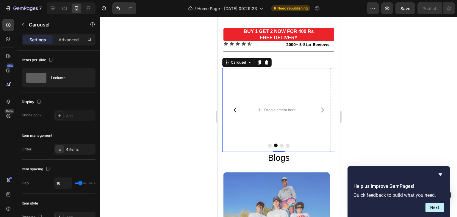
click at [236, 106] on icon "Carousel Back Arrow" at bounding box center [234, 109] width 7 height 7
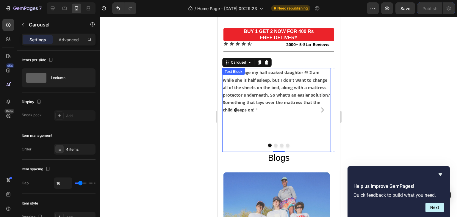
click at [304, 98] on p ""I will change my half soaked daughter @ 2 am while she is half asleep, but I d…" at bounding box center [276, 91] width 107 height 45
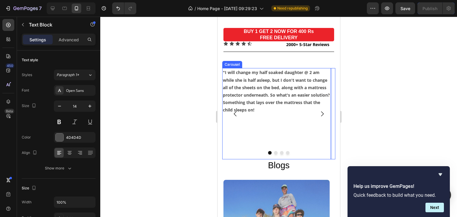
click at [318, 110] on icon "Carousel Next Arrow" at bounding box center [321, 113] width 7 height 7
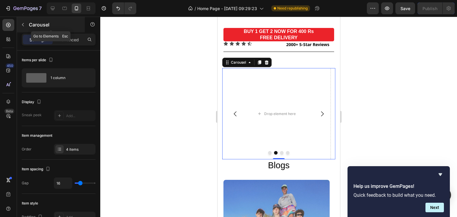
click at [23, 24] on icon "button" at bounding box center [23, 24] width 5 height 5
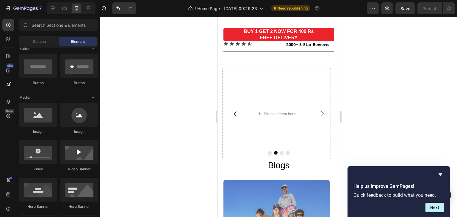
scroll to position [0, 0]
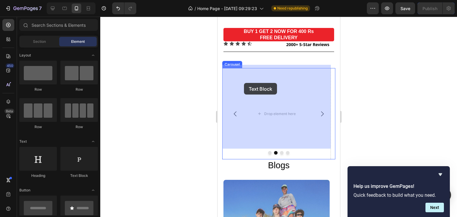
drag, startPoint x: 303, startPoint y: 176, endPoint x: 244, endPoint y: 83, distance: 110.2
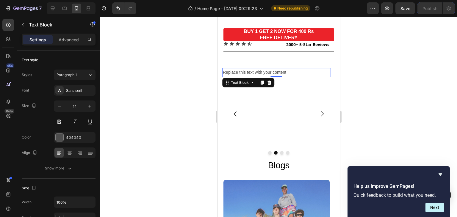
click at [292, 68] on div "Replace this text with your content" at bounding box center [276, 72] width 109 height 9
click at [292, 69] on p "Replace this text with your content" at bounding box center [276, 72] width 107 height 7
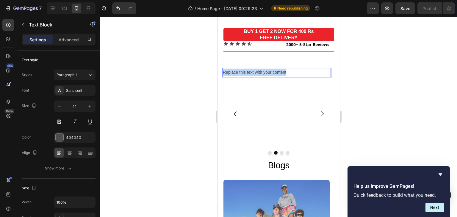
click at [292, 69] on p "Replace this text with your content" at bounding box center [276, 72] width 107 height 7
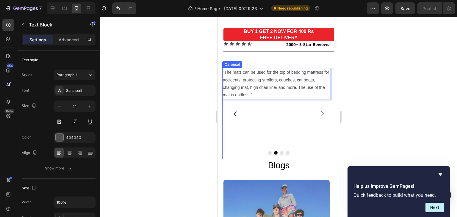
click at [233, 110] on icon "Carousel Back Arrow" at bounding box center [234, 113] width 7 height 7
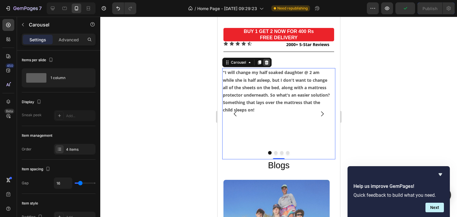
click at [266, 60] on icon at bounding box center [266, 62] width 4 height 4
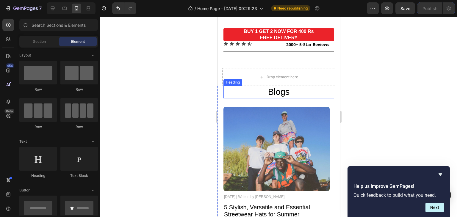
click at [275, 89] on h2 "Blogs" at bounding box center [278, 92] width 111 height 12
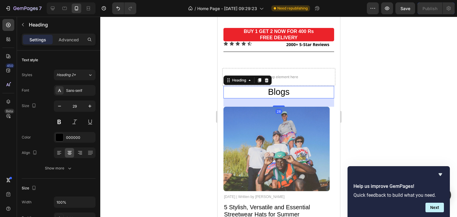
click at [275, 89] on h2 "Blogs" at bounding box center [278, 92] width 111 height 12
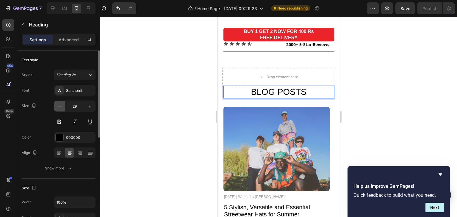
click at [58, 105] on icon "button" at bounding box center [60, 106] width 6 height 6
type input "28"
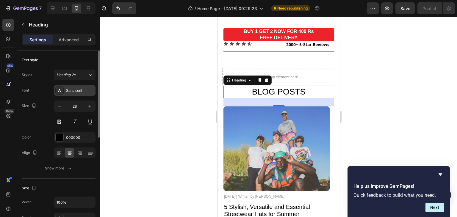
click at [86, 91] on div "Sans-serif" at bounding box center [80, 90] width 28 height 5
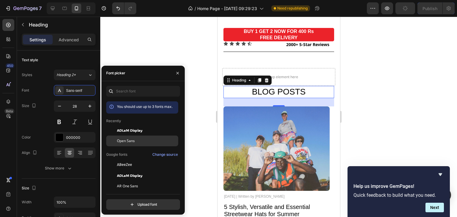
click at [134, 141] on span "Open Sans" at bounding box center [126, 140] width 18 height 5
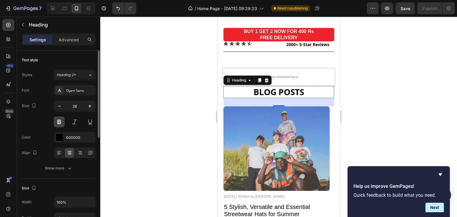
click at [60, 122] on button at bounding box center [59, 122] width 11 height 11
click at [276, 101] on div "28" at bounding box center [278, 102] width 111 height 8
drag, startPoint x: 276, startPoint y: 101, endPoint x: 275, endPoint y: 97, distance: 4.4
click at [275, 98] on div "28" at bounding box center [278, 102] width 111 height 8
drag, startPoint x: 276, startPoint y: 101, endPoint x: 276, endPoint y: 97, distance: 3.9
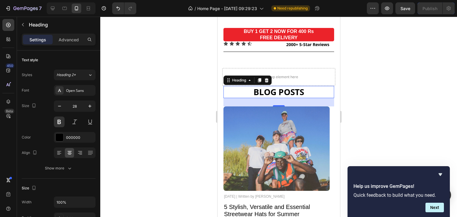
click at [276, 98] on div "28" at bounding box center [278, 102] width 111 height 8
click at [278, 105] on div at bounding box center [278, 106] width 12 height 2
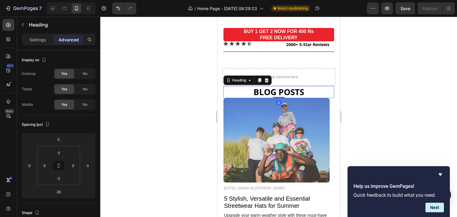
drag, startPoint x: 278, startPoint y: 101, endPoint x: 275, endPoint y: 93, distance: 9.1
click at [275, 93] on div "BLOG POSTS Heading 0" at bounding box center [278, 92] width 111 height 12
type input "0"
click at [280, 128] on img at bounding box center [276, 140] width 106 height 84
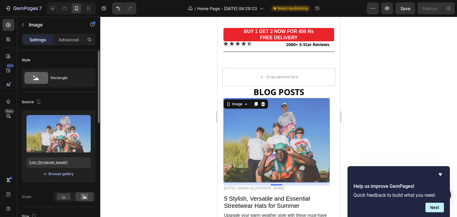
click at [63, 173] on div "Browse gallery" at bounding box center [60, 173] width 25 height 5
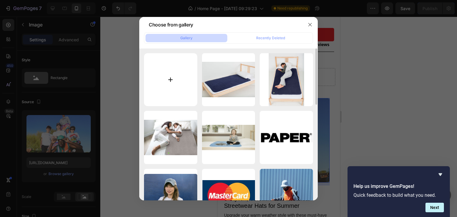
click at [165, 78] on input "file" at bounding box center [170, 79] width 53 height 53
type input "C:\fakepath\WWW.webp"
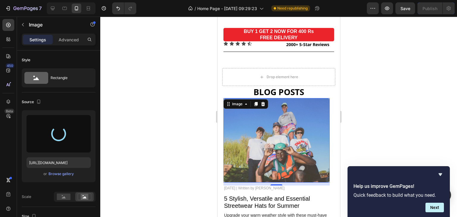
type input "[URL][DOMAIN_NAME]"
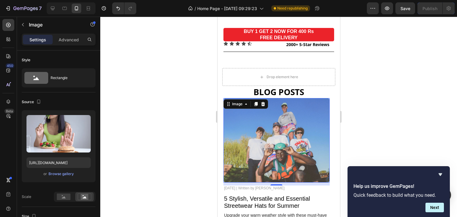
scroll to position [938, 0]
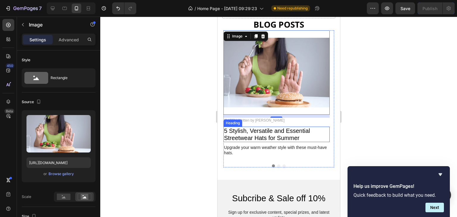
click at [278, 130] on h2 "5 Stylish, Versatile and Essential Streetwear Hats for Summer" at bounding box center [276, 134] width 106 height 15
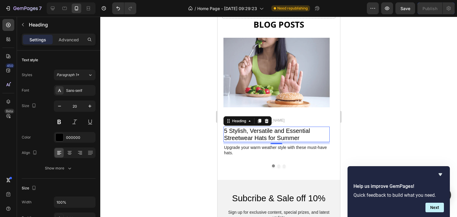
click at [282, 132] on h2 "5 Stylish, Versatile and Essential Streetwear Hats for Summer" at bounding box center [276, 134] width 106 height 15
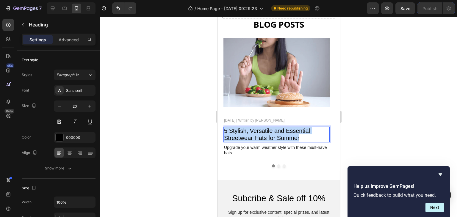
click at [282, 132] on p "5 Stylish, Versatile and Essential Streetwear Hats for Summer" at bounding box center [276, 134] width 105 height 14
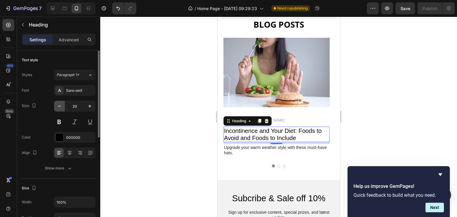
click at [61, 105] on icon "button" at bounding box center [60, 106] width 6 height 6
type input "18"
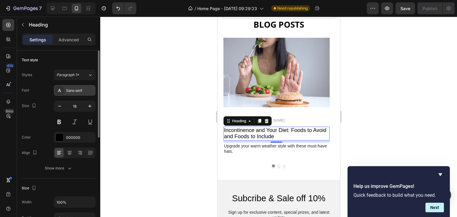
click at [86, 93] on div "Sans-serif" at bounding box center [80, 90] width 28 height 5
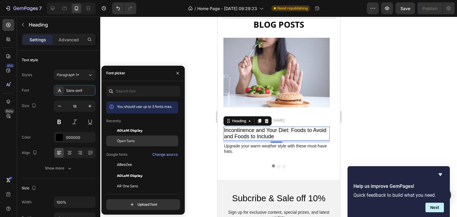
click at [120, 143] on span "Open Sans" at bounding box center [126, 140] width 18 height 5
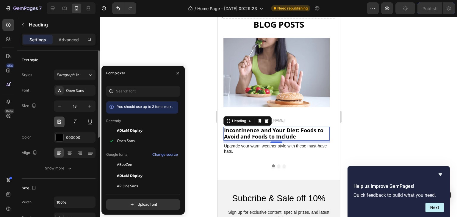
click at [59, 122] on button at bounding box center [59, 122] width 11 height 11
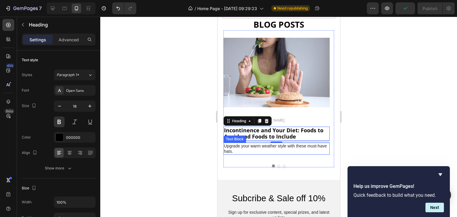
click at [225, 149] on p "Upgrade your warm weather style with these must-have hats." at bounding box center [276, 148] width 105 height 11
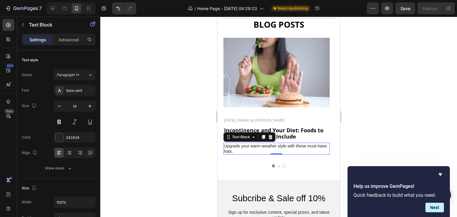
click at [229, 147] on p "Upgrade your warm weather style with these must-have hats." at bounding box center [276, 148] width 105 height 11
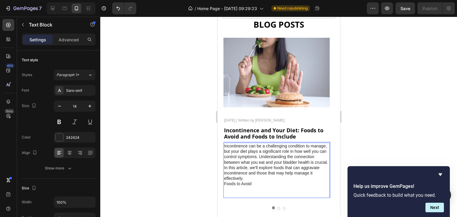
click at [259, 159] on p "Incontinence can be a challenging condition to manage, but your diet plays a si…" at bounding box center [276, 162] width 105 height 38
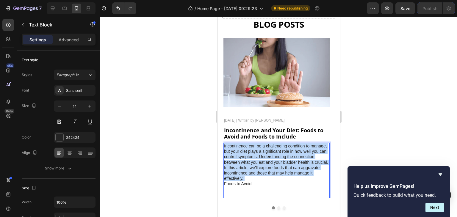
click at [259, 159] on p "Incontinence can be a challenging condition to manage, but your diet plays a si…" at bounding box center [276, 162] width 105 height 38
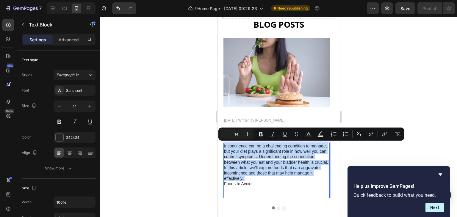
click at [236, 162] on p "Incontinence can be a challenging condition to manage, but your diet plays a si…" at bounding box center [276, 162] width 105 height 38
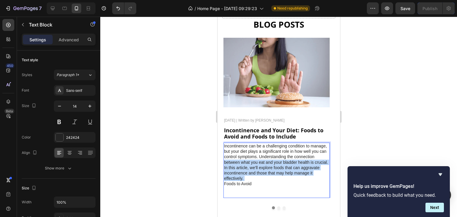
drag, startPoint x: 409, startPoint y: 157, endPoint x: 253, endPoint y: 181, distance: 158.0
click at [253, 181] on div "Incontinence can be a challenging condition to manage, but your diet plays a si…" at bounding box center [276, 170] width 106 height 55
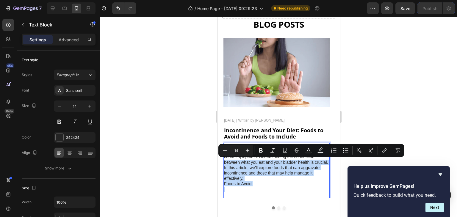
click at [253, 181] on p "Foods to Avoid" at bounding box center [276, 183] width 105 height 5
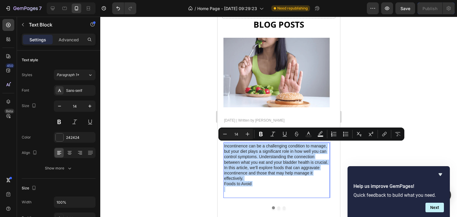
drag, startPoint x: 253, startPoint y: 181, endPoint x: 224, endPoint y: 144, distance: 46.9
click at [224, 144] on div "Incontinence can be a challenging condition to manage, but your diet plays a si…" at bounding box center [276, 170] width 106 height 55
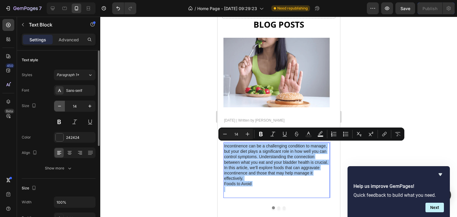
click at [58, 105] on icon "button" at bounding box center [60, 106] width 6 height 6
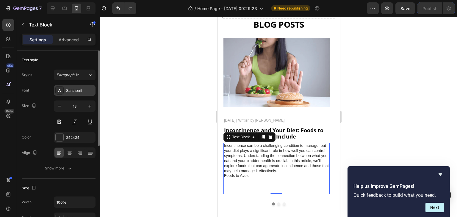
click at [78, 91] on div "Sans-serif" at bounding box center [80, 90] width 28 height 5
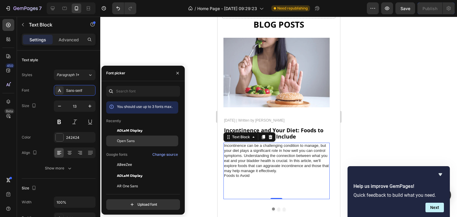
click at [127, 142] on span "Open Sans" at bounding box center [126, 140] width 18 height 5
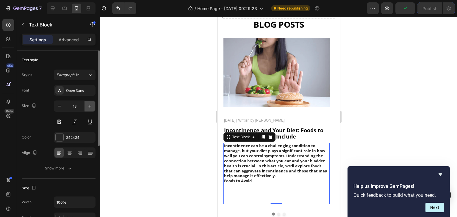
click at [87, 105] on icon "button" at bounding box center [90, 106] width 6 height 6
type input "14"
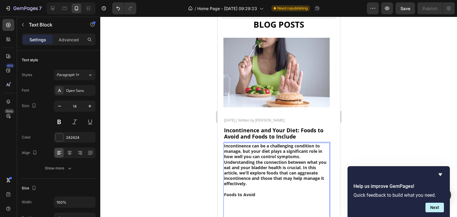
click at [224, 146] on p "Incontinence can be a challenging condition to manage, but your diet plays a si…" at bounding box center [276, 164] width 105 height 43
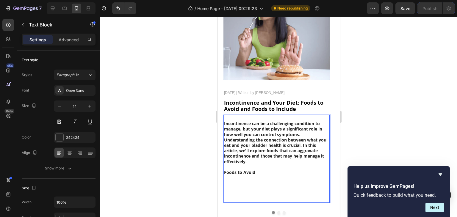
scroll to position [966, 0]
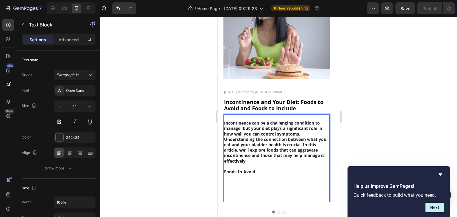
click at [245, 175] on p "Rich Text Editor. Editing area: main" at bounding box center [276, 188] width 105 height 27
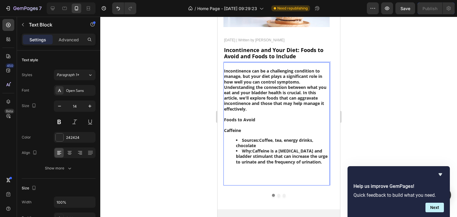
scroll to position [1019, 0]
click at [227, 166] on ul "Sources: Coffee, tea, energy drinks, chocolate Why: Caffeine is a diuretic and …" at bounding box center [276, 158] width 105 height 43
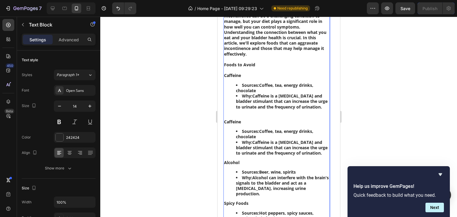
scroll to position [1073, 0]
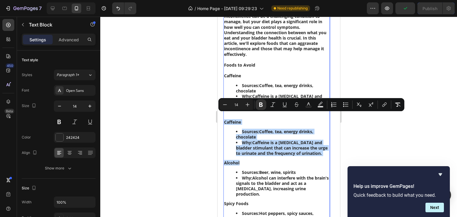
drag, startPoint x: 225, startPoint y: 117, endPoint x: 297, endPoint y: 151, distance: 79.7
click at [297, 151] on div "Incontinence can be a challenging condition to manage, but your diet plays a si…" at bounding box center [276, 173] width 106 height 331
click at [300, 147] on li "Why: Caffeine is a diuretic and bladder stimulant that can increase the urge to…" at bounding box center [282, 148] width 93 height 16
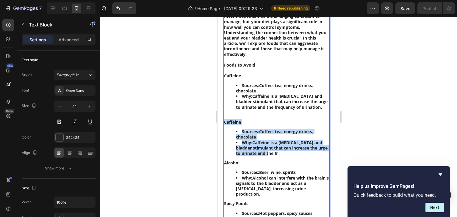
drag, startPoint x: 224, startPoint y: 116, endPoint x: 259, endPoint y: 147, distance: 47.0
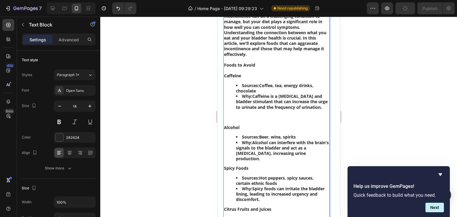
click at [297, 148] on li "Why: Alcohol can interfere with the brain's signals to the bladder and act as a…" at bounding box center [282, 151] width 93 height 22
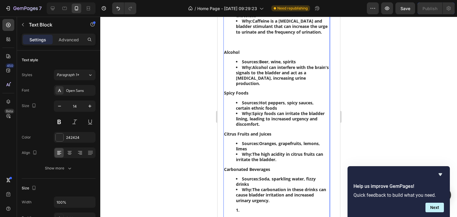
scroll to position [1182, 0]
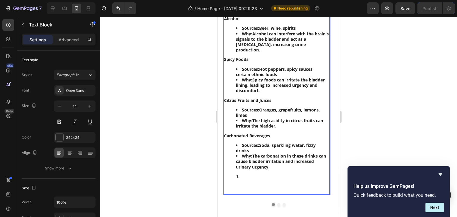
click at [250, 174] on li "Rich Text Editor. Editing area: main" at bounding box center [282, 182] width 93 height 16
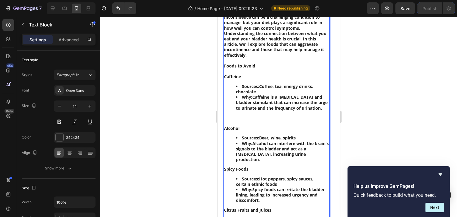
scroll to position [1201, 0]
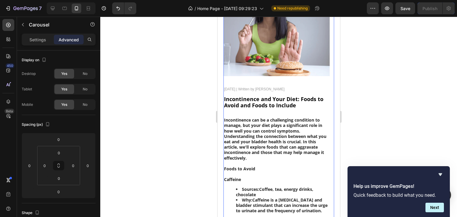
scroll to position [852, 0]
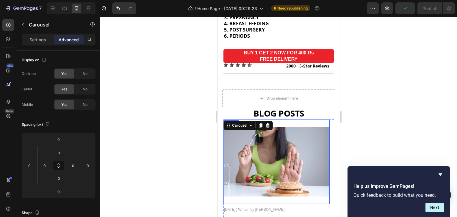
click at [306, 120] on img at bounding box center [276, 162] width 106 height 84
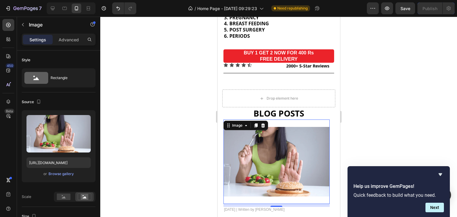
scroll to position [905, 0]
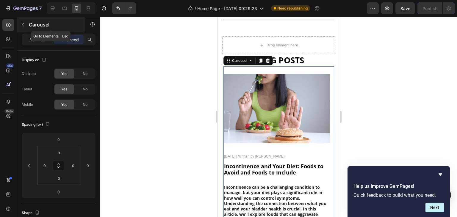
click at [24, 26] on icon "button" at bounding box center [23, 24] width 5 height 5
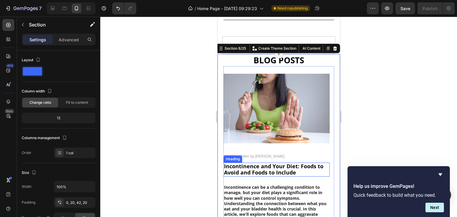
click at [324, 163] on p "Incontinence and Your Diet: Foods to Avoid and Foods to Include" at bounding box center [276, 169] width 105 height 13
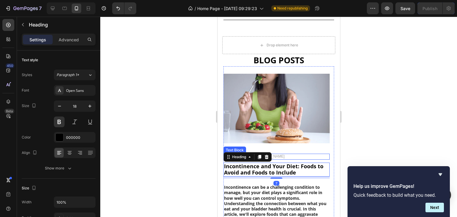
click at [324, 154] on p "[DATE] | Written by [PERSON_NAME]" at bounding box center [276, 156] width 105 height 5
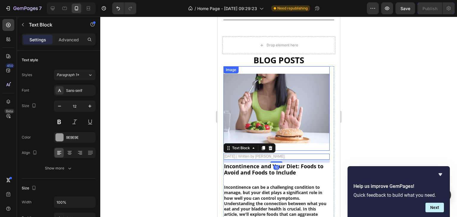
click at [328, 145] on img at bounding box center [276, 108] width 106 height 84
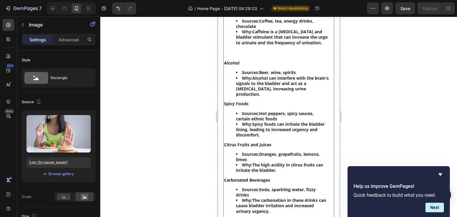
scroll to position [1242, 0]
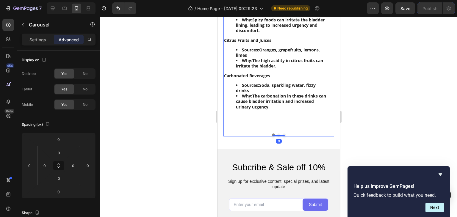
scroll to position [1242, 0]
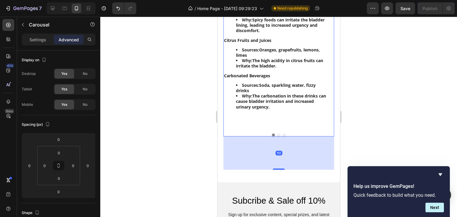
drag, startPoint x: 276, startPoint y: 119, endPoint x: 267, endPoint y: 153, distance: 34.6
click at [267, 137] on div "112" at bounding box center [278, 137] width 111 height 0
type input "112"
click at [294, 147] on div "112" at bounding box center [278, 153] width 111 height 33
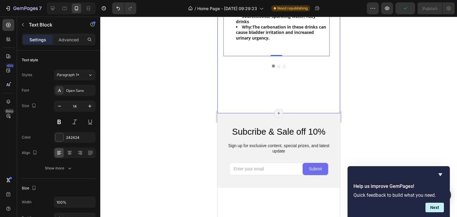
scroll to position [1243, 0]
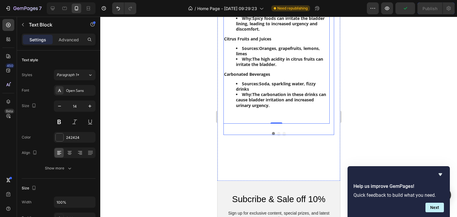
click at [277, 132] on button "Dot" at bounding box center [278, 133] width 3 height 3
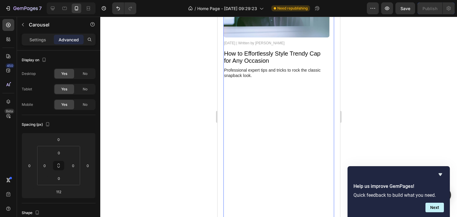
scroll to position [1009, 0]
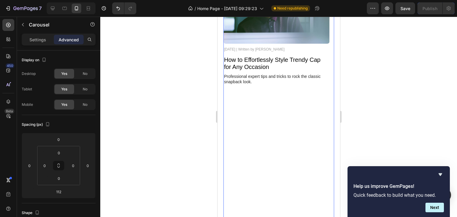
click at [276, 44] on img at bounding box center [276, 1] width 106 height 84
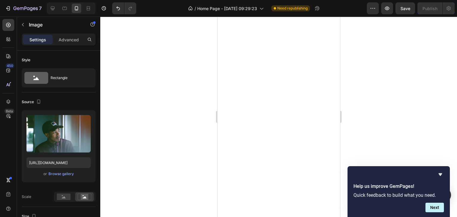
scroll to position [912, 0]
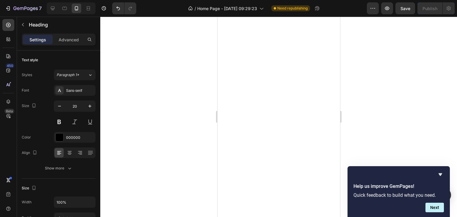
click at [267, 9] on icon at bounding box center [266, 6] width 5 height 5
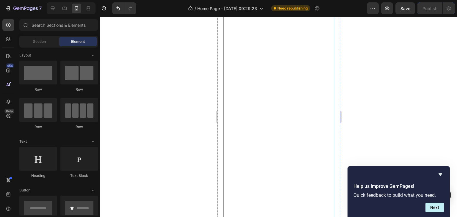
click at [297, 70] on div "Professional expert tips and tricks to rock the classic snapback look. Text Blo…" at bounding box center [276, 184] width 106 height 399
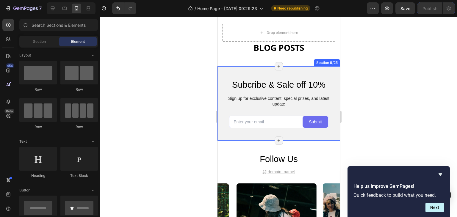
scroll to position [918, 0]
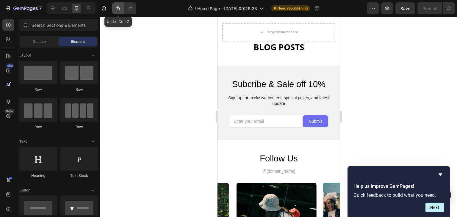
click at [114, 6] on button "Undo/Redo" at bounding box center [118, 8] width 12 height 12
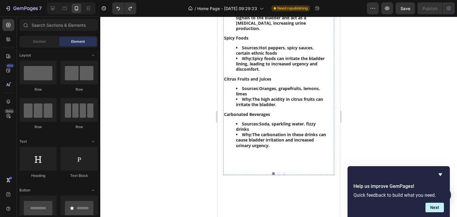
scroll to position [1202, 0]
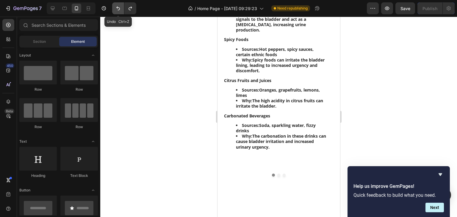
click at [116, 9] on icon "Undo/Redo" at bounding box center [118, 8] width 6 height 6
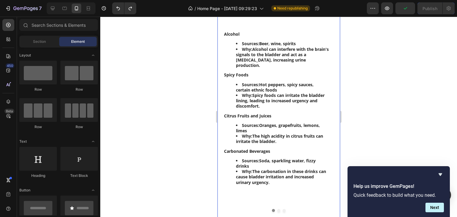
scroll to position [1227, 0]
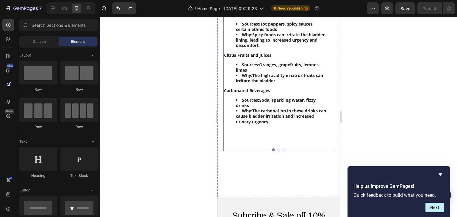
click at [277, 148] on button "Dot" at bounding box center [278, 149] width 3 height 3
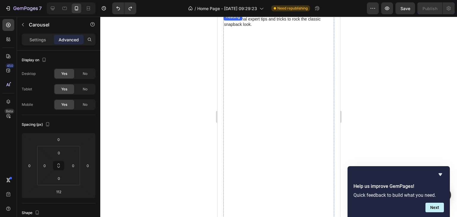
scroll to position [887, 0]
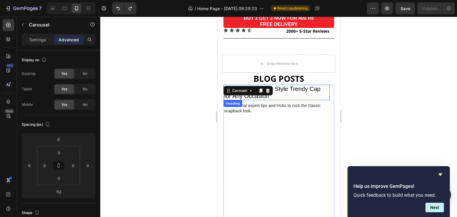
click at [296, 85] on h2 "How to Effortlessly Style Trendy Cap for Any Occasion" at bounding box center [276, 92] width 106 height 15
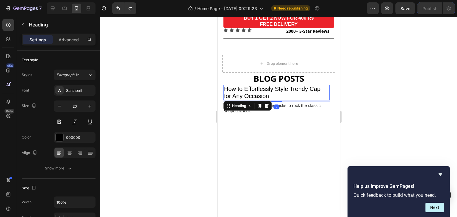
click at [268, 87] on h2 "How to Effortlessly Style Trendy Cap for Any Occasion" at bounding box center [276, 92] width 106 height 15
click at [268, 87] on p "How to Effortlessly Style Trendy Cap for Any Occasion" at bounding box center [276, 92] width 105 height 14
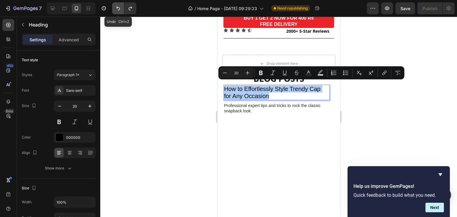
click at [116, 9] on icon "Undo/Redo" at bounding box center [118, 8] width 6 height 6
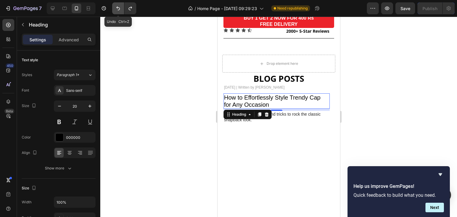
click at [117, 7] on icon "Undo/Redo" at bounding box center [118, 9] width 4 height 4
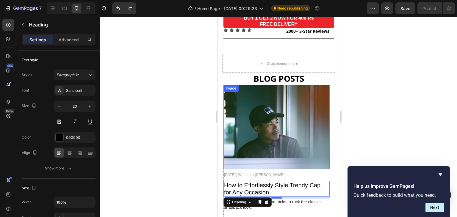
click at [266, 108] on img at bounding box center [276, 127] width 106 height 84
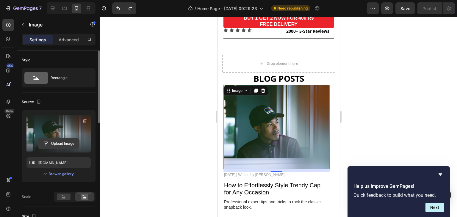
click at [66, 142] on input "file" at bounding box center [58, 144] width 41 height 10
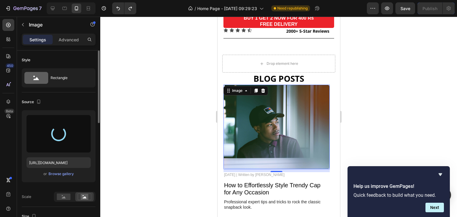
type input "[URL][DOMAIN_NAME]"
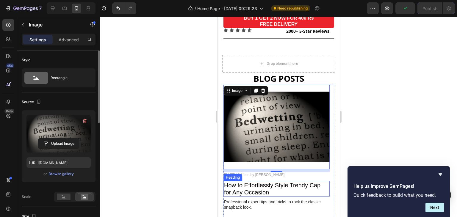
click at [256, 182] on p "How to Effortlessly Style Trendy Cap for Any Occasion" at bounding box center [276, 189] width 105 height 14
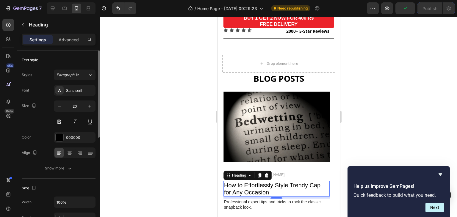
click at [256, 182] on p "How to Effortlessly Style Trendy Cap for Any Occasion" at bounding box center [276, 189] width 105 height 14
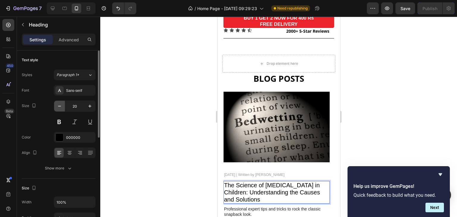
click at [61, 106] on icon "button" at bounding box center [60, 106] width 6 height 6
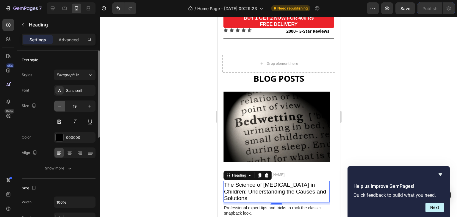
click at [61, 106] on icon "button" at bounding box center [60, 106] width 6 height 6
type input "18"
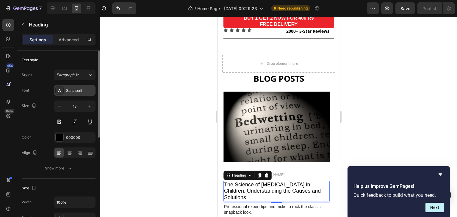
click at [82, 89] on div "Sans-serif" at bounding box center [80, 90] width 28 height 5
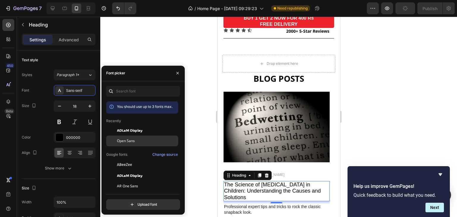
click at [127, 138] on span "Open Sans" at bounding box center [126, 140] width 18 height 5
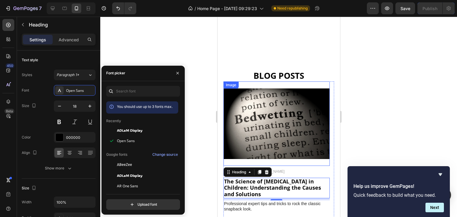
scroll to position [940, 0]
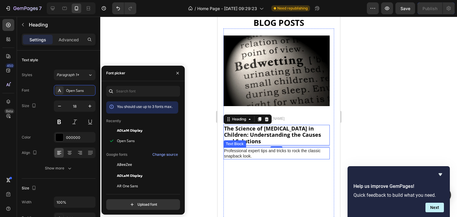
click at [262, 148] on p "Professional expert tips and tricks to rock the classic snapback look." at bounding box center [276, 153] width 105 height 11
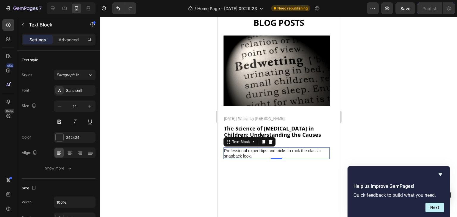
click at [257, 148] on p "Professional expert tips and tricks to rock the classic snapback look." at bounding box center [276, 153] width 105 height 11
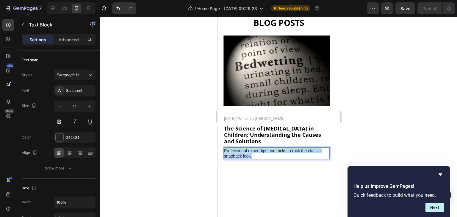
click at [257, 148] on p "Professional expert tips and tricks to rock the classic snapback look." at bounding box center [276, 153] width 105 height 11
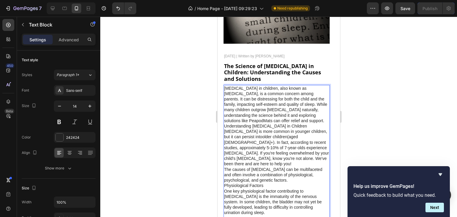
scroll to position [1002, 0]
click at [300, 109] on p "[MEDICAL_DATA] in children, also known as [MEDICAL_DATA], is a common concern a…" at bounding box center [276, 105] width 105 height 38
click at [279, 111] on p "[MEDICAL_DATA] in children, also known as [MEDICAL_DATA], is a common concern a…" at bounding box center [276, 105] width 105 height 38
click at [271, 115] on p "[MEDICAL_DATA] in children, also known as [MEDICAL_DATA], is a common concern a…" at bounding box center [276, 105] width 105 height 38
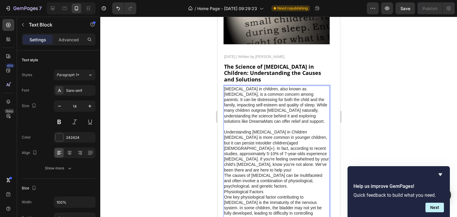
click at [264, 174] on p "The causes of [MEDICAL_DATA] can be multifaceted and often involve a combinatio…" at bounding box center [276, 181] width 105 height 16
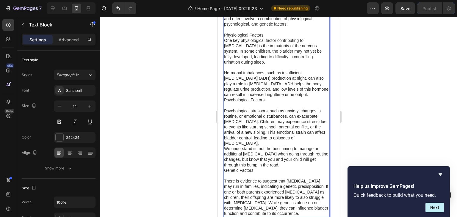
scroll to position [1173, 0]
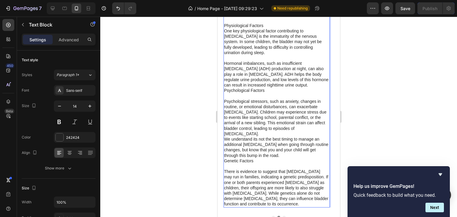
click at [281, 182] on p "There is evidence to suggest that [MEDICAL_DATA] may run in families, indicatin…" at bounding box center [276, 188] width 105 height 38
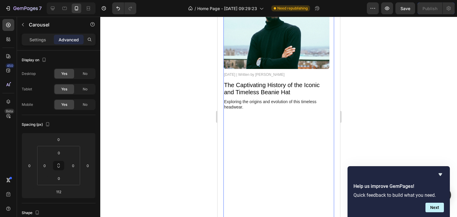
scroll to position [940, 0]
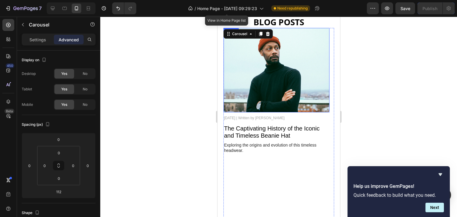
click at [261, 54] on img at bounding box center [276, 70] width 106 height 84
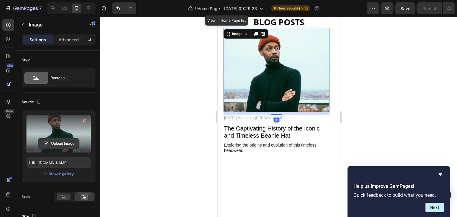
click at [69, 143] on input "file" at bounding box center [58, 144] width 41 height 10
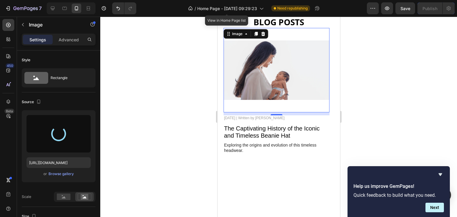
type input "https://cdn.shopify.com/s/files/1/0783/0031/5869/files/gempages_586240249189892…"
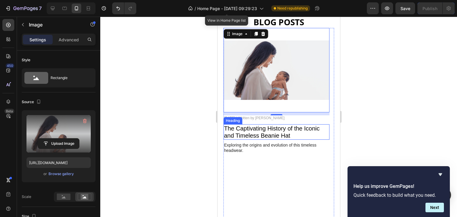
click at [298, 132] on h2 "The Captivating History of the Iconic and Timeless Beanie Hat" at bounding box center [276, 131] width 106 height 15
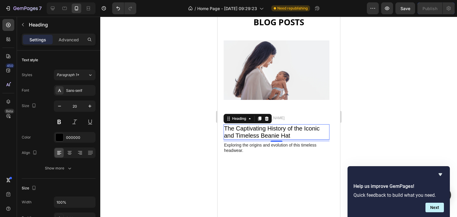
click at [265, 133] on h2 "The Captivating History of the Iconic and Timeless Beanie Hat" at bounding box center [276, 131] width 106 height 15
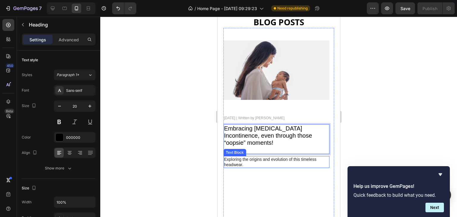
click at [236, 157] on p "Exploring the origins and evolution of this timeless headwear." at bounding box center [276, 162] width 105 height 11
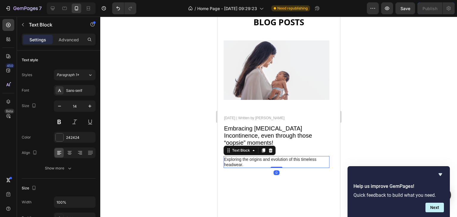
click at [236, 157] on p "Exploring the origins and evolution of this timeless headwear." at bounding box center [276, 162] width 105 height 11
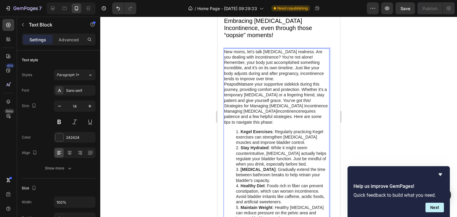
scroll to position [978, 0]
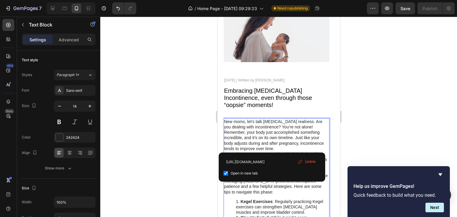
click at [239, 152] on link "PeapodMats" at bounding box center [236, 154] width 24 height 5
click at [245, 152] on link "PeapodMats" at bounding box center [236, 154] width 24 height 5
click at [249, 151] on p "PeapodMats are your supportive sidekick during this journey, providing comfort …" at bounding box center [276, 162] width 105 height 22
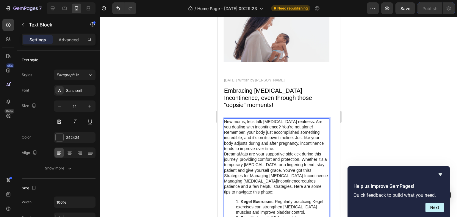
click at [275, 140] on p "Remember, your body just accomplished something incredible, and it’s on its own…" at bounding box center [276, 141] width 105 height 22
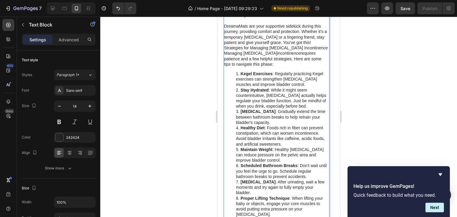
scroll to position [1159, 0]
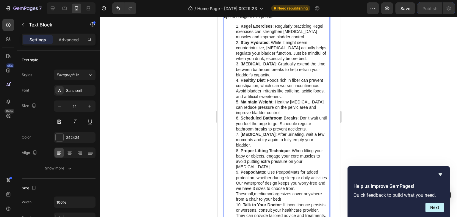
click at [264, 170] on strong "PeapodMats" at bounding box center [252, 172] width 24 height 5
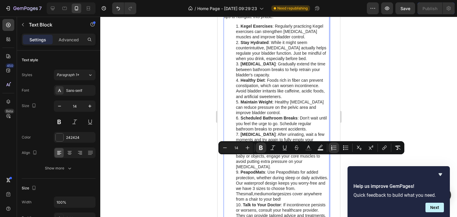
drag, startPoint x: 234, startPoint y: 158, endPoint x: 268, endPoint y: 185, distance: 43.6
click at [268, 185] on ol "Kegel Exercises : Regularly practicing Kegel exercises can strengthen pelvic fl…" at bounding box center [276, 121] width 105 height 195
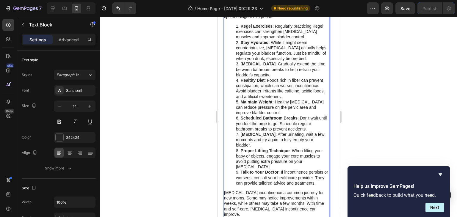
click at [235, 157] on ol "Kegel Exercises : Regularly practicing Kegel exercises can strengthen pelvic fl…" at bounding box center [276, 105] width 105 height 162
click at [230, 157] on ol "Kegel Exercises : Regularly practicing Kegel exercises can strengthen pelvic fl…" at bounding box center [276, 105] width 105 height 162
click at [236, 170] on li "Talk to Your Doctor : If incontinence persists or worsens, consult your healthc…" at bounding box center [282, 178] width 93 height 16
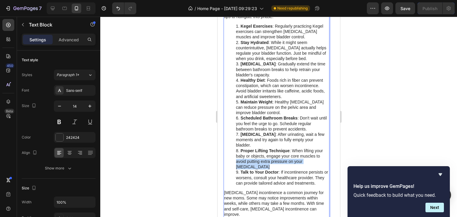
drag, startPoint x: 236, startPoint y: 159, endPoint x: 233, endPoint y: 156, distance: 4.2
click at [233, 156] on ol "Kegel Exercises : Regularly practicing Kegel exercises can strengthen pelvic fl…" at bounding box center [276, 105] width 105 height 162
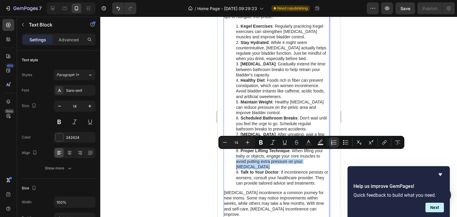
click at [233, 156] on ol "Kegel Exercises : Regularly practicing Kegel exercises can strengthen pelvic fl…" at bounding box center [276, 105] width 105 height 162
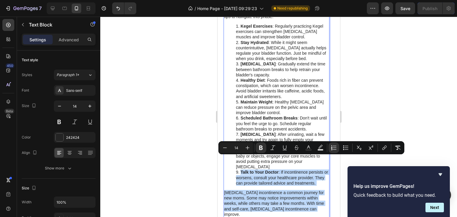
drag, startPoint x: 235, startPoint y: 159, endPoint x: 310, endPoint y: 195, distance: 83.5
click at [310, 195] on div "New moms, let's talk postpartum realness. Are you dealing with incontinence? Yo…" at bounding box center [276, 78] width 106 height 280
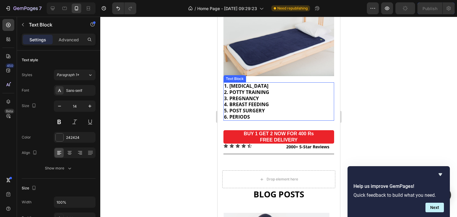
scroll to position [799, 0]
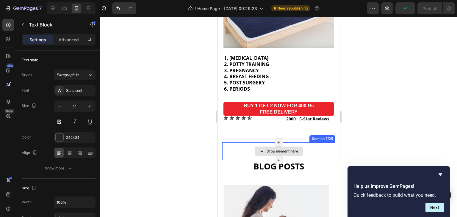
click at [316, 150] on div "Drop element here" at bounding box center [278, 151] width 113 height 18
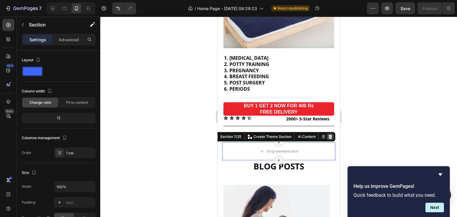
click at [328, 135] on icon at bounding box center [330, 137] width 4 height 4
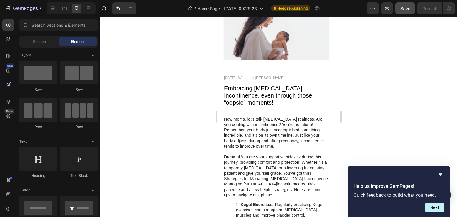
scroll to position [1102, 0]
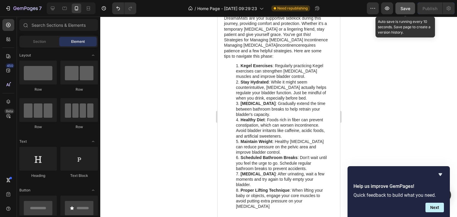
click at [402, 10] on span "Save" at bounding box center [405, 8] width 10 height 5
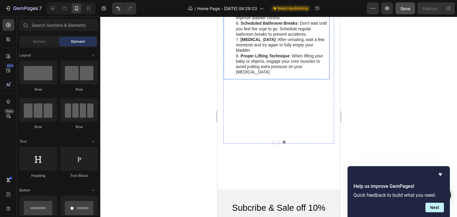
scroll to position [1236, 0]
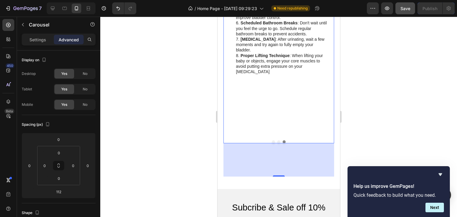
drag, startPoint x: 272, startPoint y: 152, endPoint x: 272, endPoint y: 118, distance: 33.3
drag, startPoint x: 275, startPoint y: 151, endPoint x: 275, endPoint y: 138, distance: 13.7
click at [275, 143] on div "112" at bounding box center [278, 159] width 111 height 33
click at [62, 190] on input "112" at bounding box center [59, 191] width 12 height 9
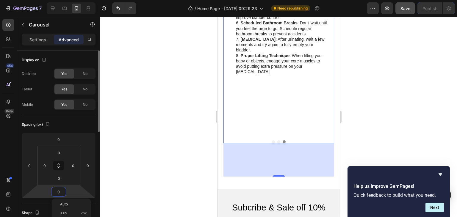
type input "00"
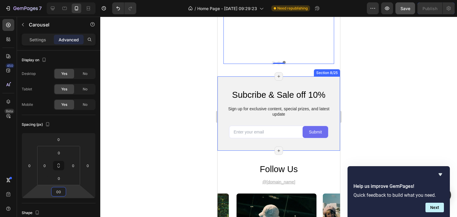
scroll to position [1316, 0]
click at [310, 76] on div "Subcribe & Sale off 10% Heading Sign up for exclusive content, special prizes, …" at bounding box center [278, 113] width 123 height 74
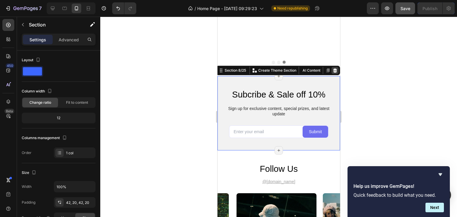
click at [333, 68] on icon at bounding box center [335, 70] width 4 height 4
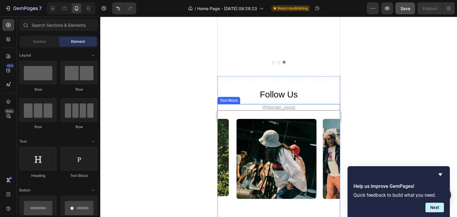
click at [288, 105] on u "@gemhat.design" at bounding box center [278, 107] width 33 height 5
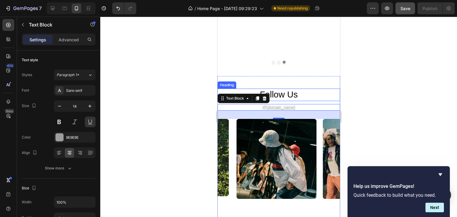
click at [305, 89] on h2 "follow us" at bounding box center [278, 95] width 123 height 12
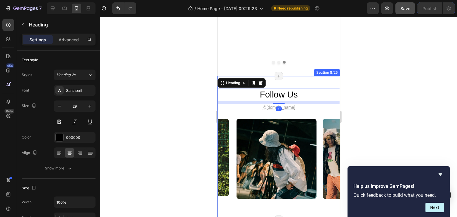
click at [298, 76] on div "follow us Heading 10 @gemhat.design Text Block Image Image Image Image Image Ca…" at bounding box center [278, 148] width 123 height 144
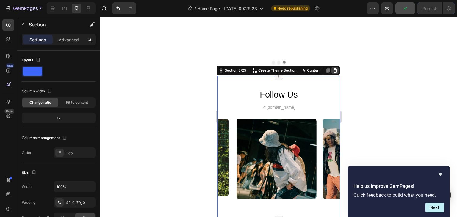
click at [333, 68] on icon at bounding box center [335, 70] width 4 height 4
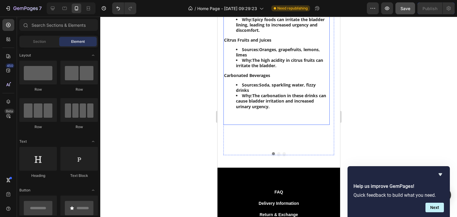
scroll to position [1260, 0]
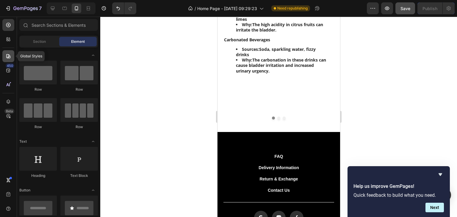
click at [6, 53] on icon at bounding box center [8, 56] width 6 height 6
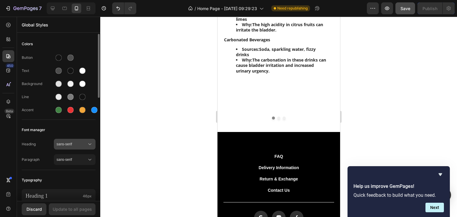
click at [83, 145] on span "sans-serif" at bounding box center [72, 144] width 30 height 5
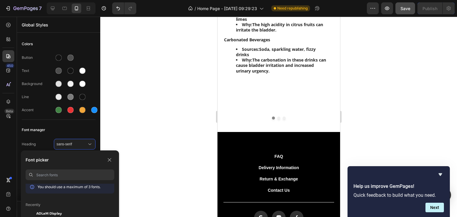
scroll to position [15, 0]
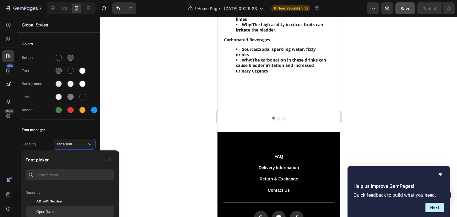
click at [48, 210] on span "Open Sans" at bounding box center [45, 211] width 18 height 5
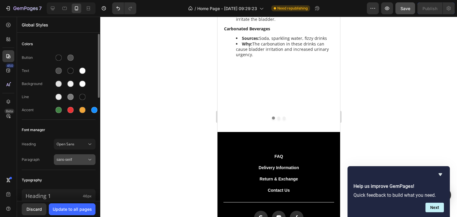
click at [72, 160] on span "sans-serif" at bounding box center [72, 159] width 30 height 5
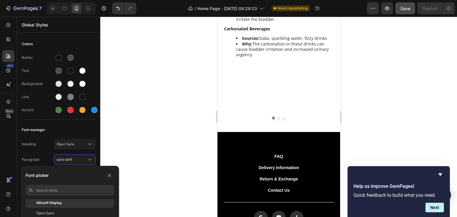
scroll to position [30, 0]
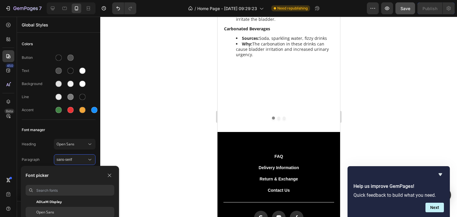
click at [55, 212] on div "Open Sans" at bounding box center [75, 212] width 78 height 5
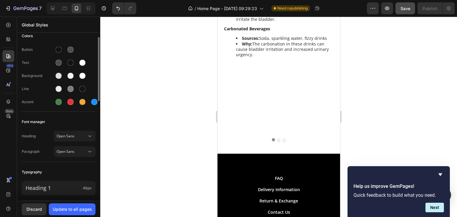
scroll to position [8, 0]
click at [67, 207] on div "Update to all pages" at bounding box center [72, 209] width 39 height 6
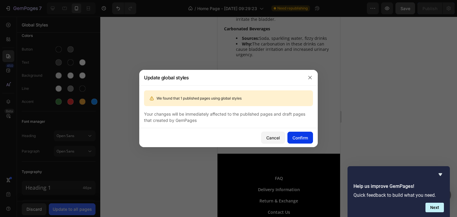
click at [303, 135] on div "Confirm" at bounding box center [299, 138] width 15 height 6
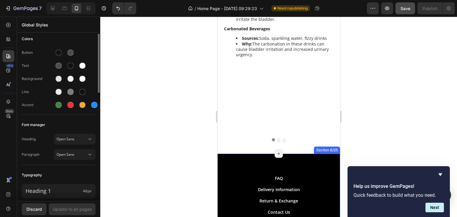
scroll to position [0, 0]
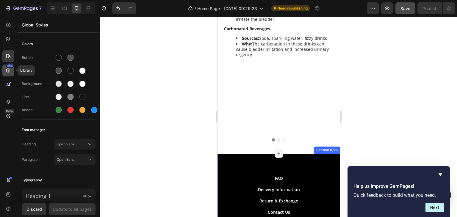
click at [11, 66] on div "450" at bounding box center [10, 65] width 9 height 5
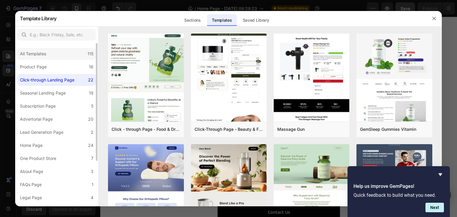
click at [43, 52] on div "All Templates" at bounding box center [33, 53] width 26 height 7
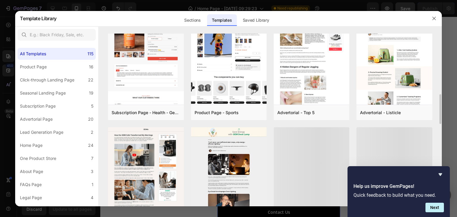
scroll to position [350, 0]
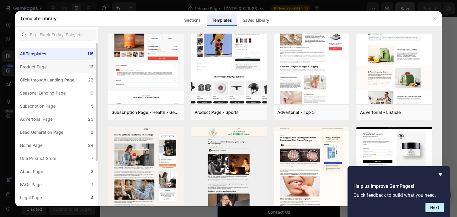
click at [62, 68] on label "Product Page 16" at bounding box center [57, 67] width 78 height 12
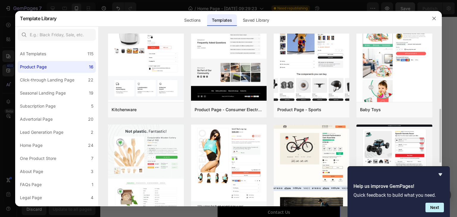
scroll to position [241, 0]
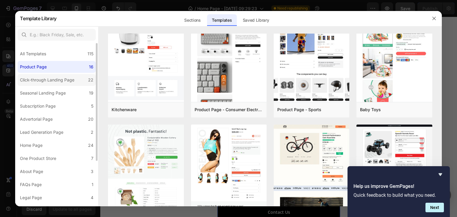
click at [71, 80] on div "Click-through Landing Page" at bounding box center [47, 79] width 54 height 7
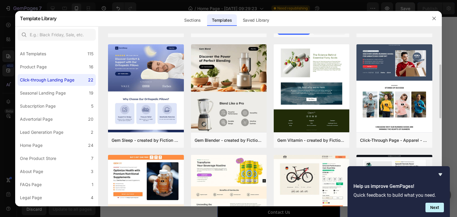
scroll to position [100, 0]
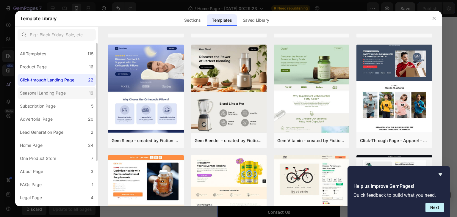
click at [58, 92] on div "Seasonal Landing Page" at bounding box center [43, 93] width 46 height 7
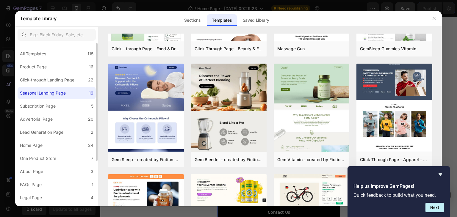
scroll to position [0, 0]
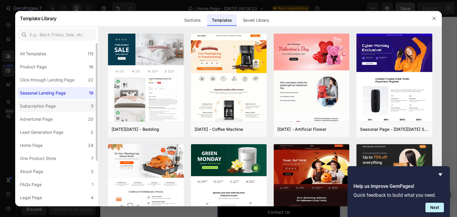
click at [50, 107] on div "Subscription Page" at bounding box center [38, 106] width 36 height 7
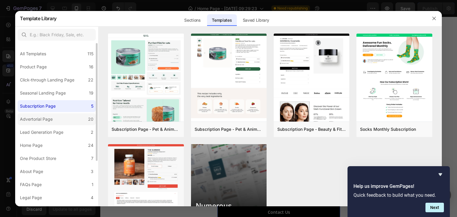
click at [45, 117] on div "Advertorial Page" at bounding box center [36, 119] width 33 height 7
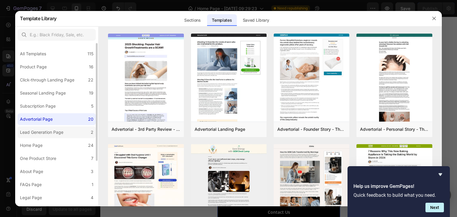
click at [48, 130] on div "Lead Generation Page" at bounding box center [41, 132] width 43 height 7
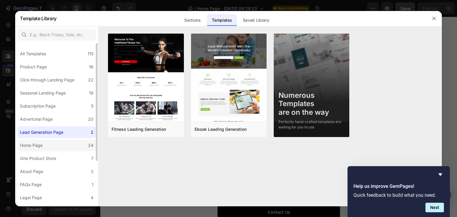
click at [47, 141] on label "Home Page 24" at bounding box center [57, 146] width 78 height 12
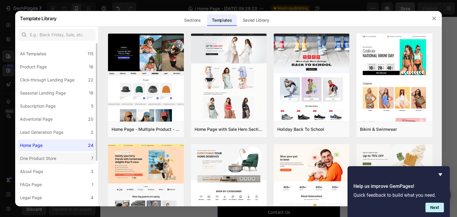
click at [44, 158] on div "One Product Store" at bounding box center [38, 158] width 36 height 7
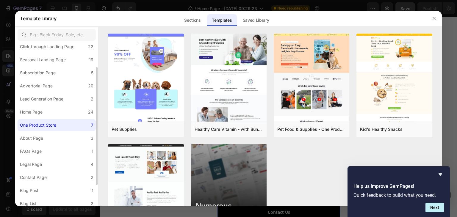
scroll to position [33, 0]
click at [47, 137] on label "About Page 3" at bounding box center [57, 138] width 78 height 12
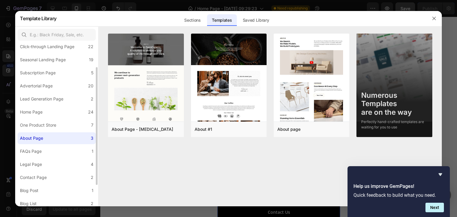
click at [43, 144] on div "All Templates 115 Product Page 16 Click-through Landing Page 22 Seasonal Landin…" at bounding box center [56, 123] width 83 height 226
click at [43, 152] on div "FAQs Page" at bounding box center [32, 151] width 24 height 7
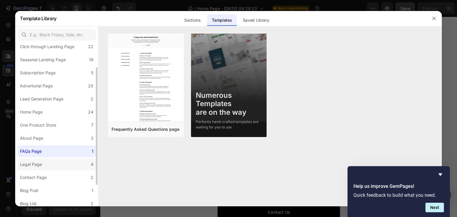
click at [44, 162] on label "Legal Page 4" at bounding box center [57, 165] width 78 height 12
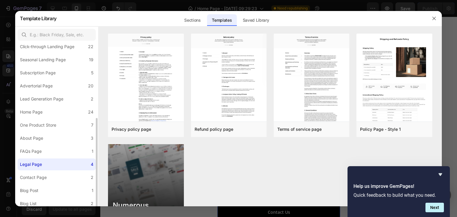
scroll to position [63, 0]
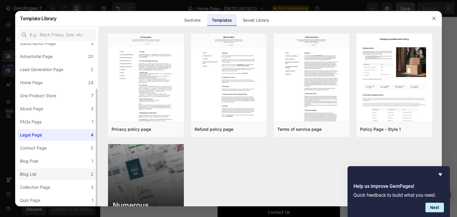
click at [42, 169] on label "Blog List 2" at bounding box center [57, 174] width 78 height 12
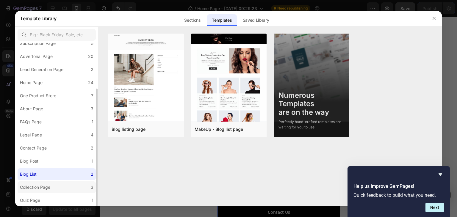
click at [44, 183] on label "Collection Page 3" at bounding box center [57, 187] width 78 height 12
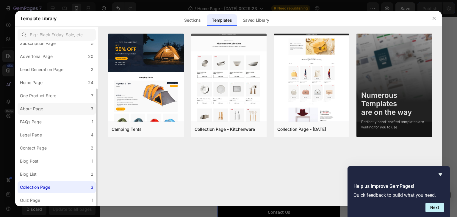
scroll to position [0, 0]
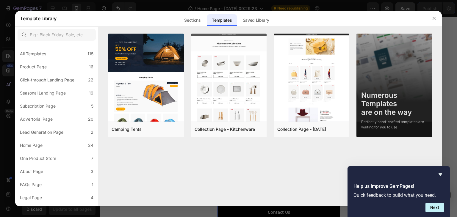
click at [434, 13] on div at bounding box center [433, 18] width 15 height 15
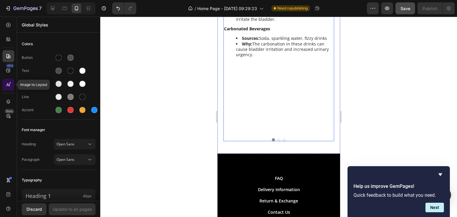
click at [10, 87] on icon at bounding box center [8, 85] width 6 height 6
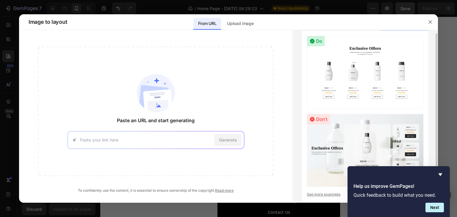
scroll to position [14, 0]
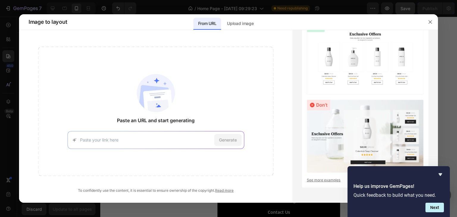
click at [423, 24] on div at bounding box center [429, 21] width 15 height 15
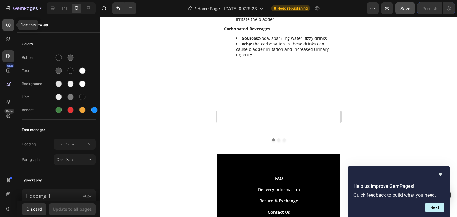
click at [9, 29] on div at bounding box center [8, 25] width 12 height 12
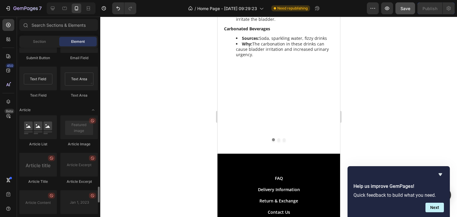
scroll to position [1595, 0]
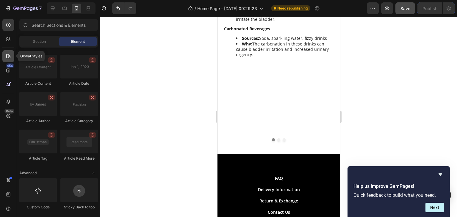
click at [9, 56] on icon at bounding box center [8, 56] width 4 height 4
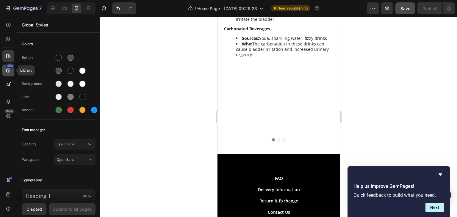
click at [8, 74] on div "450" at bounding box center [8, 71] width 12 height 12
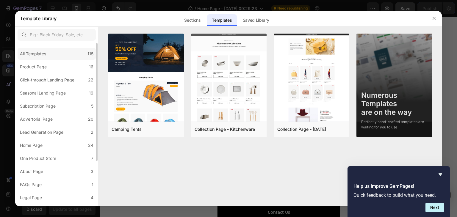
click at [54, 55] on div "All Templates 115" at bounding box center [57, 54] width 78 height 12
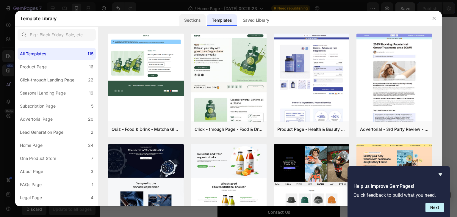
click at [197, 24] on div "Sections" at bounding box center [192, 20] width 26 height 12
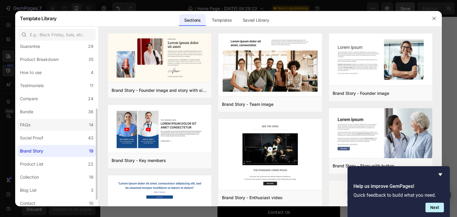
scroll to position [128, 0]
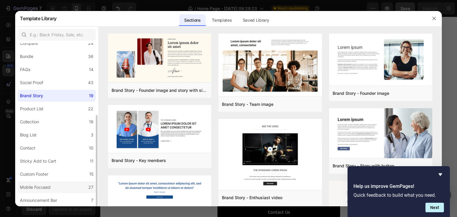
click at [63, 186] on label "Mobile Focused 27" at bounding box center [57, 187] width 78 height 12
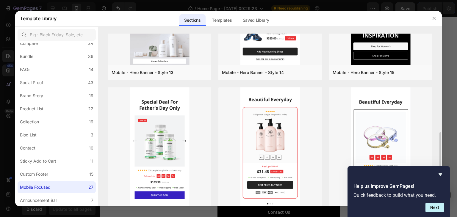
scroll to position [498, 0]
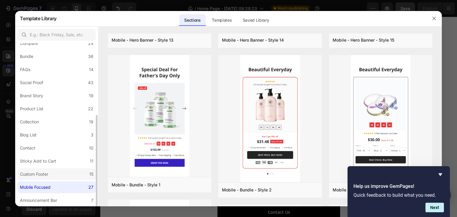
click at [57, 174] on label "Custom Footer 15" at bounding box center [57, 174] width 78 height 12
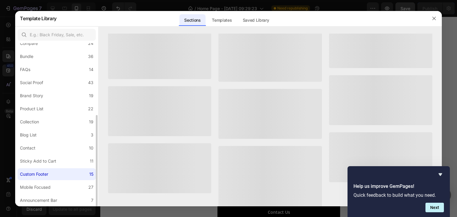
scroll to position [11, 0]
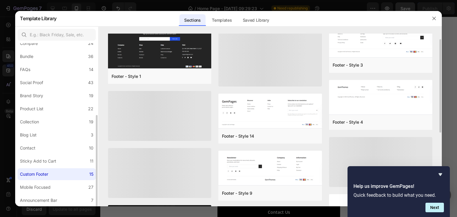
click at [71, 174] on label "Custom Footer 15" at bounding box center [57, 174] width 78 height 12
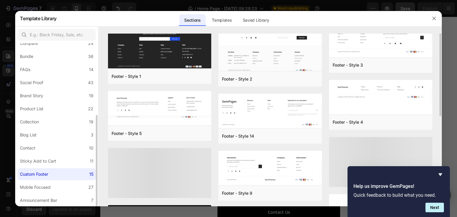
scroll to position [0, 0]
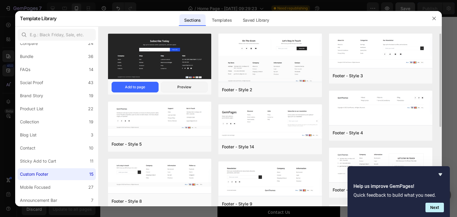
click at [132, 62] on img at bounding box center [159, 57] width 103 height 47
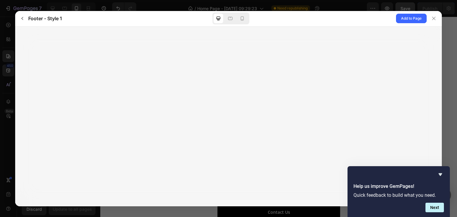
click at [378, 52] on div at bounding box center [228, 116] width 427 height 180
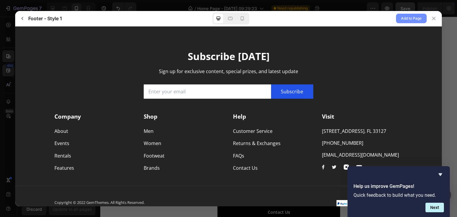
click at [413, 19] on span "Add to Page" at bounding box center [411, 18] width 21 height 7
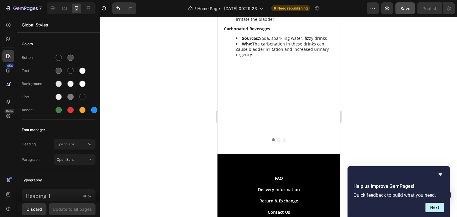
scroll to position [1364, 0]
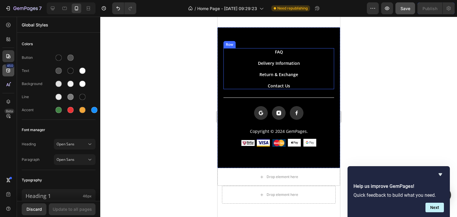
click at [8, 74] on div "450" at bounding box center [8, 71] width 12 height 12
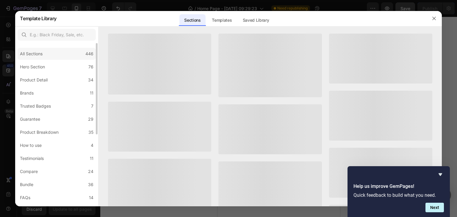
click at [53, 53] on div "All Sections 446" at bounding box center [57, 54] width 78 height 12
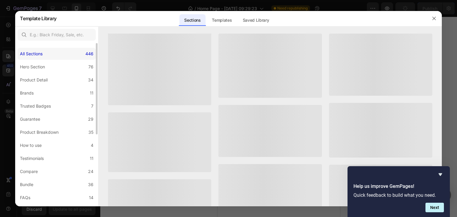
scroll to position [3994, 0]
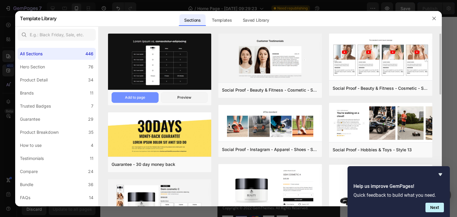
click at [140, 98] on div "Add to page" at bounding box center [135, 97] width 20 height 5
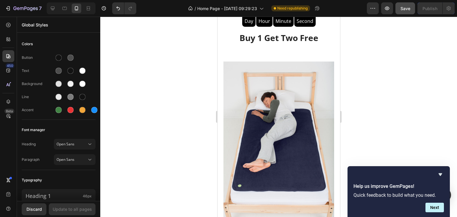
scroll to position [656, 0]
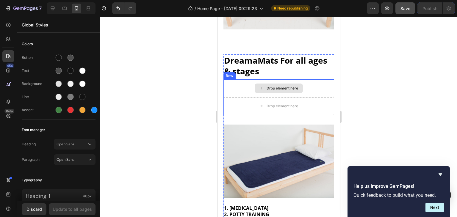
click at [318, 79] on div "Drop element here" at bounding box center [278, 88] width 111 height 18
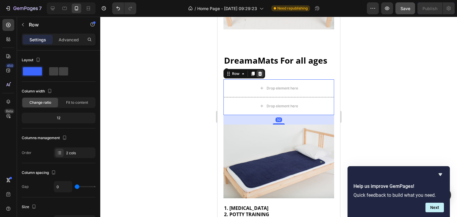
click at [261, 72] on icon at bounding box center [260, 74] width 4 height 4
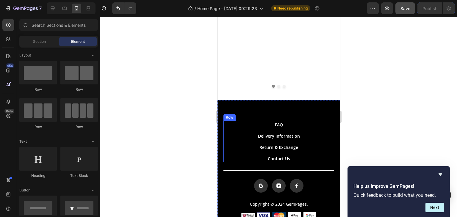
scroll to position [1281, 0]
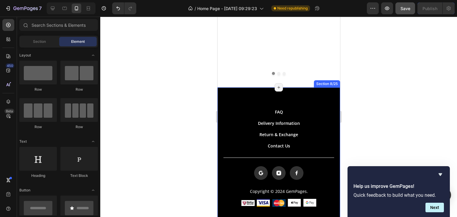
click at [307, 87] on div "FAQ Button Delivery Information Button Return & Exchange Button Contact Us Butt…" at bounding box center [278, 157] width 123 height 141
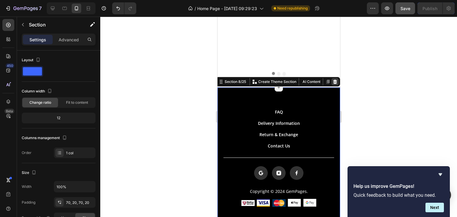
click at [333, 80] on icon at bounding box center [335, 82] width 4 height 4
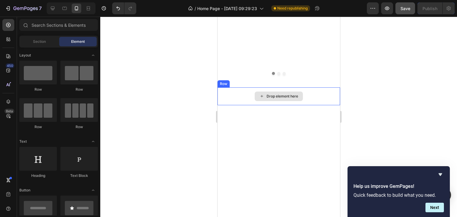
click at [319, 87] on div "Drop element here" at bounding box center [278, 96] width 123 height 18
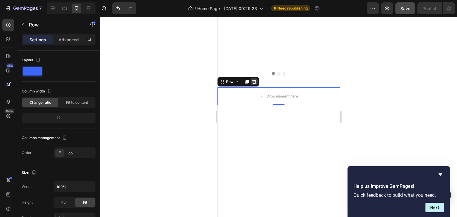
click at [254, 78] on div at bounding box center [253, 81] width 7 height 7
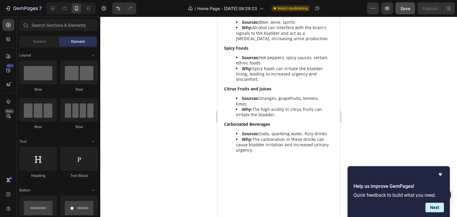
scroll to position [1219, 0]
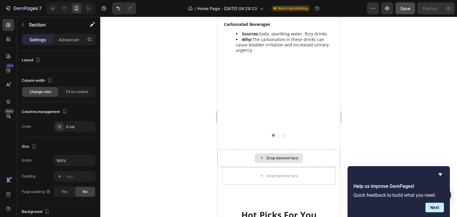
click at [324, 149] on div "Drop element here" at bounding box center [278, 158] width 123 height 18
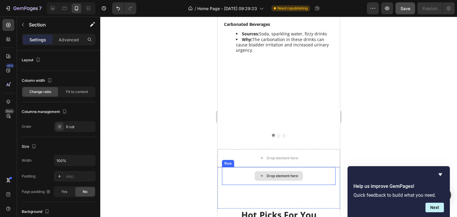
click at [313, 167] on div "Drop element here" at bounding box center [279, 176] width 114 height 18
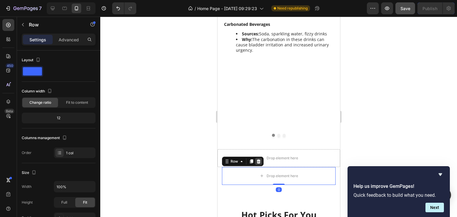
click at [258, 159] on icon at bounding box center [258, 161] width 4 height 4
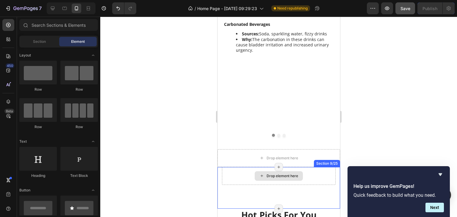
click at [317, 167] on div "Drop element here" at bounding box center [279, 176] width 114 height 18
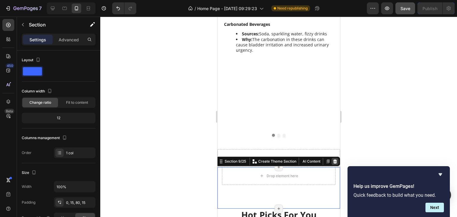
click at [332, 159] on icon at bounding box center [334, 161] width 5 height 5
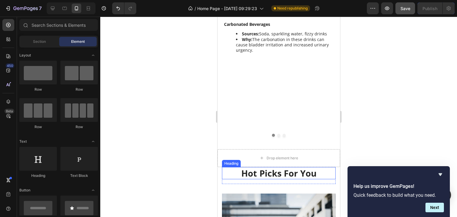
click at [322, 168] on p "Hot Picks For You" at bounding box center [278, 173] width 112 height 11
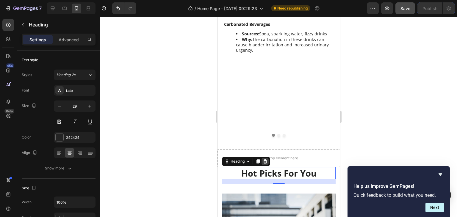
click at [263, 159] on icon at bounding box center [264, 161] width 5 height 5
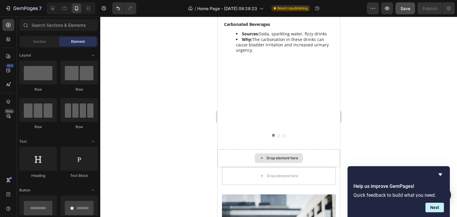
click at [316, 149] on div "Drop element here" at bounding box center [278, 158] width 123 height 18
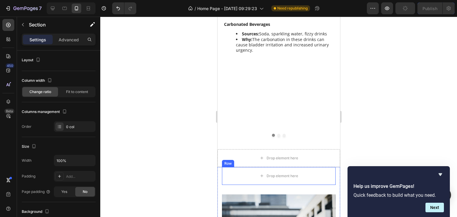
scroll to position [1250, 0]
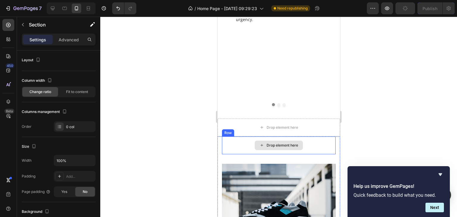
click at [323, 137] on div "Drop element here" at bounding box center [279, 146] width 114 height 18
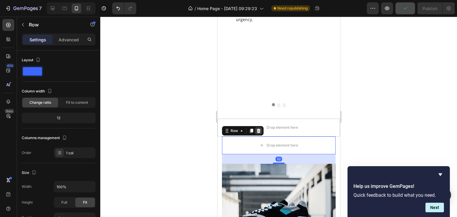
click at [260, 129] on icon at bounding box center [258, 131] width 5 height 5
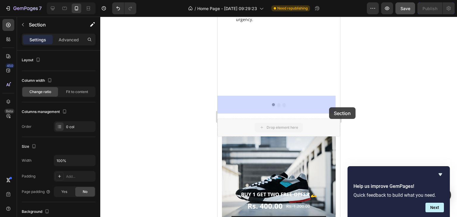
drag, startPoint x: 315, startPoint y: 100, endPoint x: 329, endPoint y: 107, distance: 15.5
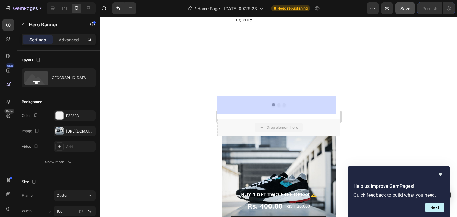
click at [300, 137] on div "Overlay" at bounding box center [279, 188] width 114 height 103
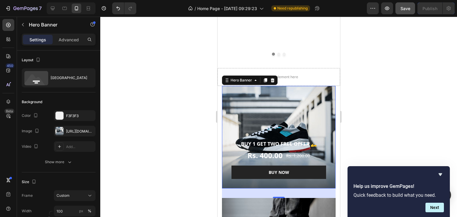
scroll to position [1301, 0]
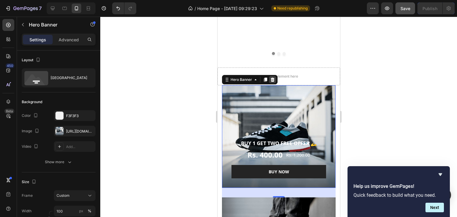
click at [272, 77] on icon at bounding box center [272, 79] width 5 height 5
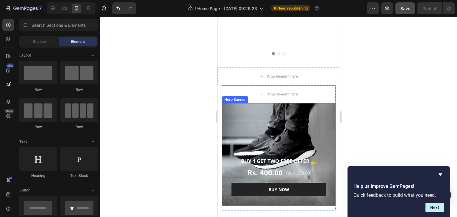
click at [267, 103] on div "Overlay" at bounding box center [279, 154] width 114 height 103
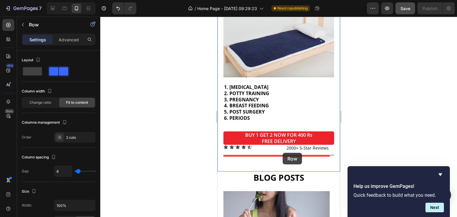
scroll to position [738, 0]
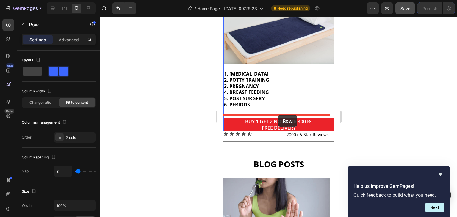
drag, startPoint x: 313, startPoint y: 147, endPoint x: 278, endPoint y: 115, distance: 47.2
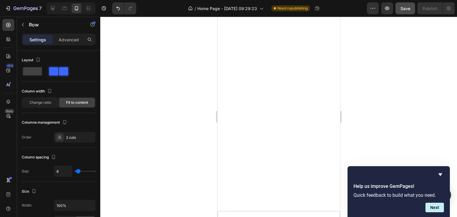
scroll to position [1345, 0]
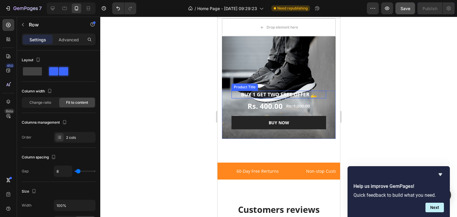
click at [237, 93] on h1 "BUY 1 GET TWO FREE OFFER 🫴" at bounding box center [278, 95] width 95 height 8
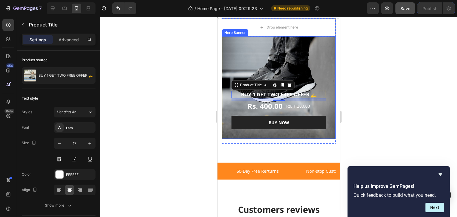
click at [286, 50] on div "Overlay" at bounding box center [279, 87] width 114 height 103
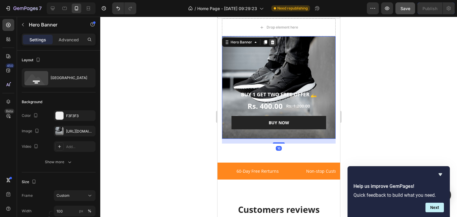
click at [271, 42] on icon at bounding box center [272, 42] width 5 height 5
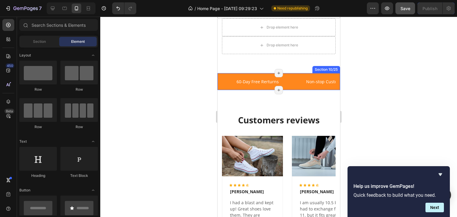
click at [292, 76] on div "60-Day Free Rerturns Text block Non-stop Customer Service Text block Free Shipp…" at bounding box center [278, 81] width 123 height 17
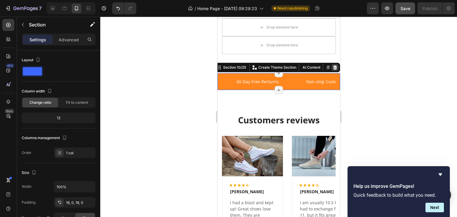
click at [333, 67] on icon at bounding box center [335, 67] width 4 height 4
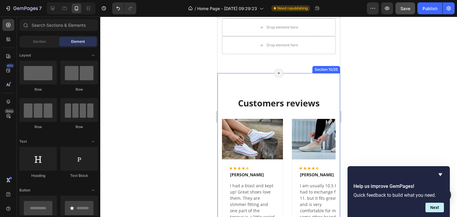
click at [288, 89] on div "Customers reviews Heading Image Icon Icon Icon Icon Icon Icon List Hoz Luis Nov…" at bounding box center [278, 172] width 123 height 198
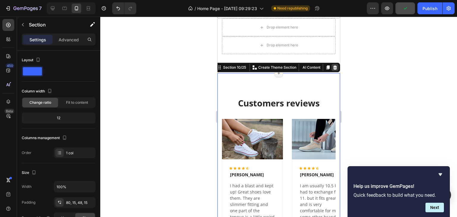
click at [332, 67] on icon at bounding box center [334, 67] width 5 height 5
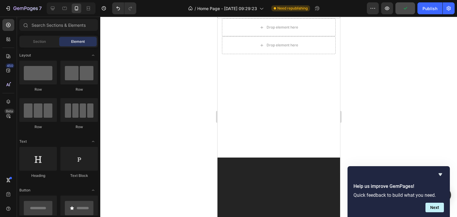
click at [327, 18] on div "Drop element here" at bounding box center [278, 10] width 123 height 18
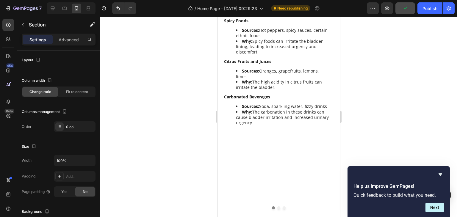
scroll to position [1212, 0]
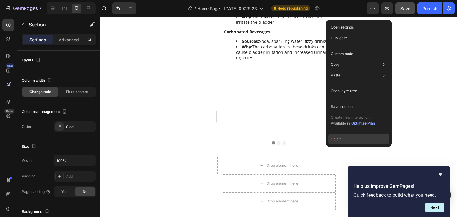
click at [333, 142] on button "Delete" at bounding box center [358, 139] width 61 height 11
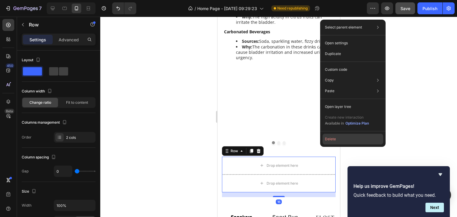
click at [331, 141] on button "Delete" at bounding box center [352, 139] width 61 height 11
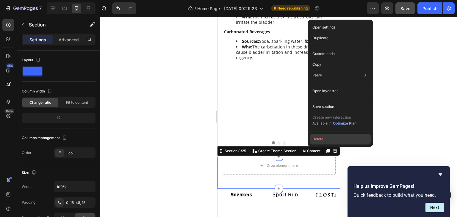
click at [315, 140] on button "Delete" at bounding box center [340, 139] width 61 height 11
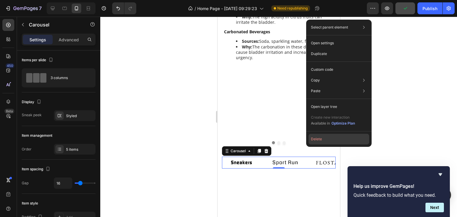
click at [319, 139] on button "Delete" at bounding box center [338, 139] width 61 height 11
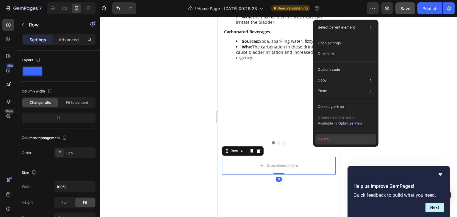
click at [321, 141] on button "Delete" at bounding box center [345, 139] width 61 height 11
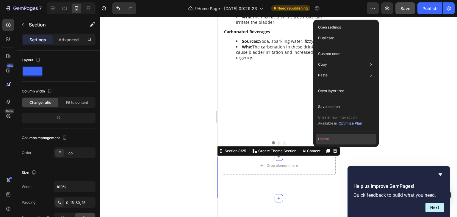
click at [326, 137] on button "Delete" at bounding box center [346, 139] width 61 height 11
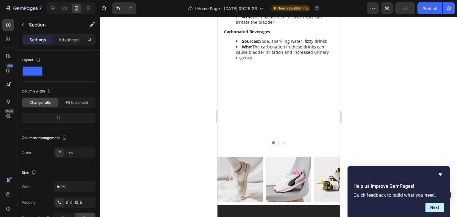
scroll to position [1288, 0]
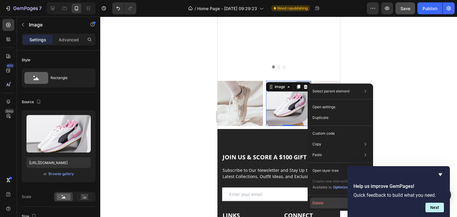
click at [318, 202] on button "Delete" at bounding box center [340, 203] width 61 height 11
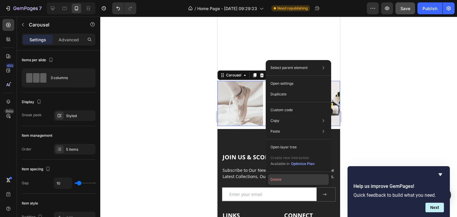
click at [279, 179] on button "Delete" at bounding box center [298, 179] width 61 height 11
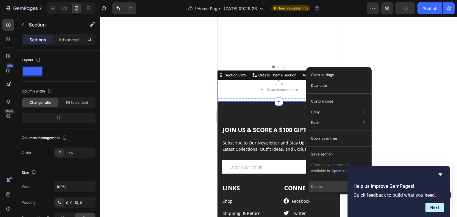
click at [317, 182] on button "Delete" at bounding box center [338, 186] width 61 height 11
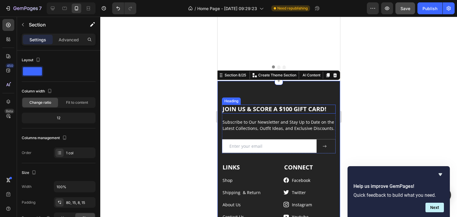
drag, startPoint x: 299, startPoint y: 64, endPoint x: 293, endPoint y: 84, distance: 20.8
drag, startPoint x: 298, startPoint y: 62, endPoint x: 337, endPoint y: 81, distance: 42.8
click at [294, 81] on div "JOIN US & SCORE A $100 GIFT CARD! Heading Subscribe to Our Newsletter and Stay …" at bounding box center [278, 157] width 123 height 152
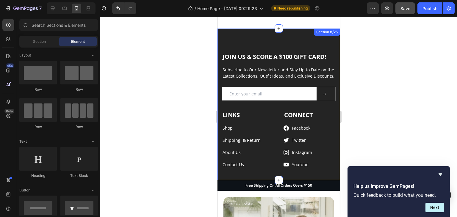
scroll to position [1395, 0]
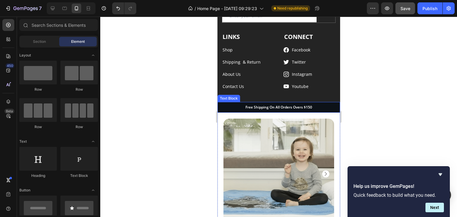
click at [312, 105] on p "Free Shipping On All Orders Overs $150" at bounding box center [278, 107] width 121 height 5
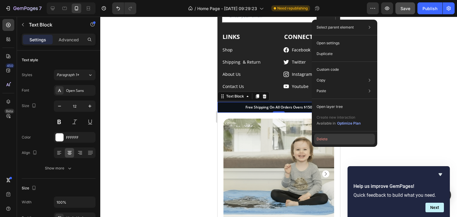
click at [325, 140] on button "Delete" at bounding box center [344, 139] width 61 height 11
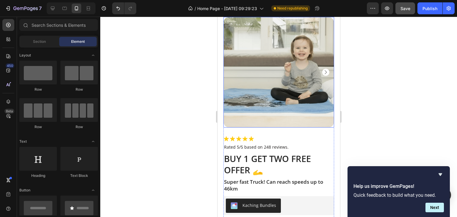
scroll to position [1486, 0]
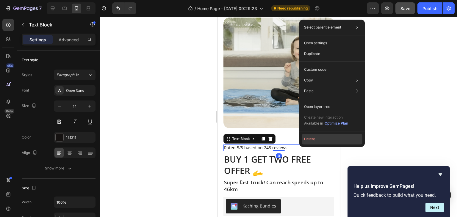
click at [312, 141] on button "Delete" at bounding box center [332, 139] width 61 height 11
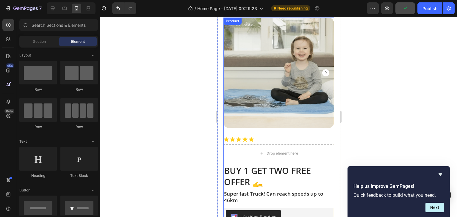
click at [329, 129] on div "Product Images" at bounding box center [278, 77] width 111 height 119
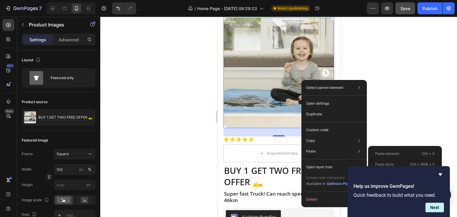
scroll to position [1447, 0]
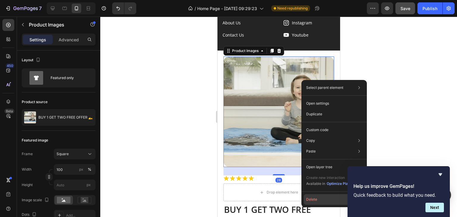
click at [314, 203] on button "Delete" at bounding box center [334, 199] width 61 height 11
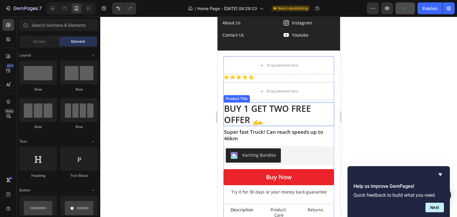
click at [310, 117] on h1 "BUY 1 GET TWO FREE OFFER 🫴" at bounding box center [278, 114] width 111 height 24
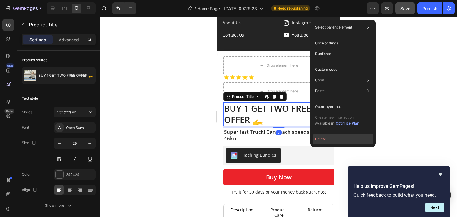
click at [317, 142] on button "Delete" at bounding box center [343, 139] width 61 height 11
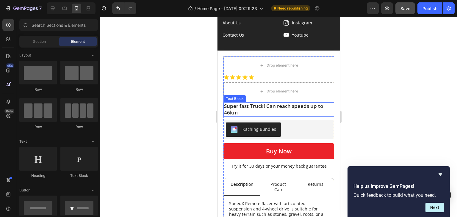
click at [314, 114] on p "Super fast Truck! Can reach speeds up to 46km" at bounding box center [278, 109] width 109 height 13
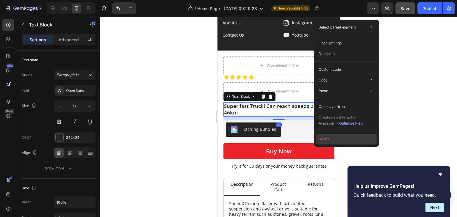
click at [325, 142] on button "Delete" at bounding box center [346, 139] width 61 height 11
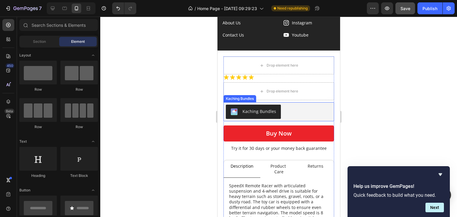
click at [315, 107] on div "Kaching Bundles" at bounding box center [278, 112] width 106 height 14
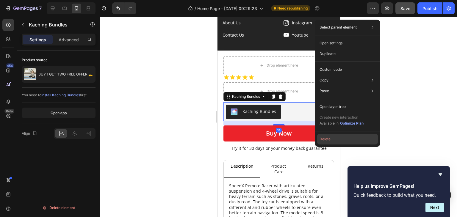
click at [319, 139] on button "Delete" at bounding box center [347, 139] width 61 height 11
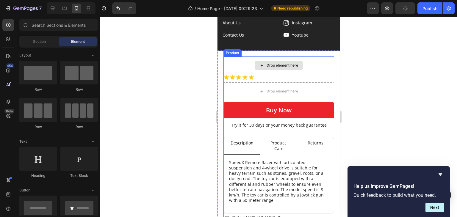
click at [325, 57] on div "Drop element here" at bounding box center [278, 66] width 111 height 18
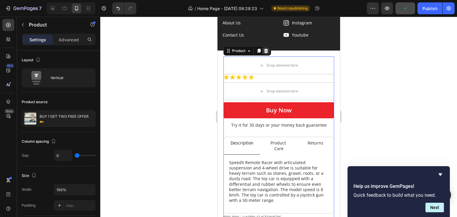
click at [268, 48] on div at bounding box center [265, 50] width 7 height 7
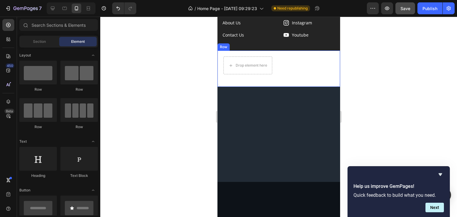
click at [292, 60] on div "Drop element here Row" at bounding box center [278, 69] width 123 height 36
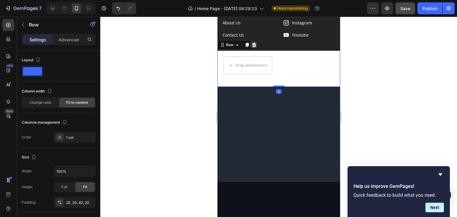
click at [255, 43] on icon at bounding box center [254, 45] width 4 height 4
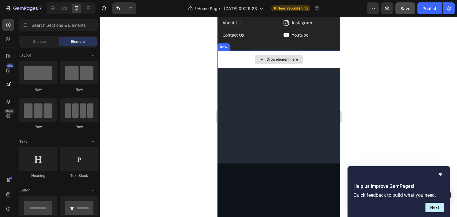
click at [301, 59] on div "Drop element here" at bounding box center [278, 60] width 123 height 18
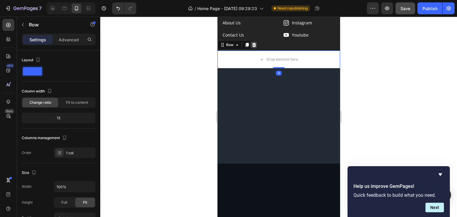
click at [253, 42] on div at bounding box center [253, 44] width 7 height 7
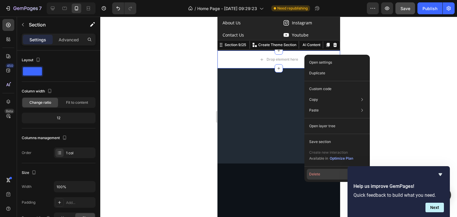
click at [324, 175] on button "Delete" at bounding box center [337, 174] width 61 height 11
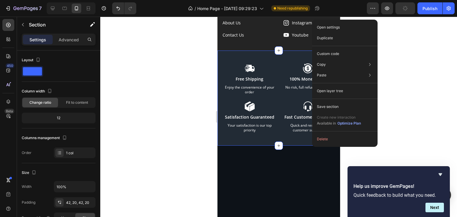
scroll to position [1367, 0]
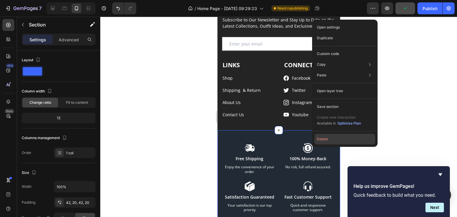
click at [319, 138] on button "Delete" at bounding box center [344, 139] width 61 height 11
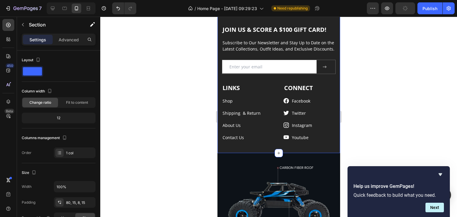
scroll to position [1285, 0]
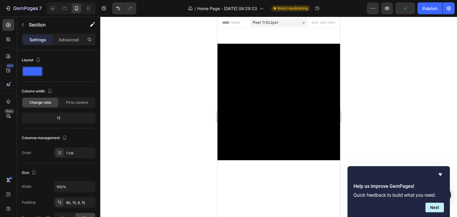
scroll to position [1285, 0]
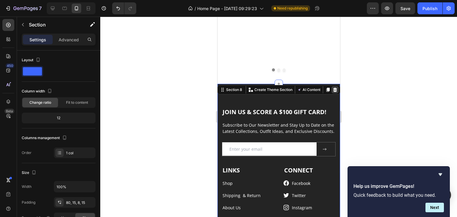
click at [332, 87] on icon at bounding box center [334, 89] width 5 height 5
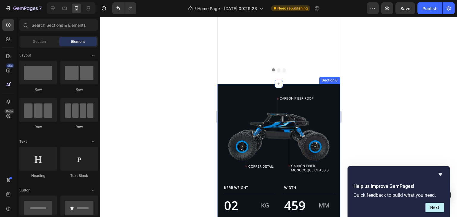
click at [325, 84] on div "Image KERB WEIGHT Text Block 02 Text Block KG Text Block Row LENGTH Text Block …" at bounding box center [278, 179] width 123 height 190
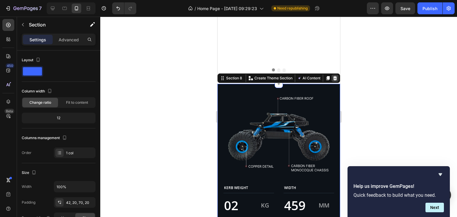
click at [332, 76] on icon at bounding box center [334, 78] width 5 height 5
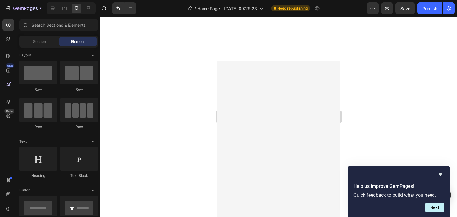
scroll to position [0, 0]
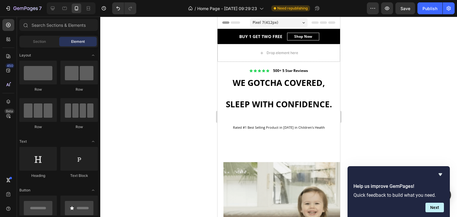
click at [300, 21] on div "Pixel 7 ( 412 px)" at bounding box center [279, 22] width 58 height 9
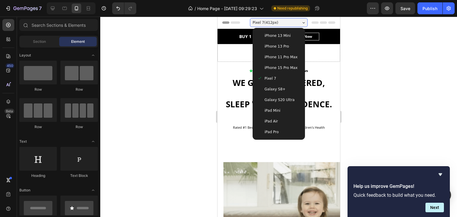
click at [274, 99] on span "Galaxy S20 Ultra" at bounding box center [279, 100] width 30 height 6
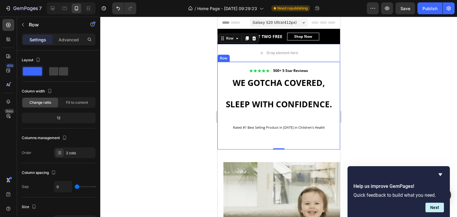
click at [298, 55] on div "Drop element here" at bounding box center [278, 53] width 48 height 10
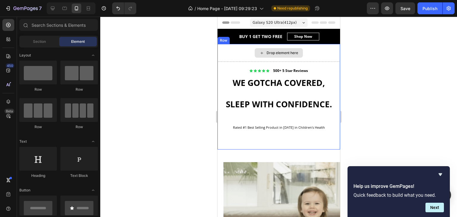
click at [305, 53] on div "Drop element here" at bounding box center [278, 53] width 123 height 18
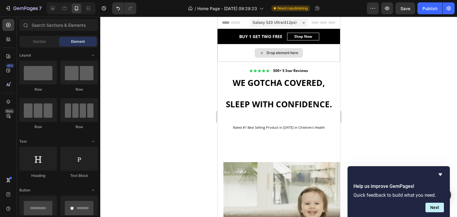
click at [287, 55] on div "Drop element here" at bounding box center [278, 53] width 48 height 10
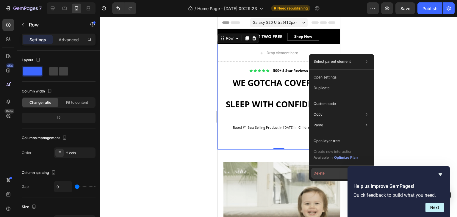
click at [319, 170] on button "Delete" at bounding box center [341, 173] width 61 height 11
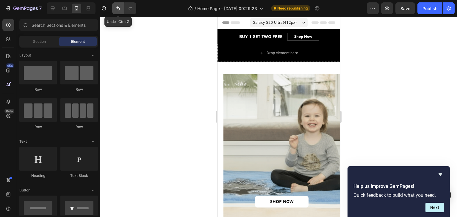
click at [119, 7] on icon "Undo/Redo" at bounding box center [118, 8] width 6 height 6
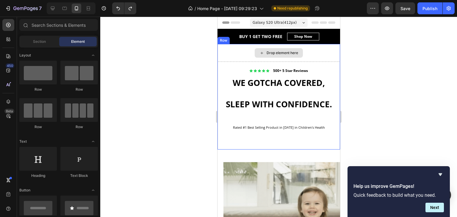
click at [238, 49] on div "Drop element here" at bounding box center [278, 53] width 123 height 18
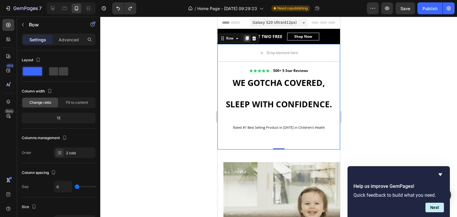
click at [245, 40] on icon at bounding box center [246, 38] width 3 height 4
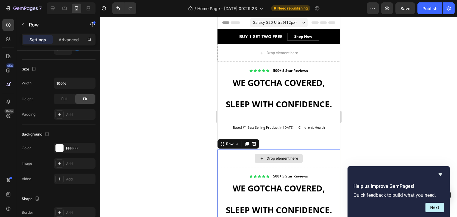
click at [290, 110] on span "SLEEP WITH CONFIDENCE." at bounding box center [278, 103] width 106 height 11
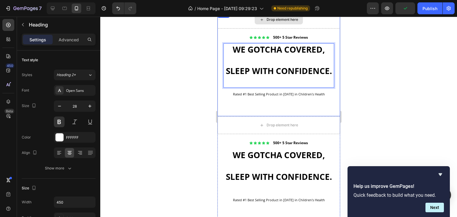
click at [309, 25] on div "Drop element here" at bounding box center [278, 20] width 123 height 18
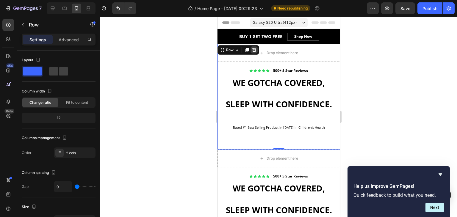
click at [253, 50] on icon at bounding box center [254, 50] width 4 height 4
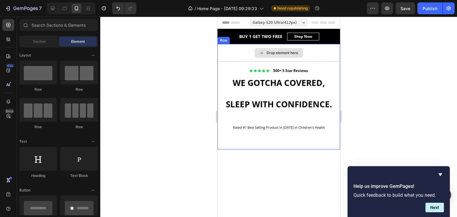
click at [311, 53] on div "Drop element here" at bounding box center [278, 53] width 123 height 18
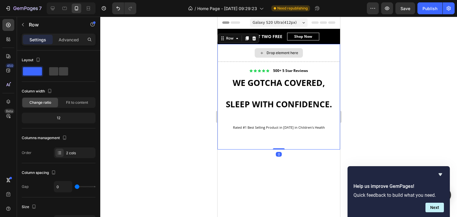
click at [311, 53] on div "Drop element here" at bounding box center [278, 53] width 123 height 18
click at [299, 23] on div "Galaxy S20 Ultra ( 412 px)" at bounding box center [279, 22] width 58 height 9
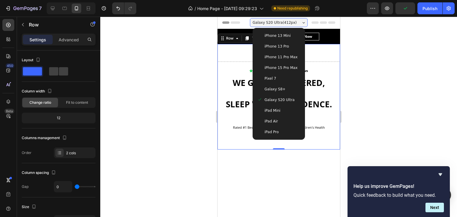
click at [283, 68] on span "iPhone 15 Pro Max" at bounding box center [280, 68] width 33 height 6
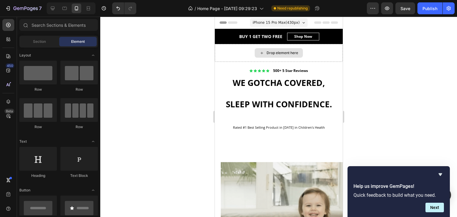
click at [279, 56] on div "Drop element here" at bounding box center [278, 53] width 48 height 10
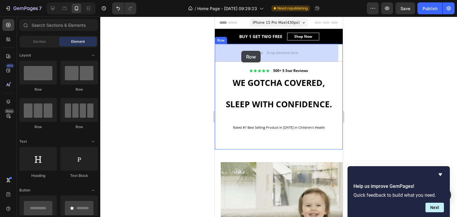
drag, startPoint x: 259, startPoint y: 95, endPoint x: 241, endPoint y: 51, distance: 47.4
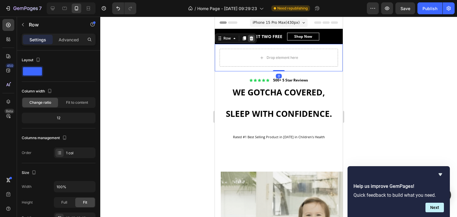
click at [249, 36] on icon at bounding box center [251, 38] width 5 height 5
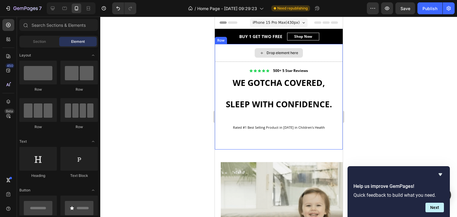
click at [235, 56] on div "Drop element here" at bounding box center [278, 53] width 128 height 18
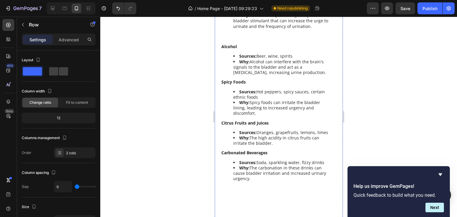
scroll to position [1093, 0]
click at [280, 127] on div "Image [DATE] | Written by [PERSON_NAME] Text Block Incontinence and Your Diet: …" at bounding box center [276, 36] width 112 height 432
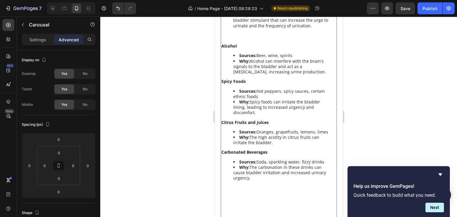
scroll to position [1179, 0]
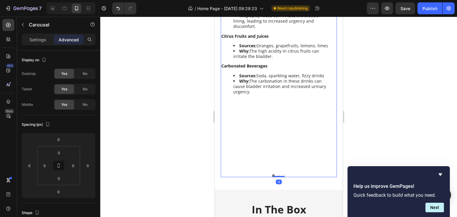
drag, startPoint x: 280, startPoint y: 128, endPoint x: 377, endPoint y: 47, distance: 126.1
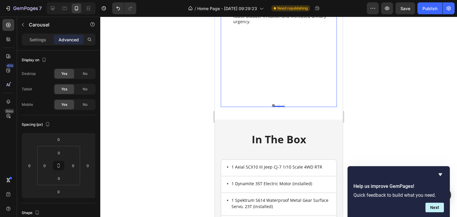
scroll to position [1245, 0]
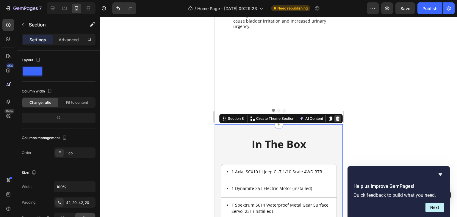
click at [335, 116] on icon at bounding box center [337, 118] width 5 height 5
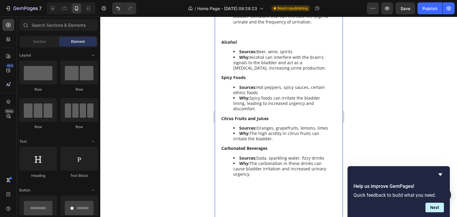
scroll to position [1181, 0]
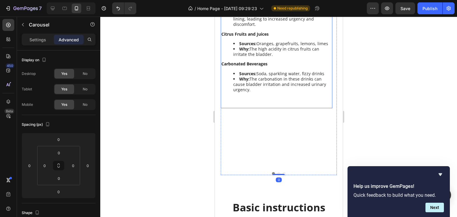
scroll to position [1185, 0]
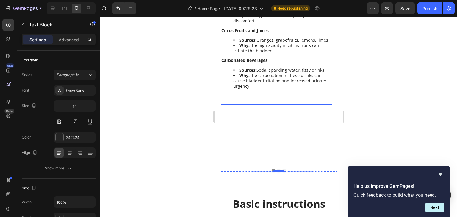
click at [254, 79] on li "Why: The carbonation in these drinks can cause bladder irritation and increased…" at bounding box center [282, 86] width 98 height 27
click at [72, 37] on p "Advanced" at bounding box center [69, 40] width 20 height 6
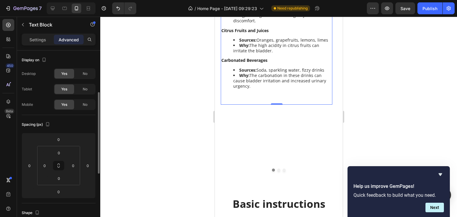
scroll to position [46, 0]
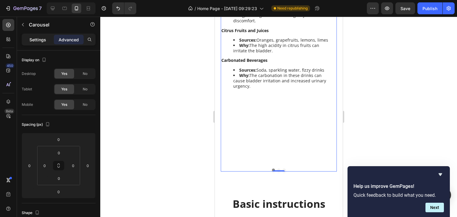
click at [40, 37] on p "Settings" at bounding box center [37, 40] width 17 height 6
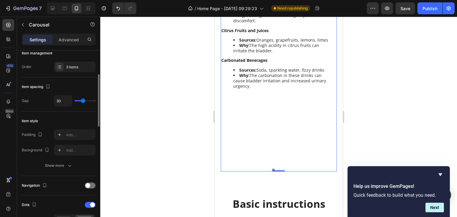
scroll to position [83, 0]
click at [77, 99] on div "30" at bounding box center [75, 100] width 42 height 11
type input "5"
drag, startPoint x: 82, startPoint y: 99, endPoint x: 20, endPoint y: 56, distance: 75.7
type input "5"
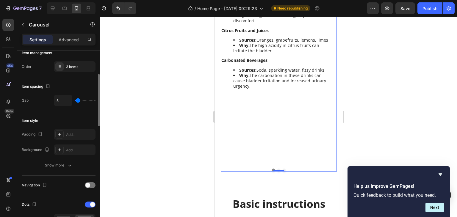
click at [78, 100] on input "range" at bounding box center [85, 100] width 21 height 1
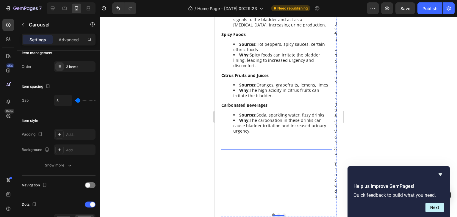
scroll to position [1104, 0]
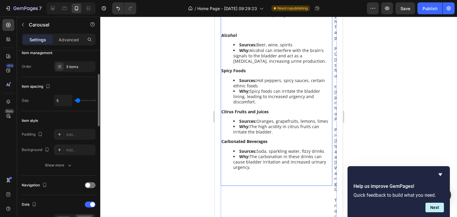
click at [81, 101] on div "5" at bounding box center [75, 100] width 42 height 11
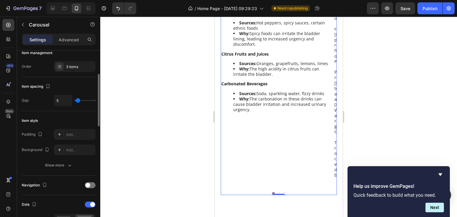
type input "18"
type input "25"
type input "42"
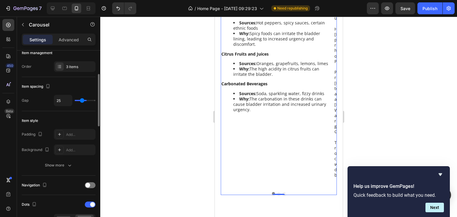
type input "42"
type input "24"
type input "15"
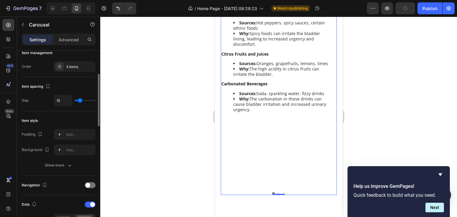
type input "30"
type input "22"
type input "19"
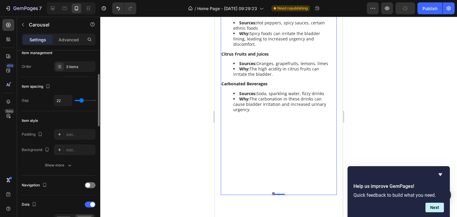
type input "19"
type input "24"
drag, startPoint x: 81, startPoint y: 99, endPoint x: 53, endPoint y: 41, distance: 64.0
type input "24"
click at [82, 100] on input "range" at bounding box center [85, 100] width 21 height 1
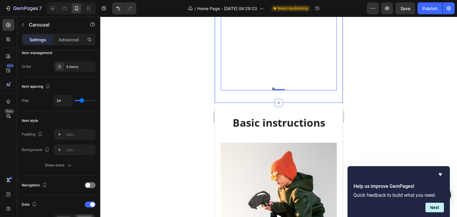
scroll to position [1267, 0]
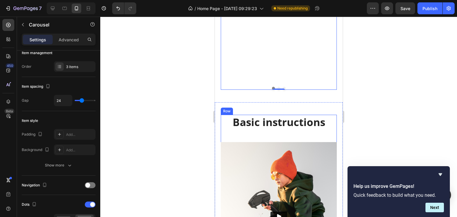
click at [309, 115] on div "Basic instructions Heading Video" at bounding box center [278, 203] width 116 height 176
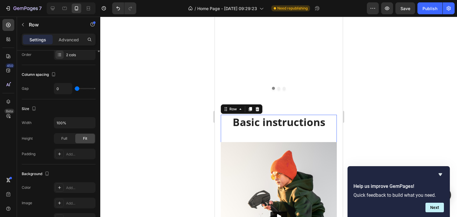
scroll to position [0, 0]
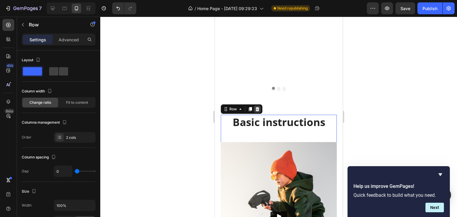
click at [257, 107] on icon at bounding box center [257, 109] width 4 height 4
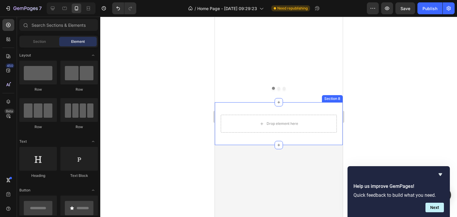
click at [311, 102] on div "Drop element here Section 8" at bounding box center [278, 123] width 128 height 43
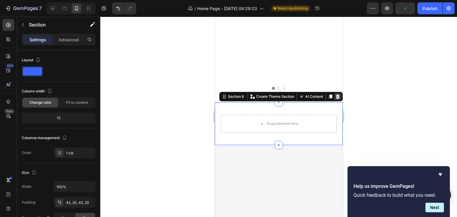
click at [336, 95] on icon at bounding box center [338, 97] width 4 height 4
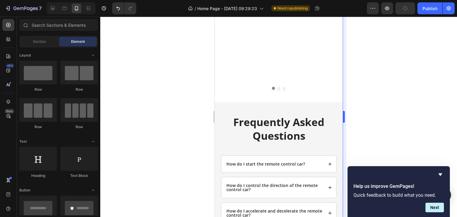
scroll to position [1255, 0]
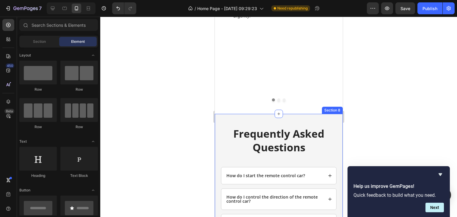
click at [317, 114] on div "Frequently Asked Questions Heading How do I start the remote control car? How d…" at bounding box center [278, 206] width 128 height 185
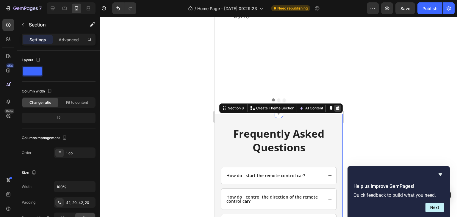
click at [335, 106] on icon at bounding box center [337, 108] width 5 height 5
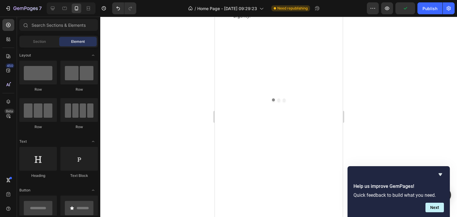
click at [7, 10] on icon "button" at bounding box center [8, 8] width 3 height 4
click at [397, 7] on div "7 Version history / Home Page - Sep 28, 09:29:23 Need republishing Preview Publ…" at bounding box center [228, 8] width 457 height 17
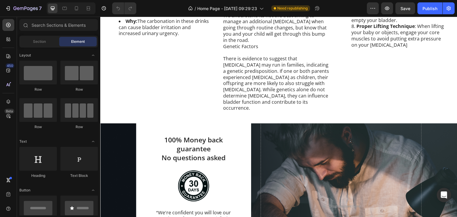
scroll to position [1346, 0]
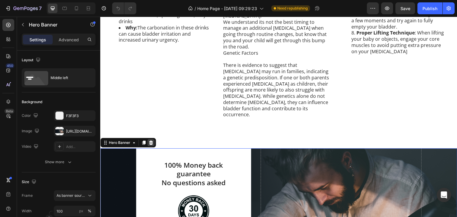
click at [152, 141] on icon at bounding box center [151, 143] width 4 height 4
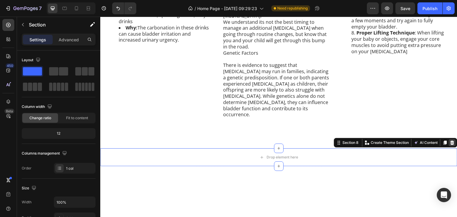
click at [450, 141] on icon at bounding box center [452, 143] width 4 height 4
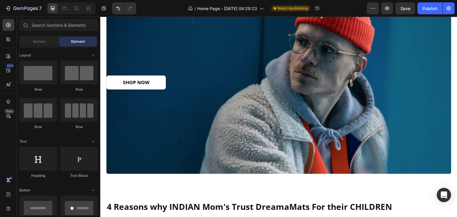
scroll to position [0, 0]
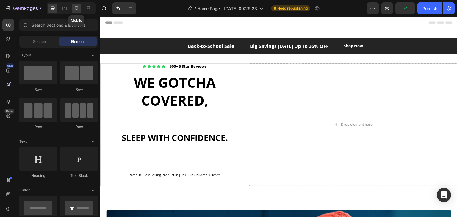
click at [77, 5] on icon at bounding box center [76, 8] width 6 height 6
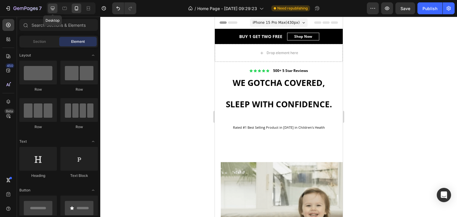
click at [55, 10] on icon at bounding box center [53, 8] width 6 height 6
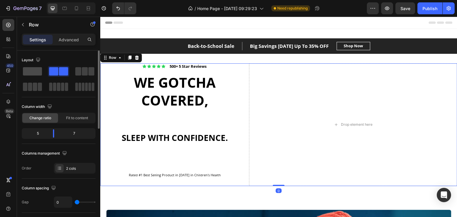
click at [29, 72] on span at bounding box center [32, 71] width 19 height 8
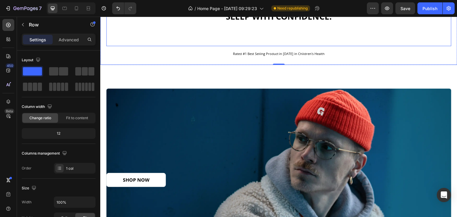
scroll to position [121, 0]
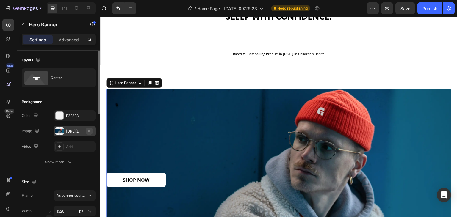
click at [89, 129] on icon "button" at bounding box center [89, 131] width 5 height 5
type input "Auto"
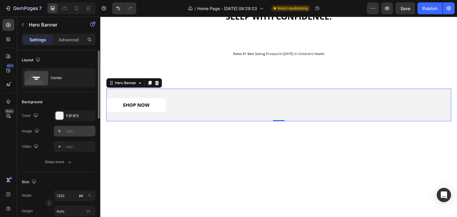
click at [59, 131] on icon at bounding box center [59, 131] width 3 height 3
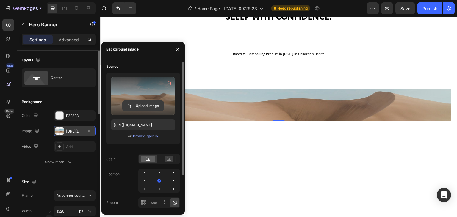
click at [145, 105] on input "file" at bounding box center [143, 106] width 41 height 10
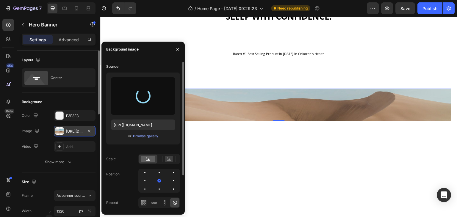
type input "[URL][DOMAIN_NAME]"
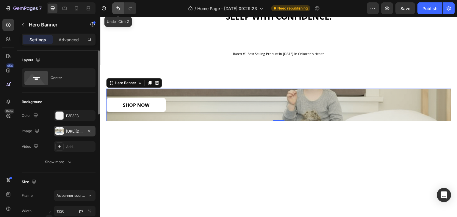
click at [118, 9] on icon "Undo/Redo" at bounding box center [118, 8] width 6 height 6
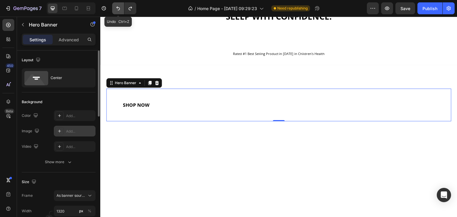
click at [118, 9] on icon "Undo/Redo" at bounding box center [118, 8] width 6 height 6
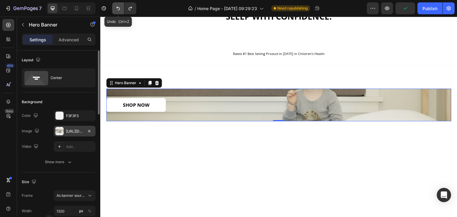
click at [118, 9] on icon "Undo/Redo" at bounding box center [118, 8] width 6 height 6
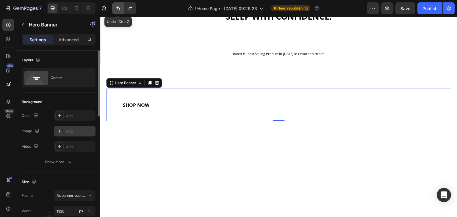
click at [116, 9] on icon "Undo/Redo" at bounding box center [118, 8] width 6 height 6
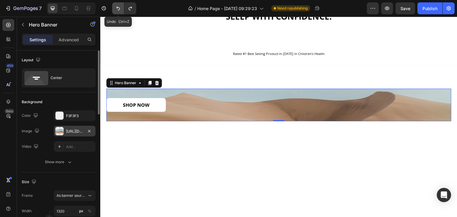
click at [116, 9] on icon "Undo/Redo" at bounding box center [118, 8] width 6 height 6
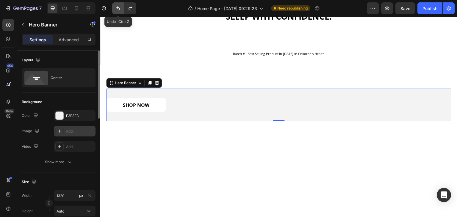
click at [117, 9] on icon "Undo/Redo" at bounding box center [118, 8] width 6 height 6
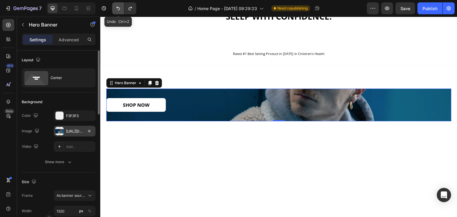
click at [117, 9] on icon "Undo/Redo" at bounding box center [118, 8] width 6 height 6
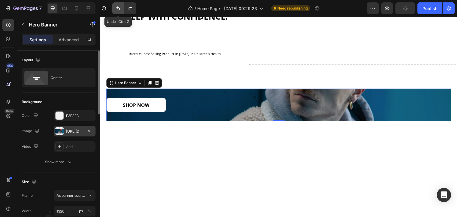
click at [117, 9] on icon "Undo/Redo" at bounding box center [118, 8] width 6 height 6
click at [128, 10] on icon "Undo/Redo" at bounding box center [130, 8] width 6 height 6
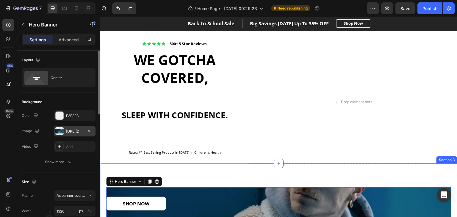
scroll to position [20, 0]
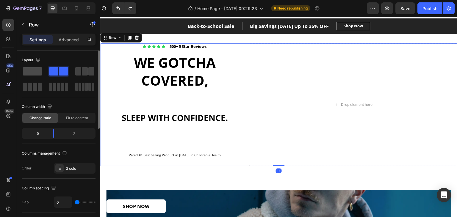
click at [31, 72] on span at bounding box center [32, 71] width 19 height 8
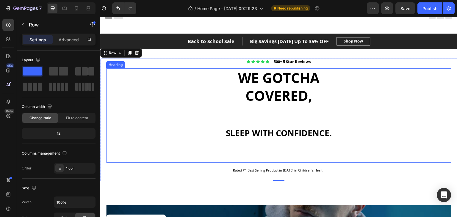
scroll to position [0, 0]
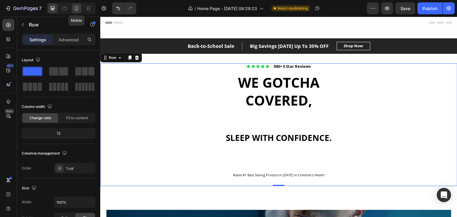
click at [75, 12] on div at bounding box center [77, 9] width 10 height 10
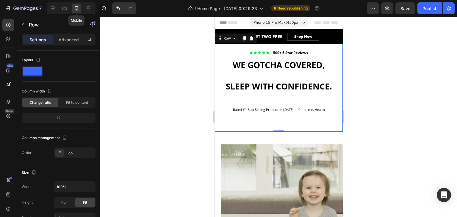
scroll to position [6, 0]
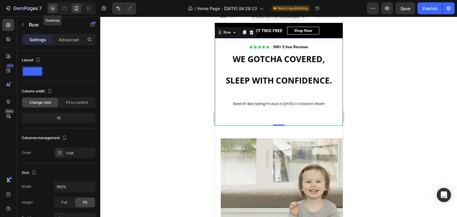
click at [52, 9] on icon at bounding box center [53, 9] width 4 height 4
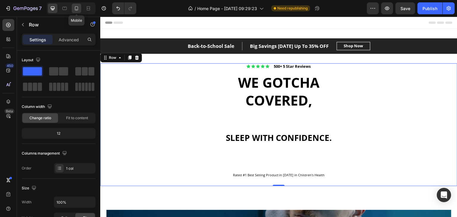
click at [76, 10] on icon at bounding box center [76, 8] width 3 height 4
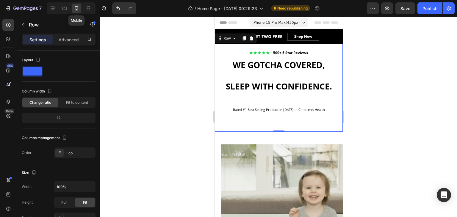
scroll to position [6, 0]
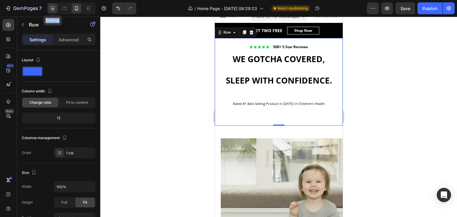
click at [51, 11] on div "Desktop" at bounding box center [71, 8] width 49 height 12
click at [51, 11] on icon at bounding box center [53, 8] width 6 height 6
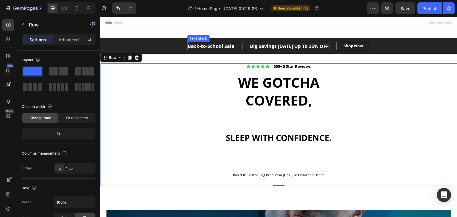
click at [228, 46] on p "Back-to-School Sale" at bounding box center [211, 46] width 46 height 7
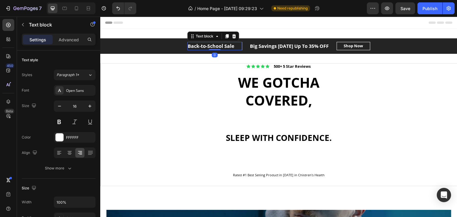
click at [228, 46] on p "Back-to-School Sale" at bounding box center [211, 46] width 46 height 7
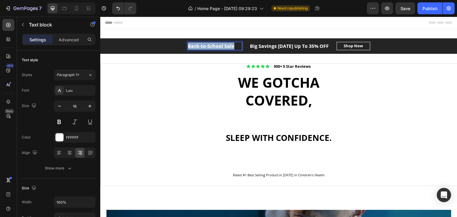
click at [228, 46] on p "Back-to-School Sale" at bounding box center [211, 46] width 46 height 7
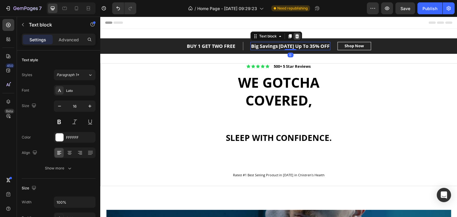
click at [299, 38] on icon at bounding box center [297, 36] width 4 height 4
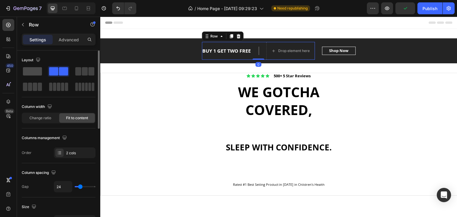
click at [31, 73] on span at bounding box center [32, 71] width 19 height 8
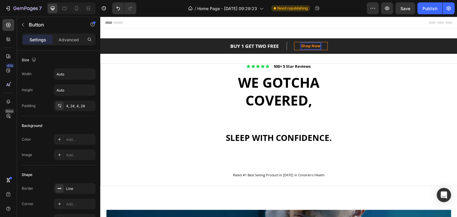
click at [308, 46] on div "Shop Now" at bounding box center [310, 46] width 19 height 6
click at [308, 46] on p "Shop Now" at bounding box center [310, 46] width 19 height 6
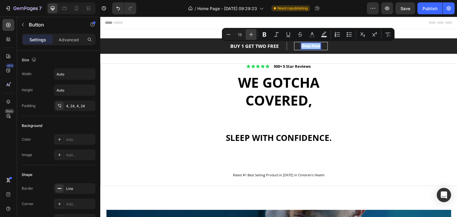
click at [252, 35] on icon "Editor contextual toolbar" at bounding box center [251, 35] width 6 height 6
type input "14"
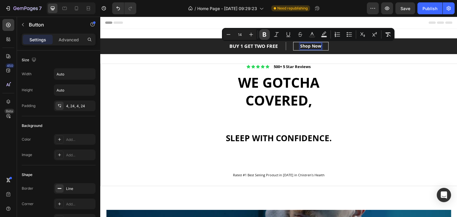
click at [264, 35] on icon "Editor contextual toolbar" at bounding box center [264, 35] width 6 height 6
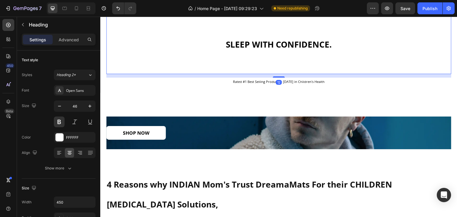
scroll to position [93, 0]
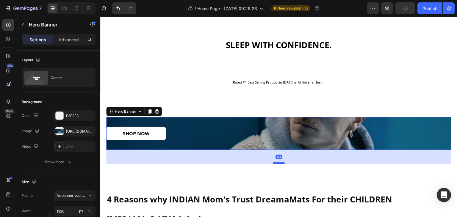
drag, startPoint x: 281, startPoint y: 148, endPoint x: 278, endPoint y: 163, distance: 14.6
click at [278, 163] on div at bounding box center [279, 163] width 12 height 2
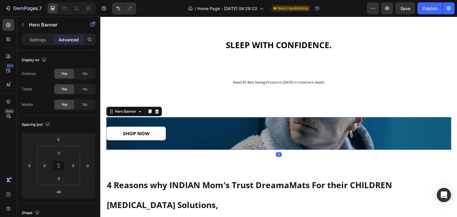
drag, startPoint x: 278, startPoint y: 163, endPoint x: 259, endPoint y: 166, distance: 19.0
click at [259, 150] on div "0" at bounding box center [278, 150] width 345 height 0
type input "59"
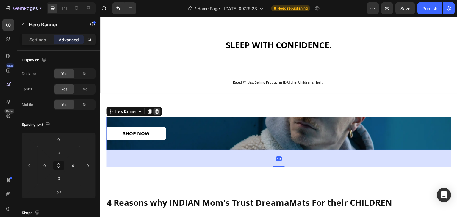
click at [157, 112] on icon at bounding box center [156, 111] width 5 height 5
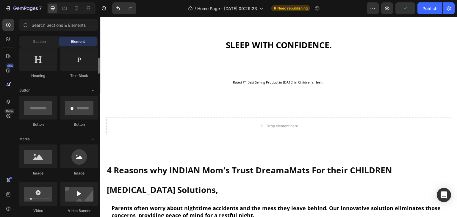
scroll to position [101, 0]
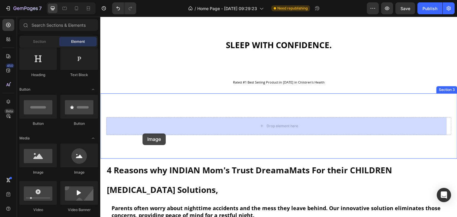
drag, startPoint x: 149, startPoint y: 174, endPoint x: 142, endPoint y: 131, distance: 43.1
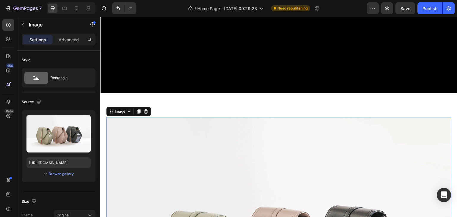
scroll to position [195, 0]
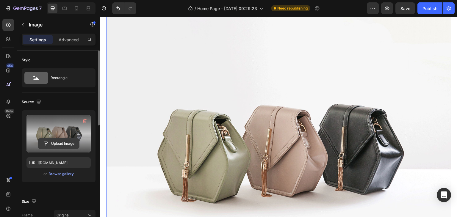
click at [63, 141] on input "file" at bounding box center [58, 144] width 41 height 10
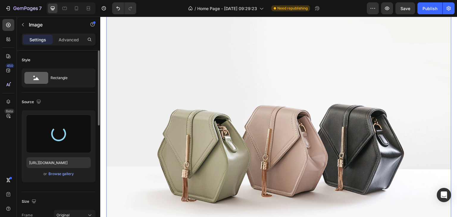
type input "[URL][DOMAIN_NAME]"
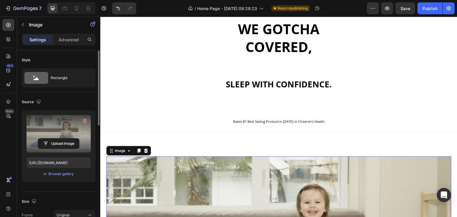
scroll to position [53, 0]
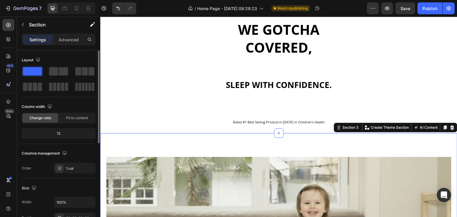
click at [72, 38] on p "Advanced" at bounding box center [69, 40] width 20 height 6
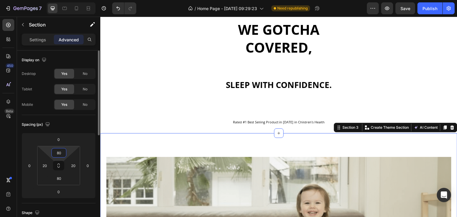
click at [61, 151] on input "80" at bounding box center [59, 152] width 12 height 9
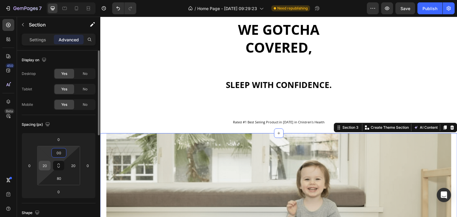
type input "0"
click at [45, 165] on input "20" at bounding box center [44, 165] width 9 height 9
type input "0"
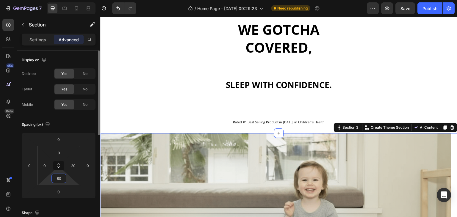
click at [61, 178] on input "80" at bounding box center [59, 178] width 12 height 9
type input "0"
click at [70, 167] on input "20" at bounding box center [73, 165] width 9 height 9
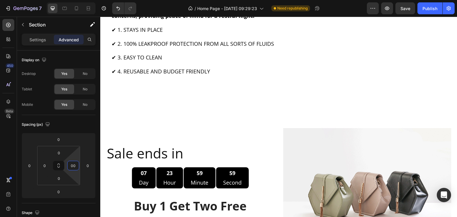
scroll to position [455, 0]
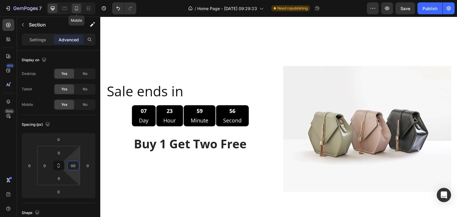
type input "0"
click at [78, 5] on div at bounding box center [77, 9] width 10 height 10
type input "42"
type input "20"
type input "42"
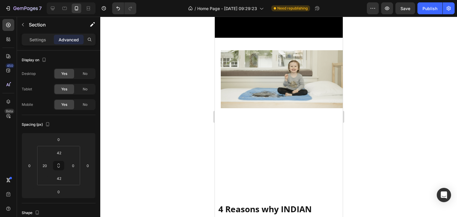
scroll to position [288, 0]
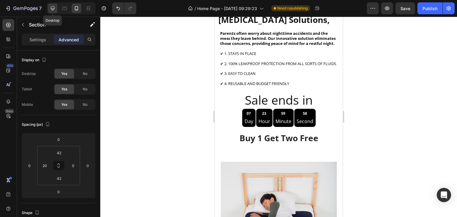
click at [54, 10] on icon at bounding box center [53, 8] width 6 height 6
type input "0"
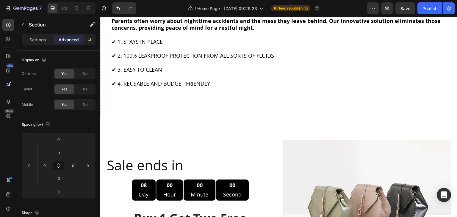
scroll to position [359, 0]
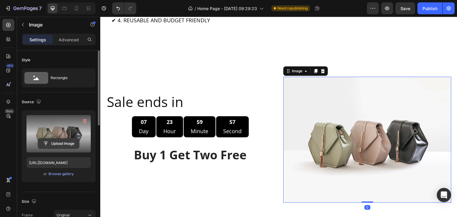
click at [65, 139] on input "file" at bounding box center [58, 144] width 41 height 10
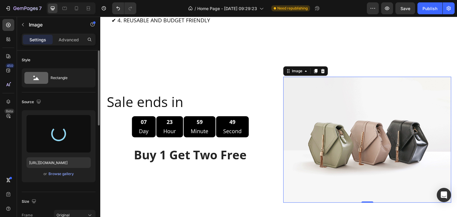
type input "[URL][DOMAIN_NAME]"
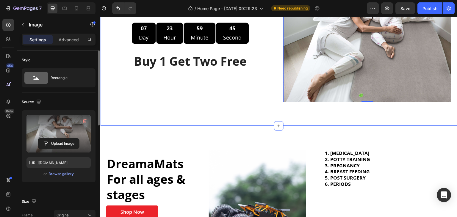
scroll to position [529, 0]
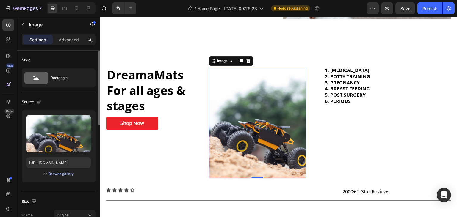
click at [61, 175] on div "Browse gallery" at bounding box center [60, 173] width 25 height 5
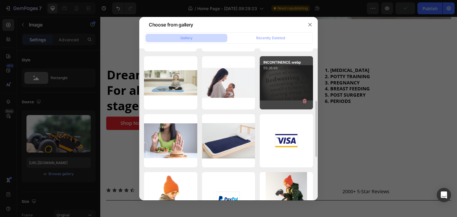
scroll to position [80, 0]
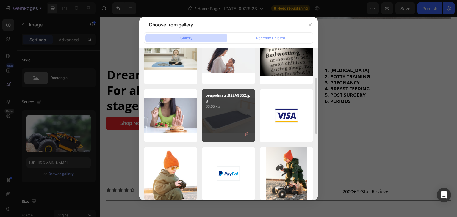
click at [244, 119] on div "peapodmats.822A9852.jpg 63.65 kb" at bounding box center [228, 115] width 53 height 53
type input "[URL][DOMAIN_NAME]"
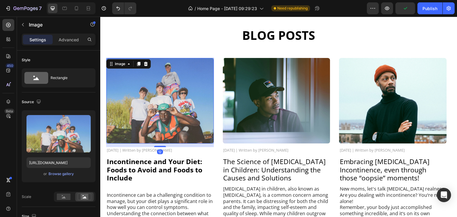
scroll to position [682, 0]
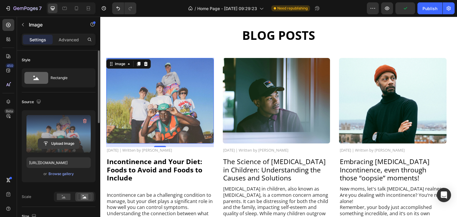
click at [55, 144] on input "file" at bounding box center [58, 144] width 41 height 10
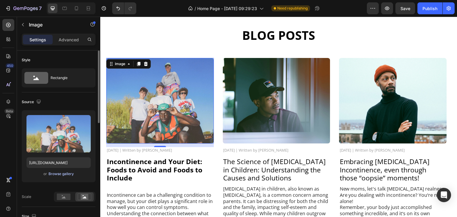
click at [61, 175] on div "Browse gallery" at bounding box center [60, 173] width 25 height 5
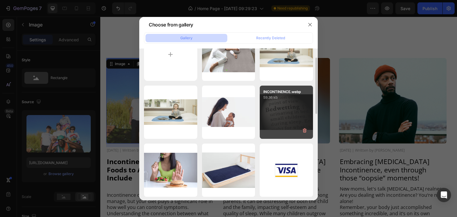
scroll to position [26, 0]
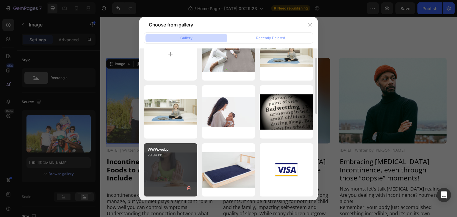
click at [183, 163] on div "WWW.webp 29.94 kb" at bounding box center [170, 169] width 53 height 53
type input "[URL][DOMAIN_NAME]"
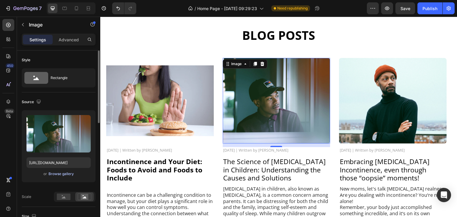
click at [62, 171] on button "Browse gallery" at bounding box center [61, 174] width 26 height 6
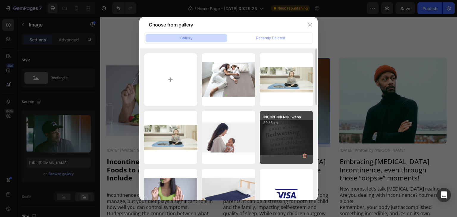
click at [273, 136] on div "INCONTINENCE.webp 59.36 kb" at bounding box center [286, 137] width 53 height 53
type input "[URL][DOMAIN_NAME]"
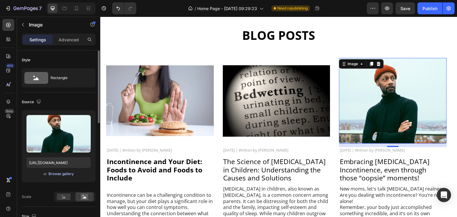
click at [65, 174] on div "Browse gallery" at bounding box center [60, 173] width 25 height 5
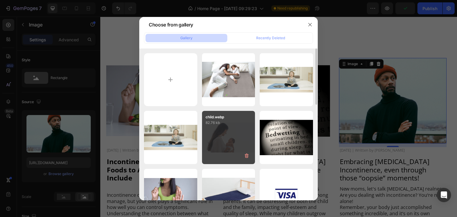
click at [217, 145] on div "child.webp 82.76 kb" at bounding box center [228, 137] width 53 height 53
type input "[URL][DOMAIN_NAME]"
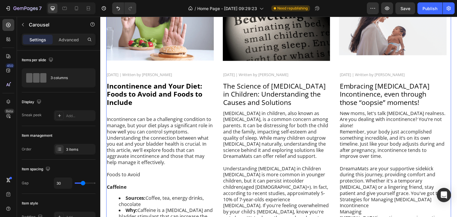
scroll to position [757, 0]
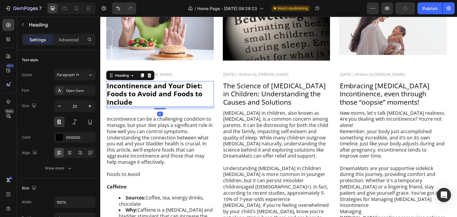
click at [141, 99] on h2 "Incontinence and Your Diet: Foods to Avoid and Foods to Include" at bounding box center [160, 94] width 108 height 26
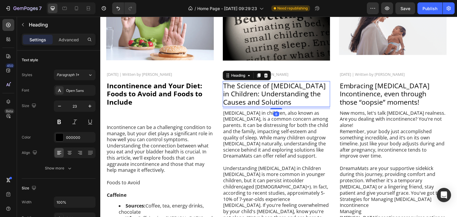
click at [298, 101] on h2 "The Science of [MEDICAL_DATA] in Children: Understanding the Causes and Solutio…" at bounding box center [277, 94] width 108 height 26
click at [292, 102] on p "The Science of [MEDICAL_DATA] in Children: Understanding the Causes and Solutio…" at bounding box center [276, 94] width 106 height 25
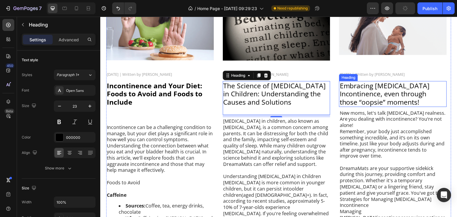
click at [425, 102] on h2 "Embracing [MEDICAL_DATA] Incontinence, even through those “oopsie” moments!" at bounding box center [393, 94] width 108 height 26
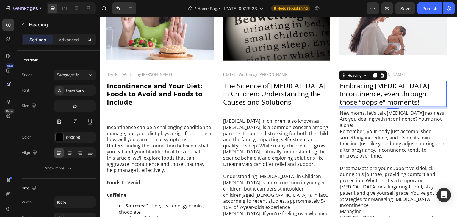
click at [424, 102] on p "Embracing [MEDICAL_DATA] Incontinence, even through those “oopsie” moments!" at bounding box center [393, 94] width 106 height 25
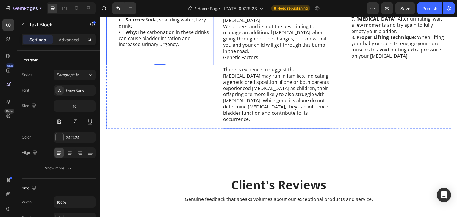
scroll to position [1207, 0]
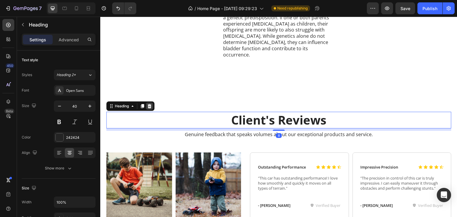
click at [150, 104] on icon at bounding box center [150, 106] width 4 height 4
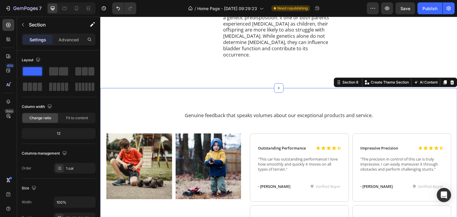
click at [450, 80] on icon at bounding box center [452, 82] width 5 height 5
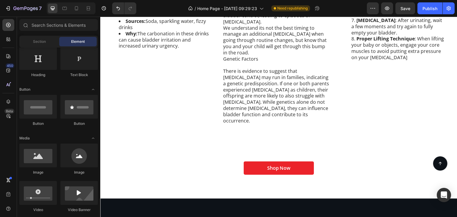
scroll to position [1155, 0]
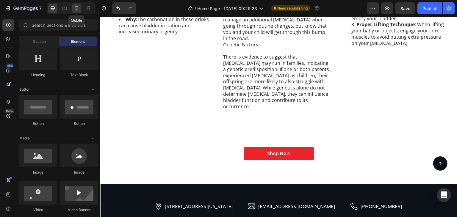
click at [77, 8] on icon at bounding box center [76, 8] width 3 height 4
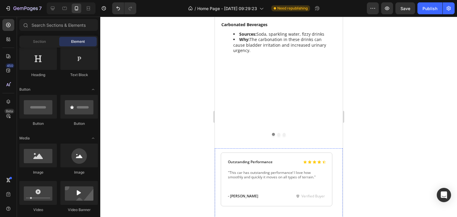
scroll to position [1035, 0]
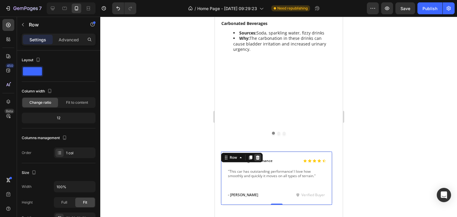
click at [256, 156] on icon at bounding box center [258, 158] width 4 height 4
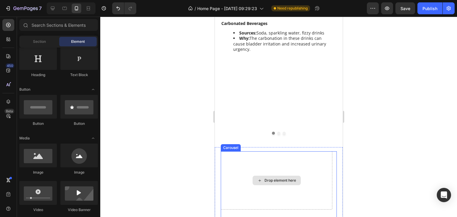
click at [299, 151] on div "Drop element here" at bounding box center [276, 180] width 112 height 58
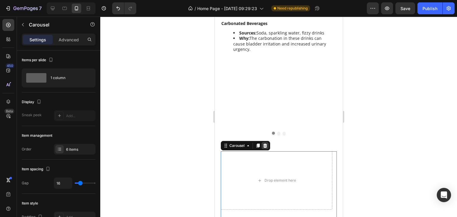
click at [264, 144] on icon at bounding box center [265, 146] width 4 height 4
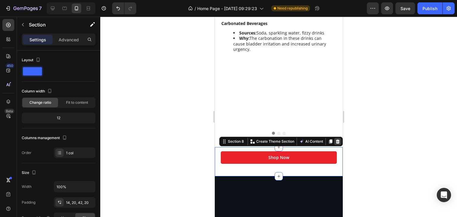
click at [336, 140] on icon at bounding box center [338, 142] width 4 height 4
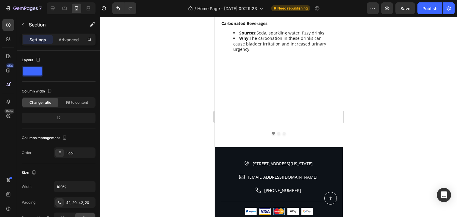
scroll to position [1108, 0]
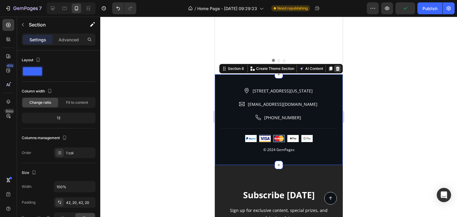
click at [335, 66] on icon at bounding box center [337, 68] width 5 height 5
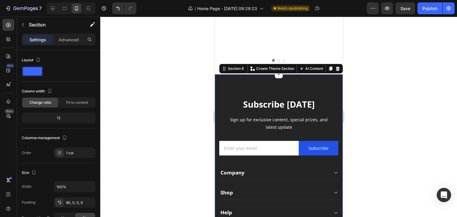
click at [326, 74] on div "Subscribe [DATE] Heading Sign up for exclusive content, special prizes, and lat…" at bounding box center [278, 178] width 128 height 208
click at [336, 67] on icon at bounding box center [338, 69] width 4 height 4
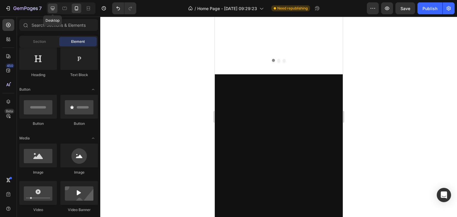
click at [52, 9] on icon at bounding box center [53, 9] width 4 height 4
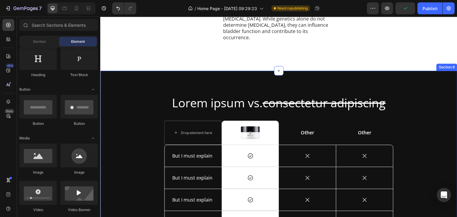
scroll to position [1224, 0]
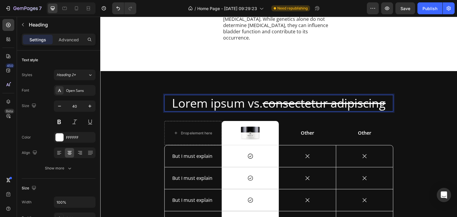
click at [235, 95] on h2 "Lorem ipsum vs. consectetur adipiscing" at bounding box center [278, 103] width 229 height 17
click at [235, 95] on p "Lorem ipsum vs. consectetur adipiscing" at bounding box center [279, 102] width 228 height 15
click at [250, 95] on p "DreamaMats vs. consectetur adipiscing" at bounding box center [279, 102] width 228 height 15
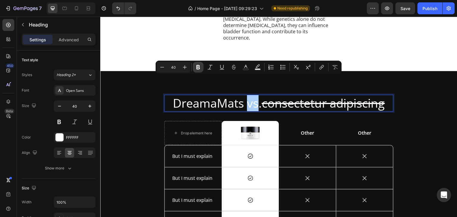
click at [198, 66] on icon "Editor contextual toolbar" at bounding box center [198, 67] width 6 height 6
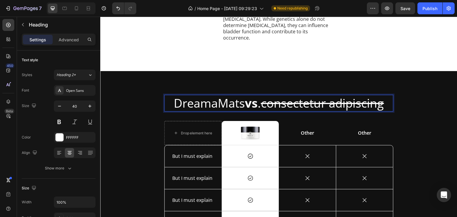
click at [289, 95] on s "consectetur adipiscing" at bounding box center [322, 103] width 123 height 16
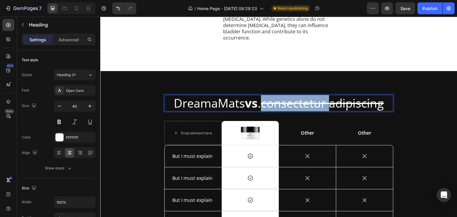
click at [289, 95] on s "consectetur adipiscing" at bounding box center [322, 103] width 123 height 16
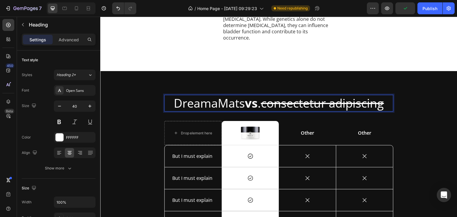
click at [377, 95] on s "consectetur adipiscing" at bounding box center [322, 103] width 123 height 16
click at [386, 95] on p "DreamaMats vs . consectetur adipiscig" at bounding box center [279, 102] width 228 height 15
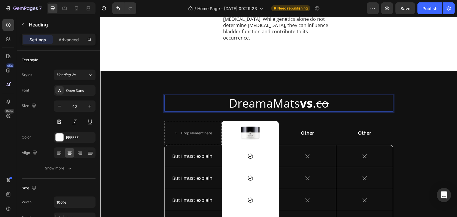
click at [322, 95] on s "co" at bounding box center [322, 103] width 13 height 16
click at [328, 95] on p "DreamaMats vs . o" at bounding box center [279, 102] width 228 height 15
click at [330, 95] on p "DreamaMats vs . ot" at bounding box center [279, 102] width 228 height 15
click at [335, 95] on p "DreamaMats vs . oth" at bounding box center [279, 102] width 228 height 15
click at [335, 95] on s "othe" at bounding box center [322, 103] width 25 height 16
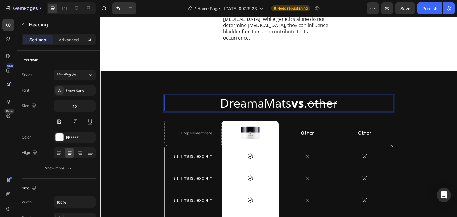
click at [341, 95] on p "DreamaMats vs . other" at bounding box center [279, 102] width 228 height 15
click at [341, 95] on s "other b" at bounding box center [322, 103] width 40 height 16
click at [345, 95] on s "other br" at bounding box center [322, 103] width 45 height 16
click at [348, 95] on s "other bra" at bounding box center [322, 103] width 51 height 16
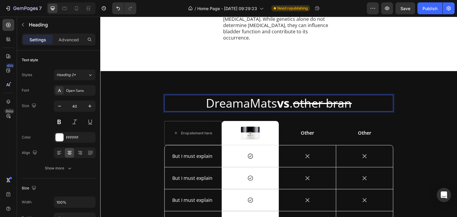
click at [351, 95] on s "other bran" at bounding box center [322, 103] width 59 height 16
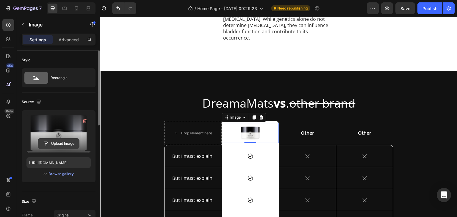
click at [65, 140] on input "file" at bounding box center [58, 144] width 41 height 10
click at [62, 143] on input "file" at bounding box center [58, 144] width 41 height 10
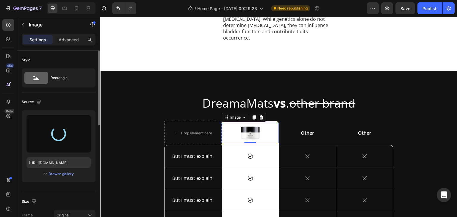
type input "[URL][DOMAIN_NAME]"
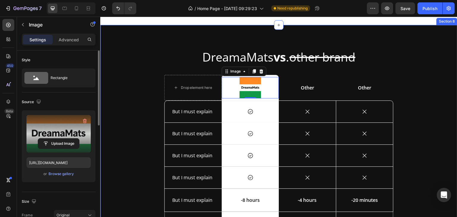
scroll to position [1271, 0]
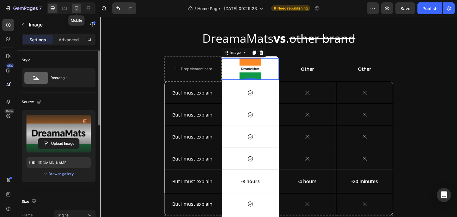
click at [76, 9] on icon at bounding box center [76, 8] width 6 height 6
type input "50"
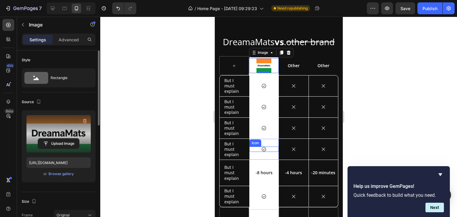
scroll to position [1122, 0]
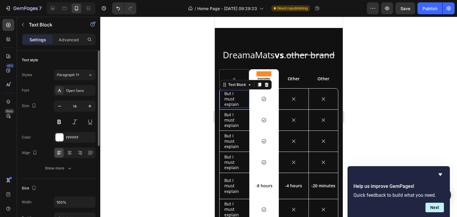
click at [231, 107] on p "But I must explain" at bounding box center [234, 99] width 20 height 16
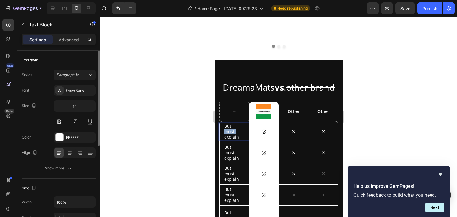
click at [231, 123] on p "But I must explain" at bounding box center [234, 131] width 20 height 16
click at [241, 123] on p "Leakproof design" at bounding box center [234, 131] width 20 height 17
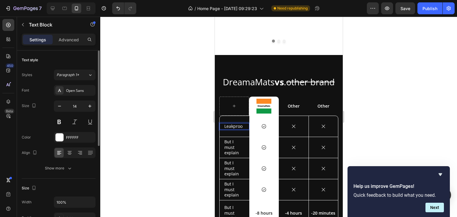
scroll to position [1124, 0]
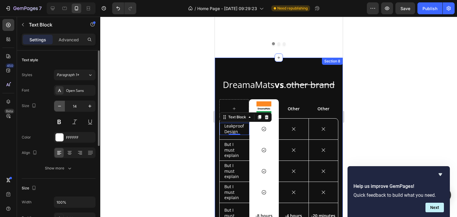
click at [60, 105] on icon "button" at bounding box center [60, 106] width 6 height 6
type input "10"
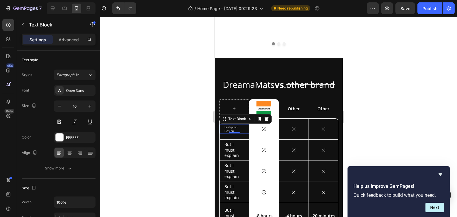
click at [225, 125] on p "Leakproof Design" at bounding box center [234, 129] width 20 height 8
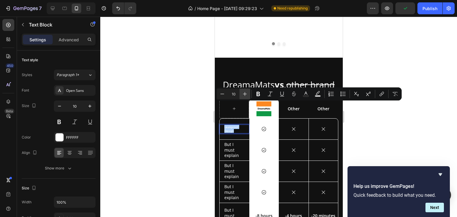
click at [245, 95] on icon "Editor contextual toolbar" at bounding box center [245, 94] width 6 height 6
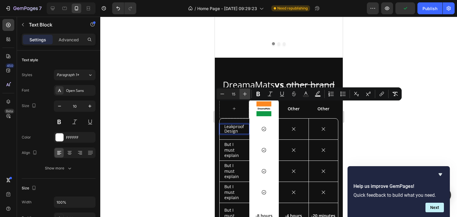
click at [245, 95] on icon "Editor contextual toolbar" at bounding box center [245, 94] width 6 height 6
type input "18"
click at [57, 107] on icon "button" at bounding box center [60, 106] width 6 height 6
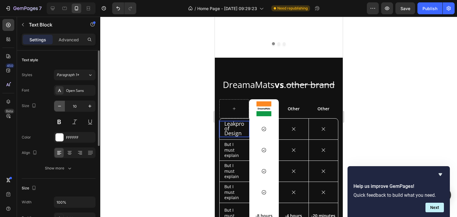
click at [57, 107] on icon "button" at bounding box center [60, 106] width 6 height 6
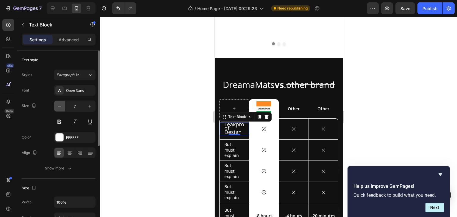
click at [57, 107] on icon "button" at bounding box center [60, 106] width 6 height 6
drag, startPoint x: 57, startPoint y: 107, endPoint x: 90, endPoint y: 103, distance: 33.3
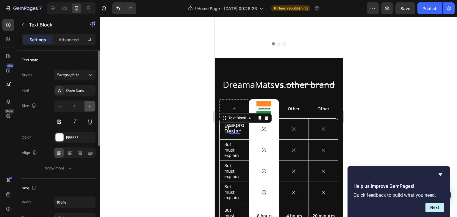
click at [90, 103] on div "4" at bounding box center [74, 106] width 41 height 11
click at [90, 103] on icon "button" at bounding box center [90, 106] width 6 height 6
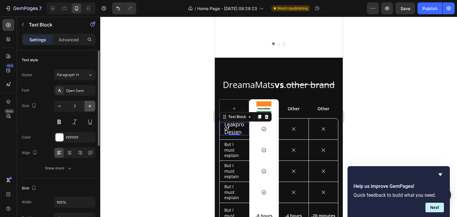
click at [90, 103] on icon "button" at bounding box center [90, 106] width 6 height 6
click at [79, 73] on div "Paragraph 1*" at bounding box center [69, 74] width 24 height 5
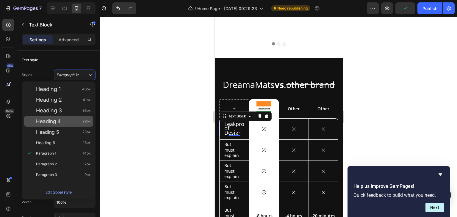
click at [61, 119] on div "Heading 4 29px" at bounding box center [63, 121] width 55 height 6
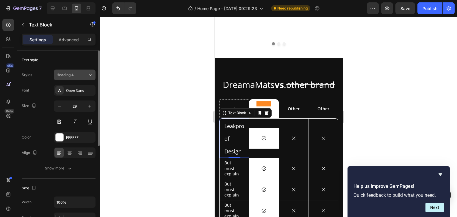
click at [76, 79] on button "Heading 4" at bounding box center [75, 75] width 42 height 11
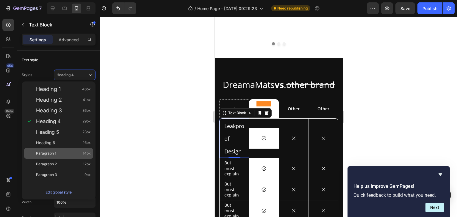
click at [49, 151] on span "Paragraph 1" at bounding box center [46, 154] width 20 height 6
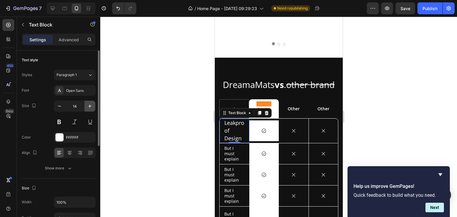
click at [86, 107] on button "button" at bounding box center [89, 106] width 11 height 11
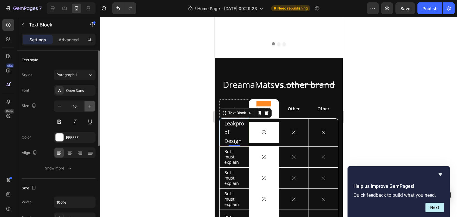
click at [86, 107] on button "button" at bounding box center [89, 106] width 11 height 11
type input "19"
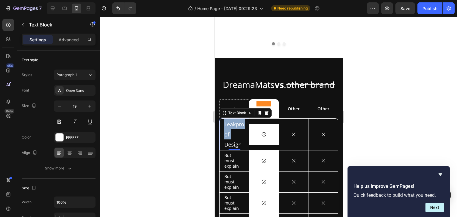
click at [227, 121] on span "Leakproof Design" at bounding box center [234, 134] width 20 height 27
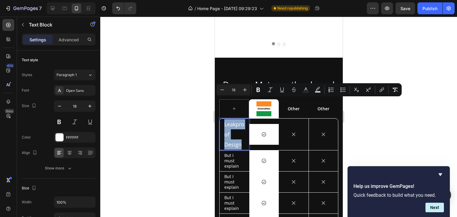
click at [227, 121] on span "Leakproof Design" at bounding box center [234, 134] width 20 height 27
click at [223, 93] on button "Minus" at bounding box center [222, 89] width 11 height 11
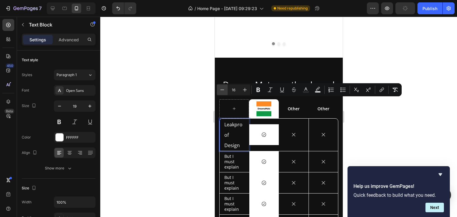
click at [223, 93] on button "Minus" at bounding box center [222, 89] width 11 height 11
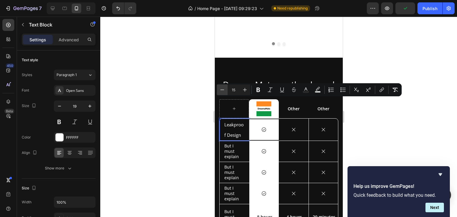
click at [223, 93] on button "Minus" at bounding box center [222, 89] width 11 height 11
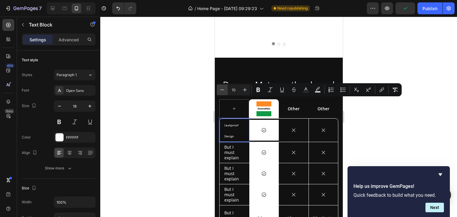
click at [223, 93] on button "Minus" at bounding box center [222, 89] width 11 height 11
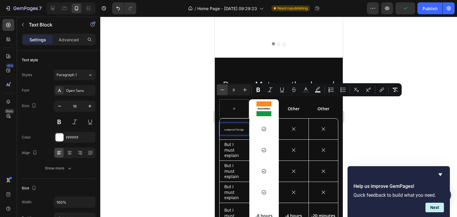
click at [223, 93] on button "Minus" at bounding box center [222, 89] width 11 height 11
click at [244, 90] on icon "Editor contextual toolbar" at bounding box center [245, 90] width 6 height 6
click at [224, 92] on icon "Editor contextual toolbar" at bounding box center [222, 90] width 6 height 6
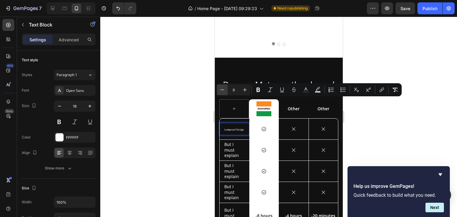
type input "7"
click at [91, 108] on icon "button" at bounding box center [90, 106] width 6 height 6
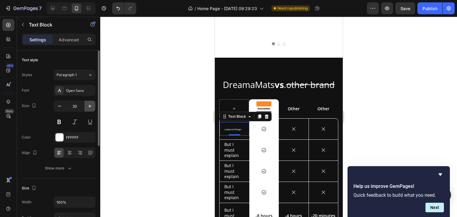
click at [91, 108] on icon "button" at bounding box center [90, 106] width 6 height 6
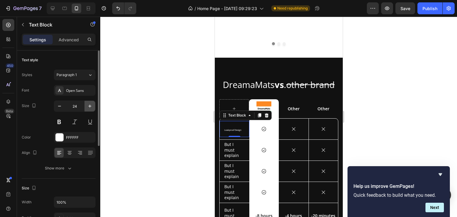
click at [91, 108] on icon "button" at bounding box center [90, 106] width 6 height 6
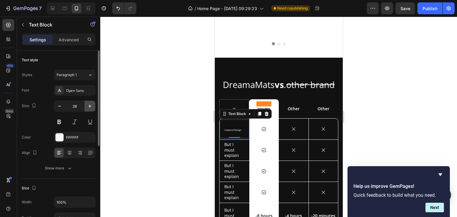
click at [91, 108] on icon "button" at bounding box center [90, 106] width 6 height 6
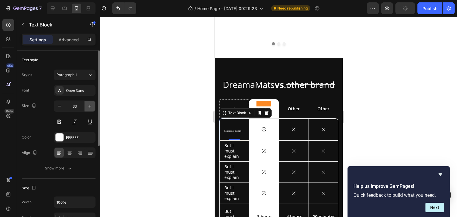
click at [91, 108] on icon "button" at bounding box center [90, 106] width 6 height 6
type input "35"
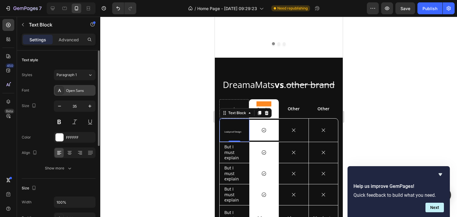
click at [89, 88] on div "Open Sans" at bounding box center [80, 90] width 28 height 5
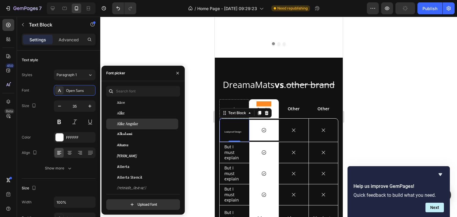
scroll to position [428, 0]
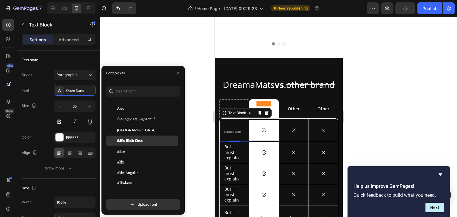
click at [137, 142] on span "Alfa Slab One" at bounding box center [130, 140] width 26 height 5
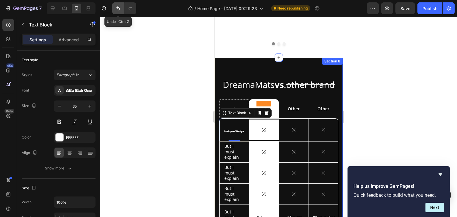
click at [120, 9] on icon "Undo/Redo" at bounding box center [118, 8] width 6 height 6
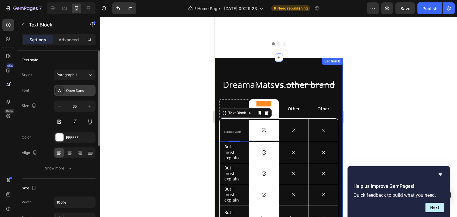
click at [89, 91] on div "Open Sans" at bounding box center [80, 90] width 28 height 5
drag, startPoint x: 369, startPoint y: 59, endPoint x: 233, endPoint y: 118, distance: 147.9
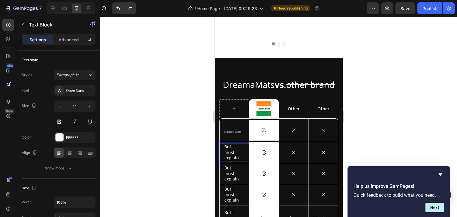
click at [235, 144] on p "But I must explain" at bounding box center [234, 152] width 20 height 16
click at [236, 144] on p "But I must explain" at bounding box center [234, 152] width 20 height 16
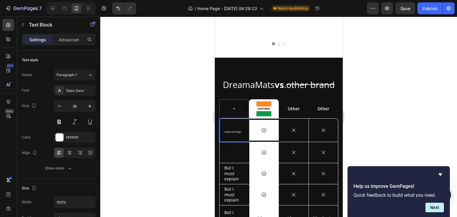
click at [237, 131] on span "Leakproof Design" at bounding box center [232, 132] width 17 height 3
click at [225, 119] on p "Leakproof Design" at bounding box center [234, 130] width 20 height 22
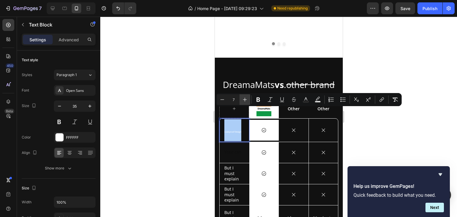
click at [243, 100] on icon "Editor contextual toolbar" at bounding box center [245, 100] width 6 height 6
type input "8"
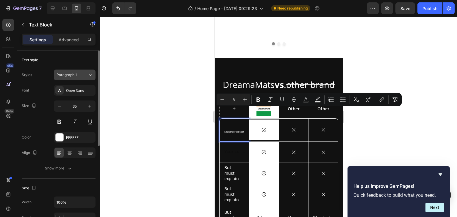
click at [87, 76] on div "Paragraph 1" at bounding box center [72, 74] width 31 height 5
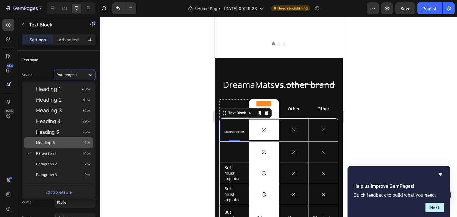
click at [66, 142] on div "Heading 6 16px" at bounding box center [63, 143] width 55 height 6
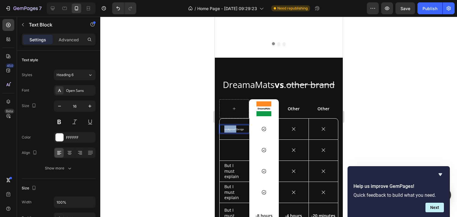
click at [232, 128] on span "Leakproof Design" at bounding box center [234, 129] width 20 height 3
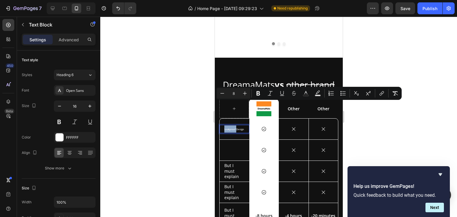
click at [231, 128] on span "Leakproof Design" at bounding box center [234, 129] width 20 height 3
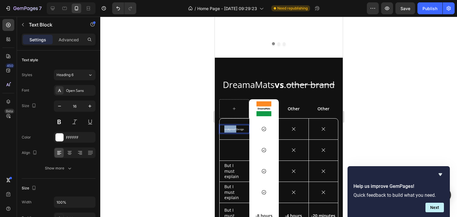
click at [231, 128] on span "Leakproof Design" at bounding box center [234, 129] width 20 height 3
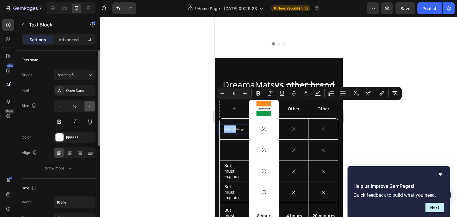
click at [90, 103] on icon "button" at bounding box center [90, 106] width 6 height 6
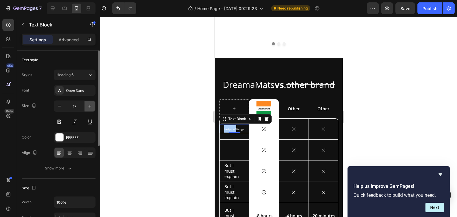
click at [90, 103] on icon "button" at bounding box center [90, 106] width 6 height 6
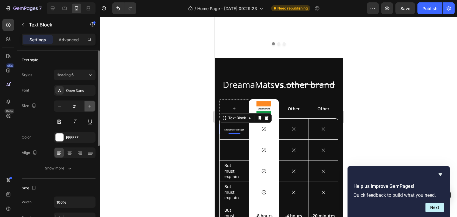
click at [90, 103] on icon "button" at bounding box center [90, 106] width 6 height 6
type input "23"
click at [230, 128] on span "Leakproof Design" at bounding box center [234, 129] width 20 height 3
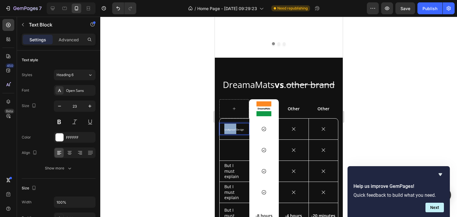
click at [230, 128] on span "Leakproof Design" at bounding box center [234, 129] width 20 height 3
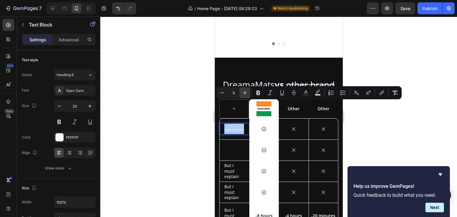
click at [245, 93] on icon "Editor contextual toolbar" at bounding box center [245, 93] width 4 height 4
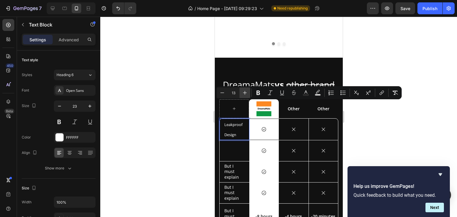
click at [245, 93] on icon "Editor contextual toolbar" at bounding box center [245, 93] width 4 height 4
drag, startPoint x: 246, startPoint y: 92, endPoint x: 221, endPoint y: 94, distance: 25.3
click at [221, 94] on div "Minus 15 Plus" at bounding box center [233, 92] width 33 height 11
click at [221, 94] on icon "Editor contextual toolbar" at bounding box center [222, 93] width 6 height 6
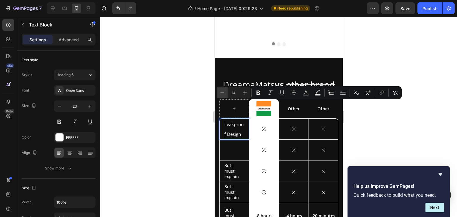
click at [221, 94] on icon "Editor contextual toolbar" at bounding box center [222, 93] width 6 height 6
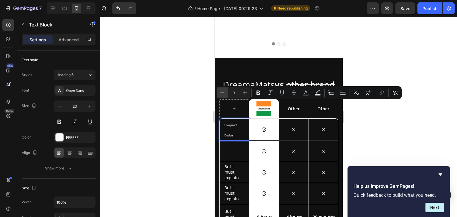
click at [221, 94] on icon "Editor contextual toolbar" at bounding box center [222, 93] width 6 height 6
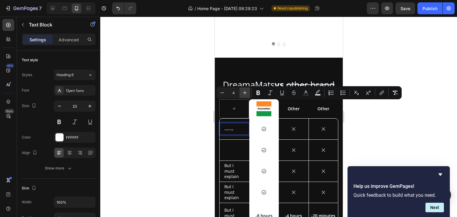
click at [245, 94] on icon "Editor contextual toolbar" at bounding box center [245, 93] width 4 height 4
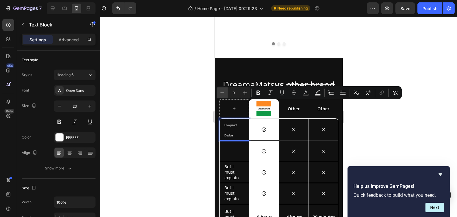
click at [224, 94] on icon "Editor contextual toolbar" at bounding box center [222, 93] width 6 height 6
type input "7"
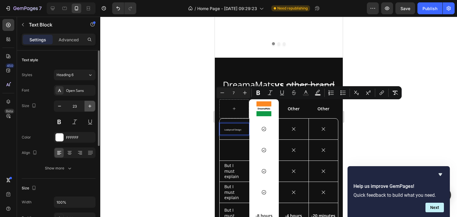
click at [89, 108] on icon "button" at bounding box center [90, 106] width 6 height 6
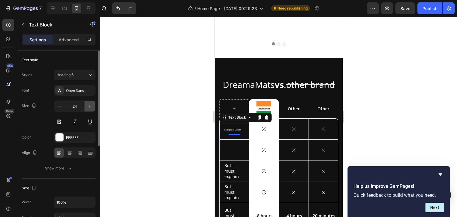
click at [89, 108] on icon "button" at bounding box center [90, 106] width 6 height 6
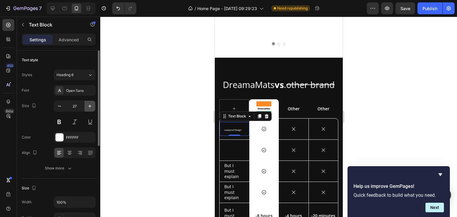
click at [89, 108] on icon "button" at bounding box center [90, 106] width 6 height 6
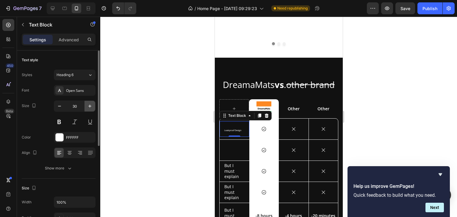
click at [89, 108] on icon "button" at bounding box center [90, 106] width 6 height 6
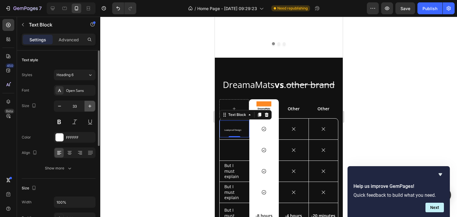
click at [89, 108] on icon "button" at bounding box center [90, 106] width 6 height 6
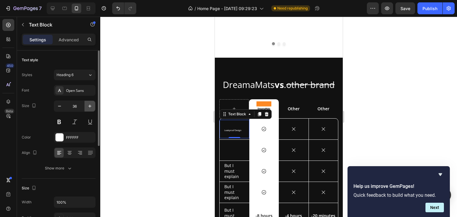
click at [89, 108] on icon "button" at bounding box center [90, 106] width 6 height 6
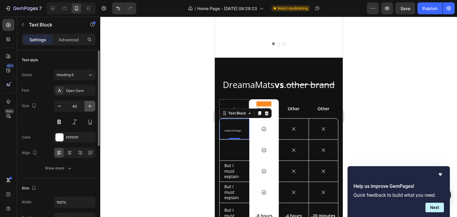
click at [89, 108] on icon "button" at bounding box center [90, 106] width 6 height 6
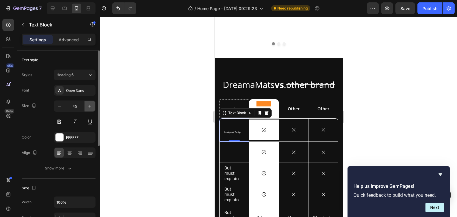
click at [89, 108] on icon "button" at bounding box center [90, 106] width 6 height 6
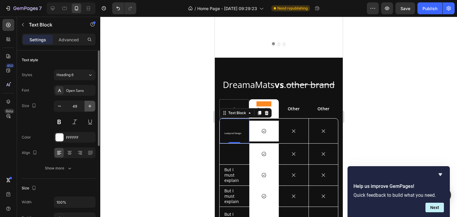
click at [89, 108] on icon "button" at bounding box center [90, 106] width 6 height 6
click at [80, 93] on div "Open Sans" at bounding box center [80, 90] width 28 height 5
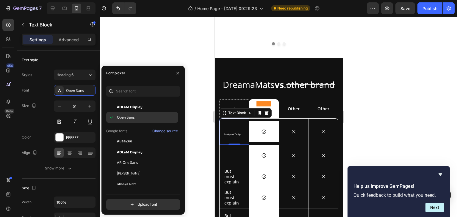
scroll to position [0, 0]
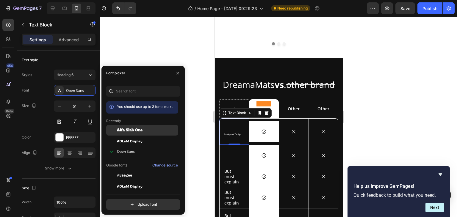
click at [134, 131] on span "Alfa Slab One" at bounding box center [130, 130] width 26 height 5
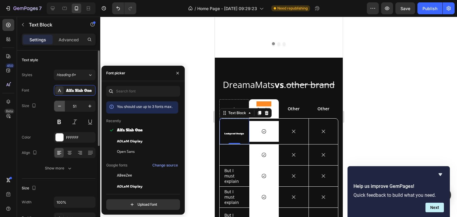
click at [57, 108] on icon "button" at bounding box center [60, 106] width 6 height 6
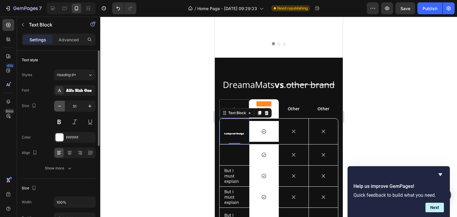
click at [57, 108] on icon "button" at bounding box center [60, 106] width 6 height 6
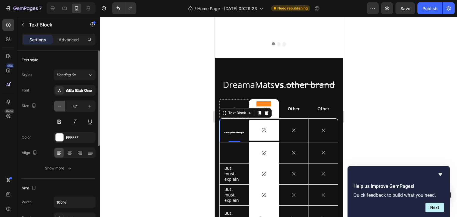
click at [57, 108] on icon "button" at bounding box center [60, 106] width 6 height 6
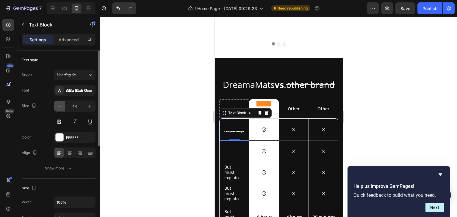
click at [57, 108] on icon "button" at bounding box center [60, 106] width 6 height 6
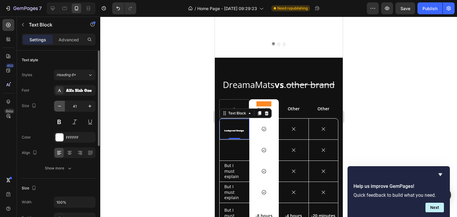
click at [57, 108] on icon "button" at bounding box center [60, 106] width 6 height 6
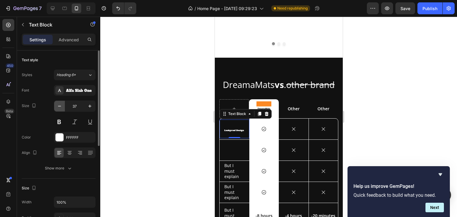
click at [57, 108] on icon "button" at bounding box center [60, 106] width 6 height 6
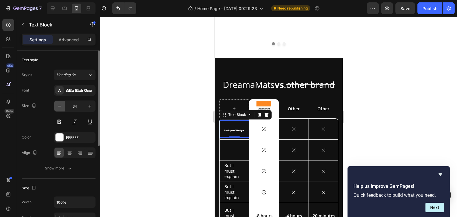
click at [57, 108] on icon "button" at bounding box center [60, 106] width 6 height 6
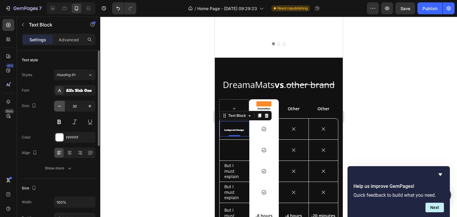
click at [57, 108] on icon "button" at bounding box center [60, 106] width 6 height 6
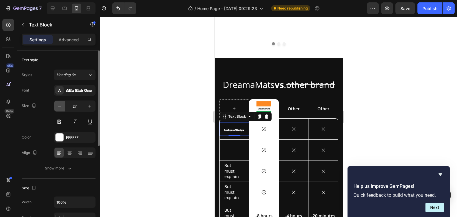
click at [57, 108] on icon "button" at bounding box center [60, 106] width 6 height 6
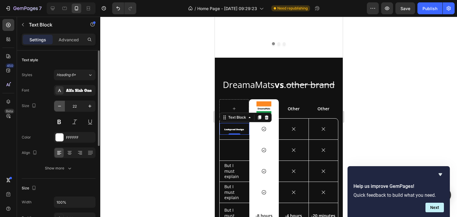
click at [57, 108] on icon "button" at bounding box center [60, 106] width 6 height 6
type input "20"
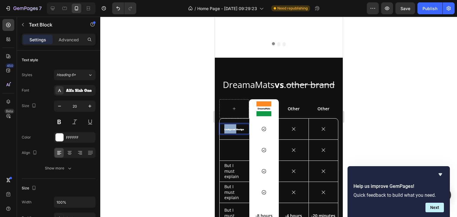
click at [227, 128] on span "Leakproof Design" at bounding box center [234, 129] width 20 height 3
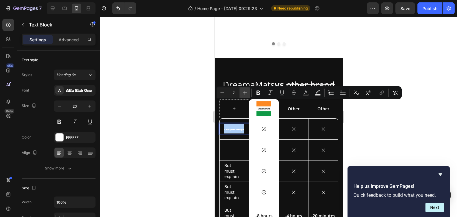
click at [242, 89] on button "Plus" at bounding box center [244, 92] width 11 height 11
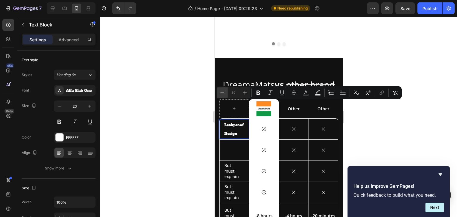
click at [219, 93] on button "Minus" at bounding box center [222, 92] width 11 height 11
type input "11"
click at [229, 91] on div "Row" at bounding box center [231, 93] width 10 height 5
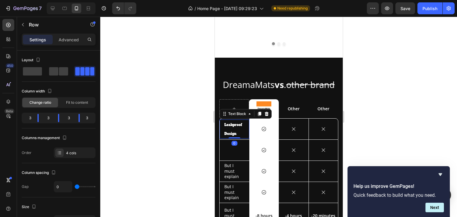
click at [236, 123] on span "Leakproof Design" at bounding box center [233, 129] width 18 height 13
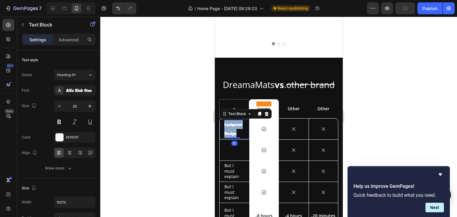
click at [236, 123] on span "Leakproof Design" at bounding box center [233, 129] width 18 height 13
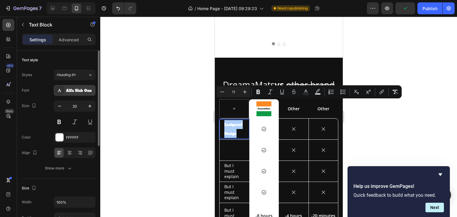
click at [90, 86] on div "Alfa Slab One" at bounding box center [75, 90] width 42 height 11
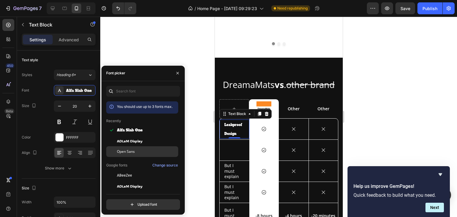
click at [130, 149] on span "Open Sans" at bounding box center [126, 151] width 18 height 5
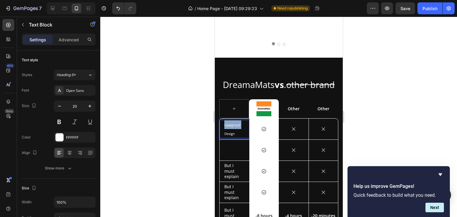
click at [231, 123] on span "Leakproof Design" at bounding box center [232, 129] width 16 height 13
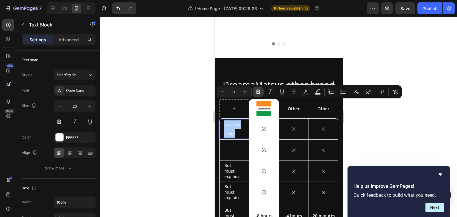
click at [261, 90] on icon "Editor contextual toolbar" at bounding box center [258, 92] width 6 height 6
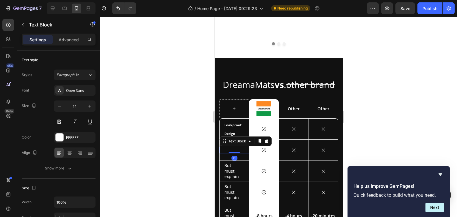
click at [234, 148] on p "Rich Text Editor. Editing area: main" at bounding box center [234, 150] width 20 height 5
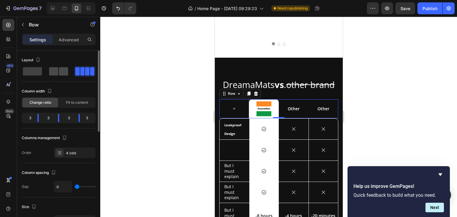
click at [62, 69] on span at bounding box center [63, 71] width 9 height 8
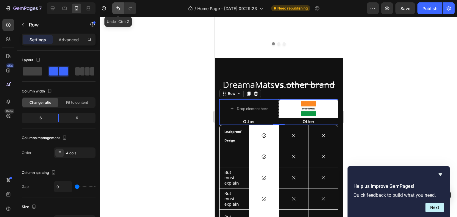
click at [116, 7] on icon "Undo/Redo" at bounding box center [118, 8] width 6 height 6
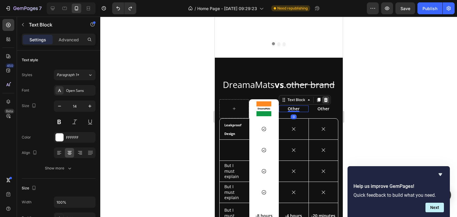
click at [324, 98] on icon at bounding box center [326, 100] width 4 height 4
click at [322, 106] on p "Other" at bounding box center [323, 108] width 29 height 5
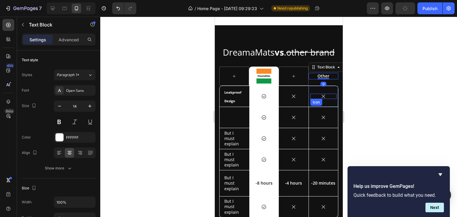
scroll to position [1154, 0]
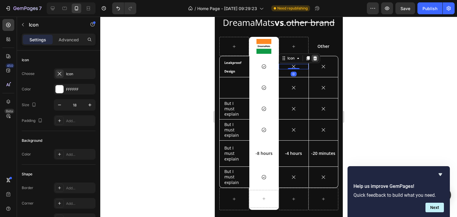
click at [313, 60] on icon at bounding box center [315, 58] width 4 height 4
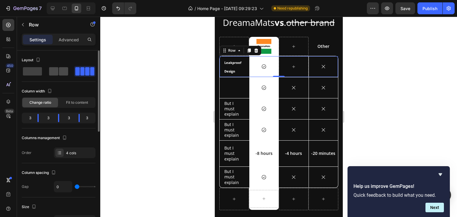
click at [60, 71] on span at bounding box center [63, 71] width 9 height 8
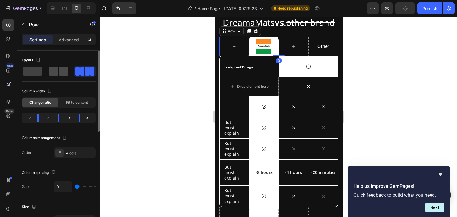
click at [61, 69] on span at bounding box center [63, 71] width 9 height 8
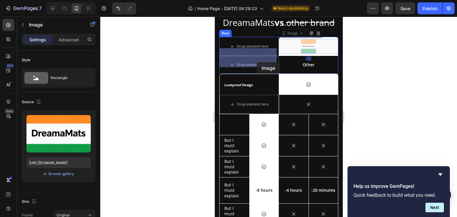
drag, startPoint x: 316, startPoint y: 61, endPoint x: 257, endPoint y: 60, distance: 58.6
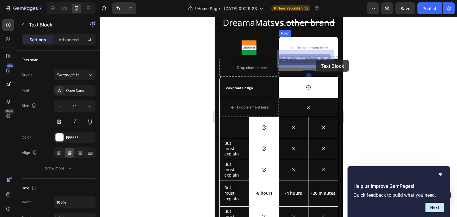
drag, startPoint x: 319, startPoint y: 80, endPoint x: 316, endPoint y: 60, distance: 20.3
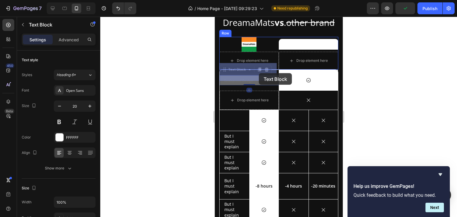
drag, startPoint x: 262, startPoint y: 94, endPoint x: 258, endPoint y: 73, distance: 20.8
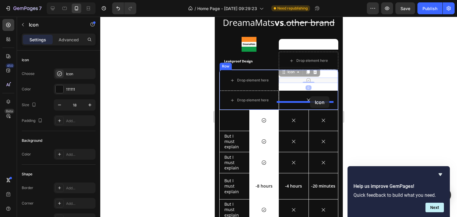
drag, startPoint x: 317, startPoint y: 91, endPoint x: 309, endPoint y: 96, distance: 9.3
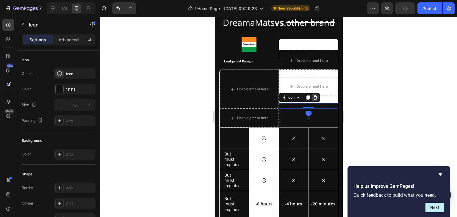
click at [313, 100] on icon at bounding box center [315, 97] width 4 height 4
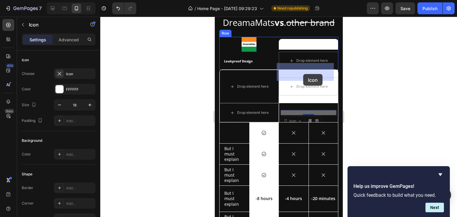
drag, startPoint x: 308, startPoint y: 124, endPoint x: 303, endPoint y: 74, distance: 50.3
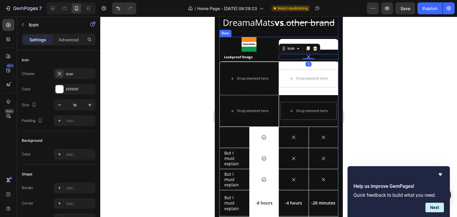
scroll to position [1124, 0]
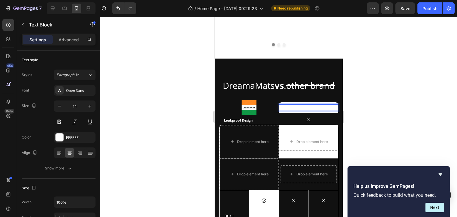
click at [317, 105] on p "Other" at bounding box center [308, 107] width 58 height 5
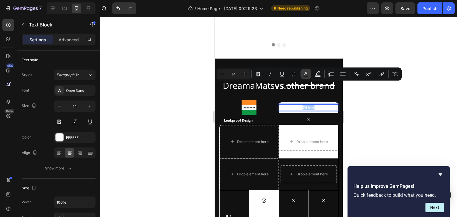
drag, startPoint x: 261, startPoint y: 75, endPoint x: 303, endPoint y: 75, distance: 42.8
click at [303, 75] on div "Minus 14 Plus Bold Italic Underline Strikethrough Text Color Text Background Co…" at bounding box center [309, 74] width 184 height 11
click at [316, 75] on icon "Editor contextual toolbar" at bounding box center [318, 73] width 4 height 4
type input "000000"
type input "77"
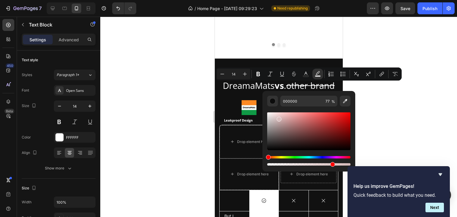
click at [278, 118] on div "Editor contextual toolbar" at bounding box center [308, 131] width 83 height 38
drag, startPoint x: 278, startPoint y: 118, endPoint x: 351, endPoint y: 160, distance: 84.0
click at [351, 160] on div "0C0404 77 %" at bounding box center [308, 129] width 93 height 76
type input "000000"
click at [392, 118] on div at bounding box center [278, 117] width 357 height 200
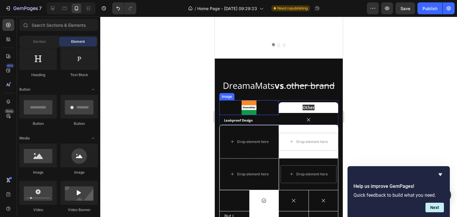
click at [256, 100] on div at bounding box center [248, 107] width 59 height 15
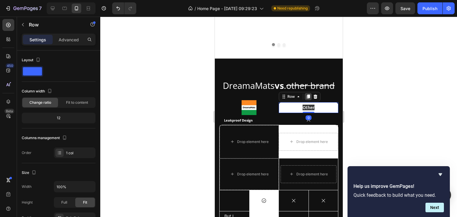
click at [308, 93] on div at bounding box center [307, 96] width 7 height 7
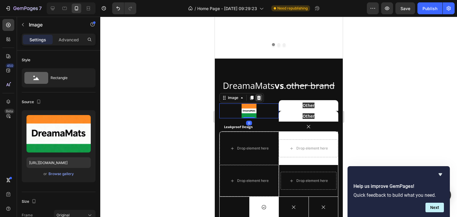
click at [256, 95] on icon at bounding box center [258, 97] width 5 height 5
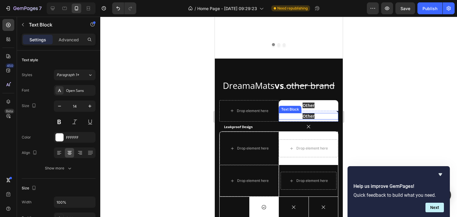
click at [317, 114] on p "Other" at bounding box center [308, 116] width 58 height 5
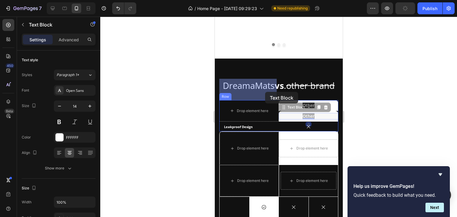
drag, startPoint x: 318, startPoint y: 93, endPoint x: 265, endPoint y: 92, distance: 53.3
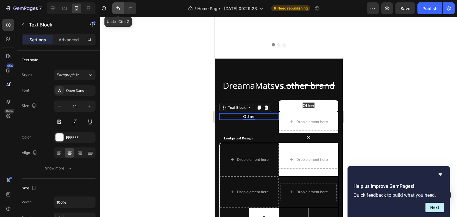
click at [118, 7] on icon "Undo/Redo" at bounding box center [118, 8] width 6 height 6
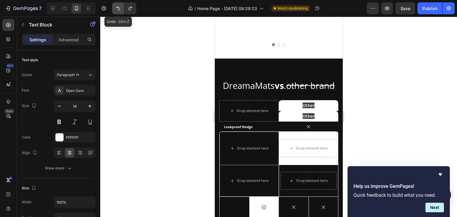
click at [119, 10] on icon "Undo/Redo" at bounding box center [118, 8] width 6 height 6
click at [325, 114] on p "Other" at bounding box center [308, 116] width 58 height 5
click at [279, 114] on p "Other" at bounding box center [308, 116] width 58 height 5
click at [325, 114] on p "Other" at bounding box center [308, 116] width 58 height 5
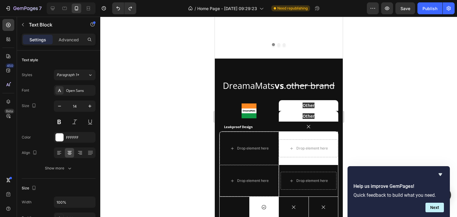
click at [325, 114] on p "Other" at bounding box center [308, 116] width 58 height 5
click at [321, 114] on p "Other" at bounding box center [308, 116] width 58 height 5
click at [300, 113] on div "Rich Text Editor. Editing area: main" at bounding box center [307, 116] width 59 height 7
click at [278, 113] on div "Rich Text Editor. Editing area: main" at bounding box center [307, 116] width 59 height 7
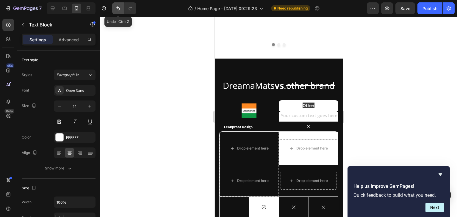
click at [117, 7] on icon "Undo/Redo" at bounding box center [118, 9] width 4 height 4
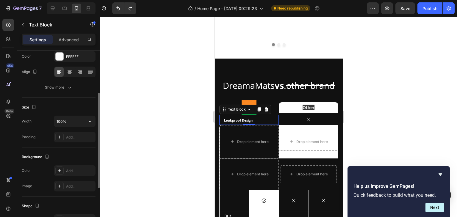
scroll to position [133, 0]
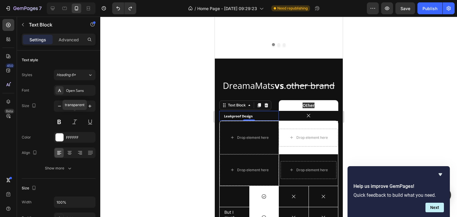
scroll to position [133, 0]
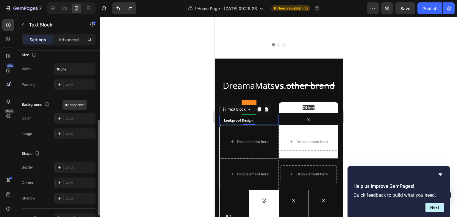
click at [70, 113] on div "Add..." at bounding box center [75, 118] width 42 height 11
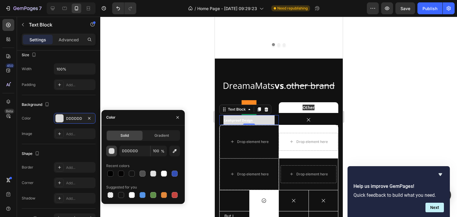
click at [111, 148] on div "button" at bounding box center [112, 151] width 6 height 6
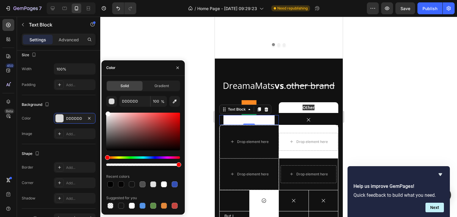
drag, startPoint x: 108, startPoint y: 116, endPoint x: 107, endPoint y: 109, distance: 6.4
click at [107, 109] on div "DDDDDD 100 % Recent colors Suggested for you" at bounding box center [143, 153] width 74 height 114
type input "FFFCFC"
click at [136, 49] on div at bounding box center [278, 117] width 357 height 200
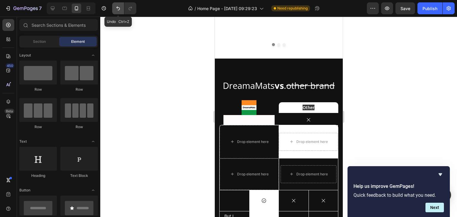
click at [118, 9] on icon "Undo/Redo" at bounding box center [118, 8] width 6 height 6
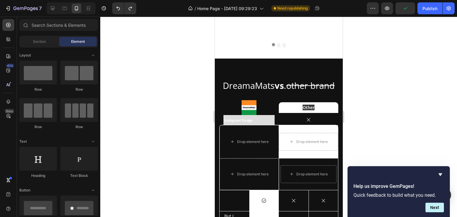
click at [172, 74] on div at bounding box center [278, 117] width 357 height 200
click at [118, 10] on icon "Undo/Redo" at bounding box center [118, 8] width 6 height 6
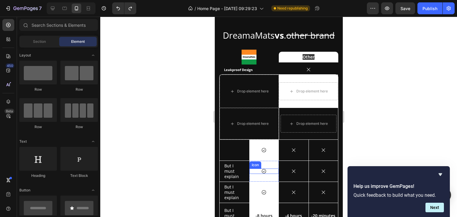
scroll to position [1141, 0]
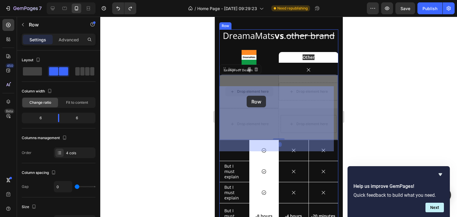
drag, startPoint x: 231, startPoint y: 94, endPoint x: 246, endPoint y: 96, distance: 15.6
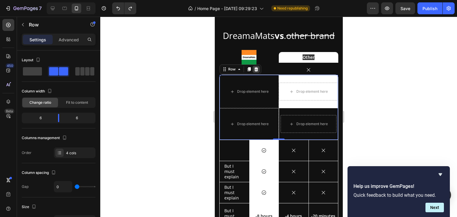
click at [256, 71] on icon at bounding box center [256, 69] width 4 height 4
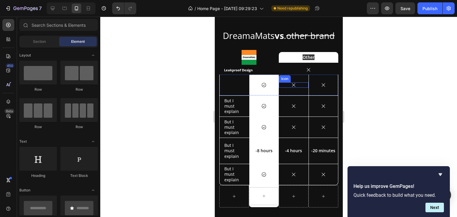
click at [291, 88] on icon at bounding box center [293, 84] width 5 height 5
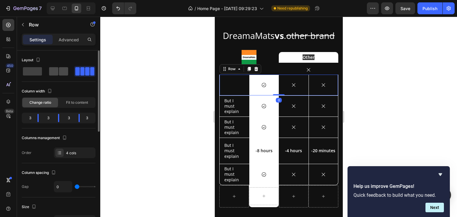
click at [62, 74] on span at bounding box center [63, 71] width 9 height 8
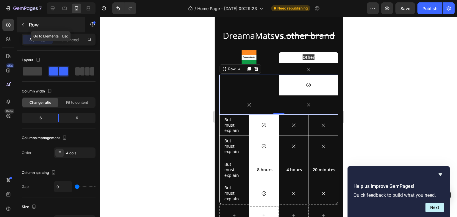
click at [24, 23] on icon "button" at bounding box center [23, 24] width 5 height 5
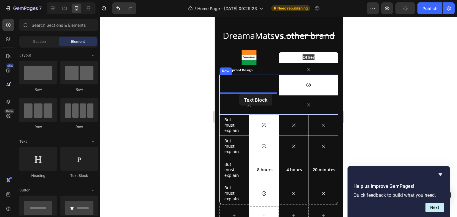
drag, startPoint x: 297, startPoint y: 80, endPoint x: 239, endPoint y: 94, distance: 59.4
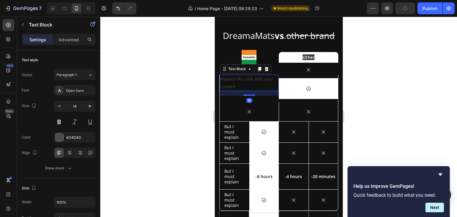
click at [237, 91] on div "Replace this text with your content" at bounding box center [248, 83] width 59 height 16
click at [237, 90] on p "Replace this text with your content" at bounding box center [249, 82] width 58 height 15
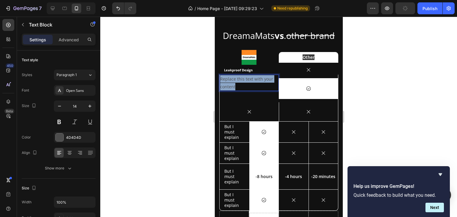
click at [237, 90] on p "Replace this text with your content" at bounding box center [249, 82] width 58 height 15
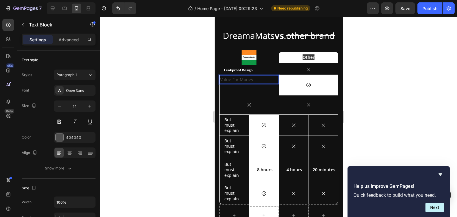
click at [235, 83] on p "Value For Money" at bounding box center [249, 79] width 58 height 7
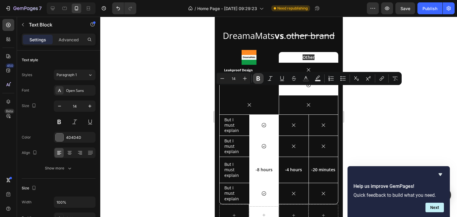
click at [256, 79] on icon "Editor contextual toolbar" at bounding box center [258, 79] width 6 height 6
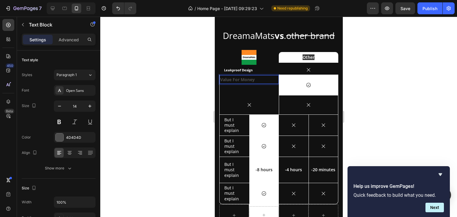
click at [250, 82] on strong "Value For Money" at bounding box center [237, 80] width 35 height 6
click at [59, 136] on div at bounding box center [60, 138] width 8 height 8
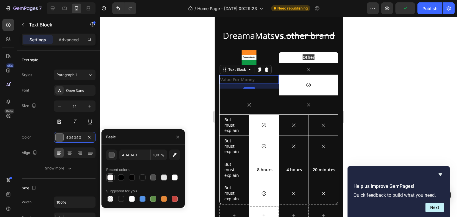
click at [108, 179] on div at bounding box center [110, 178] width 6 height 6
type input "FFFCFC"
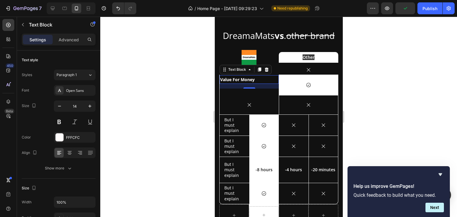
click at [193, 99] on div at bounding box center [278, 117] width 357 height 200
click at [224, 82] on strong "Value For Money" at bounding box center [237, 80] width 35 height 6
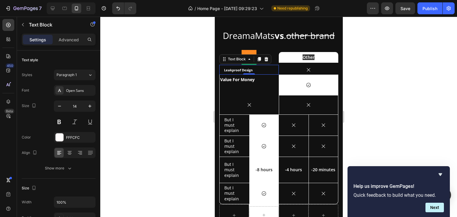
click at [241, 72] on strong "Leakproof Design" at bounding box center [238, 70] width 29 height 4
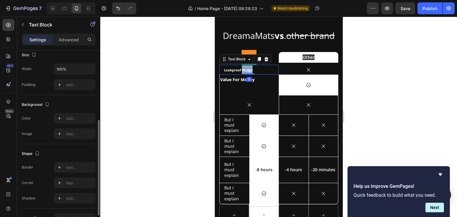
click at [241, 72] on strong "Leakproof Design" at bounding box center [238, 70] width 29 height 4
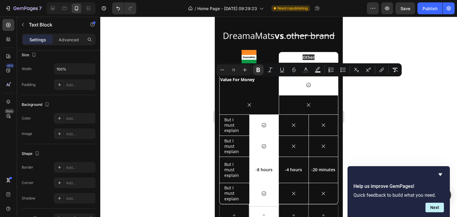
click at [228, 72] on strong "Leakproof Design" at bounding box center [238, 70] width 29 height 4
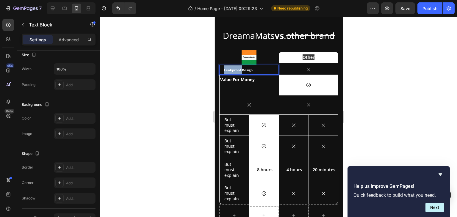
click at [228, 72] on strong "Leakproof Design" at bounding box center [238, 70] width 29 height 4
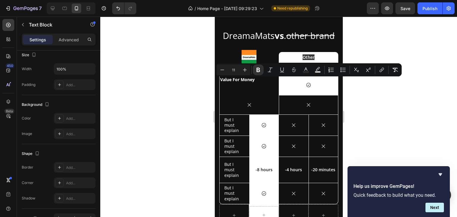
click at [249, 74] on p "Leakproof Design" at bounding box center [249, 69] width 50 height 9
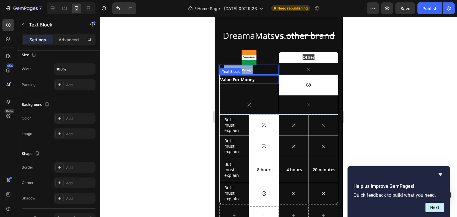
drag, startPoint x: 248, startPoint y: 78, endPoint x: 239, endPoint y: 91, distance: 15.8
click at [239, 91] on div "DreamaMats vs . other brand Heading Image Other Text Block Row Leakproof Design…" at bounding box center [278, 129] width 119 height 201
click at [239, 82] on strong "Value For Money" at bounding box center [237, 80] width 35 height 6
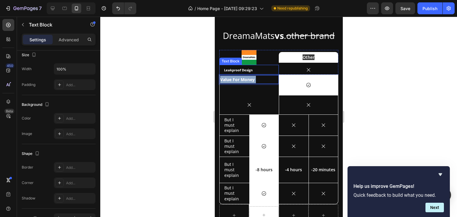
drag, startPoint x: 258, startPoint y: 91, endPoint x: 244, endPoint y: 81, distance: 17.2
click at [244, 81] on div "DreamaMats vs . other brand Heading Image Other Text Block Row Leakproof Design…" at bounding box center [278, 129] width 119 height 201
click at [244, 72] on strong "Leakproof Design" at bounding box center [238, 70] width 29 height 4
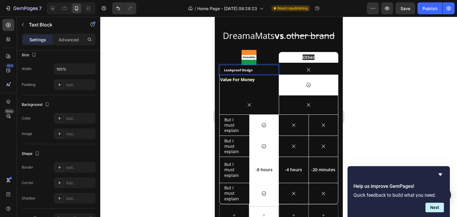
click at [244, 72] on strong "Leakproof Design" at bounding box center [238, 70] width 29 height 4
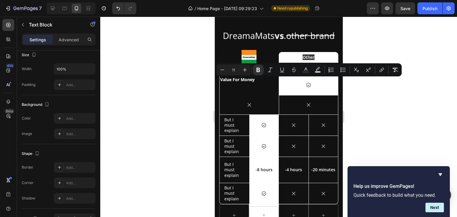
click at [244, 72] on strong "Leakproof Design" at bounding box center [238, 70] width 29 height 4
click at [244, 72] on icon "Editor contextual toolbar" at bounding box center [245, 70] width 6 height 6
type input "14"
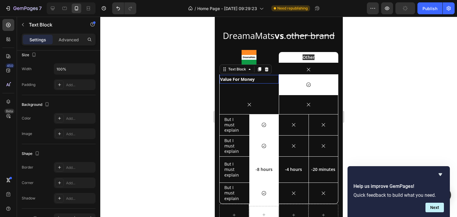
click at [254, 82] on strong "Value For Money" at bounding box center [237, 79] width 35 height 6
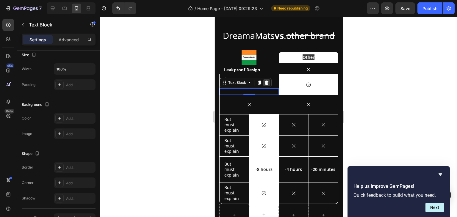
click at [265, 86] on div at bounding box center [266, 82] width 7 height 7
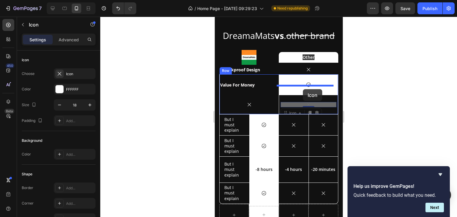
drag, startPoint x: 300, startPoint y: 118, endPoint x: 303, endPoint y: 89, distance: 29.0
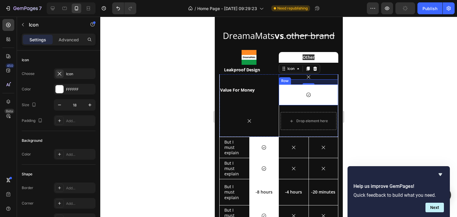
drag, startPoint x: 313, startPoint y: 79, endPoint x: 315, endPoint y: 103, distance: 23.6
click at [315, 103] on div "Icon 16 Icon Row" at bounding box center [307, 89] width 59 height 31
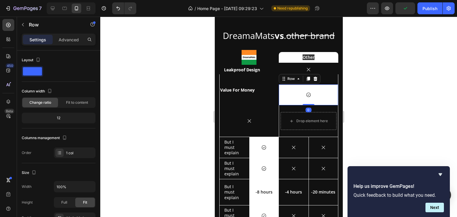
click at [315, 103] on div "Icon Row 0" at bounding box center [307, 94] width 59 height 21
click at [313, 81] on icon at bounding box center [315, 78] width 5 height 5
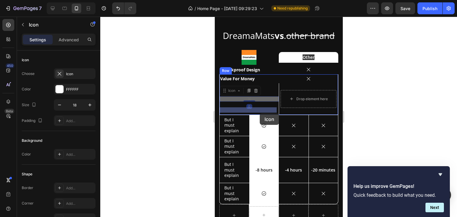
drag, startPoint x: 254, startPoint y: 111, endPoint x: 259, endPoint y: 113, distance: 6.1
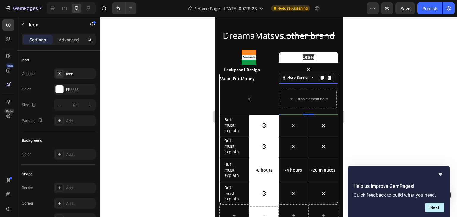
click at [306, 115] on div "Drop element here" at bounding box center [308, 99] width 59 height 32
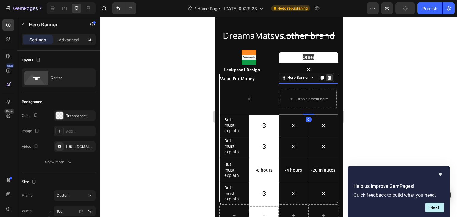
click at [327, 79] on icon at bounding box center [329, 77] width 4 height 4
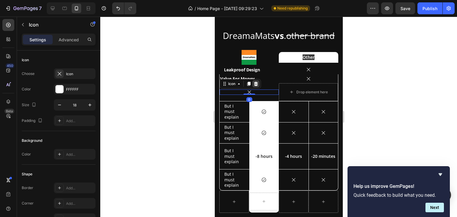
click at [256, 86] on icon at bounding box center [255, 84] width 5 height 5
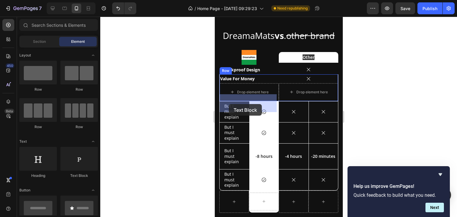
drag, startPoint x: 295, startPoint y: 76, endPoint x: 228, endPoint y: 104, distance: 72.3
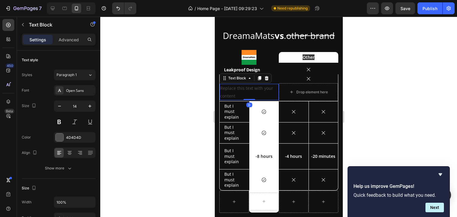
click at [242, 100] on div "Replace this text with your content" at bounding box center [248, 92] width 59 height 16
click at [242, 99] on p "Replace this text with your content" at bounding box center [249, 91] width 58 height 15
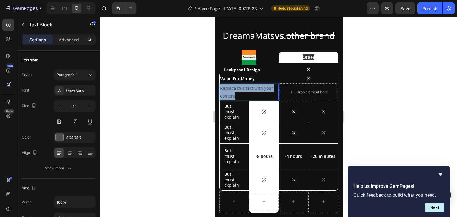
click at [242, 99] on p "Replace this text with your content" at bounding box center [249, 91] width 58 height 15
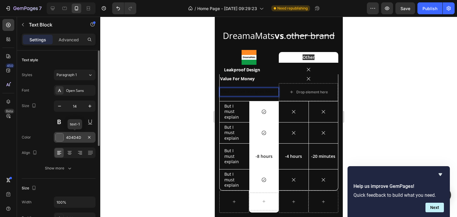
click at [58, 132] on div "4D4D4D" at bounding box center [75, 137] width 42 height 11
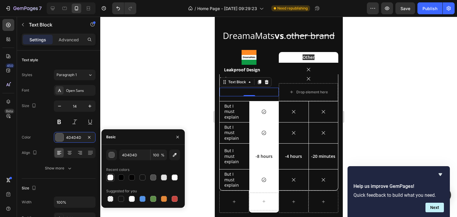
click at [111, 178] on div at bounding box center [110, 178] width 6 height 6
type input "FFFCFC"
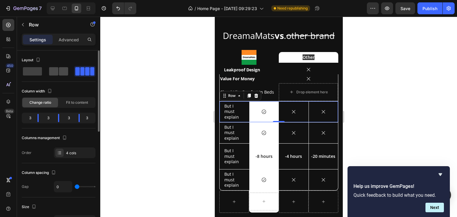
click at [58, 69] on div at bounding box center [58, 71] width 19 height 8
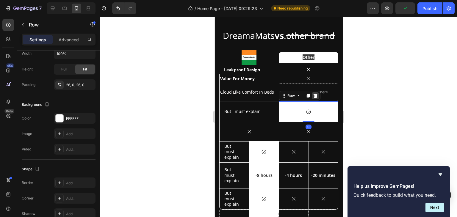
click at [313, 98] on icon at bounding box center [315, 95] width 4 height 4
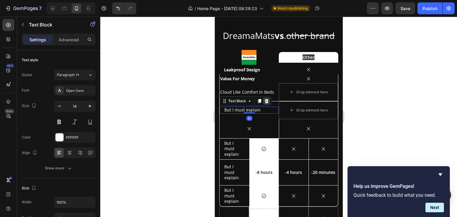
click at [267, 104] on icon at bounding box center [266, 101] width 5 height 5
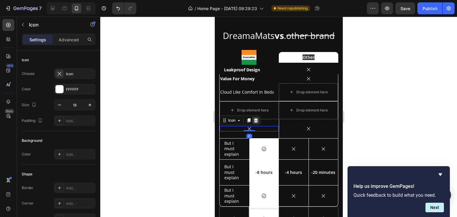
click at [254, 122] on icon at bounding box center [256, 120] width 4 height 4
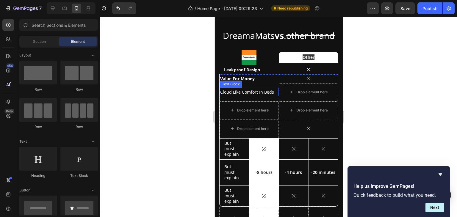
click at [249, 96] on p "Cloud Like Comfort In Beds" at bounding box center [249, 91] width 58 height 7
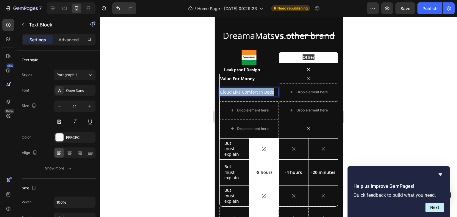
click at [249, 96] on p "Cloud Like Comfort In Beds" at bounding box center [249, 91] width 58 height 7
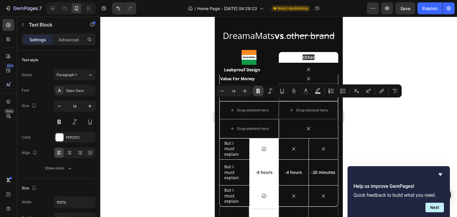
click at [258, 91] on icon "Editor contextual toolbar" at bounding box center [258, 91] width 4 height 4
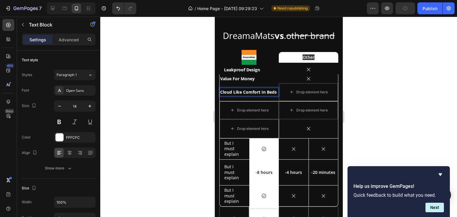
click at [259, 96] on p "Cloud Like Comfort In Beds" at bounding box center [249, 91] width 58 height 7
click at [258, 96] on p "Cloud Like Comfort In Beds" at bounding box center [249, 91] width 58 height 7
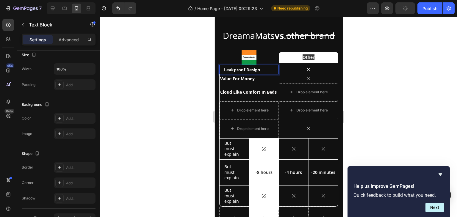
click at [221, 74] on div "Leakproof Design Text Block 0" at bounding box center [248, 70] width 59 height 10
click at [223, 74] on div "Leakproof Design Text Block 0" at bounding box center [248, 70] width 59 height 10
click at [224, 73] on strong "Leakproof Design" at bounding box center [242, 70] width 36 height 6
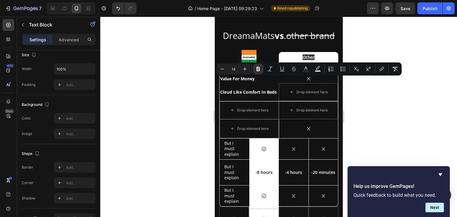
click at [223, 74] on div "Leakproof Design" at bounding box center [248, 70] width 51 height 10
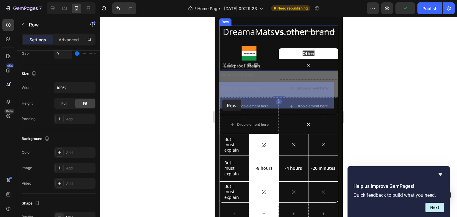
scroll to position [0, 0]
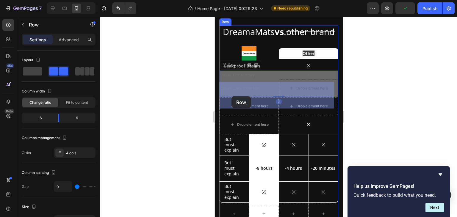
drag, startPoint x: 239, startPoint y: 94, endPoint x: 231, endPoint y: 96, distance: 7.4
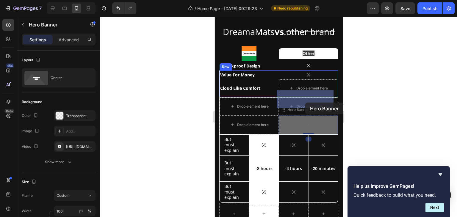
drag, startPoint x: 306, startPoint y: 132, endPoint x: 305, endPoint y: 103, distance: 29.2
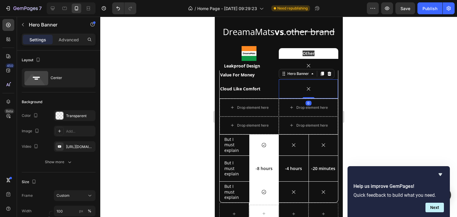
click at [359, 85] on div at bounding box center [278, 117] width 357 height 200
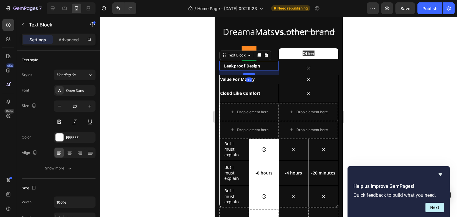
drag, startPoint x: 247, startPoint y: 81, endPoint x: 245, endPoint y: 85, distance: 4.6
click at [245, 75] on div at bounding box center [249, 74] width 12 height 2
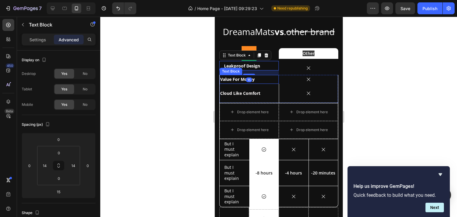
click at [271, 83] on p "Value For Money" at bounding box center [249, 79] width 58 height 7
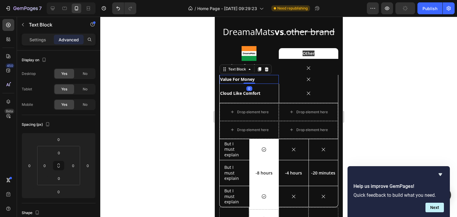
click at [364, 40] on div at bounding box center [278, 117] width 357 height 200
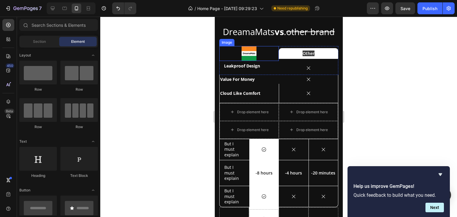
click at [250, 61] on img at bounding box center [248, 53] width 15 height 15
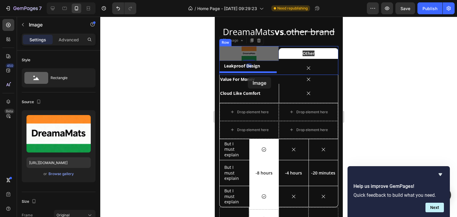
drag, startPoint x: 250, startPoint y: 68, endPoint x: 248, endPoint y: 77, distance: 8.7
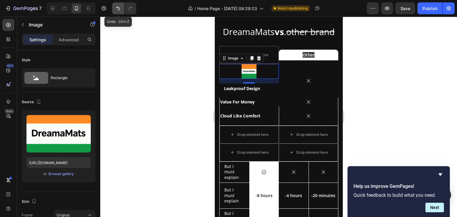
click at [120, 11] on icon "Undo/Redo" at bounding box center [118, 8] width 6 height 6
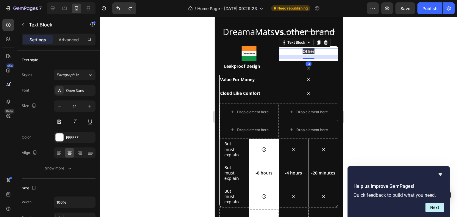
drag, startPoint x: 307, startPoint y: 68, endPoint x: 306, endPoint y: 72, distance: 4.3
click at [306, 72] on div "Image Other Text Block 14 Row Leakproof Design Text Block Icon Row" at bounding box center [278, 60] width 119 height 29
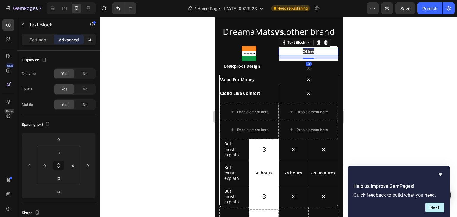
drag, startPoint x: 577, startPoint y: 71, endPoint x: 303, endPoint y: 62, distance: 273.5
click at [303, 54] on span "Other" at bounding box center [308, 51] width 12 height 6
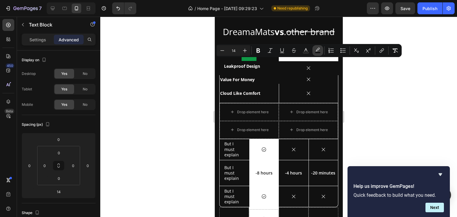
click at [315, 50] on icon "Editor contextual toolbar" at bounding box center [318, 51] width 6 height 6
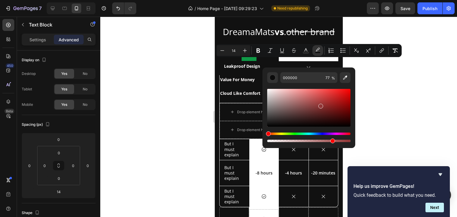
click at [320, 105] on div "Editor contextual toolbar" at bounding box center [308, 108] width 83 height 38
click at [279, 95] on div "Editor contextual toolbar" at bounding box center [308, 108] width 83 height 38
drag, startPoint x: 279, startPoint y: 95, endPoint x: 267, endPoint y: 88, distance: 14.4
click at [267, 88] on div "Editor contextual toolbar" at bounding box center [268, 90] width 5 height 5
type input "FFFFFF"
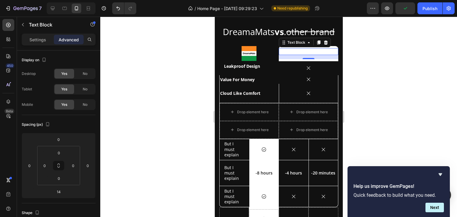
drag, startPoint x: 606, startPoint y: 95, endPoint x: 305, endPoint y: 61, distance: 302.7
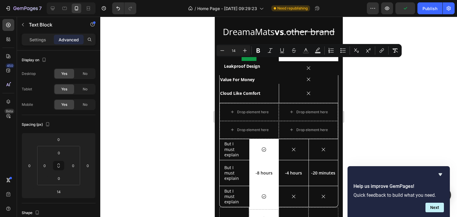
click at [305, 54] on span "Other" at bounding box center [308, 51] width 12 height 6
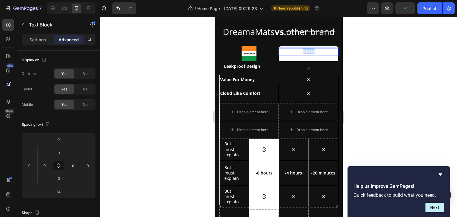
click at [305, 54] on span "Other" at bounding box center [308, 51] width 12 height 6
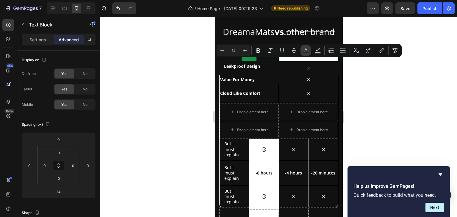
click at [306, 54] on button "Text Color" at bounding box center [305, 50] width 11 height 11
type input "FFFFFF"
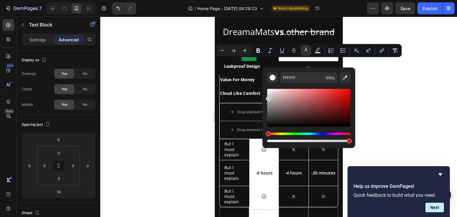
click at [267, 98] on div "Editor contextual toolbar" at bounding box center [308, 108] width 83 height 38
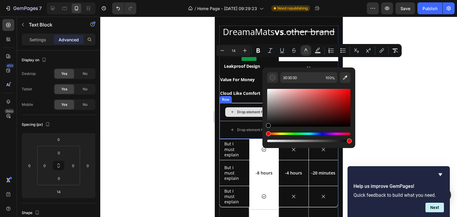
type input "000000"
drag, startPoint x: 482, startPoint y: 134, endPoint x: 260, endPoint y: 129, distance: 222.0
click at [371, 91] on div at bounding box center [278, 117] width 357 height 200
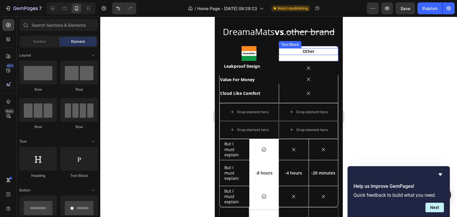
click at [308, 54] on span "Other" at bounding box center [308, 51] width 12 height 6
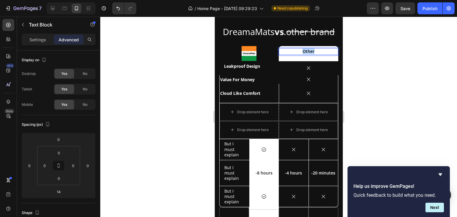
click at [308, 54] on span "Other" at bounding box center [308, 51] width 12 height 6
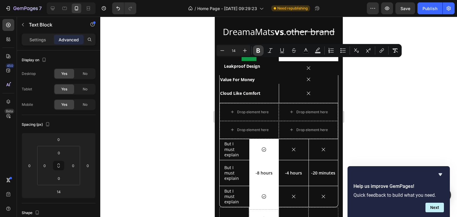
click at [261, 52] on icon "Editor contextual toolbar" at bounding box center [258, 51] width 6 height 6
click at [369, 76] on div at bounding box center [278, 117] width 357 height 200
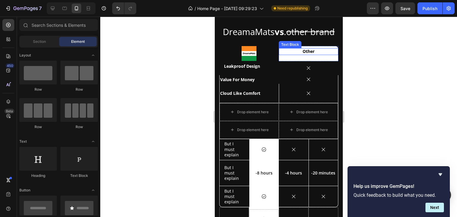
click at [289, 54] on p "Other" at bounding box center [308, 51] width 58 height 5
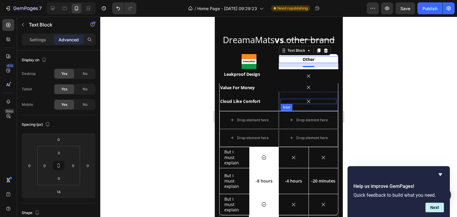
scroll to position [1132, 0]
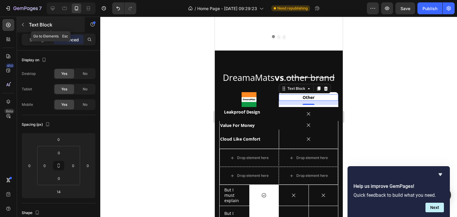
click at [23, 22] on button "button" at bounding box center [23, 25] width 10 height 10
